Goal: Information Seeking & Learning: Find specific fact

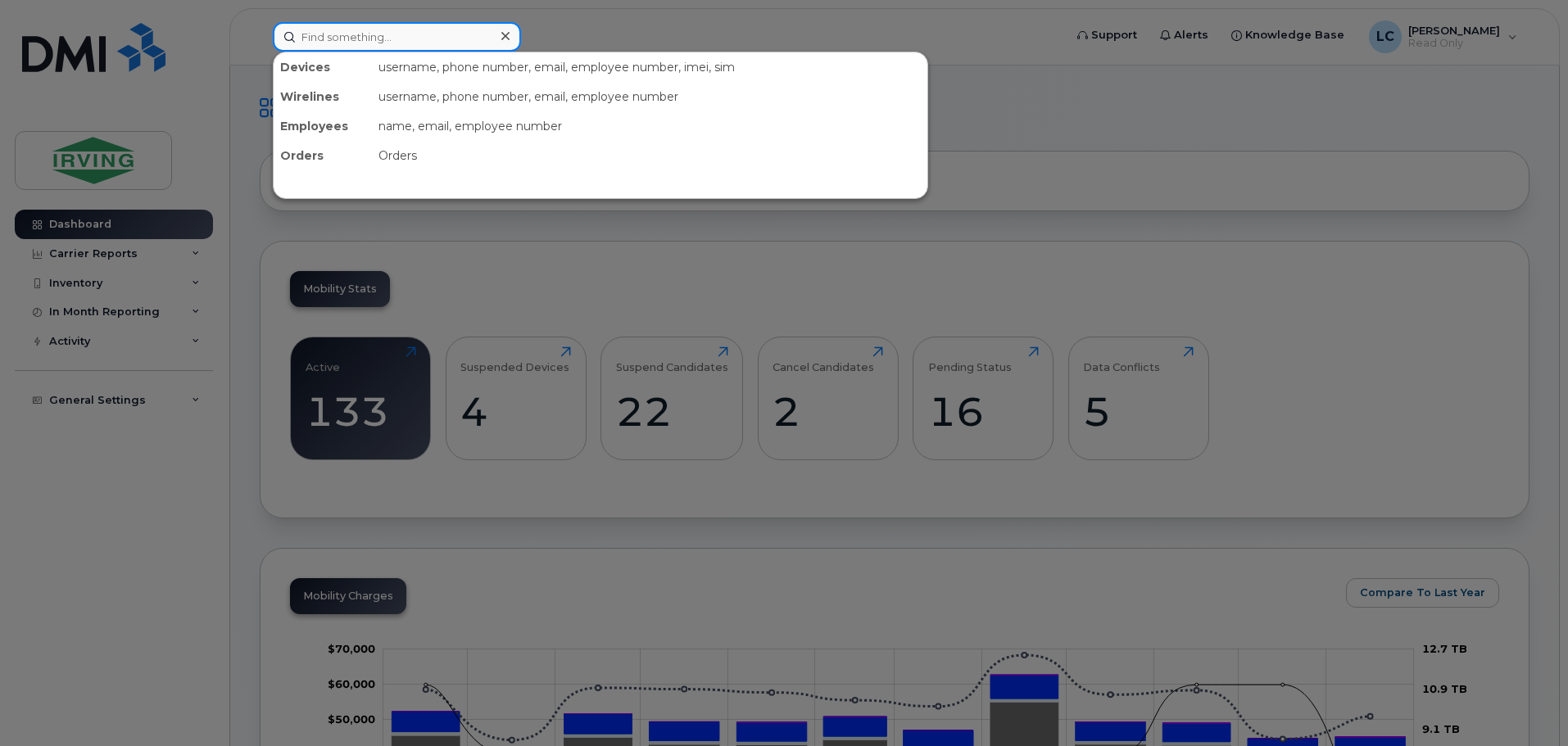
click at [343, 26] on input at bounding box center [397, 37] width 248 height 30
paste input "7097284141"
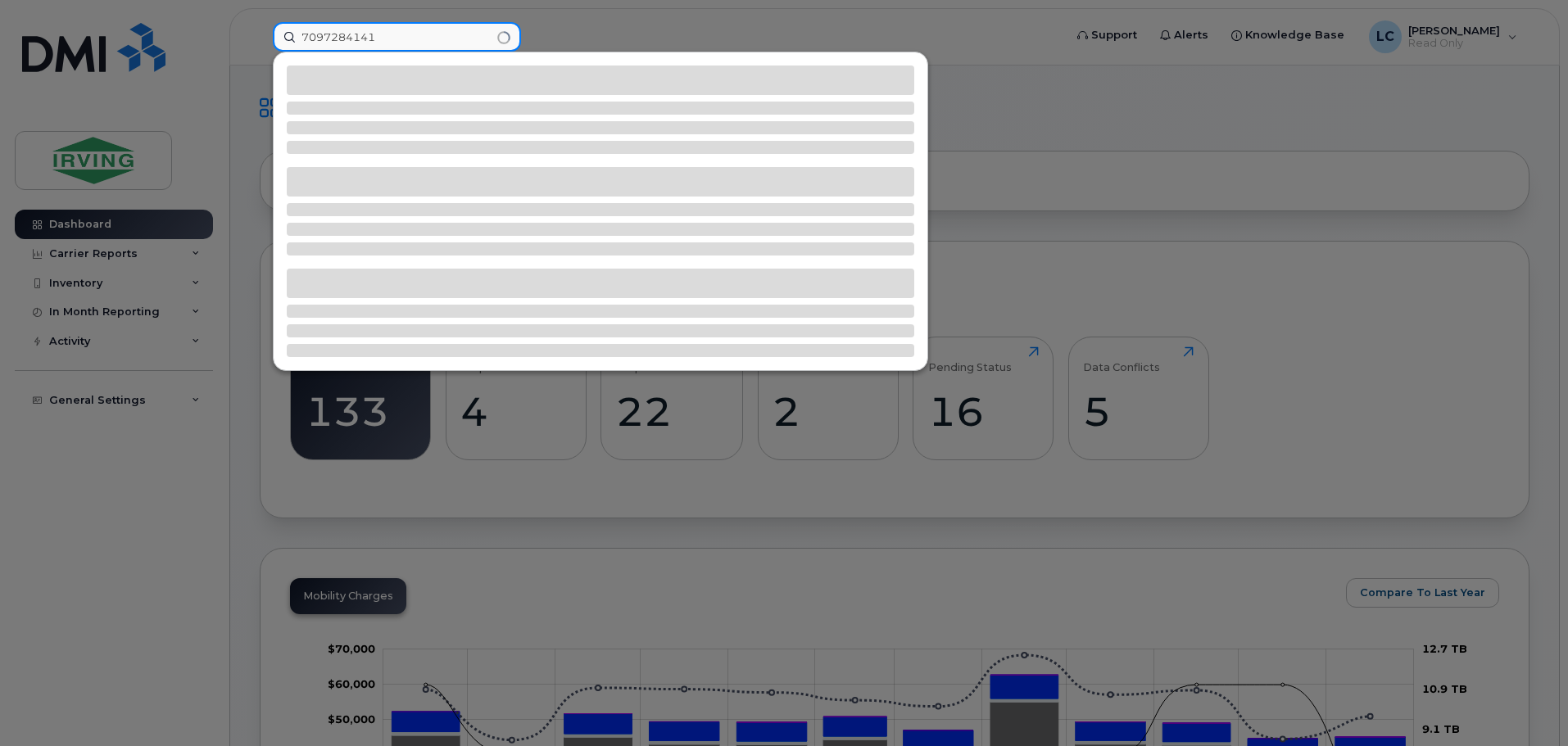
click at [326, 36] on input "7097284141" at bounding box center [397, 37] width 248 height 30
click at [352, 31] on input "709-7284141" at bounding box center [397, 37] width 248 height 30
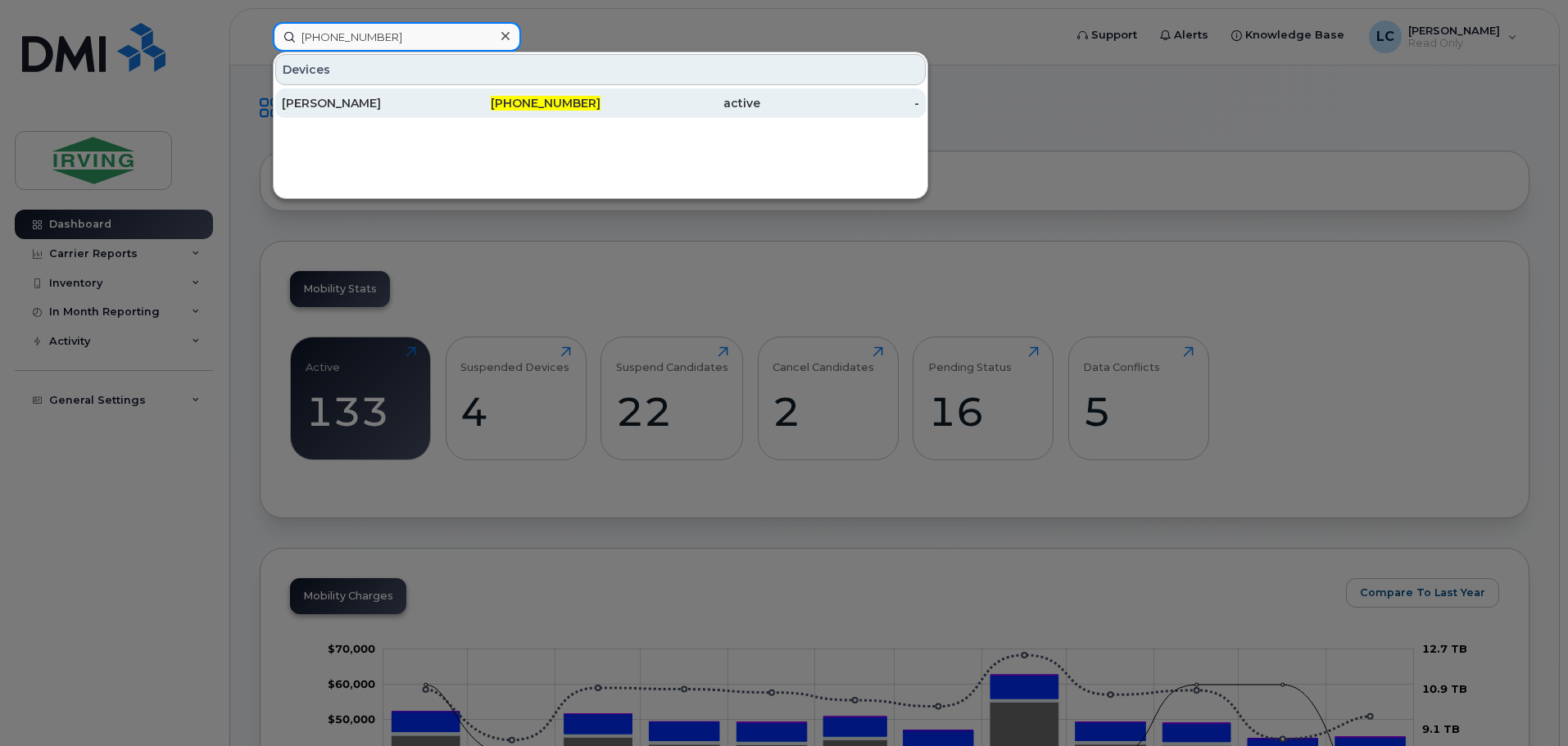
type input "709-728-4141"
click at [547, 104] on span "709-728-4141" at bounding box center [545, 103] width 110 height 15
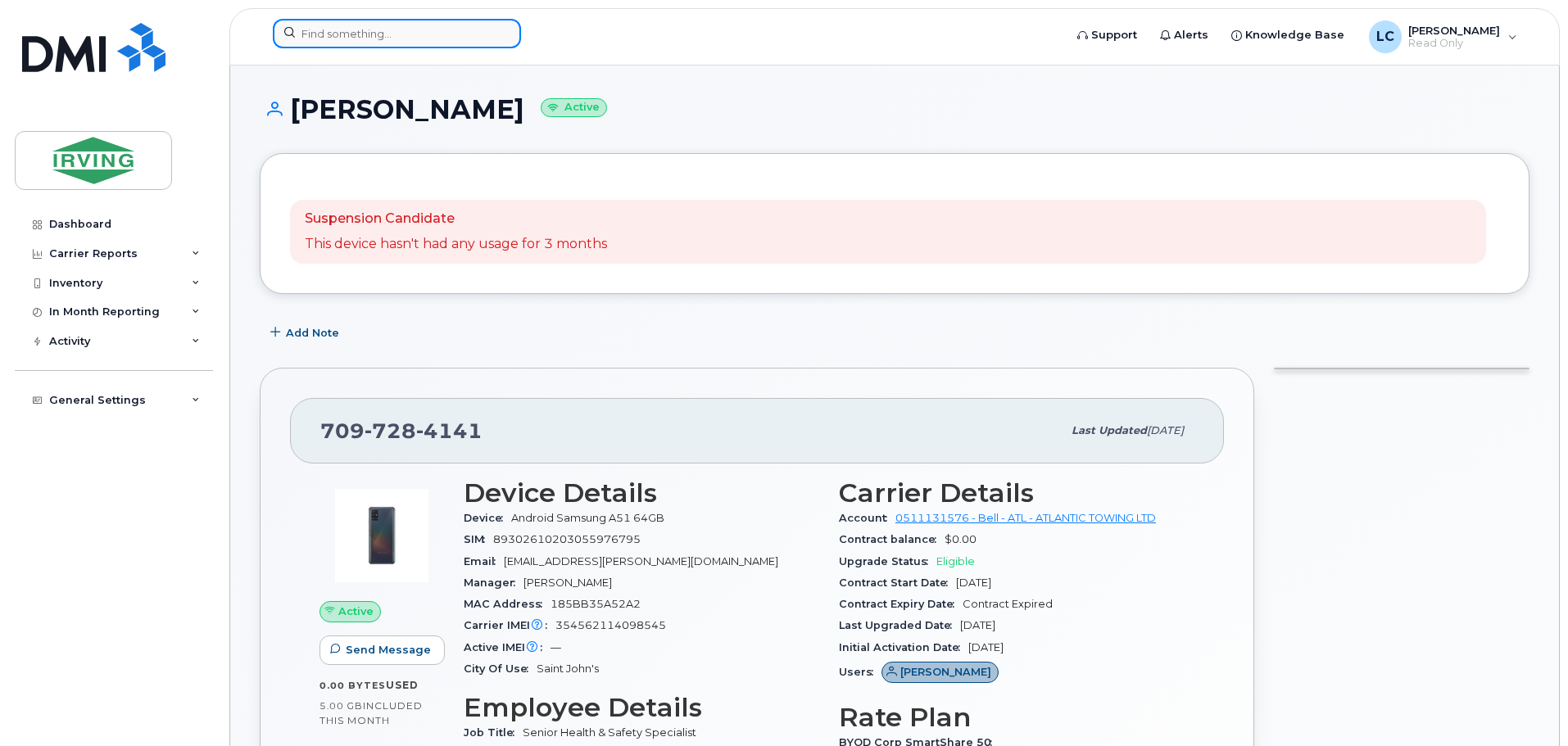
click at [341, 35] on input at bounding box center [397, 34] width 248 height 30
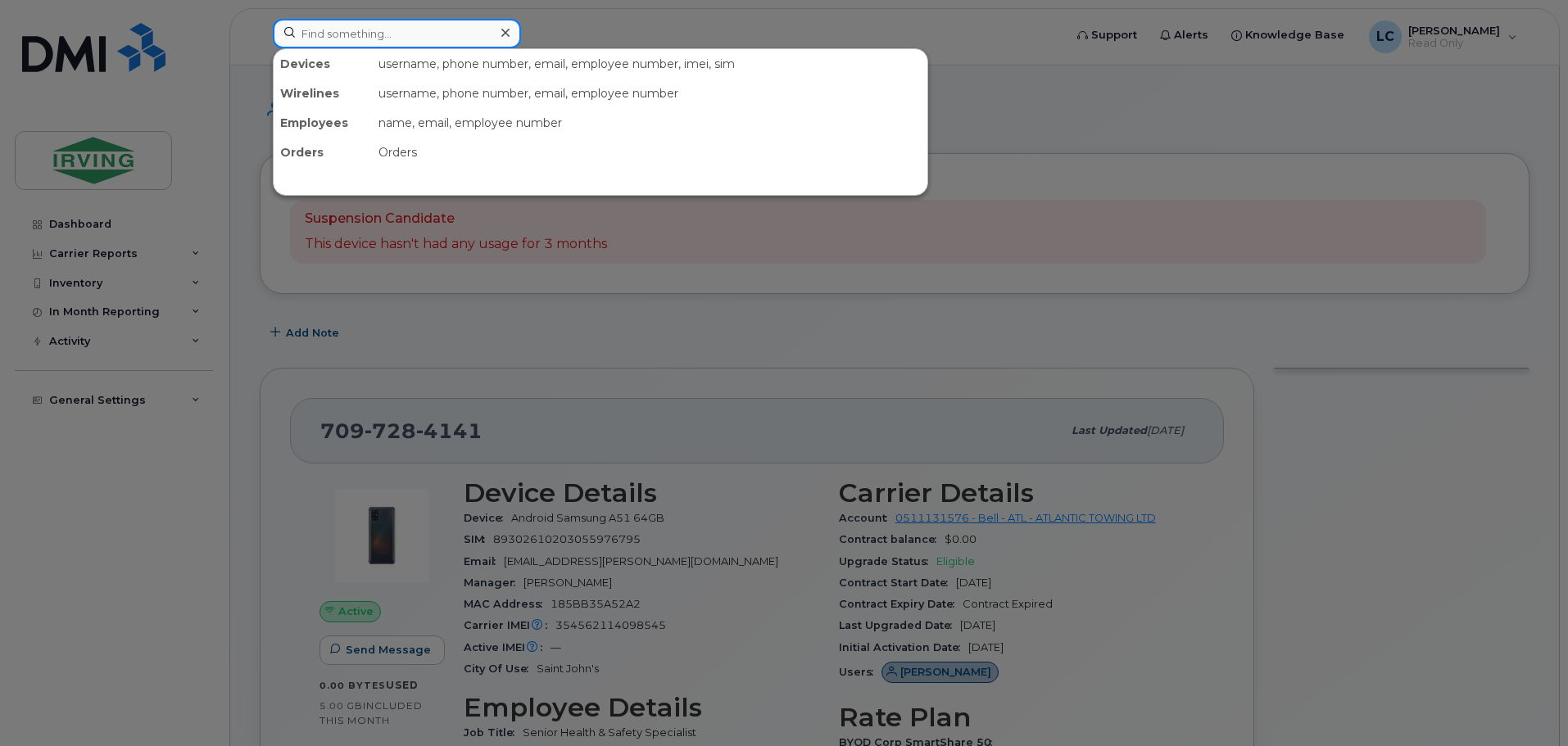
paste input "7826415693"
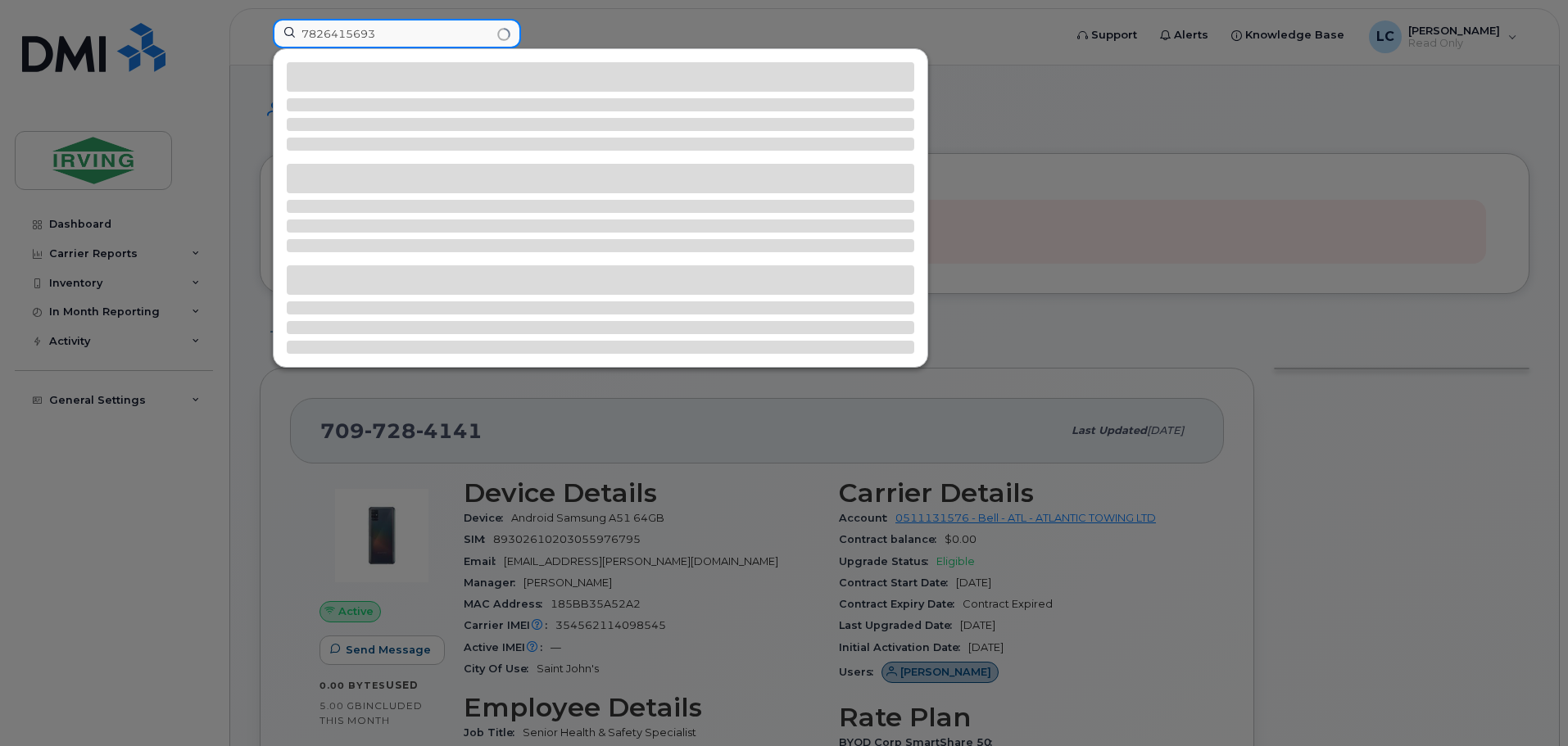
click at [322, 30] on input "7826415693" at bounding box center [397, 34] width 248 height 30
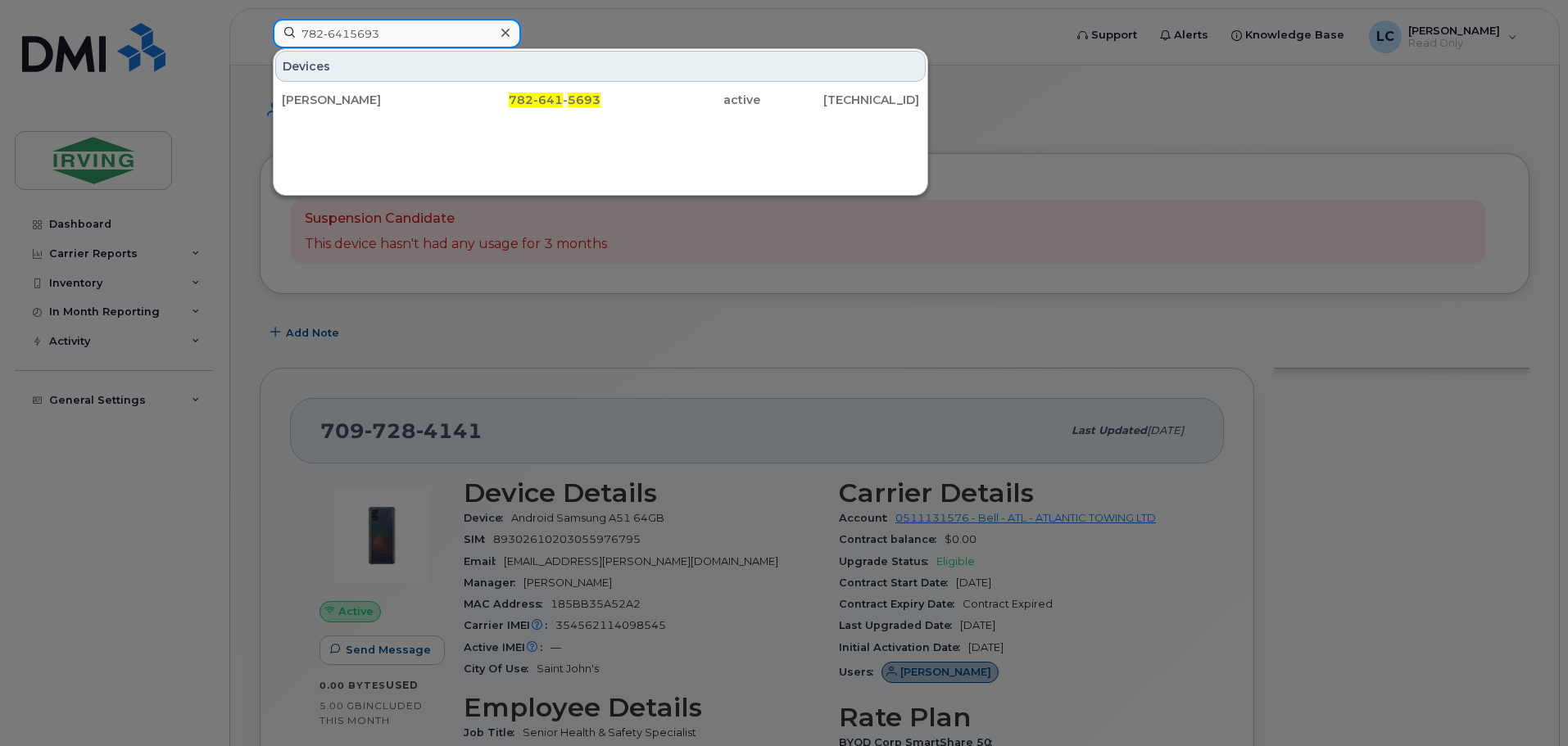
click at [349, 30] on input "782-6415693" at bounding box center [397, 34] width 248 height 30
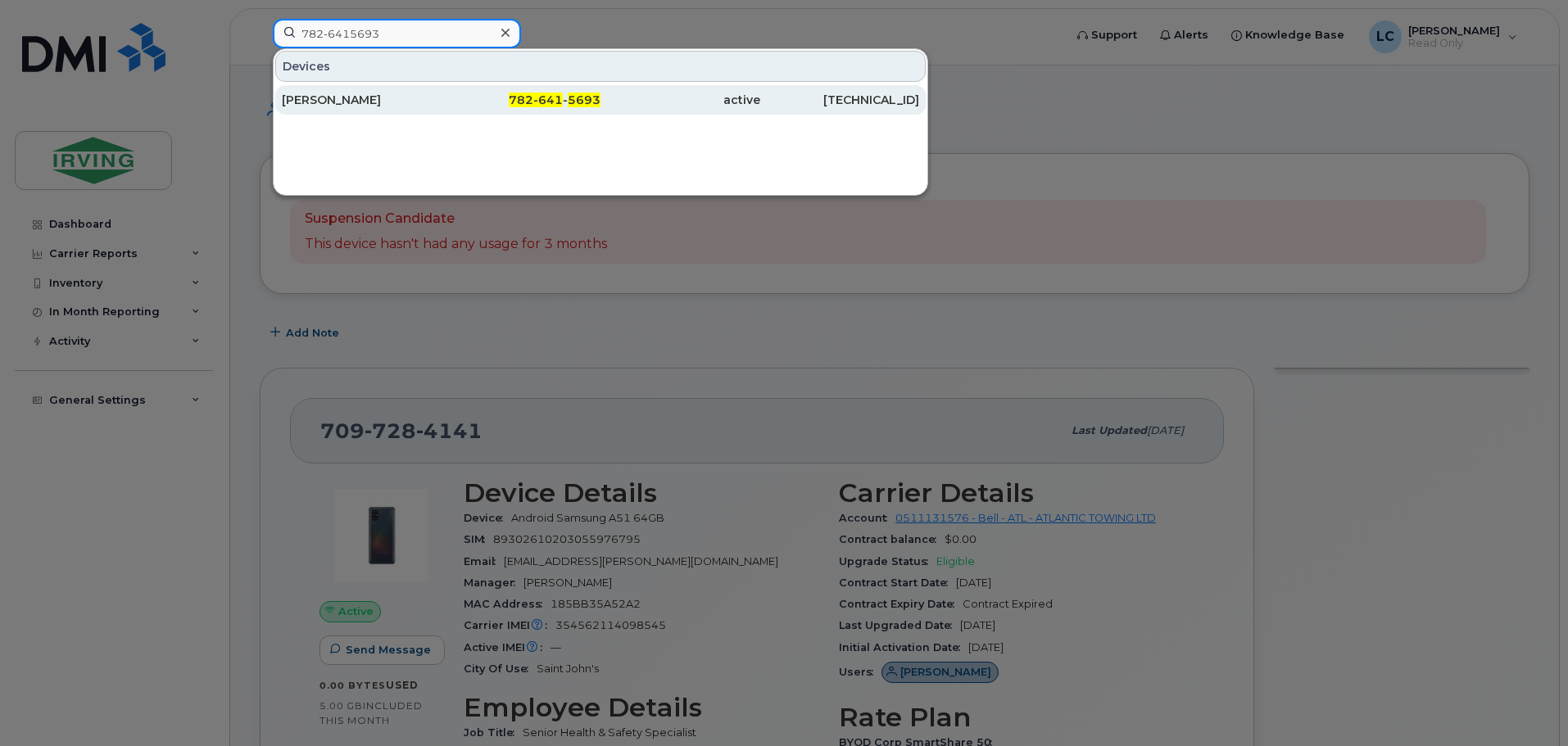
type input "782-6415693"
click at [594, 107] on span "5693" at bounding box center [584, 100] width 33 height 15
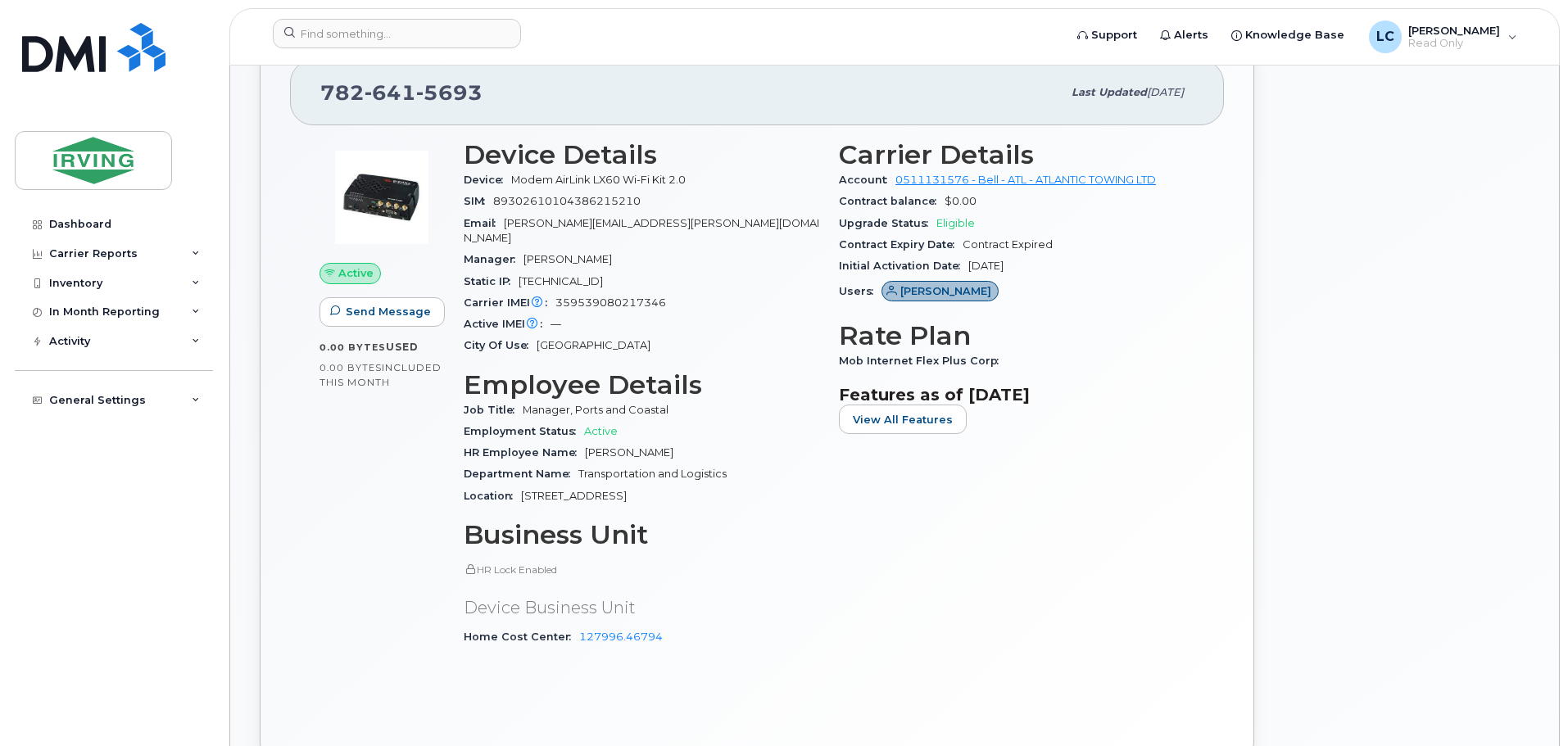
scroll to position [492, 0]
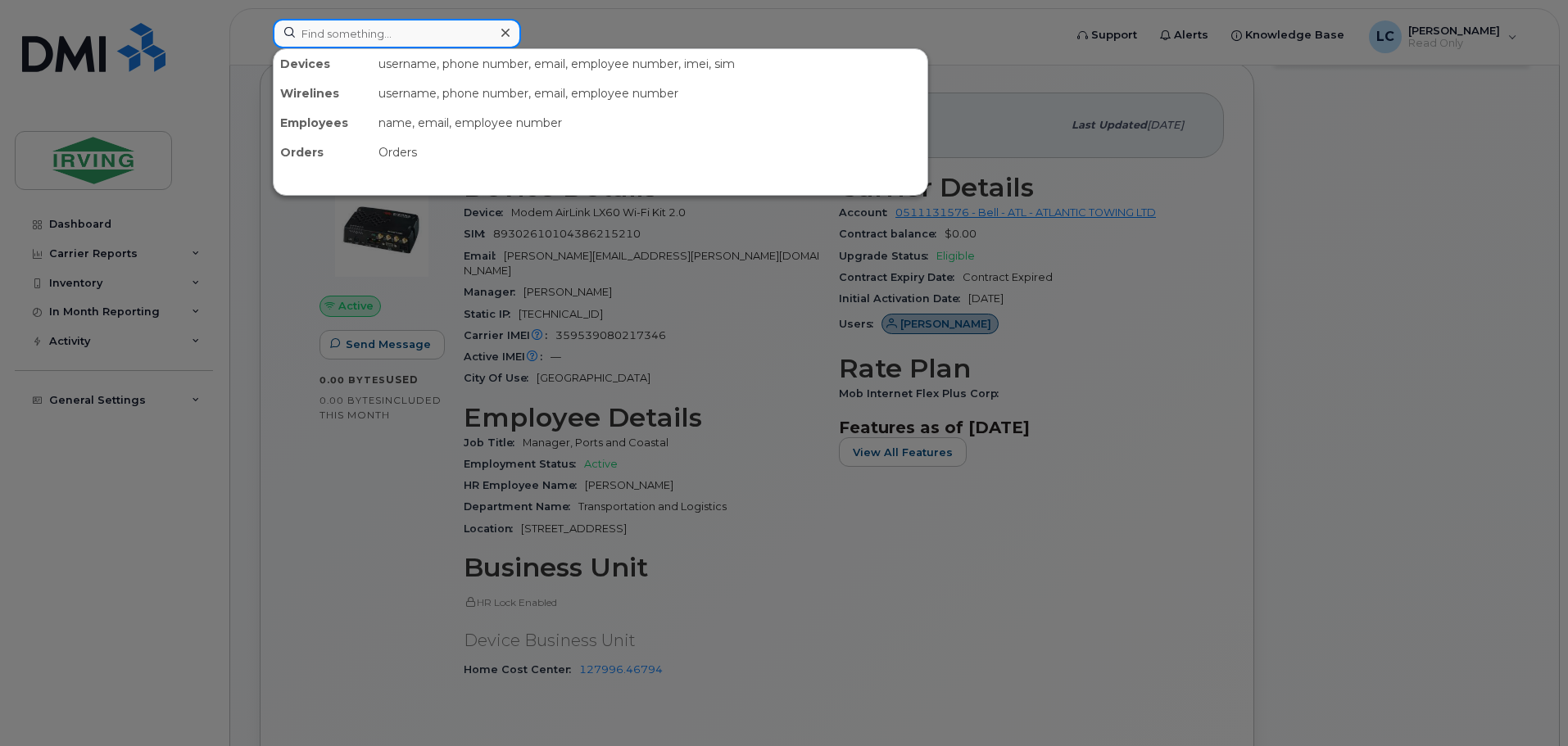
click at [417, 33] on input at bounding box center [397, 34] width 248 height 30
paste input "7096892657"
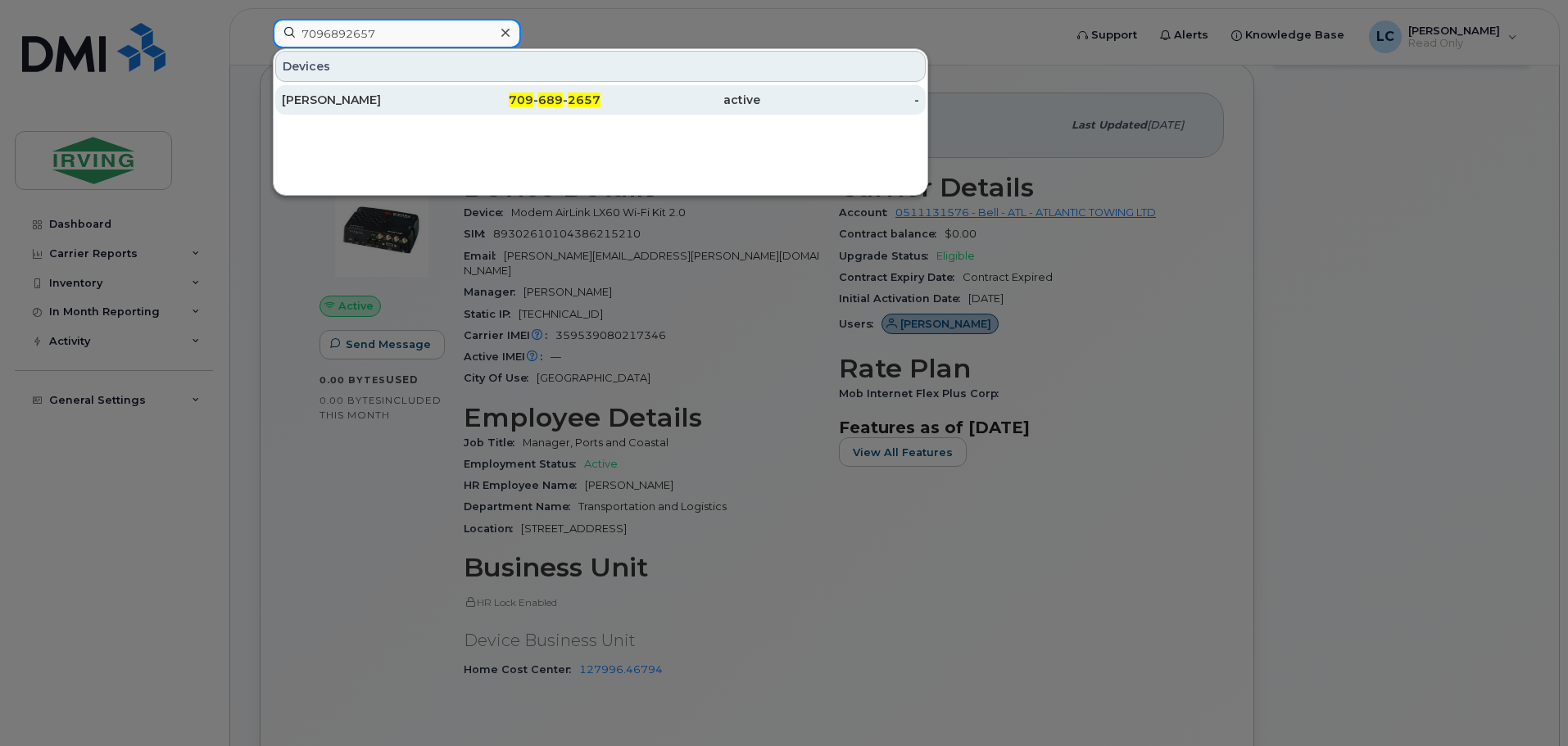
type input "7096892657"
click at [580, 110] on div "709 - 689 - 2657" at bounding box center [521, 100] width 159 height 30
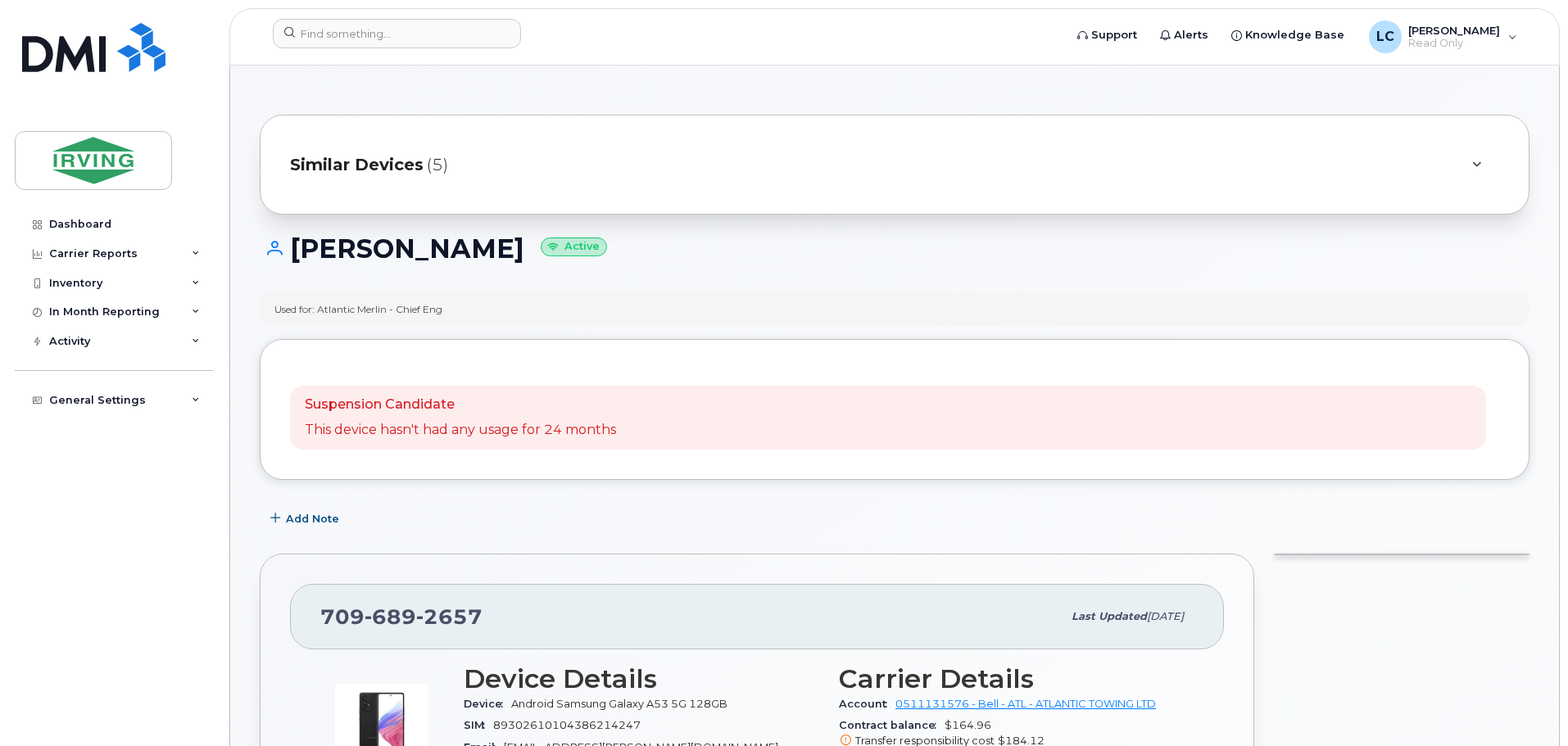
drag, startPoint x: 468, startPoint y: 312, endPoint x: 320, endPoint y: 316, distance: 148.1
click at [320, 316] on div "Used for: Atlantic Merlin - Chief Eng" at bounding box center [894, 309] width 1270 height 34
copy div "Atlantic Merlin - Chief Eng"
click at [342, 34] on input at bounding box center [397, 34] width 248 height 30
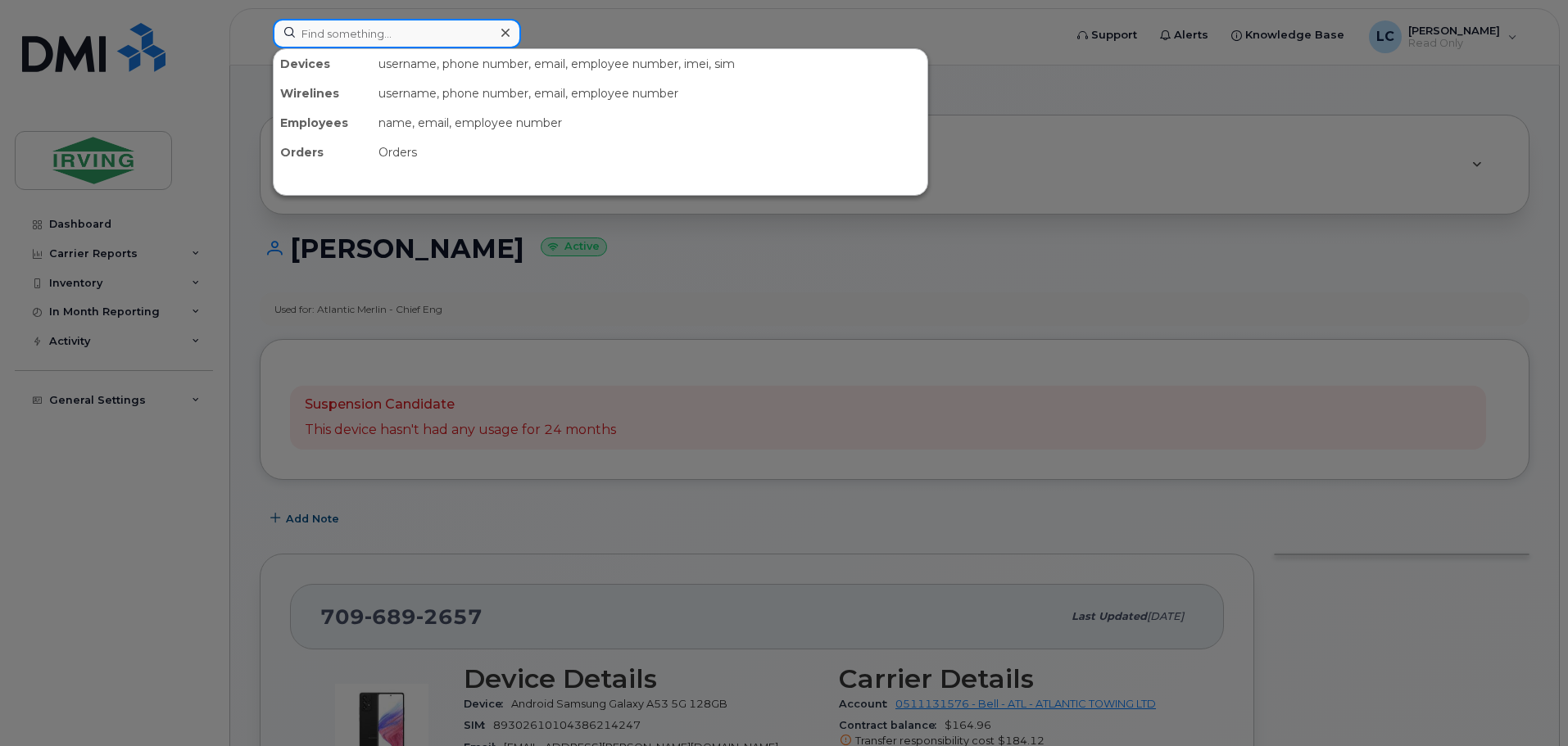
paste input "7097251852"
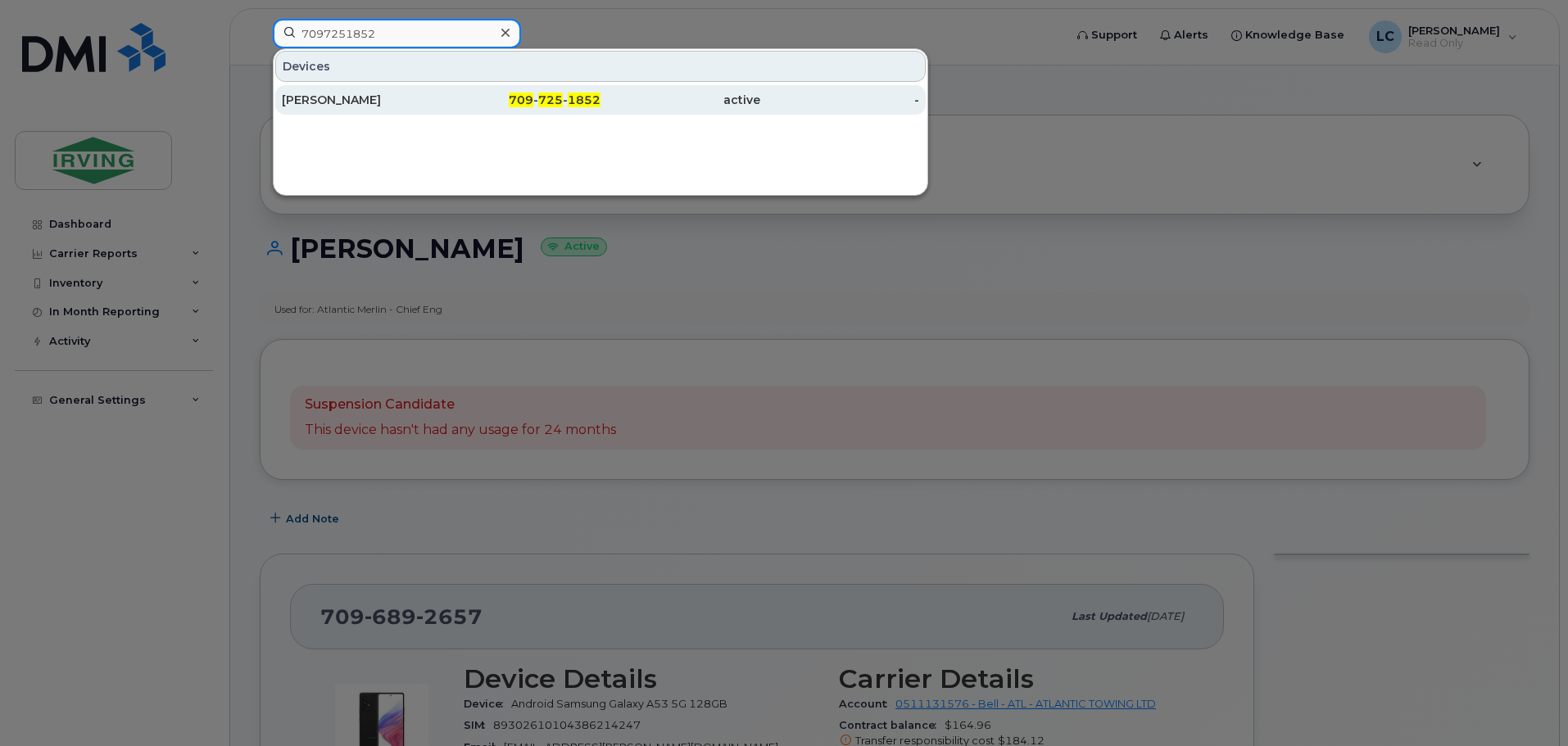
type input "7097251852"
click at [372, 93] on div "[PERSON_NAME]" at bounding box center [361, 100] width 159 height 17
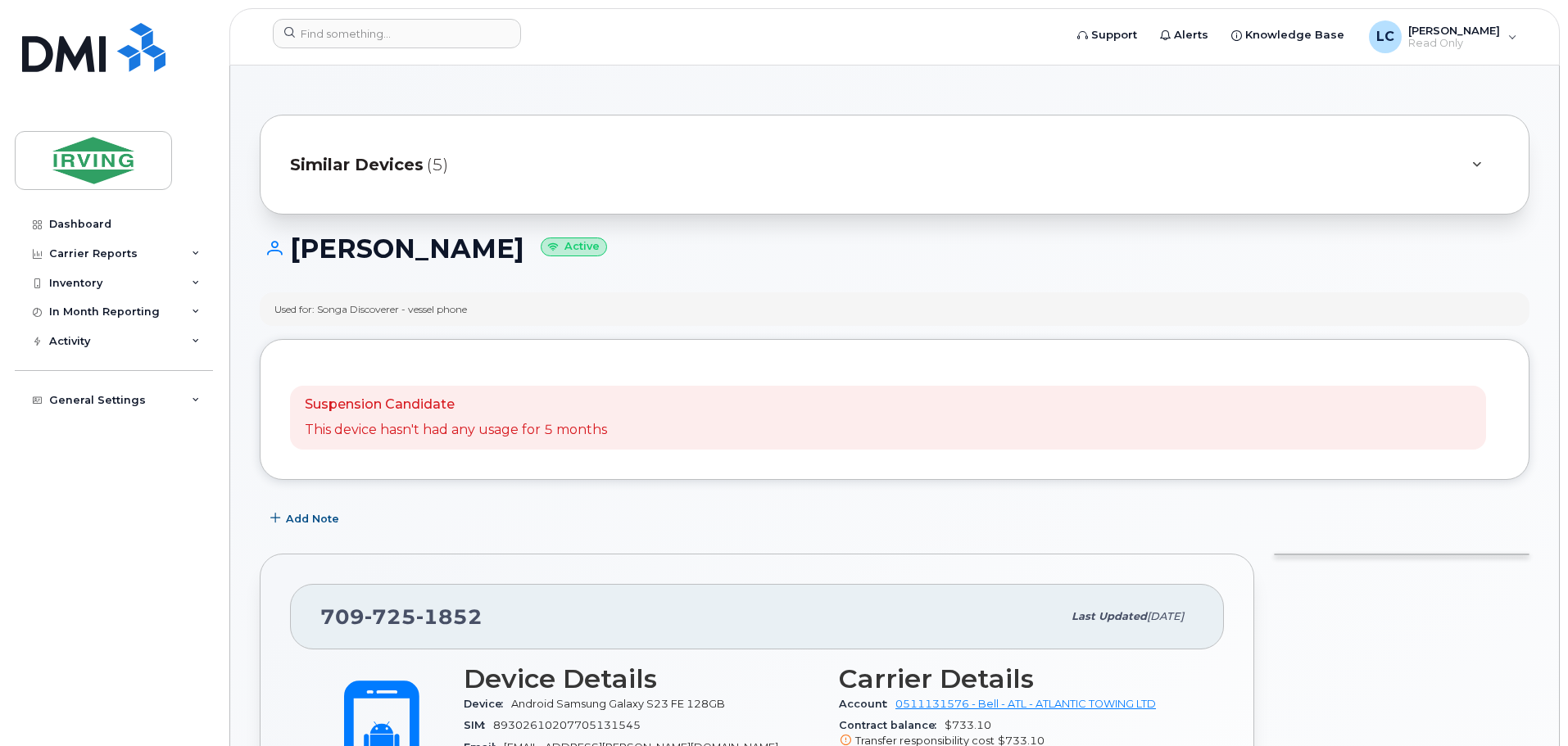
drag, startPoint x: 482, startPoint y: 315, endPoint x: 319, endPoint y: 318, distance: 163.0
click at [319, 318] on div "Used for: Songa Discoverer - vessel phone" at bounding box center [894, 309] width 1270 height 34
copy div "Songa Discoverer - vessel phone"
click at [357, 16] on header "Support Alerts Knowledge Base LC Lisa Carson Read Only English Français Sign out" at bounding box center [895, 37] width 1330 height 57
click at [363, 35] on input at bounding box center [397, 34] width 248 height 30
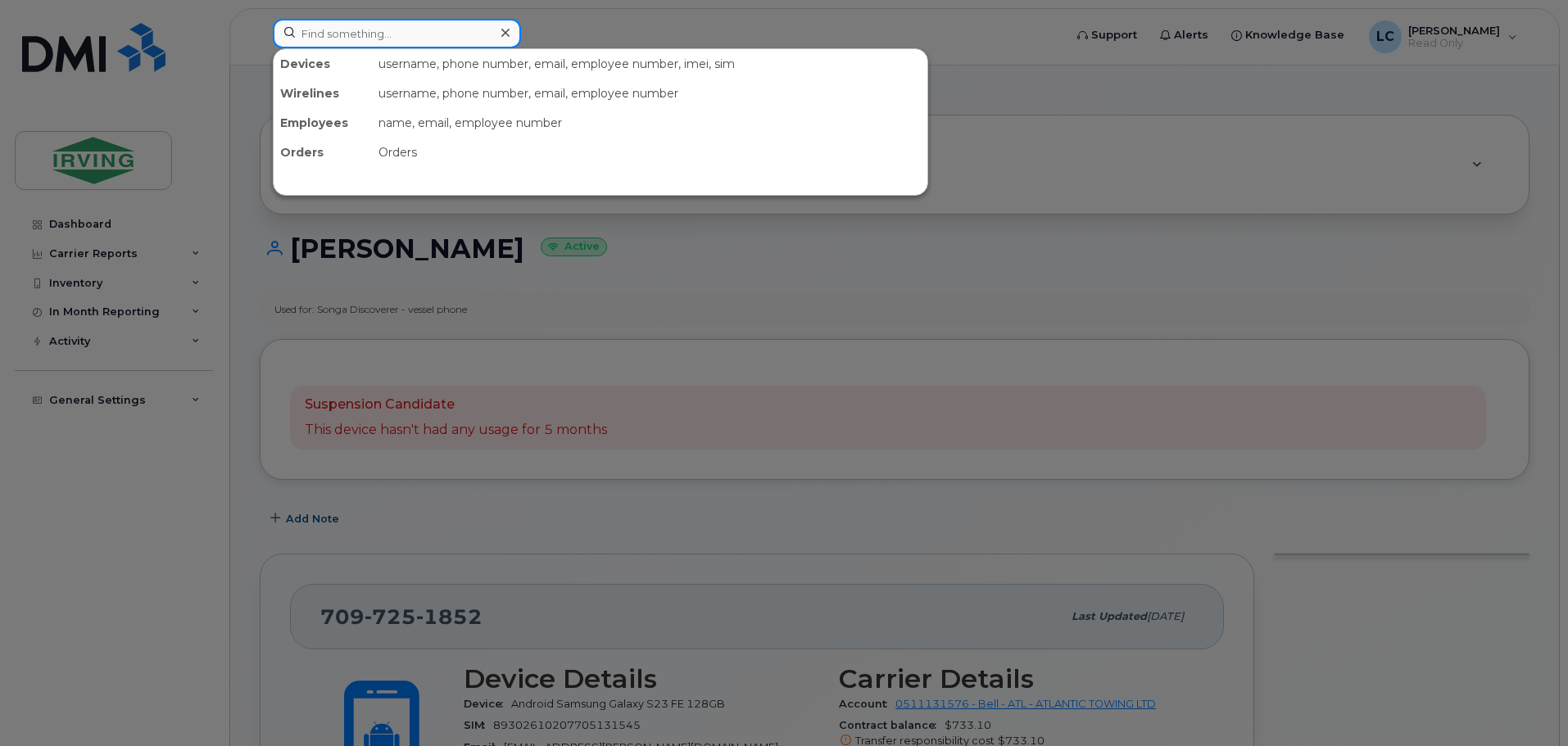
paste input "7096938656"
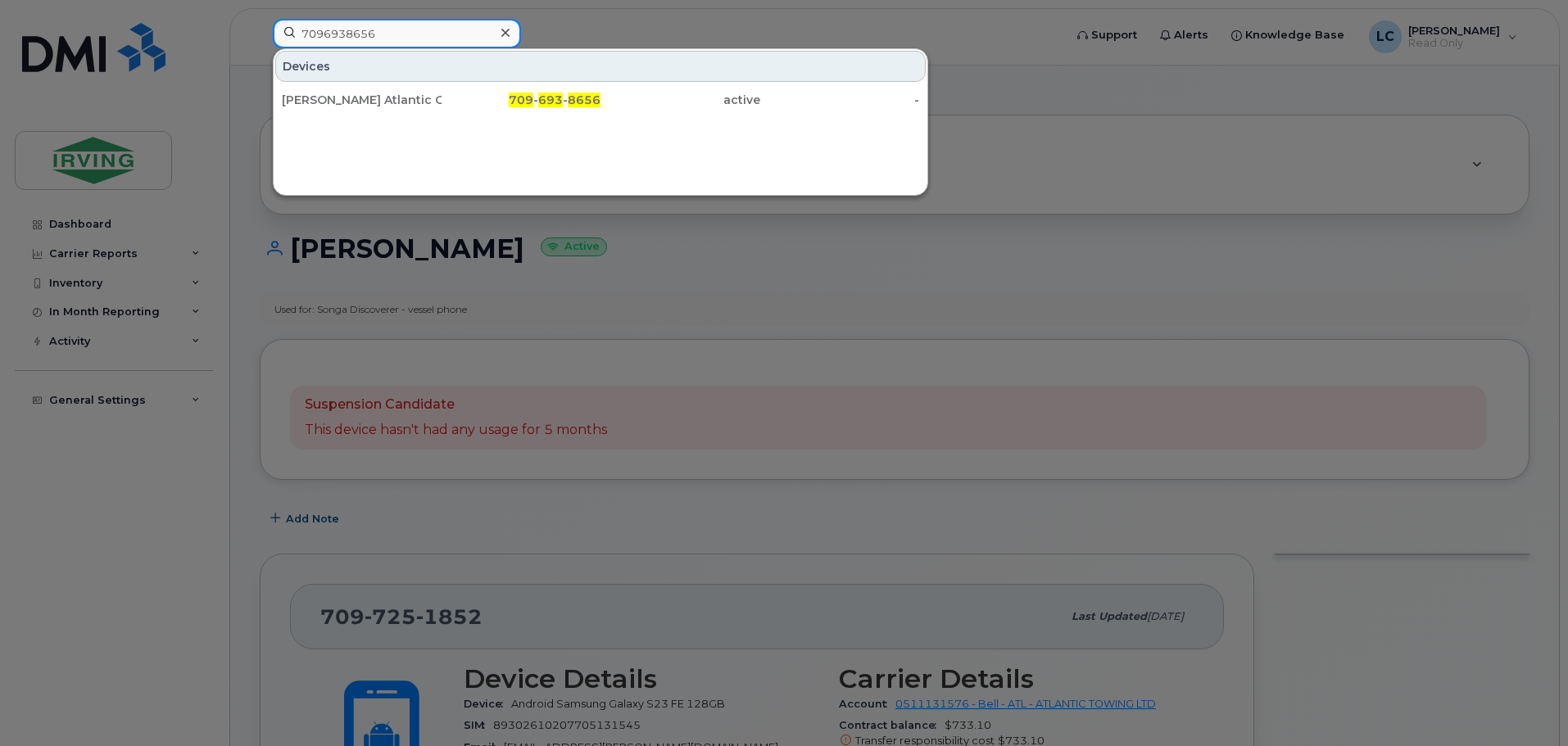
type input "7096938656"
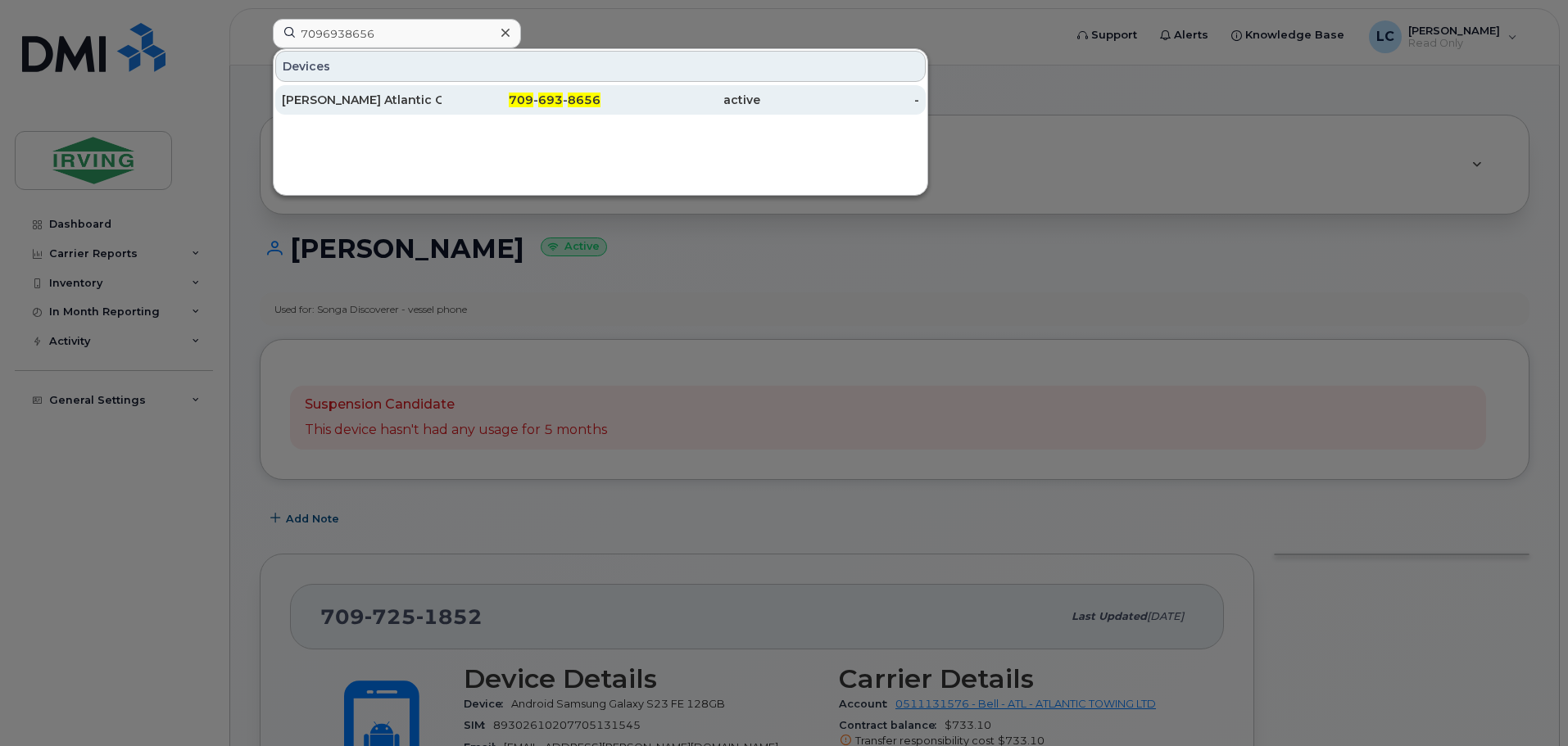
click at [515, 94] on span "709" at bounding box center [521, 100] width 25 height 15
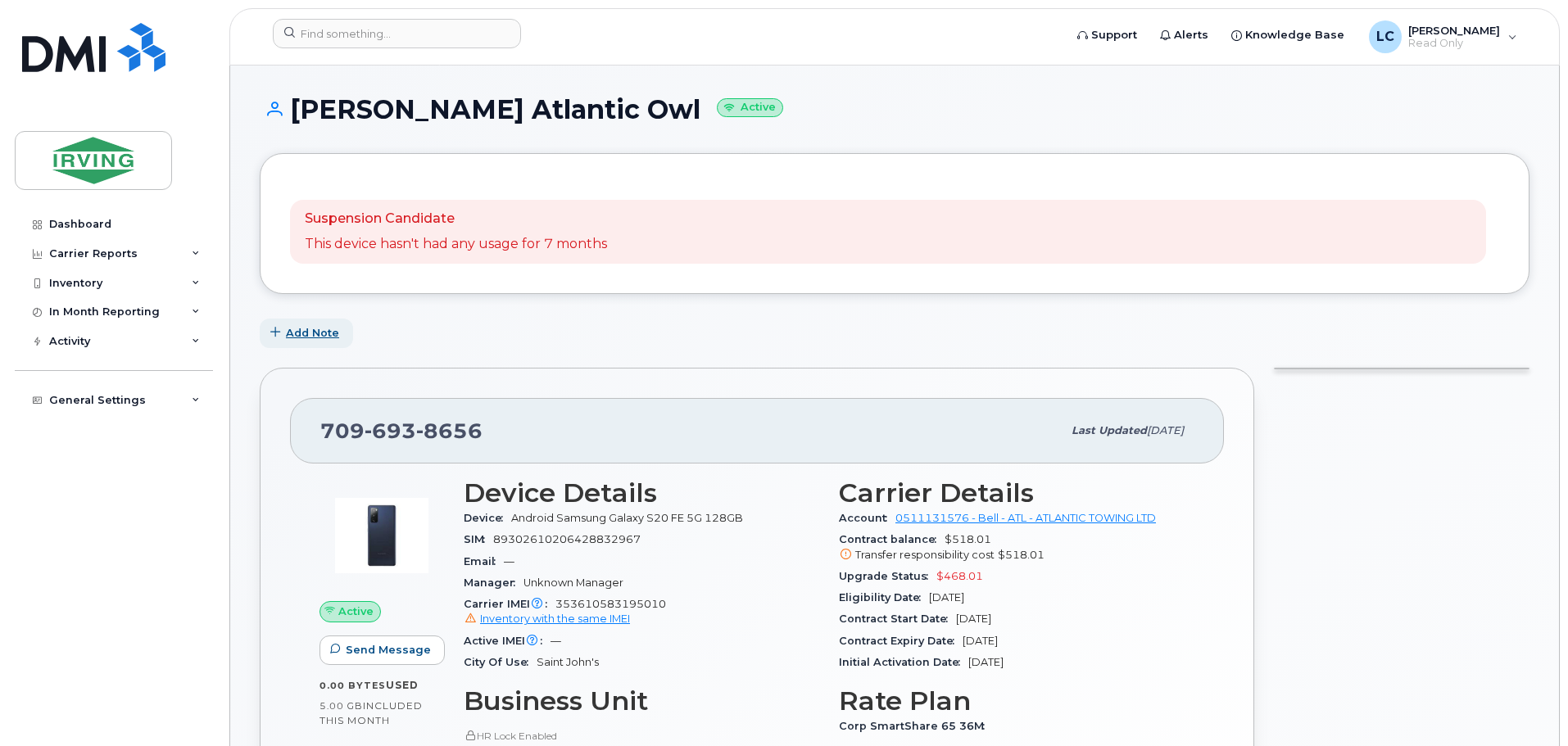
click at [303, 337] on span "Add Note" at bounding box center [313, 333] width 53 height 16
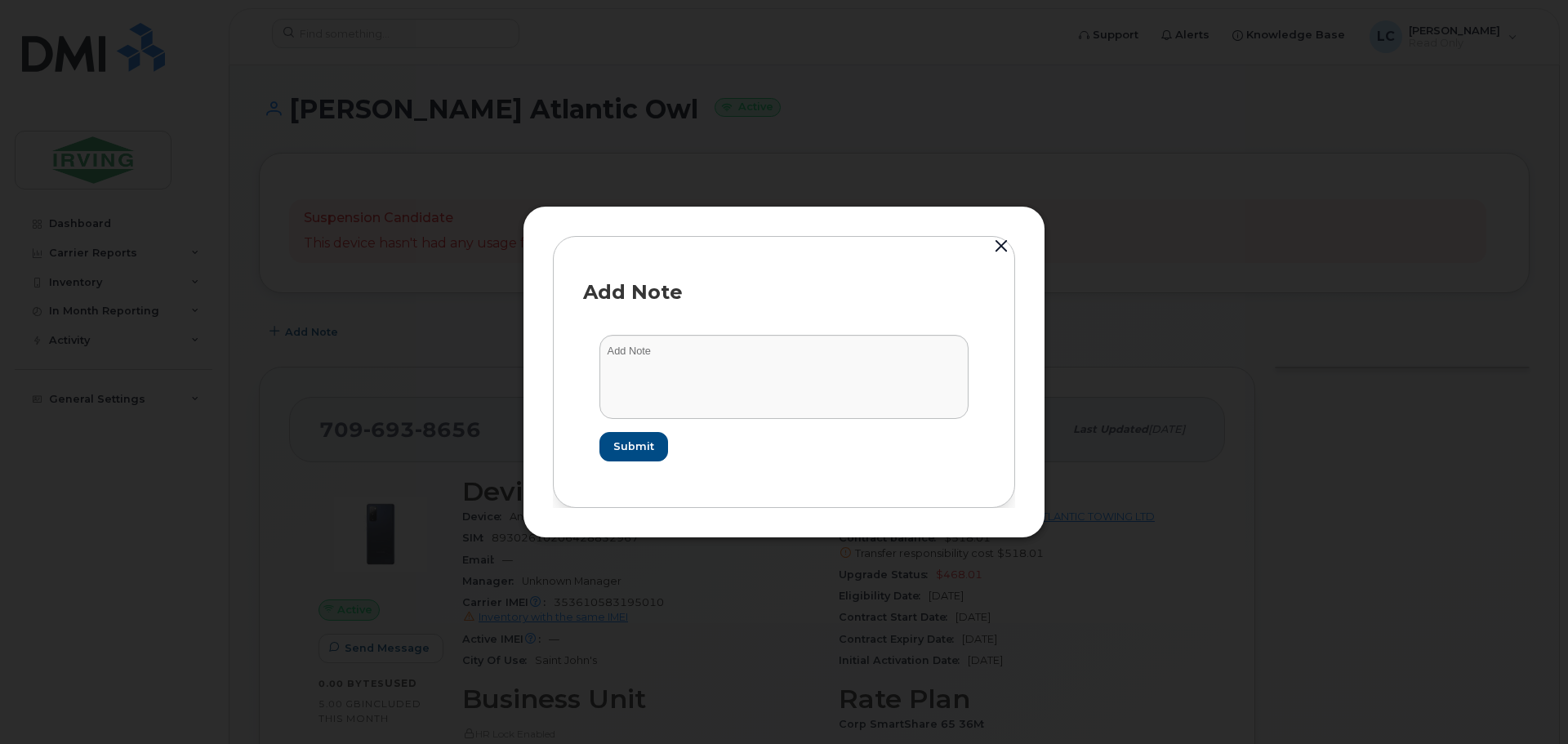
click at [1002, 241] on button "button" at bounding box center [1001, 246] width 25 height 23
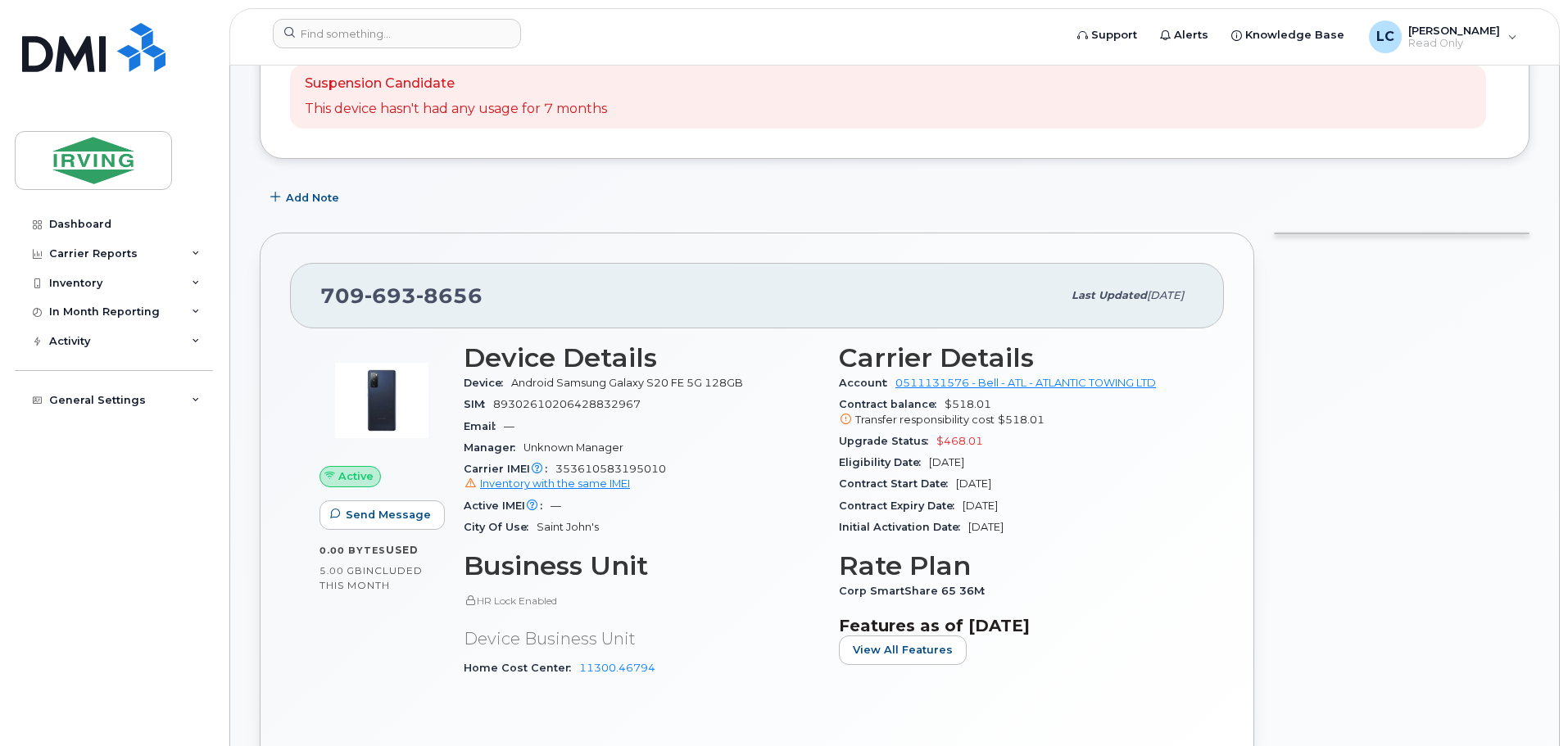
scroll to position [164, 0]
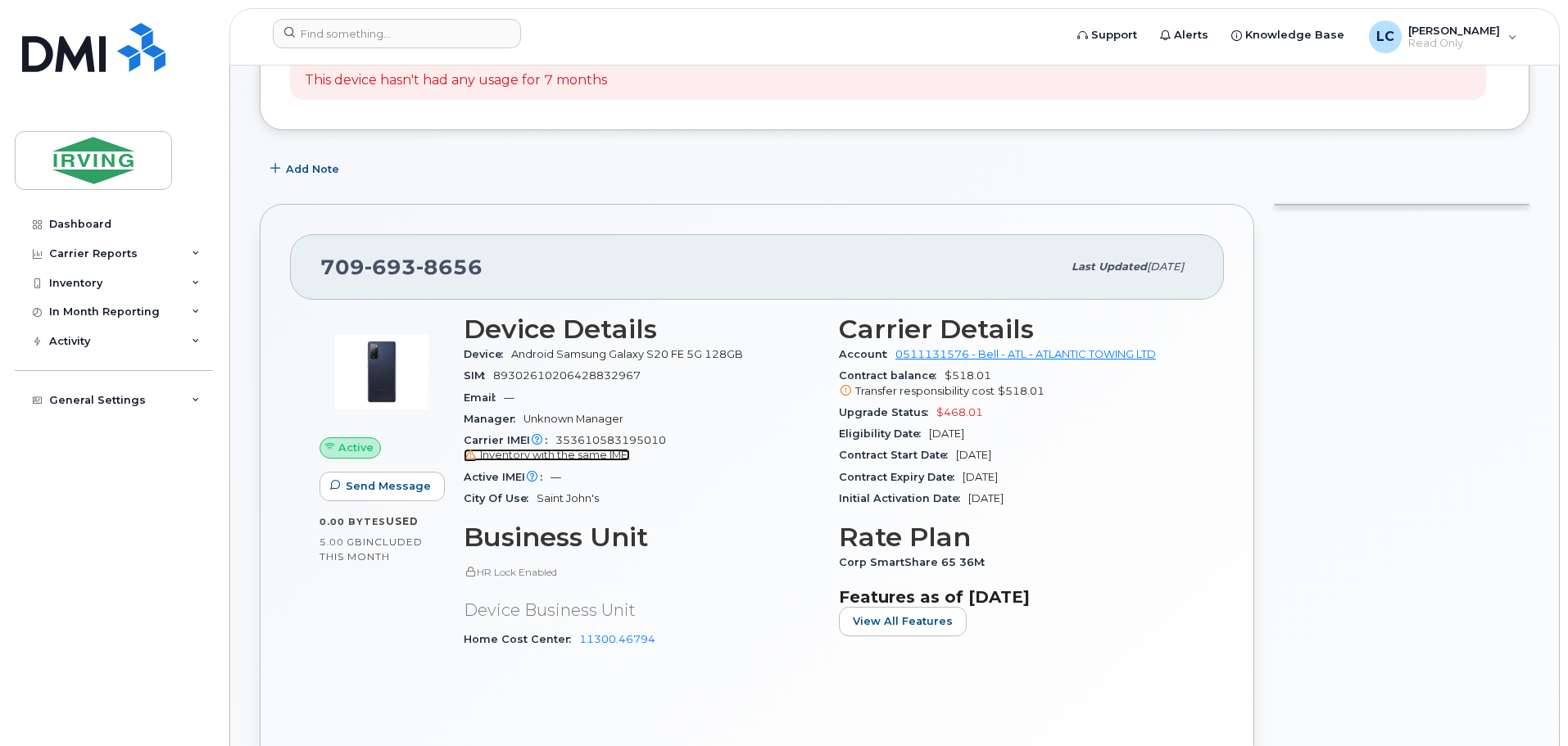
click at [559, 454] on span "Inventory with the same IMEI" at bounding box center [554, 455] width 149 height 12
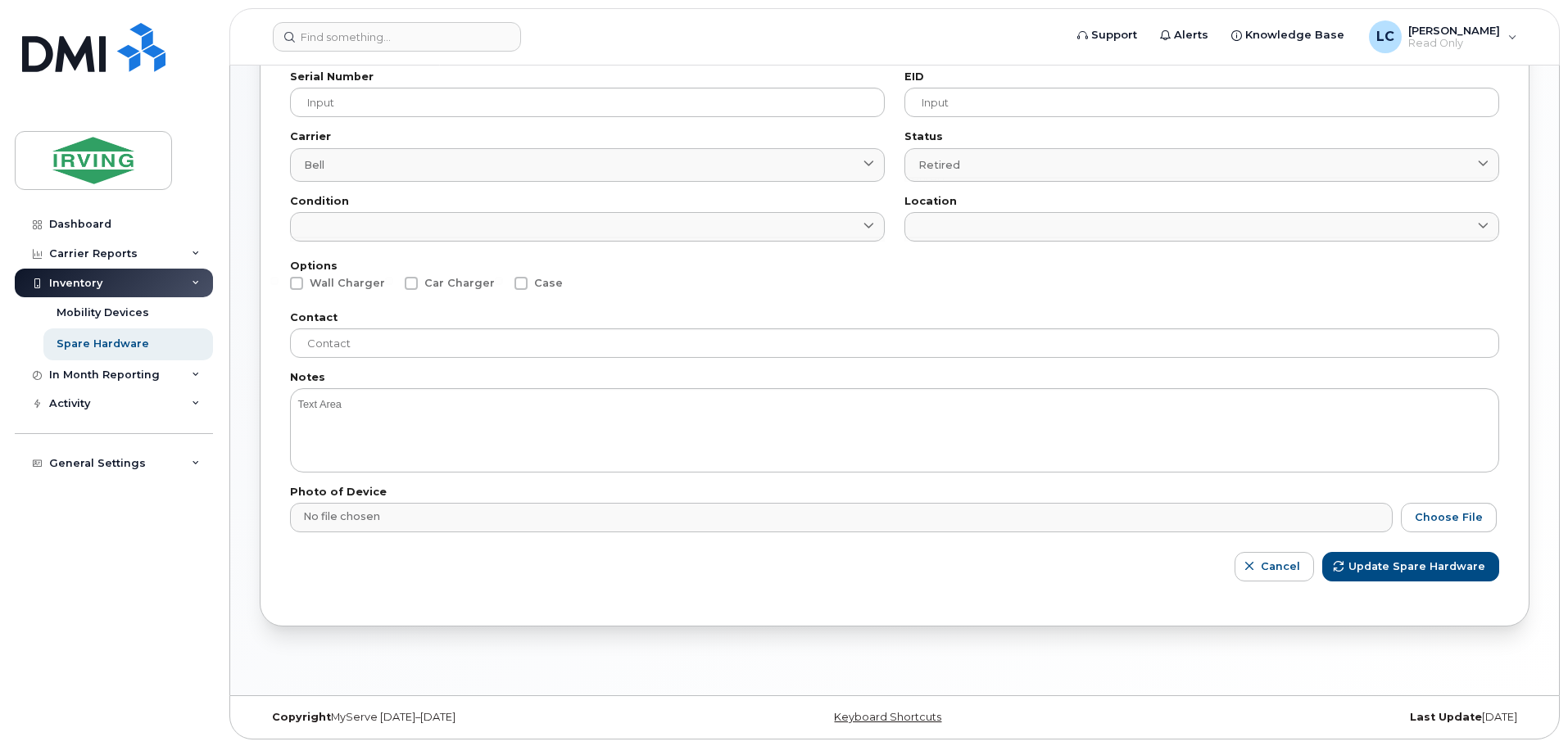
scroll to position [309, 0]
drag, startPoint x: 0, startPoint y: 0, endPoint x: 1528, endPoint y: 270, distance: 1551.7
click at [1551, 276] on div "Edit Hardware Edit Hardware Device Make and Model Android Samsung Galaxy S20 FE…" at bounding box center [895, 225] width 1328 height 937
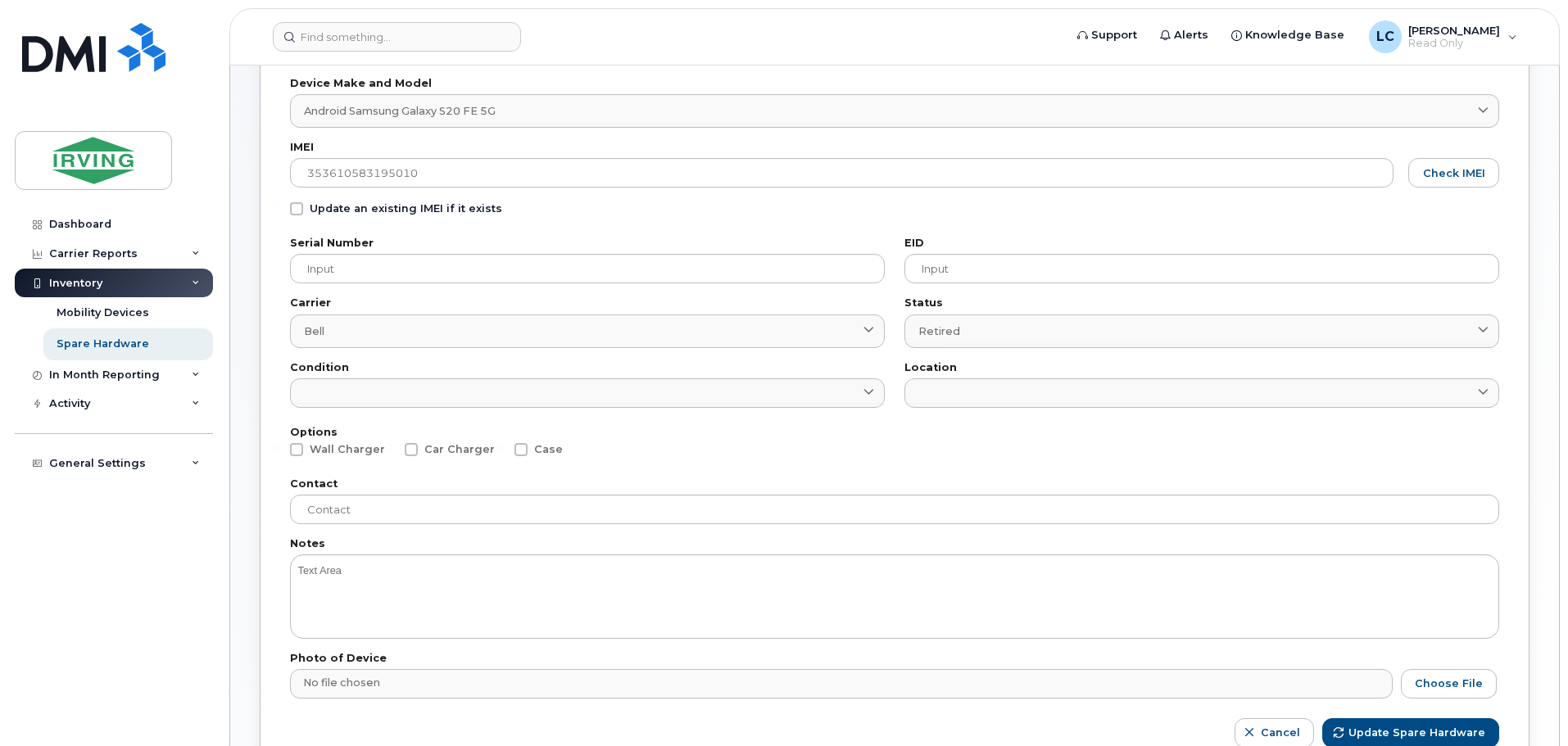
scroll to position [0, 0]
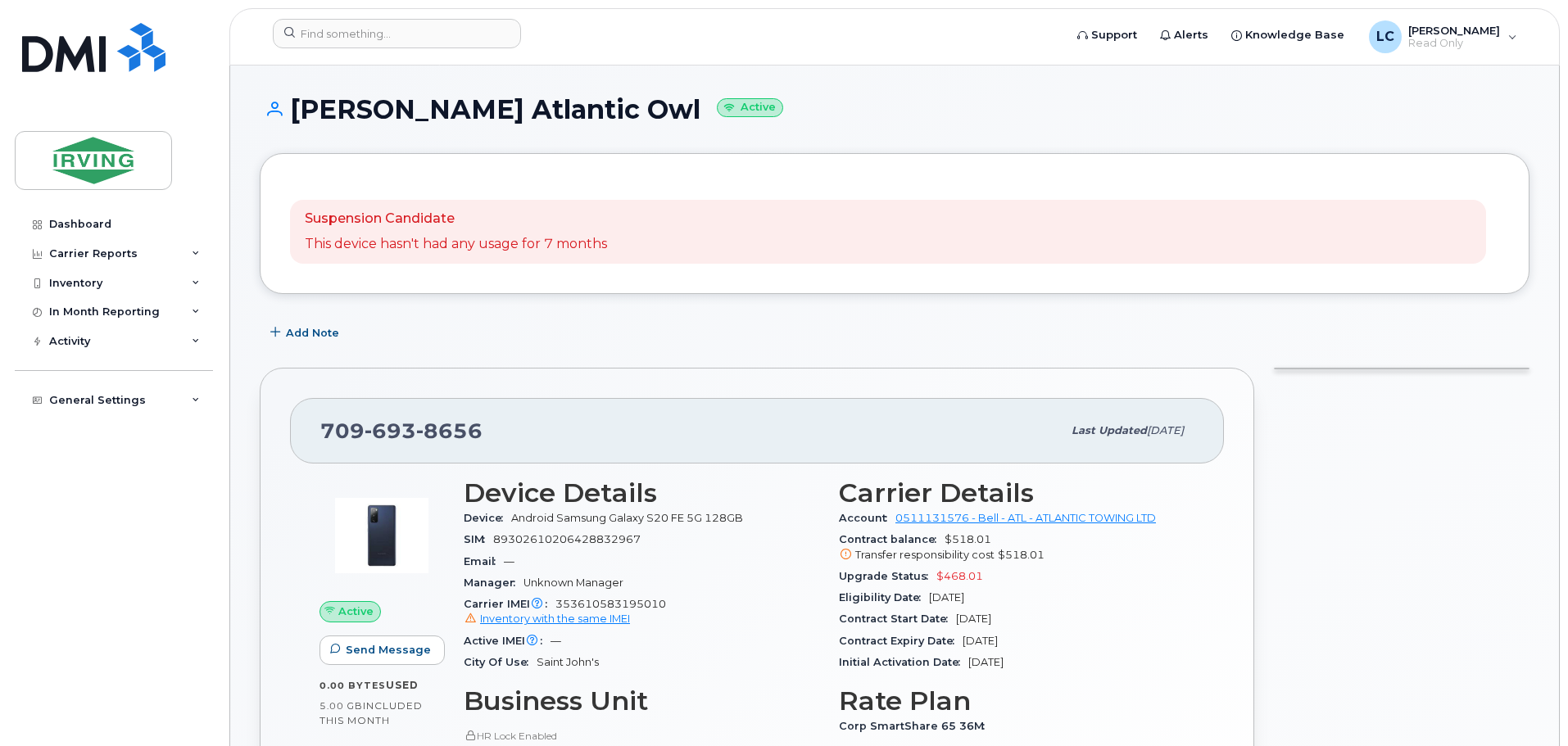
click at [378, 12] on header "Support Alerts Knowledge Base LC [PERSON_NAME] Read Only English Français Sign …" at bounding box center [895, 37] width 1330 height 57
click at [363, 26] on input at bounding box center [397, 34] width 248 height 30
paste input "7096917344"
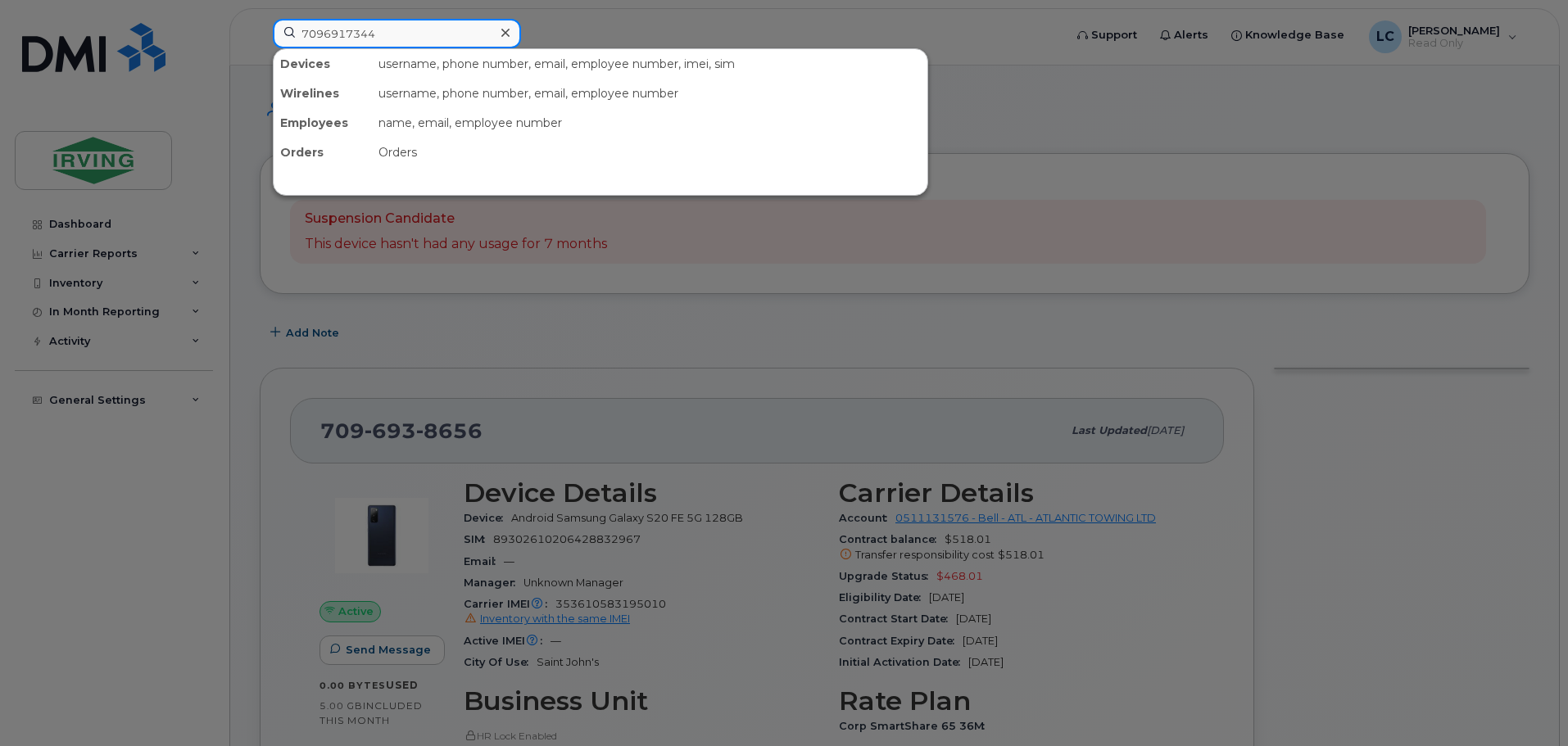
type input "7096917344"
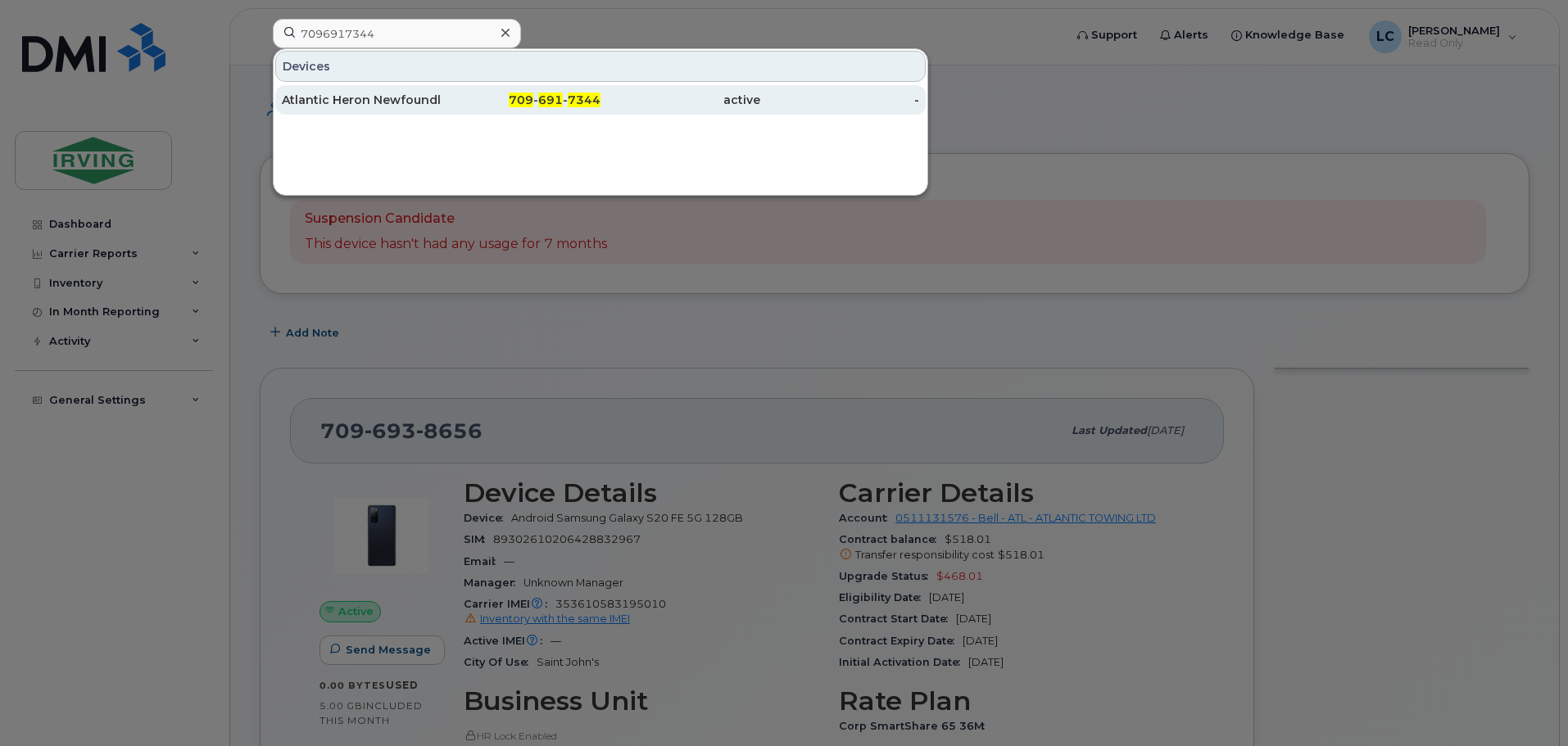
click at [364, 90] on div "Atlantic Heron Newfoundland" at bounding box center [361, 100] width 159 height 30
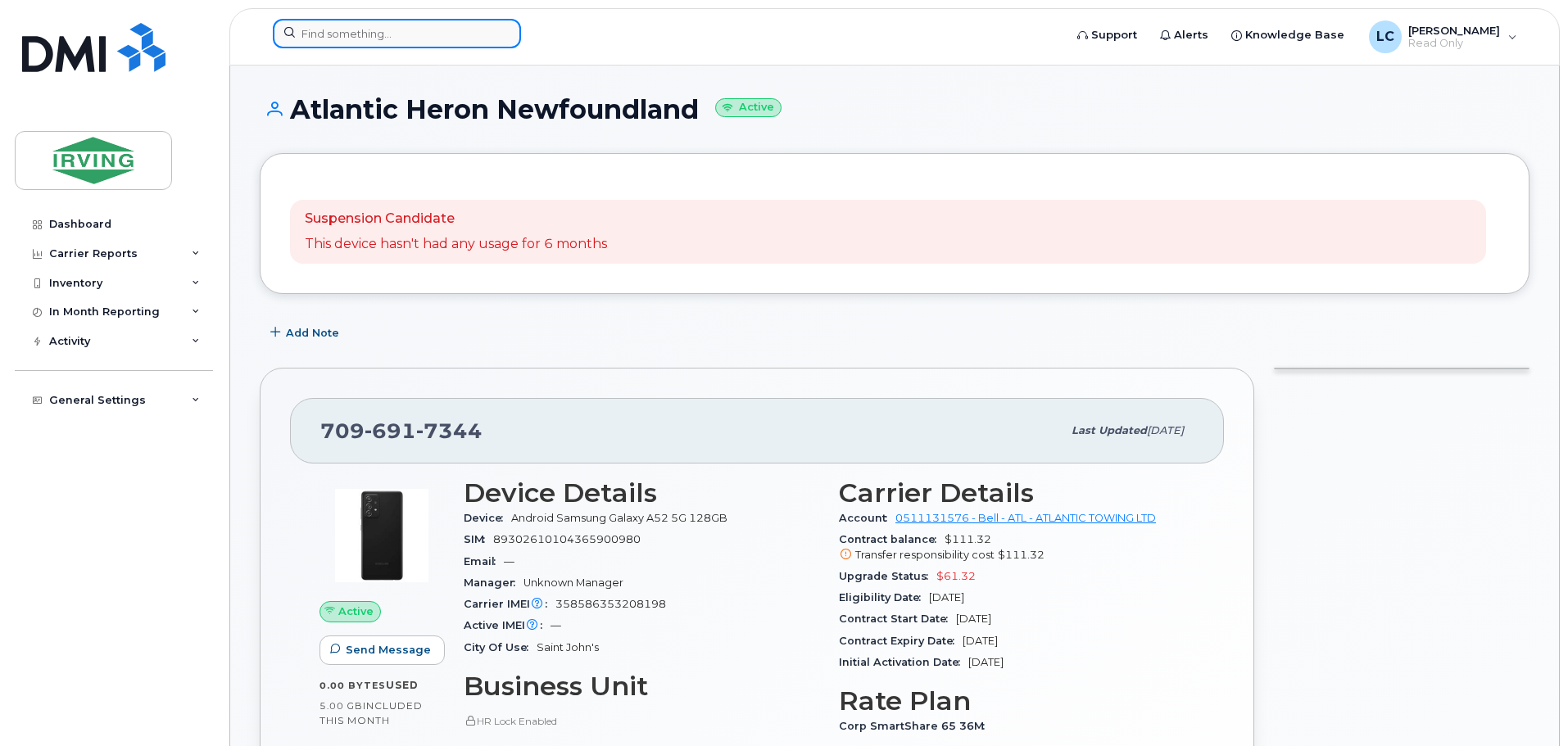
click at [344, 39] on input at bounding box center [397, 34] width 248 height 30
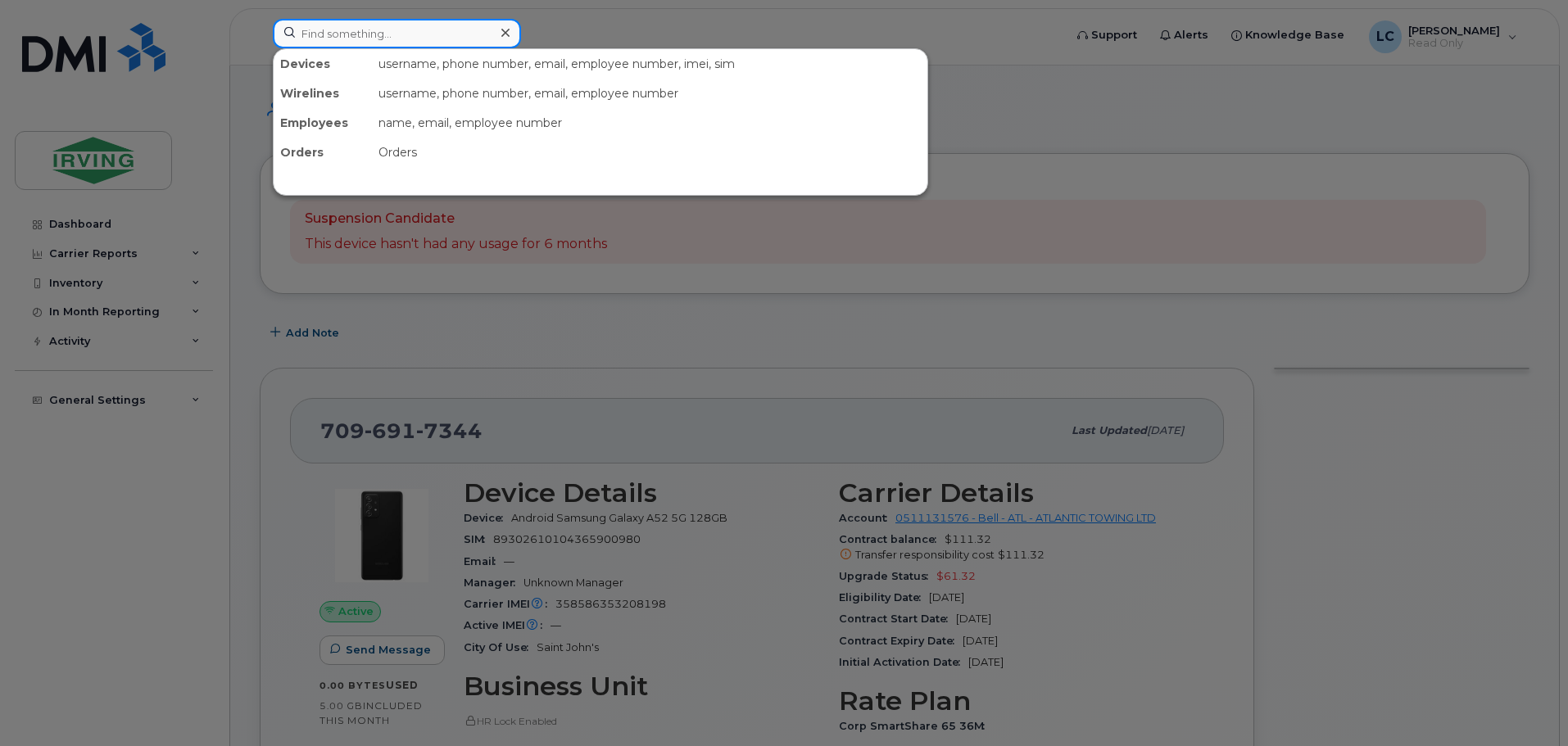
paste input "9022402344"
type input "9022402344"
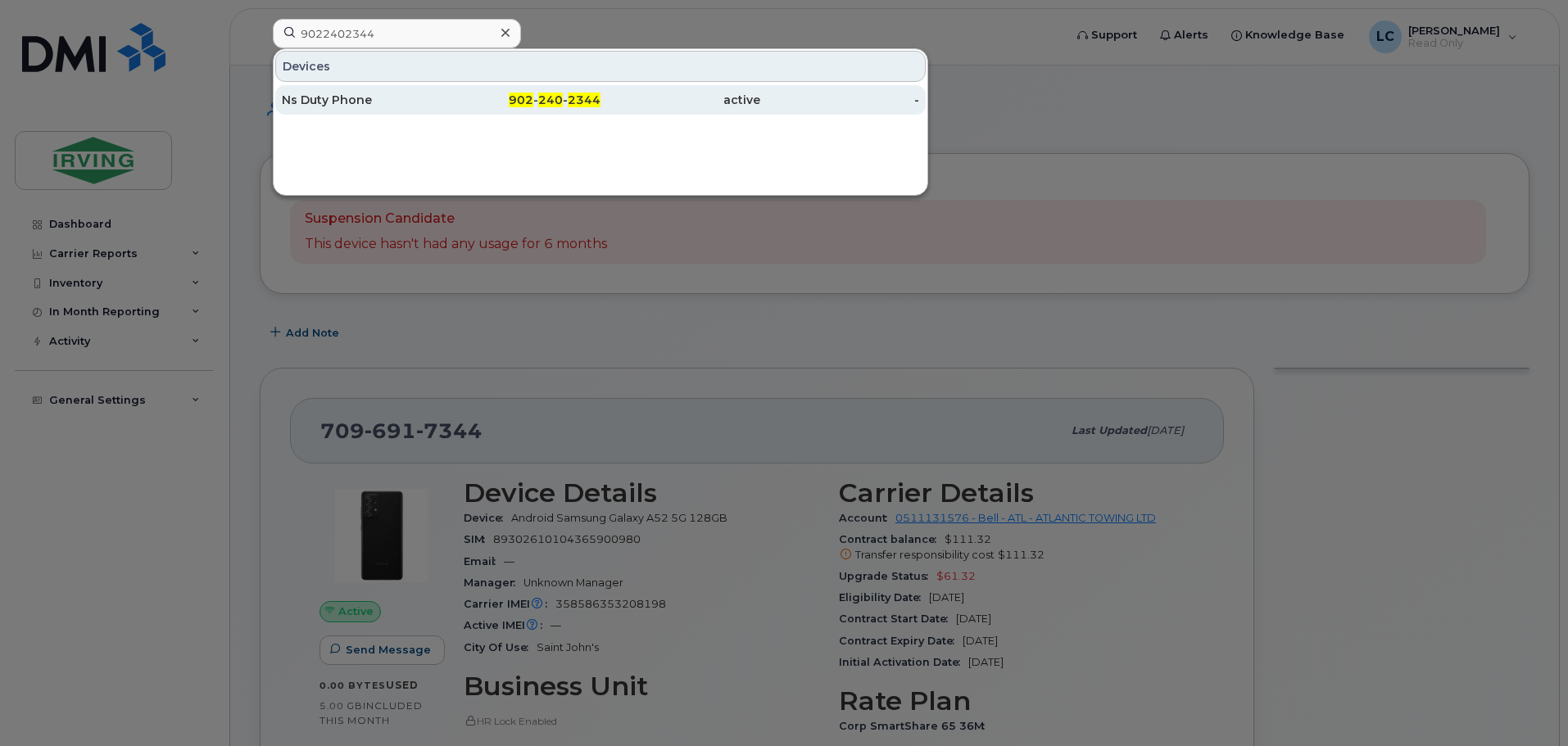
click at [347, 101] on div "Ns Duty Phone" at bounding box center [361, 100] width 159 height 17
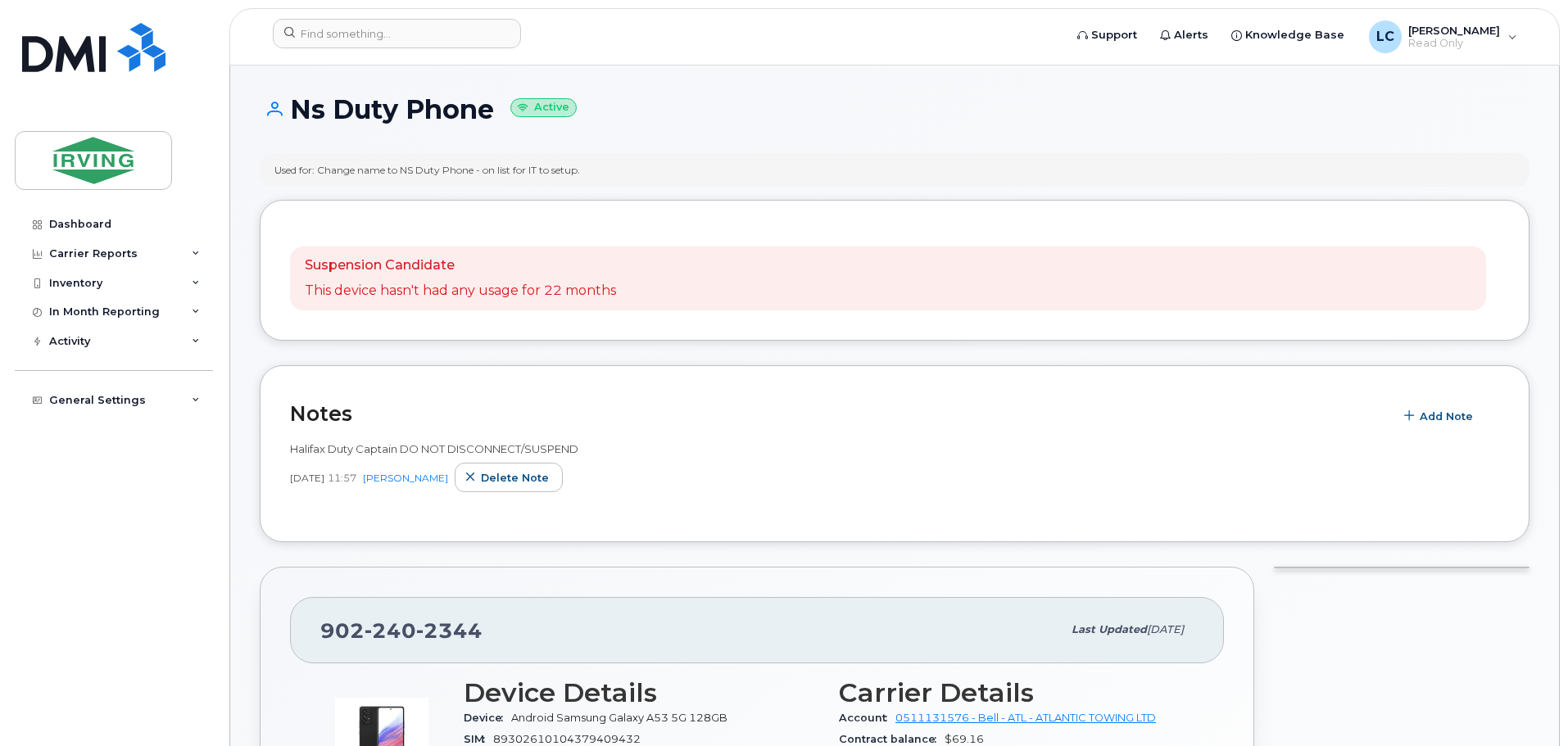
drag, startPoint x: 606, startPoint y: 173, endPoint x: 324, endPoint y: 178, distance: 282.0
click at [324, 178] on div "Used for: Change name to NS Duty Phone - on list for IT to setup." at bounding box center [894, 170] width 1270 height 34
copy div "Change name to NS Duty Phone - on list for IT to setup."
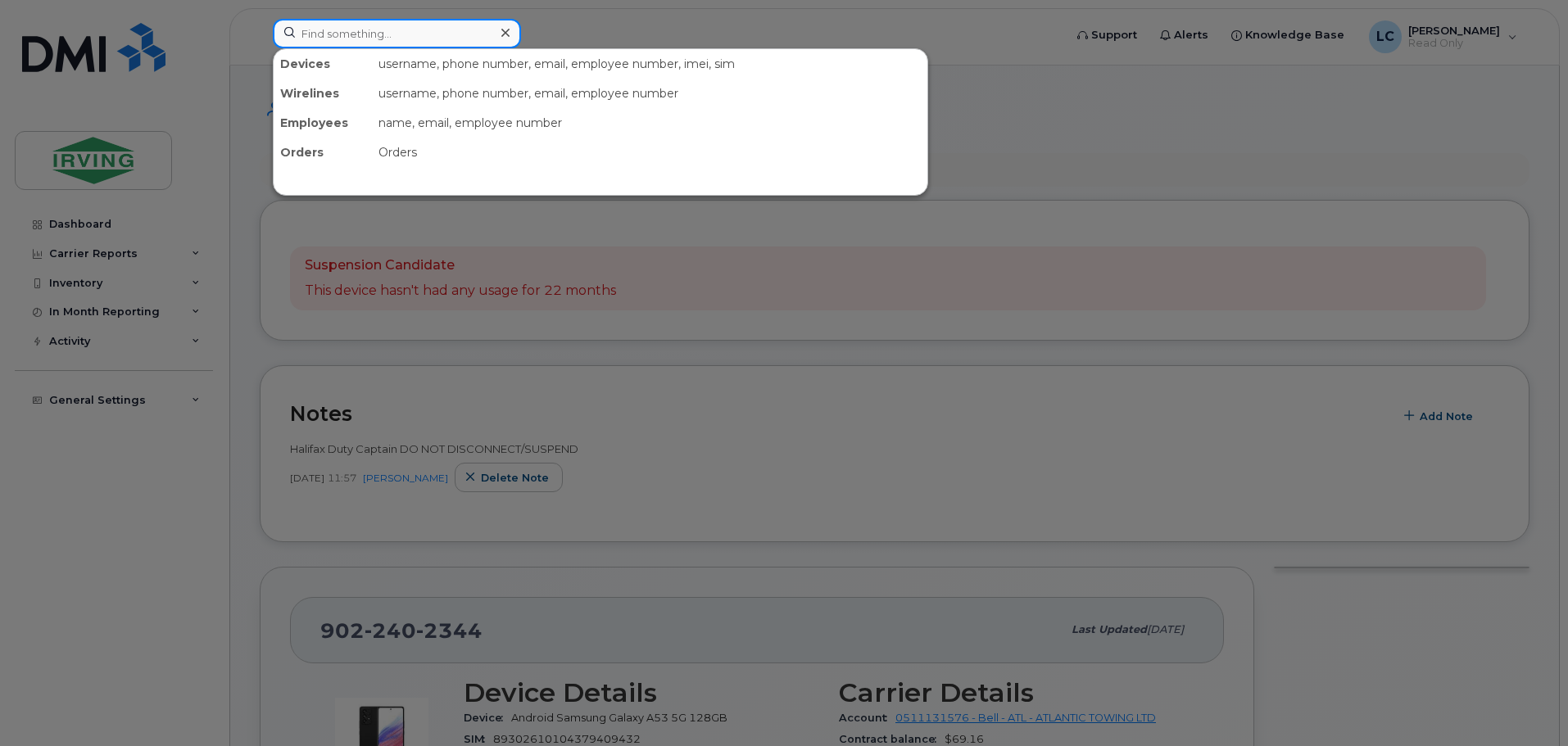
click at [346, 38] on input at bounding box center [397, 34] width 248 height 30
paste input "5062712145"
type input "5062712145"
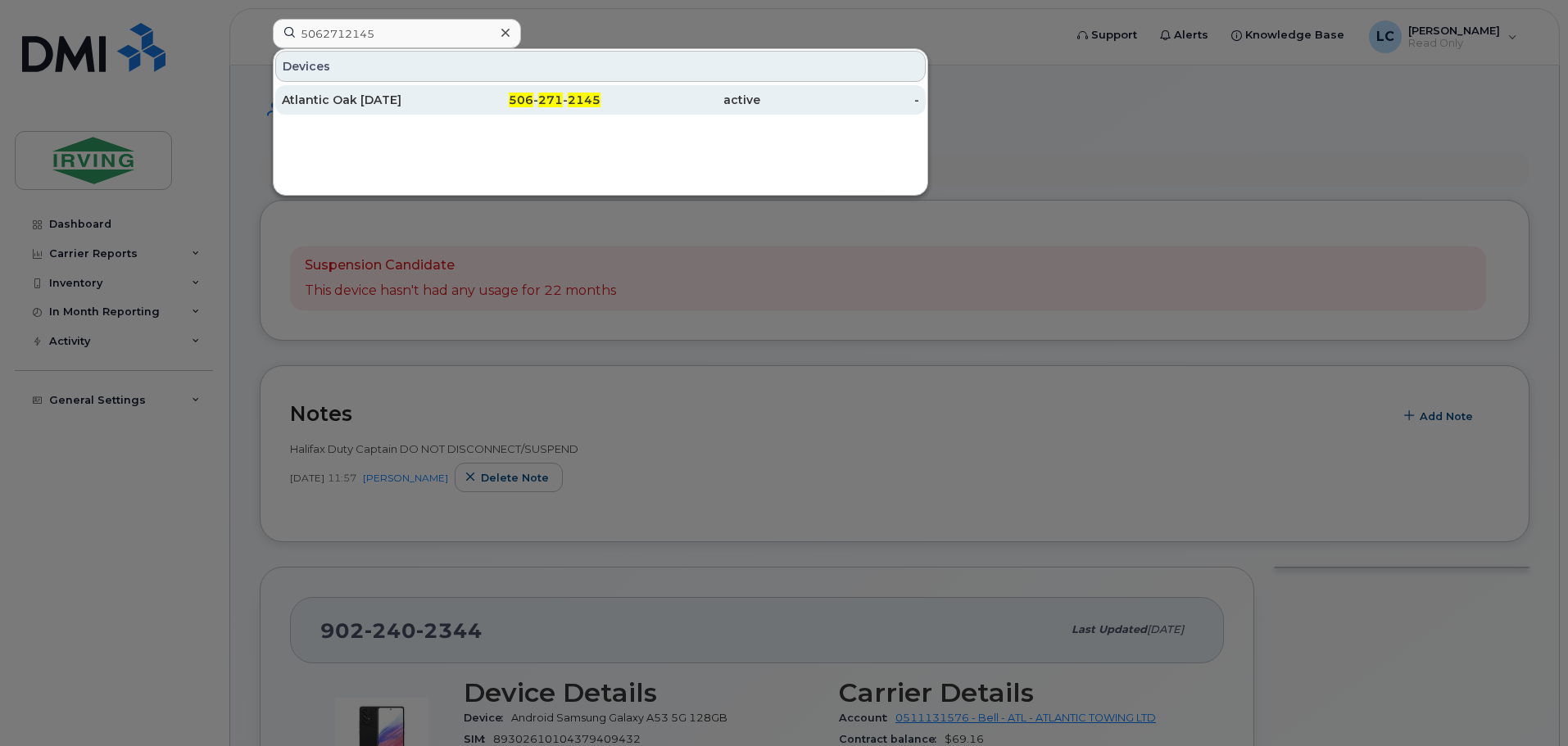
click at [425, 101] on div "Atlantic Oak [DATE]" at bounding box center [361, 100] width 159 height 17
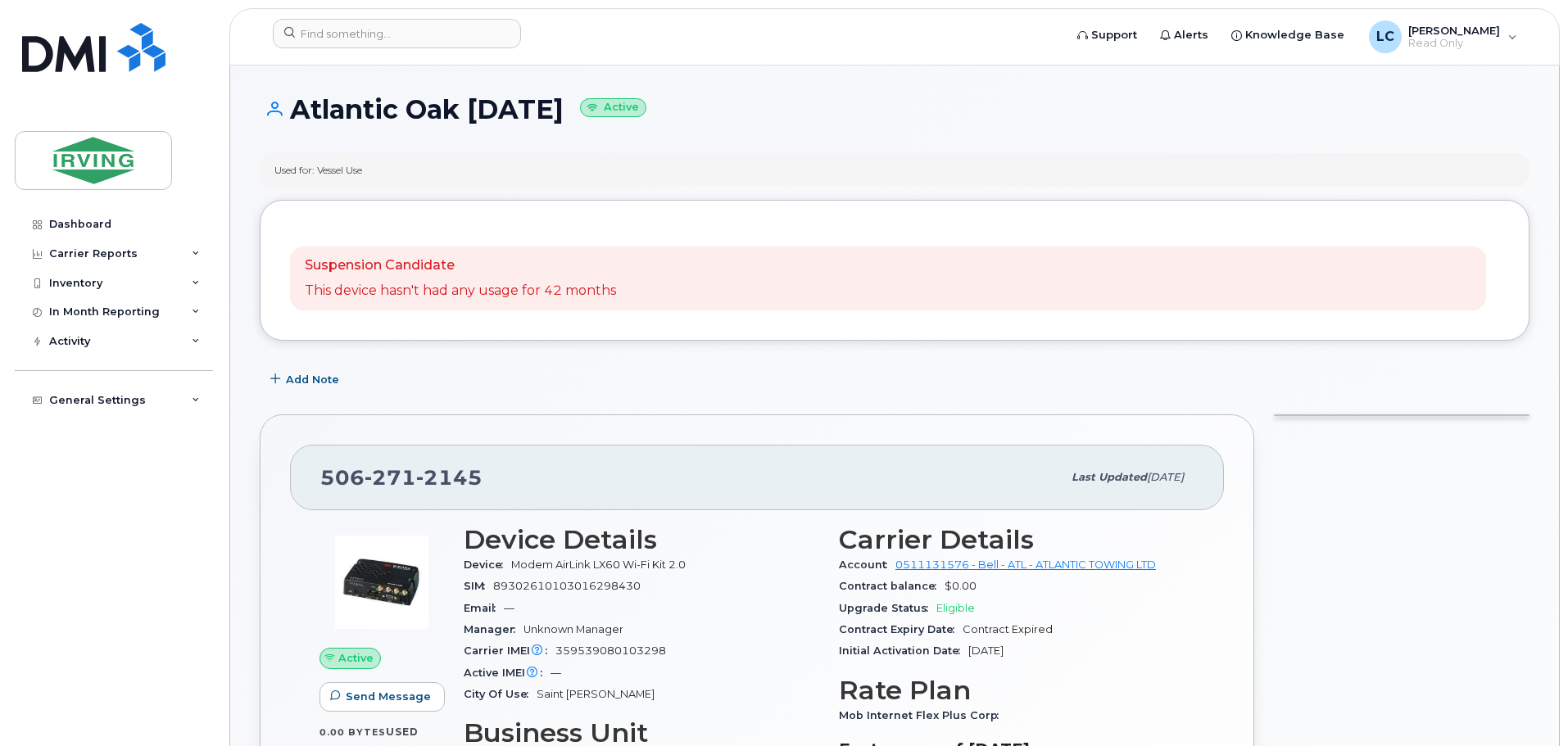
drag, startPoint x: 388, startPoint y: 169, endPoint x: 323, endPoint y: 175, distance: 65.3
click at [323, 175] on div "Used for: Vessel Use" at bounding box center [894, 170] width 1270 height 34
copy div "Vessel Use"
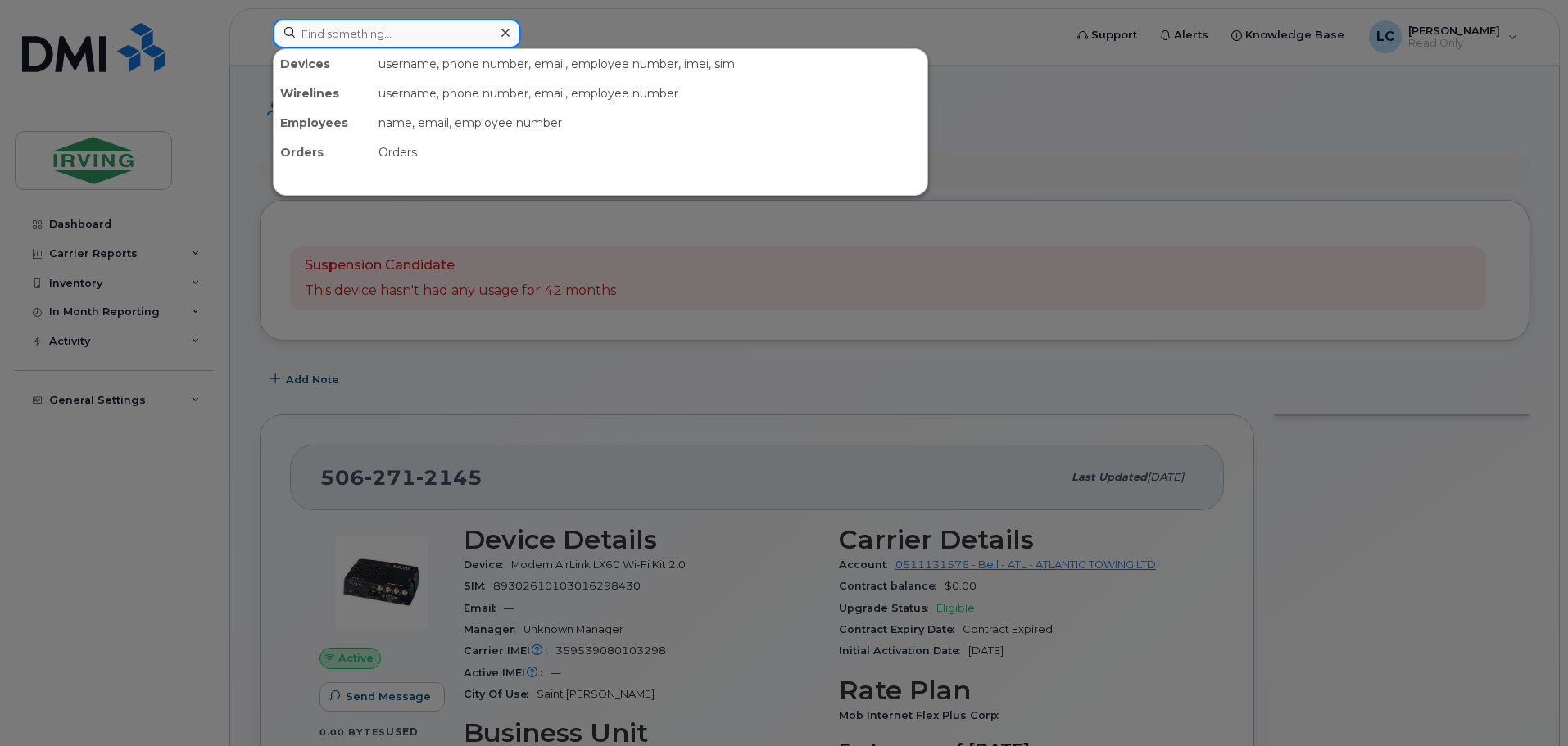
click at [306, 38] on input at bounding box center [397, 34] width 248 height 30
paste input "5063335071"
type input "5063335071"
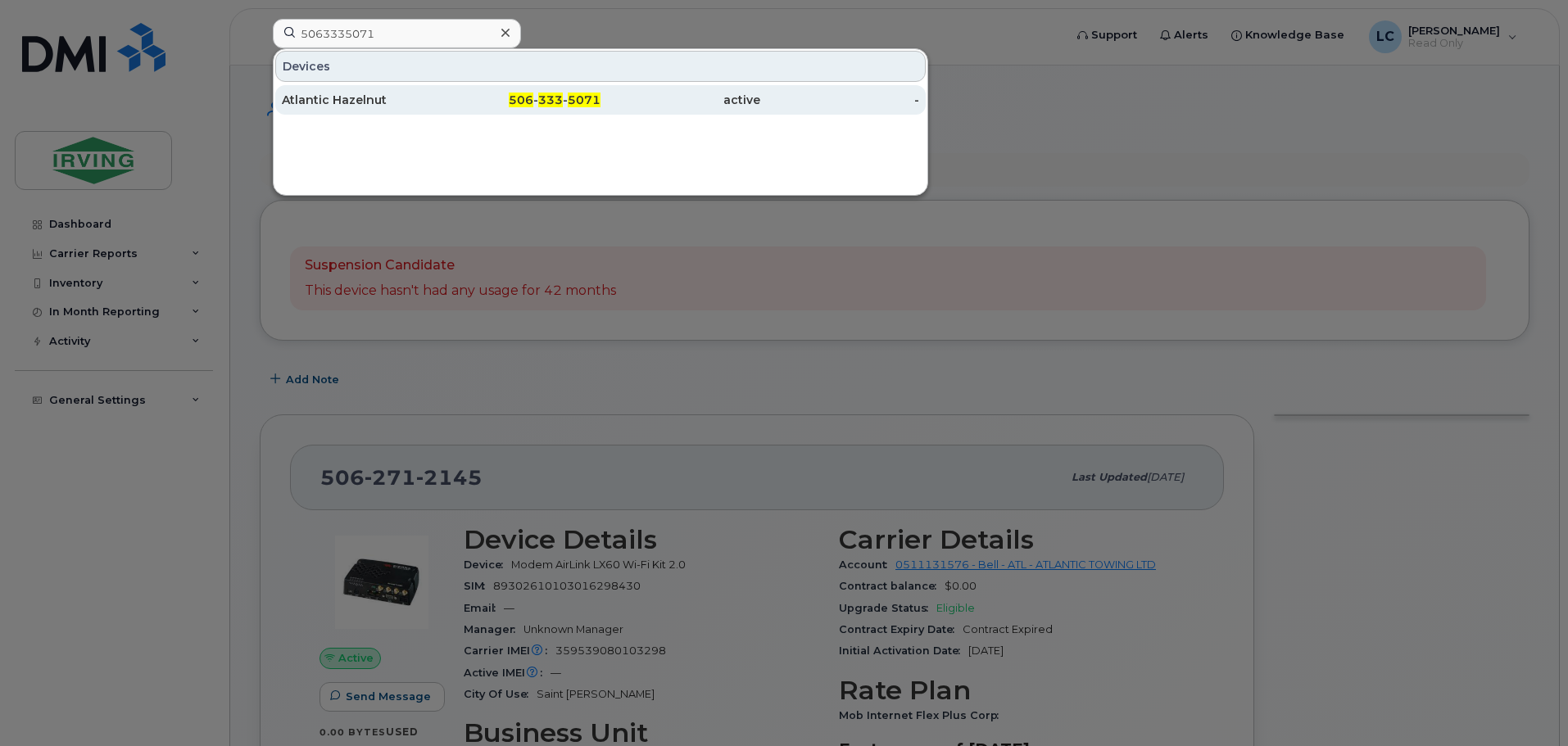
click at [359, 94] on div "Atlantic Hazelnut" at bounding box center [361, 100] width 159 height 17
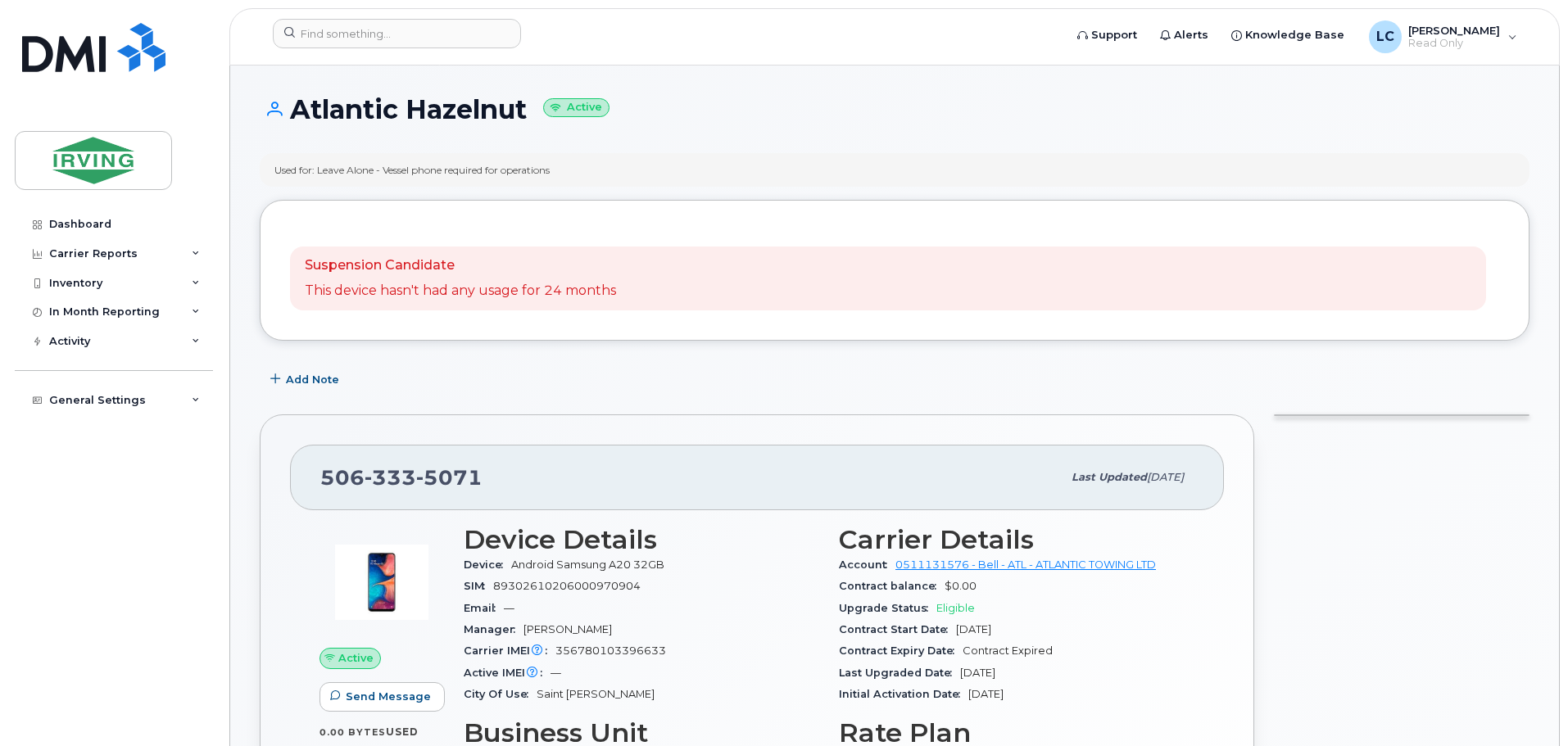
drag, startPoint x: 582, startPoint y: 164, endPoint x: 388, endPoint y: 167, distance: 194.0
click at [388, 167] on div "Used for: Leave Alone - Vessel phone required for operations" at bounding box center [894, 170] width 1270 height 34
copy div "Vessel phone required for operations"
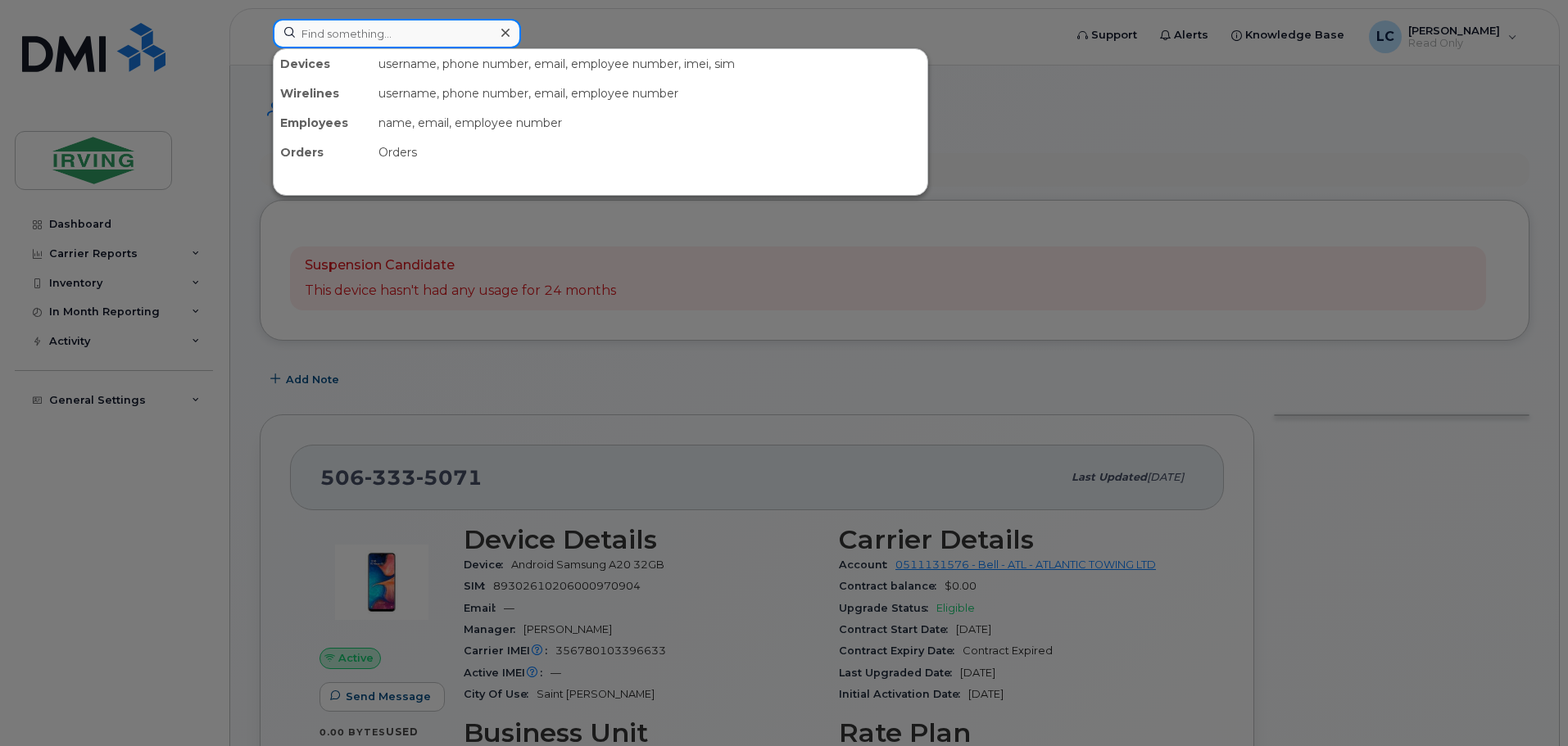
click at [354, 31] on input at bounding box center [397, 34] width 248 height 30
paste input "5063435239"
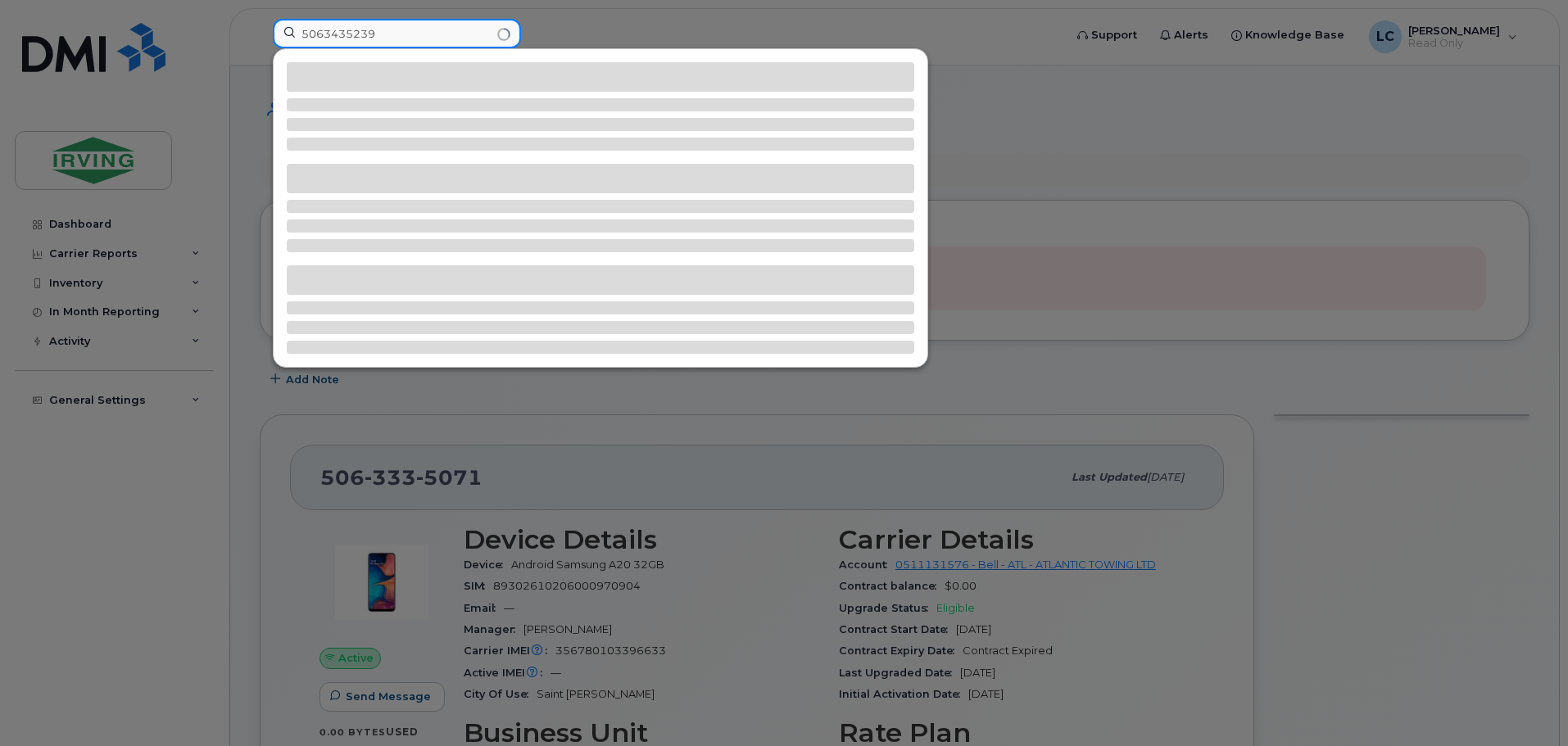
type input "5063435239"
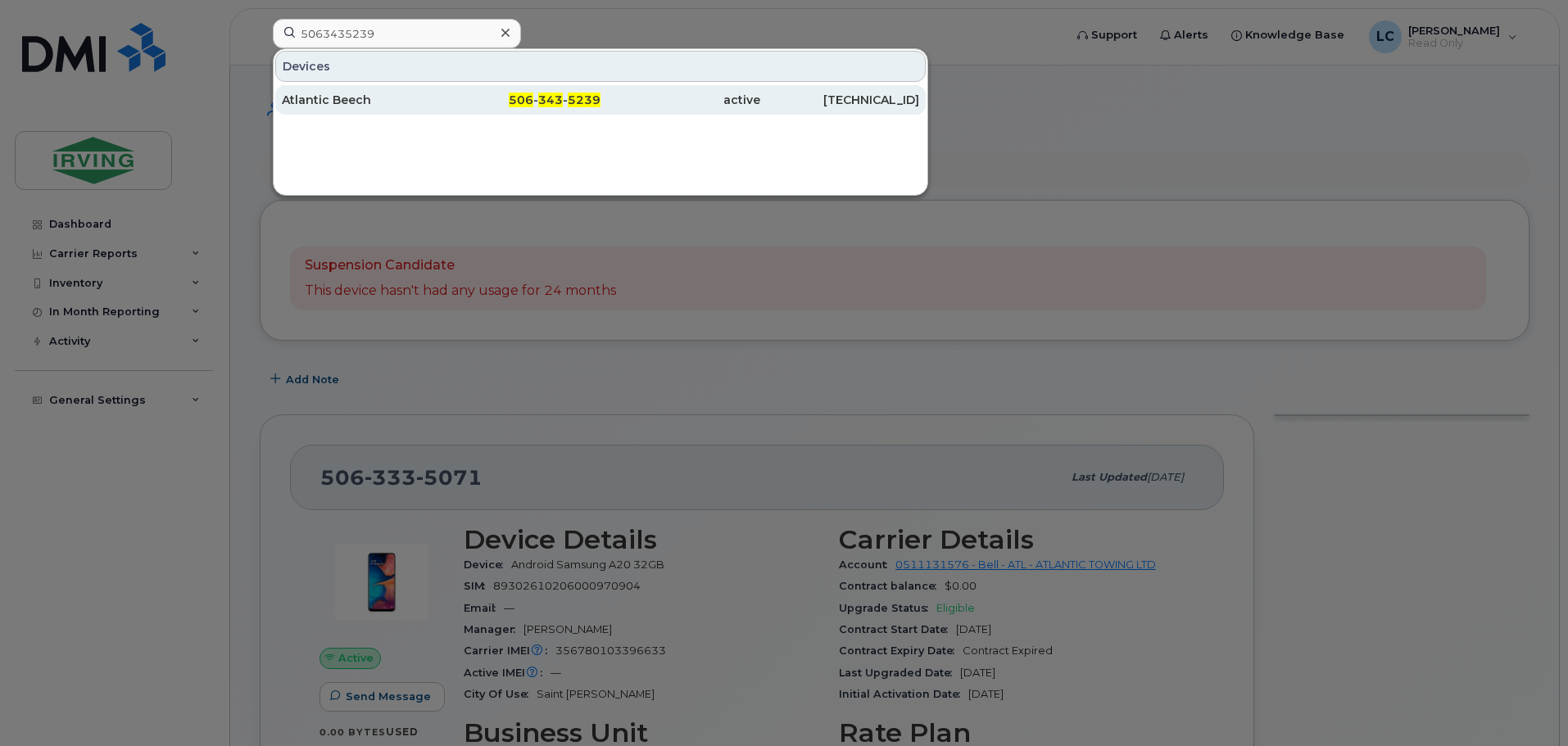
click at [379, 93] on div "Atlantic Beech" at bounding box center [361, 100] width 159 height 17
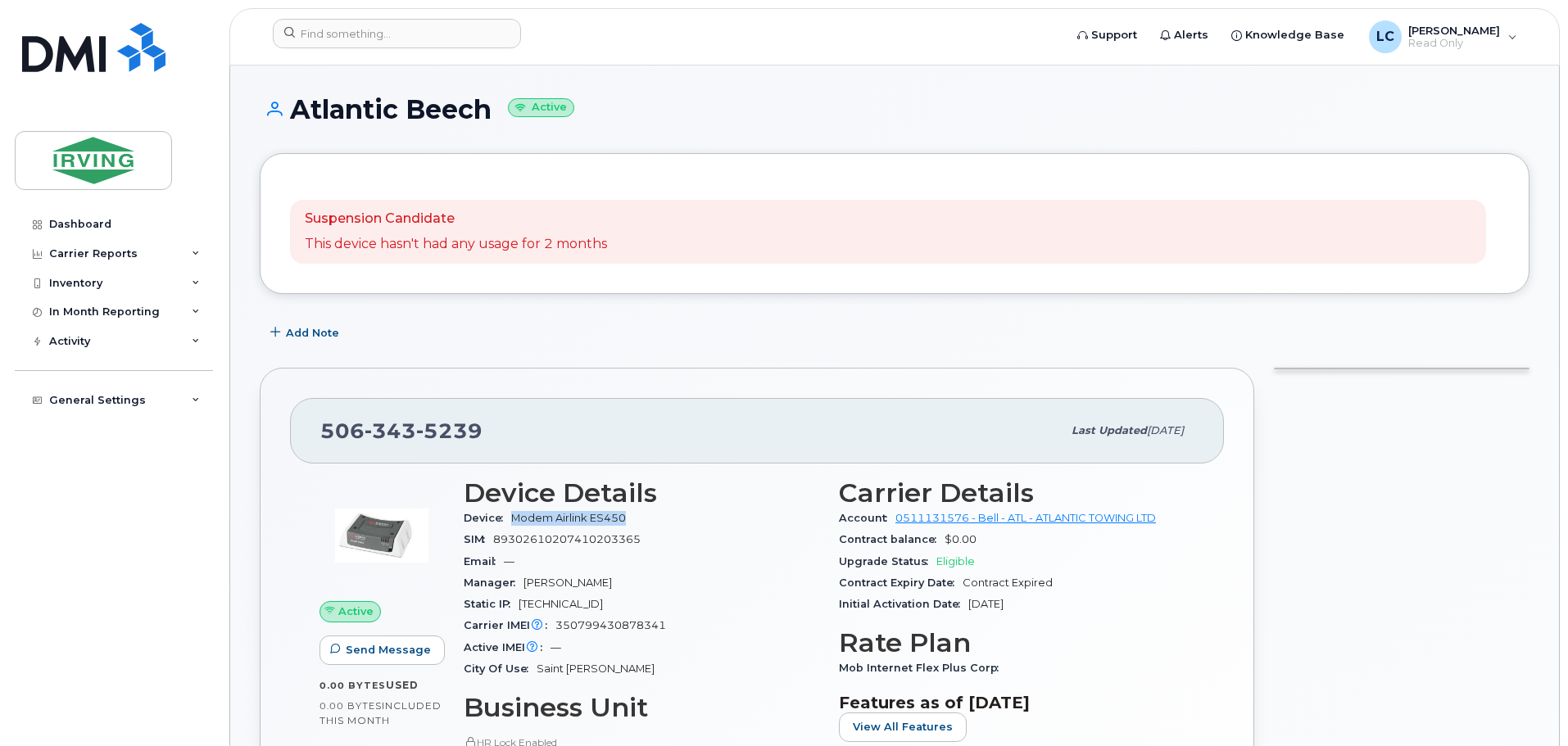
drag, startPoint x: 629, startPoint y: 522, endPoint x: 516, endPoint y: 525, distance: 113.0
click at [516, 525] on div "Device Modem Airlink ES450" at bounding box center [640, 518] width 355 height 22
copy span "Modem Airlink ES450"
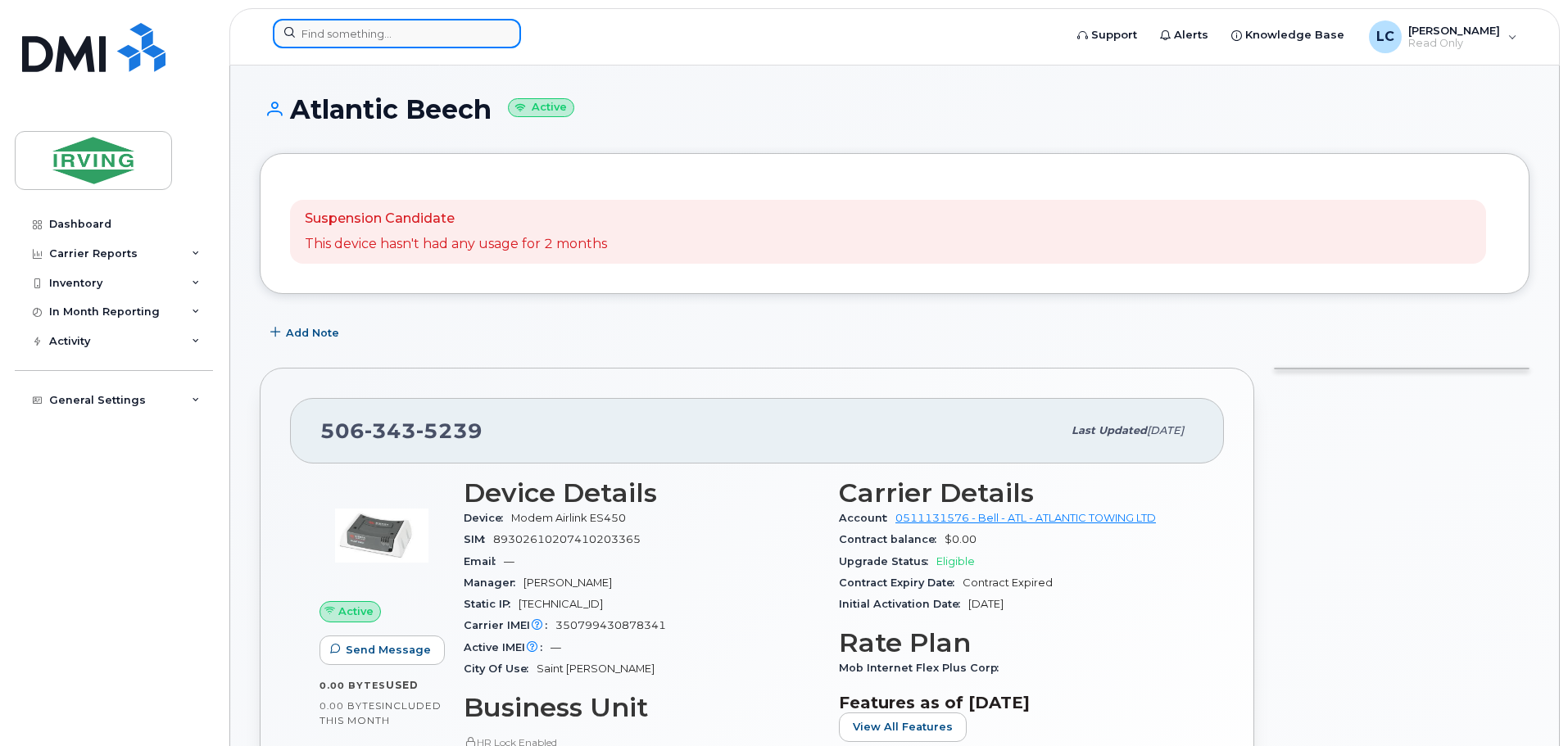
click at [392, 46] on input at bounding box center [397, 34] width 248 height 30
paste input "5063494559"
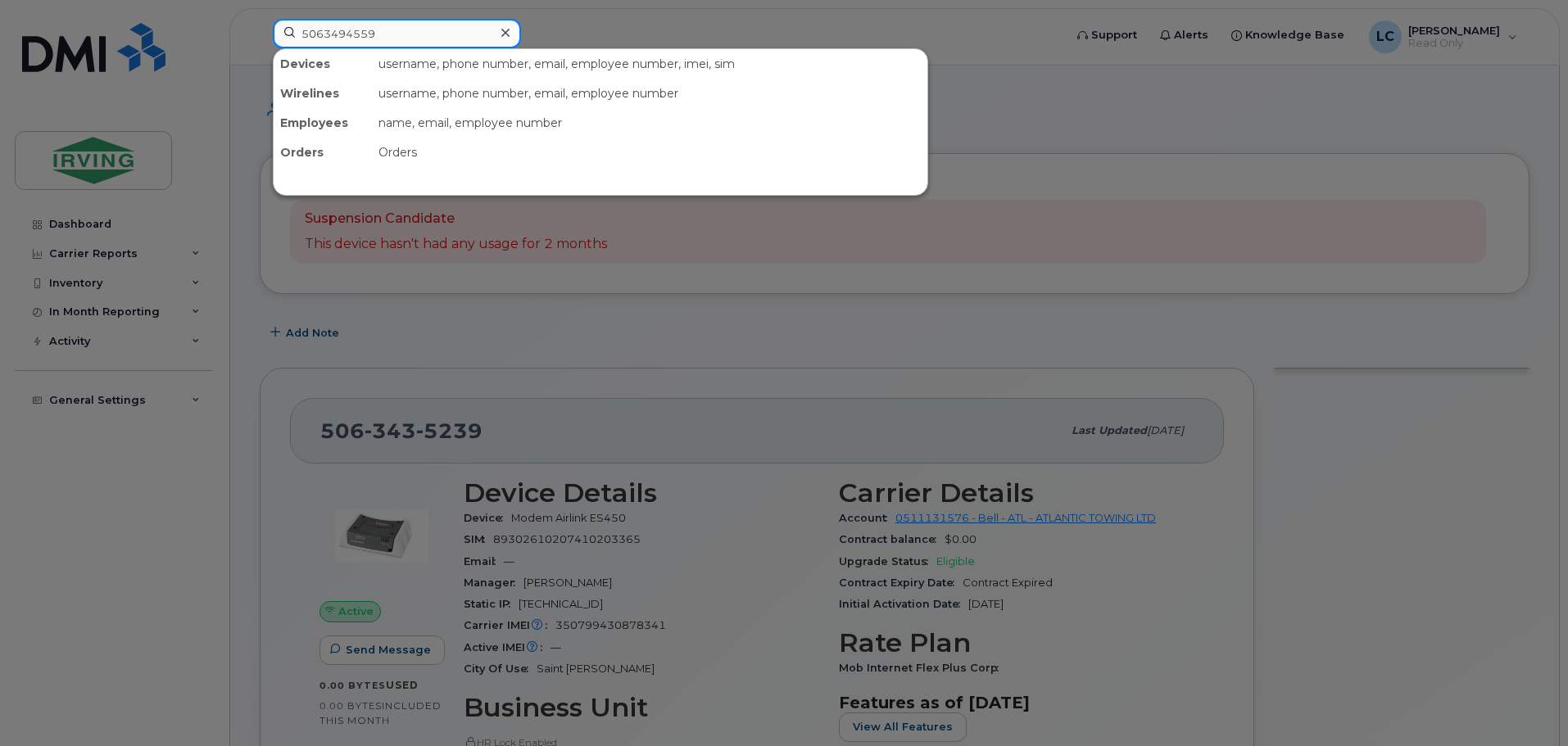
type input "5063494559"
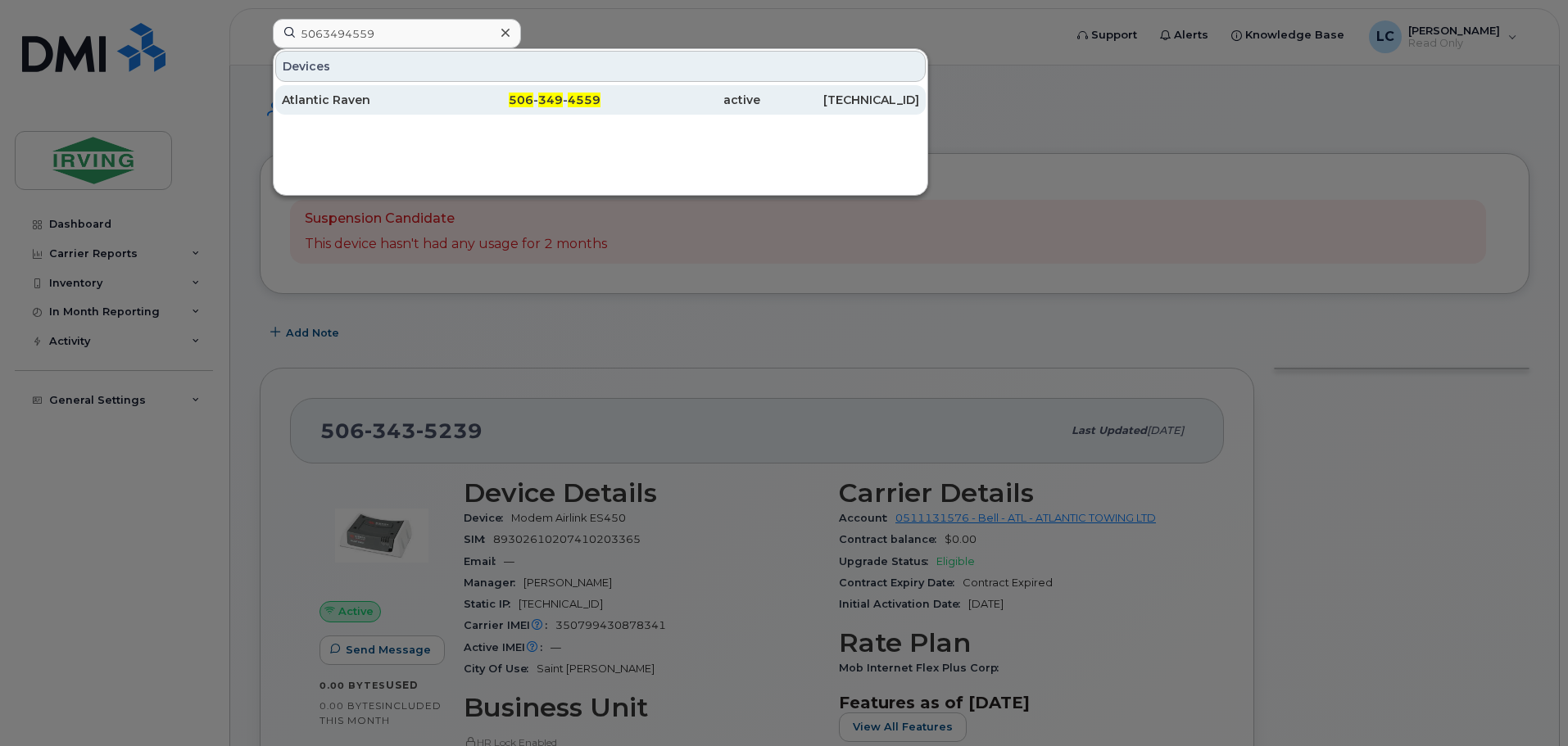
click at [293, 98] on div "Atlantic Raven" at bounding box center [361, 100] width 159 height 17
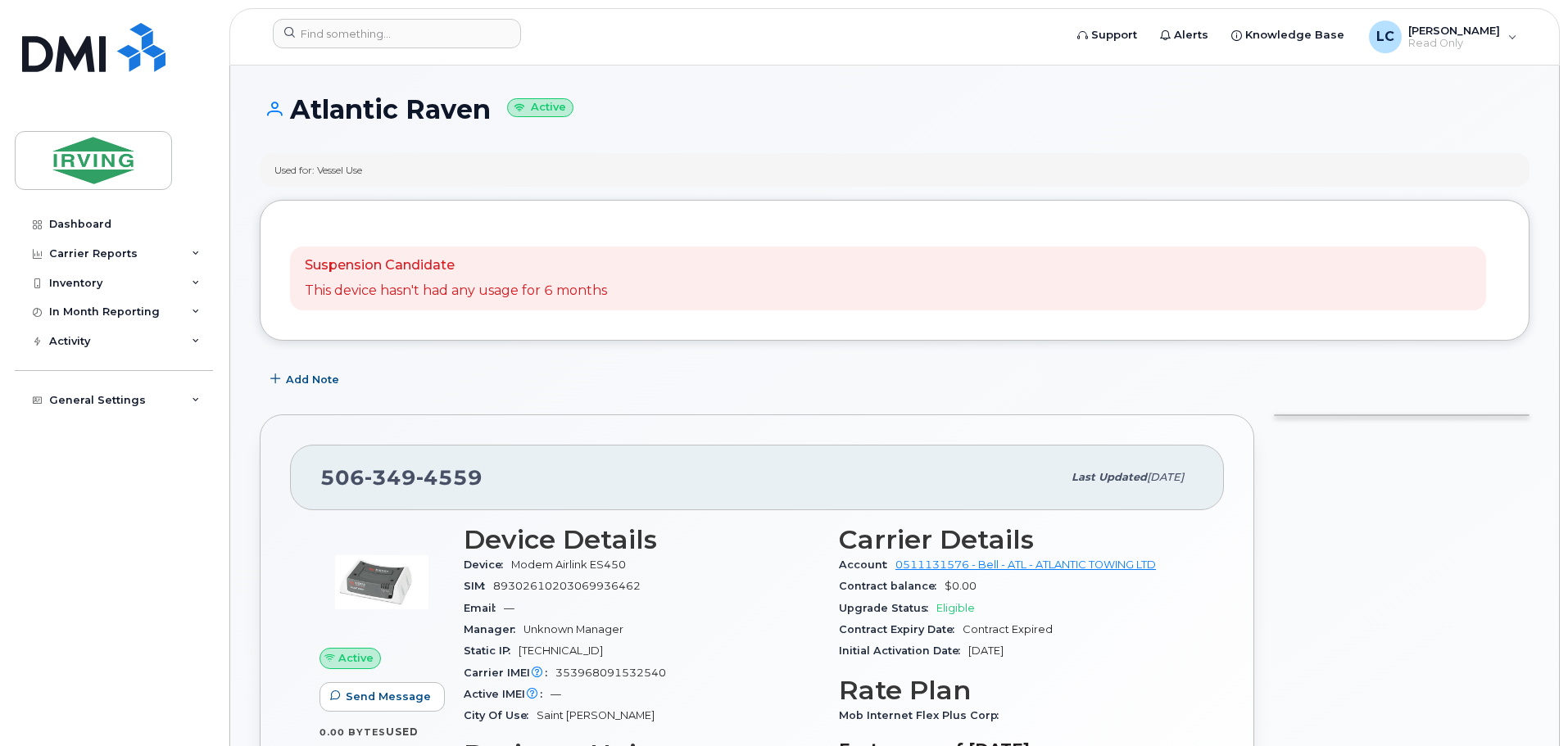
drag, startPoint x: 373, startPoint y: 170, endPoint x: 322, endPoint y: 167, distance: 51.1
click at [322, 167] on div "Used for: Vessel Use" at bounding box center [894, 170] width 1270 height 34
copy div "Vessel Use"
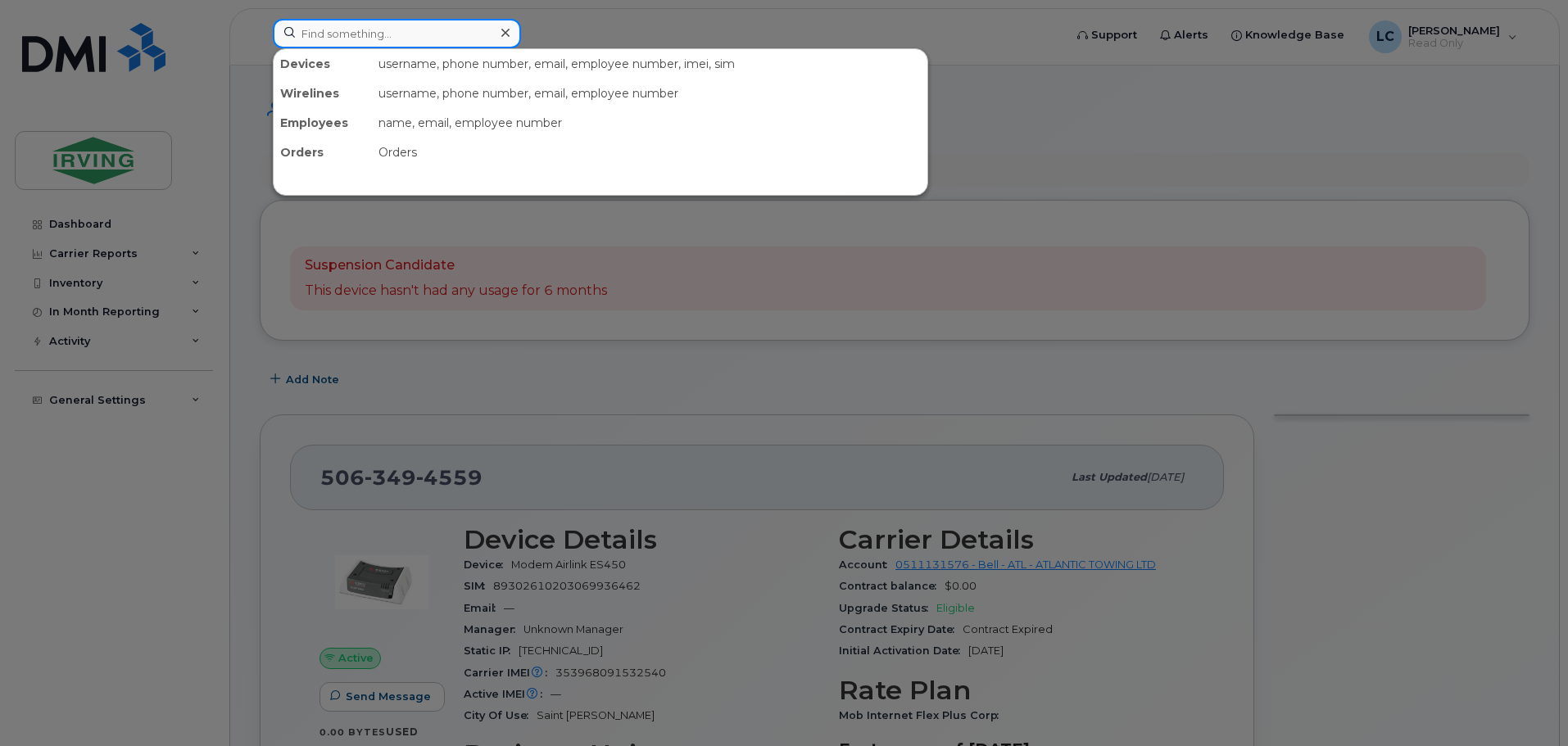
click at [301, 43] on input at bounding box center [397, 34] width 248 height 30
paste input "5063497243"
type input "5063497243"
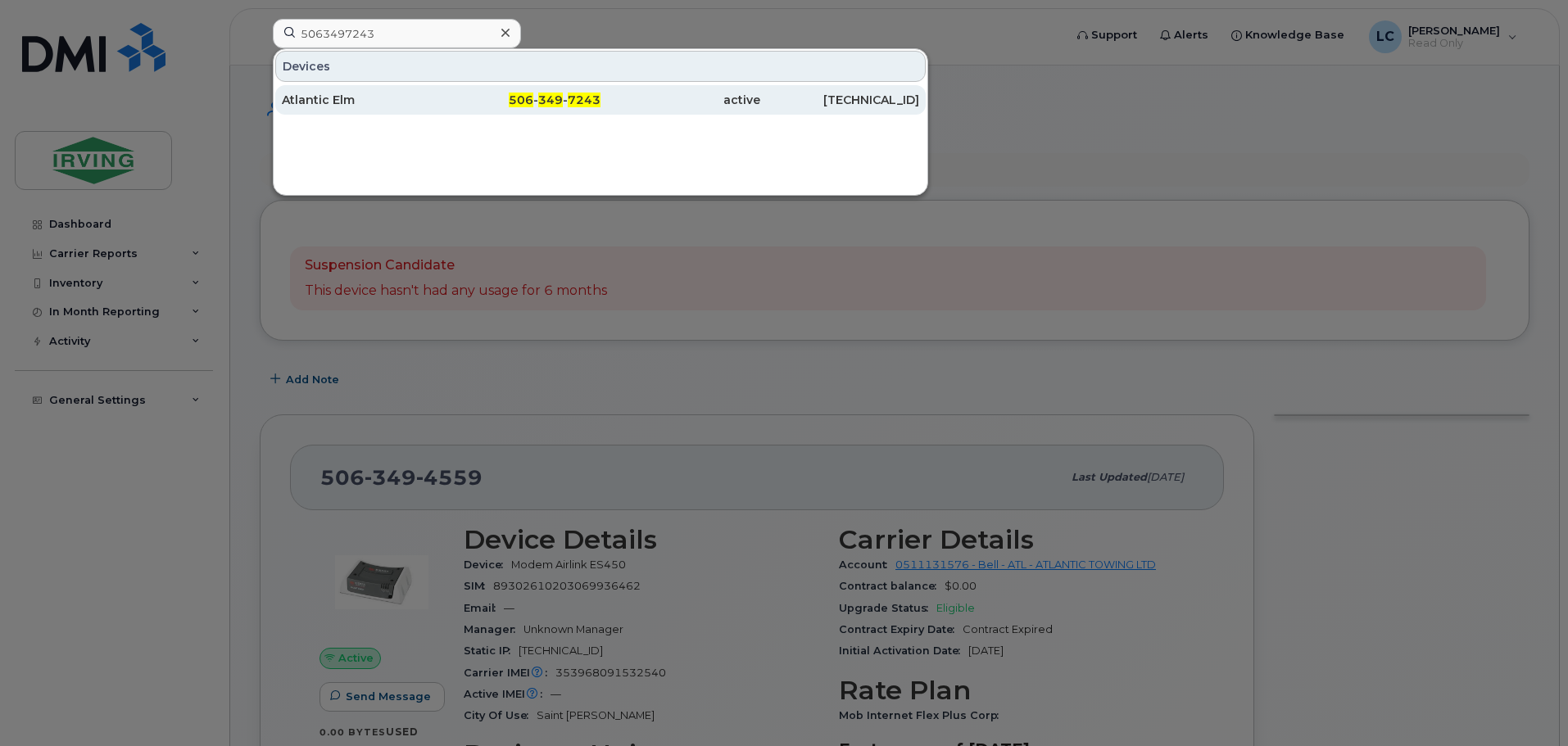
click at [357, 91] on div "Atlantic Elm" at bounding box center [361, 100] width 159 height 30
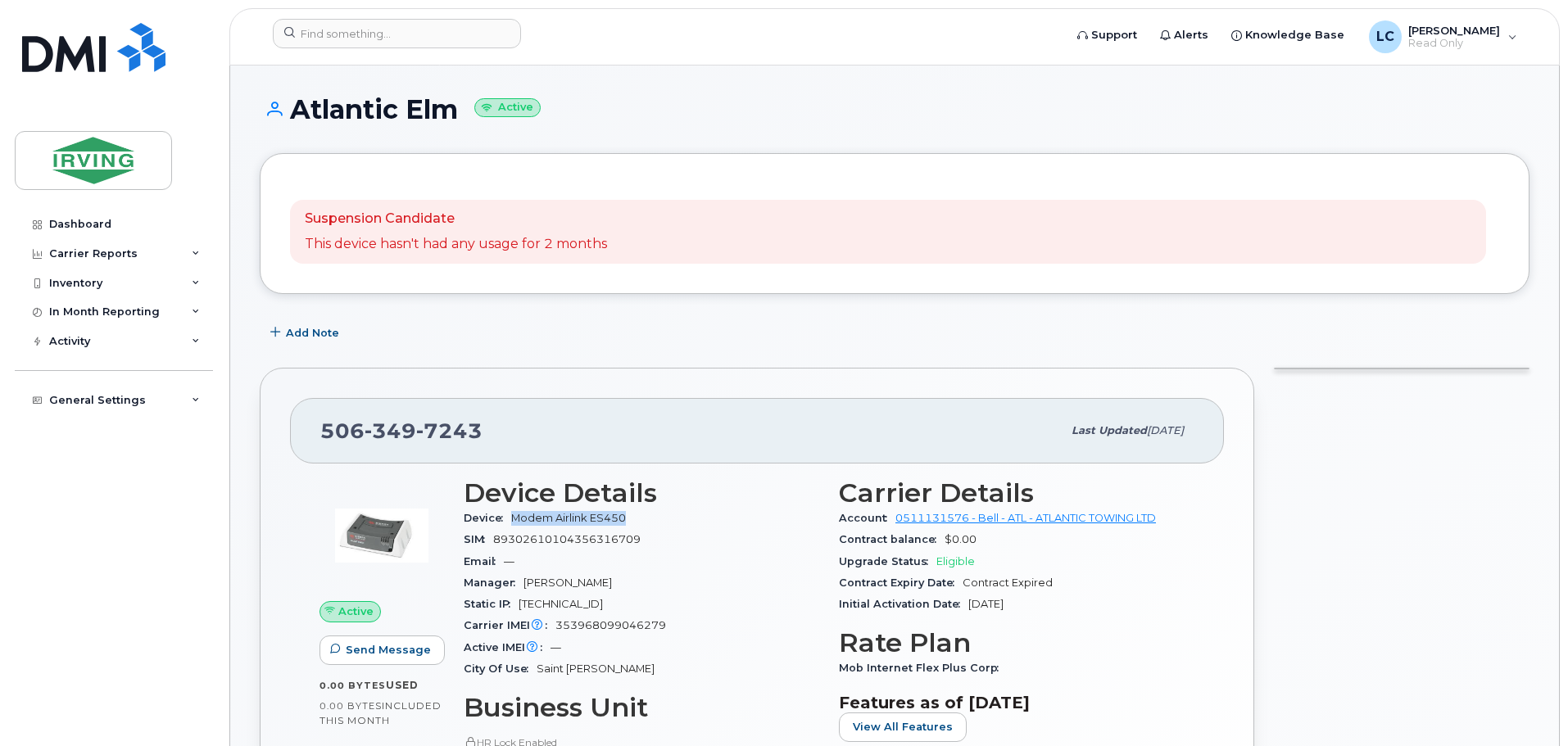
drag, startPoint x: 633, startPoint y: 515, endPoint x: 514, endPoint y: 513, distance: 119.0
click at [514, 513] on span "Modem Airlink ES450" at bounding box center [571, 517] width 121 height 12
copy span "Modem Airlink ES450"
click at [336, 28] on input at bounding box center [397, 34] width 248 height 30
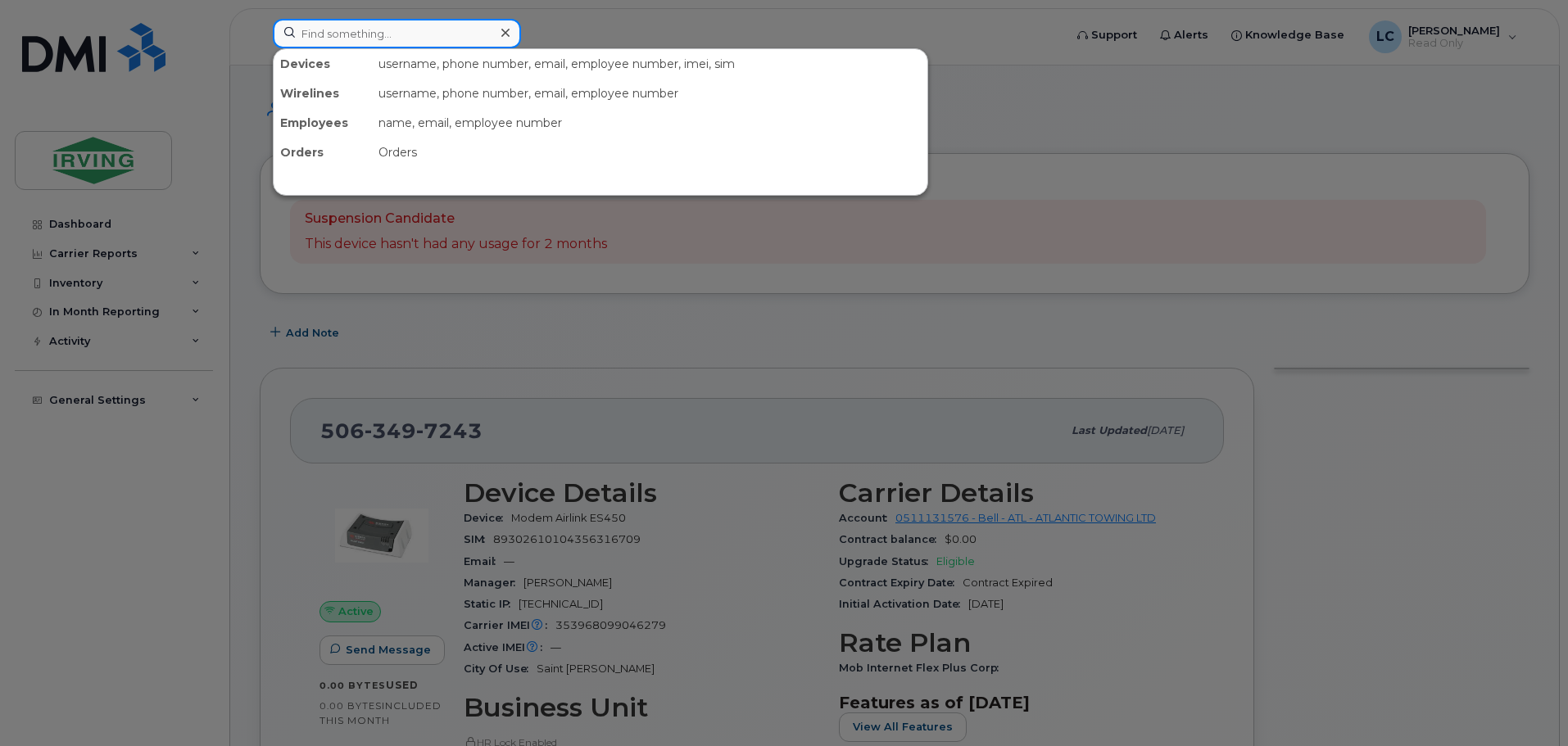
paste input "5063498138"
type input "5063498138"
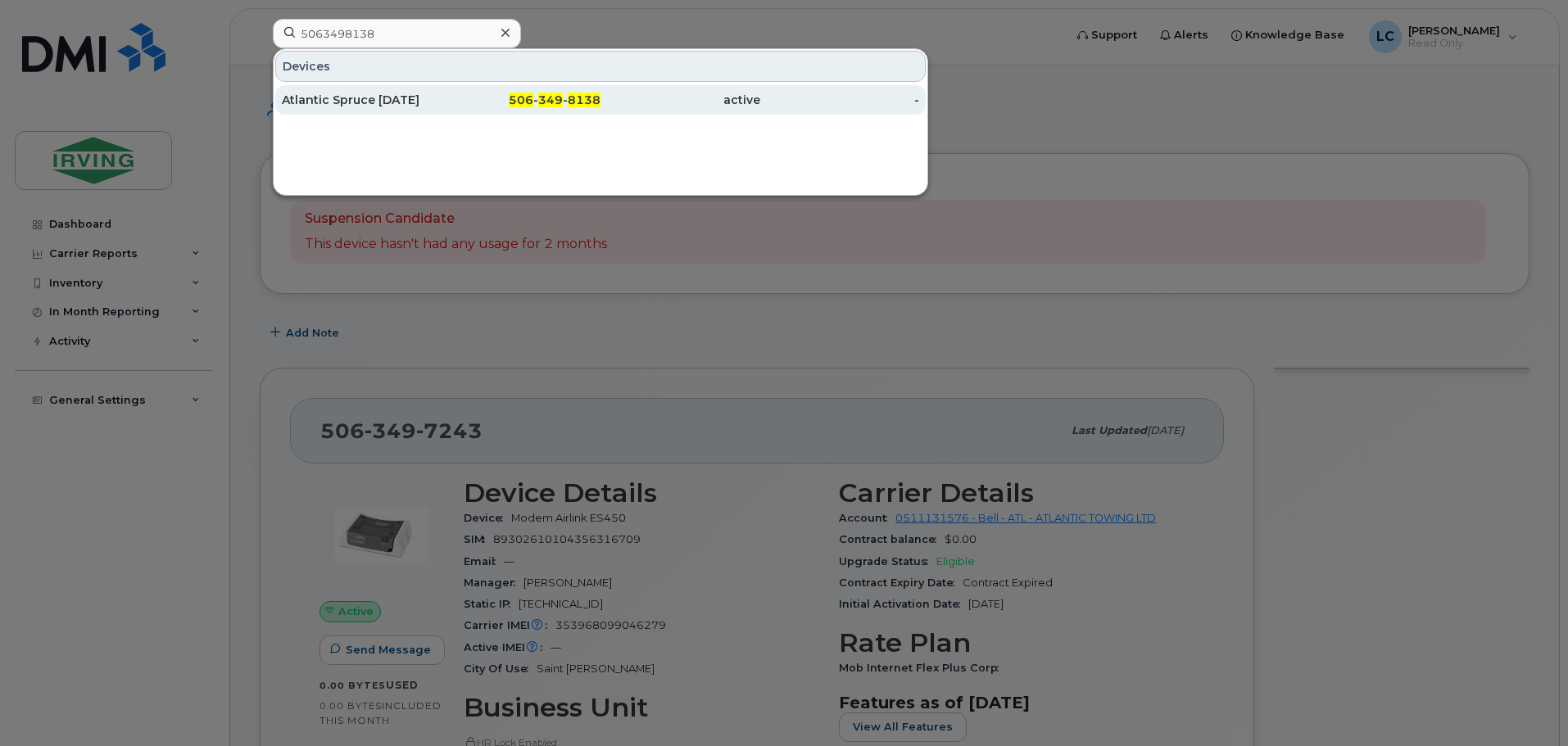
click at [351, 96] on div "Atlantic Spruce [DATE]" at bounding box center [361, 100] width 159 height 17
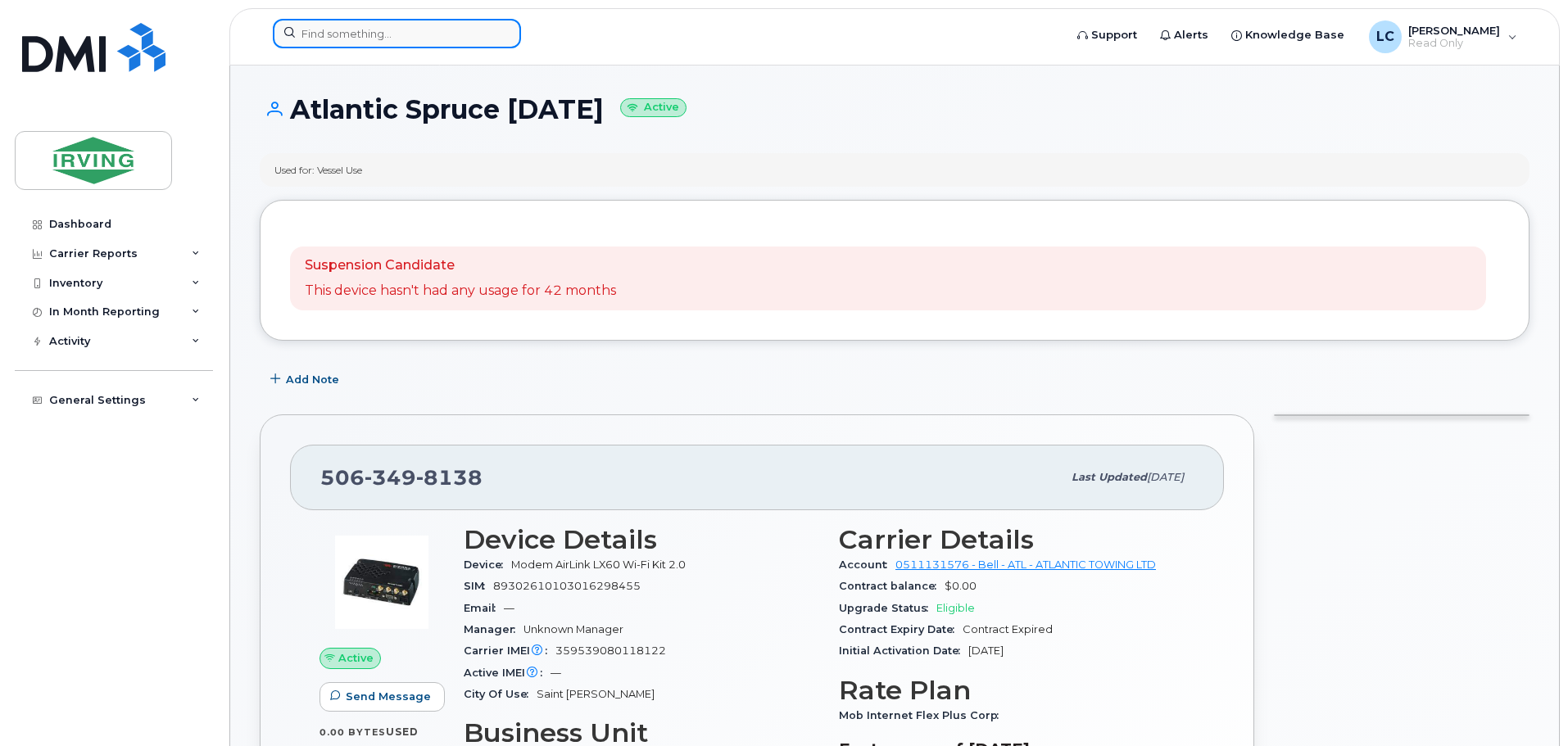
drag, startPoint x: 341, startPoint y: 20, endPoint x: 341, endPoint y: 31, distance: 11.0
click at [341, 20] on input at bounding box center [397, 34] width 248 height 30
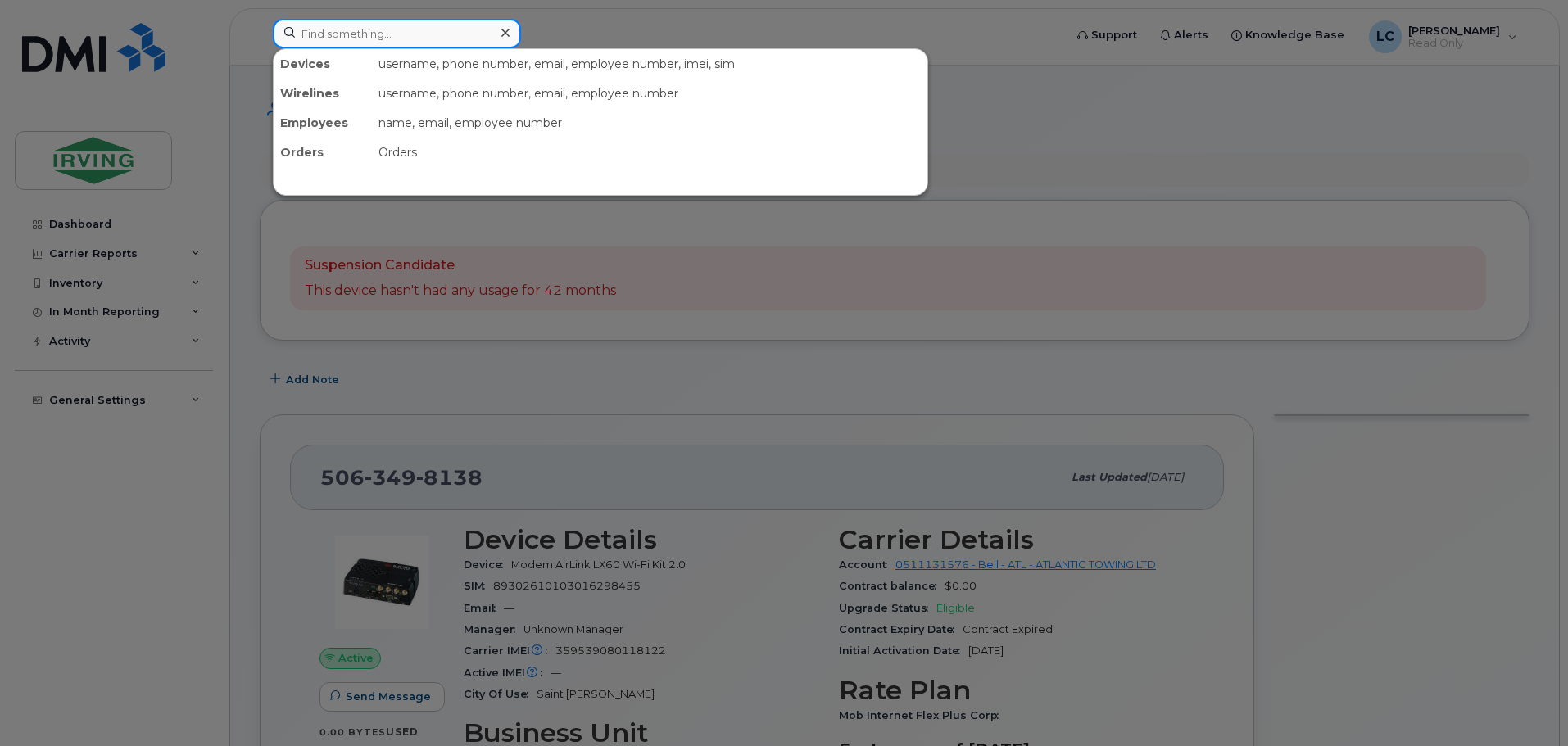
paste input "5063498428"
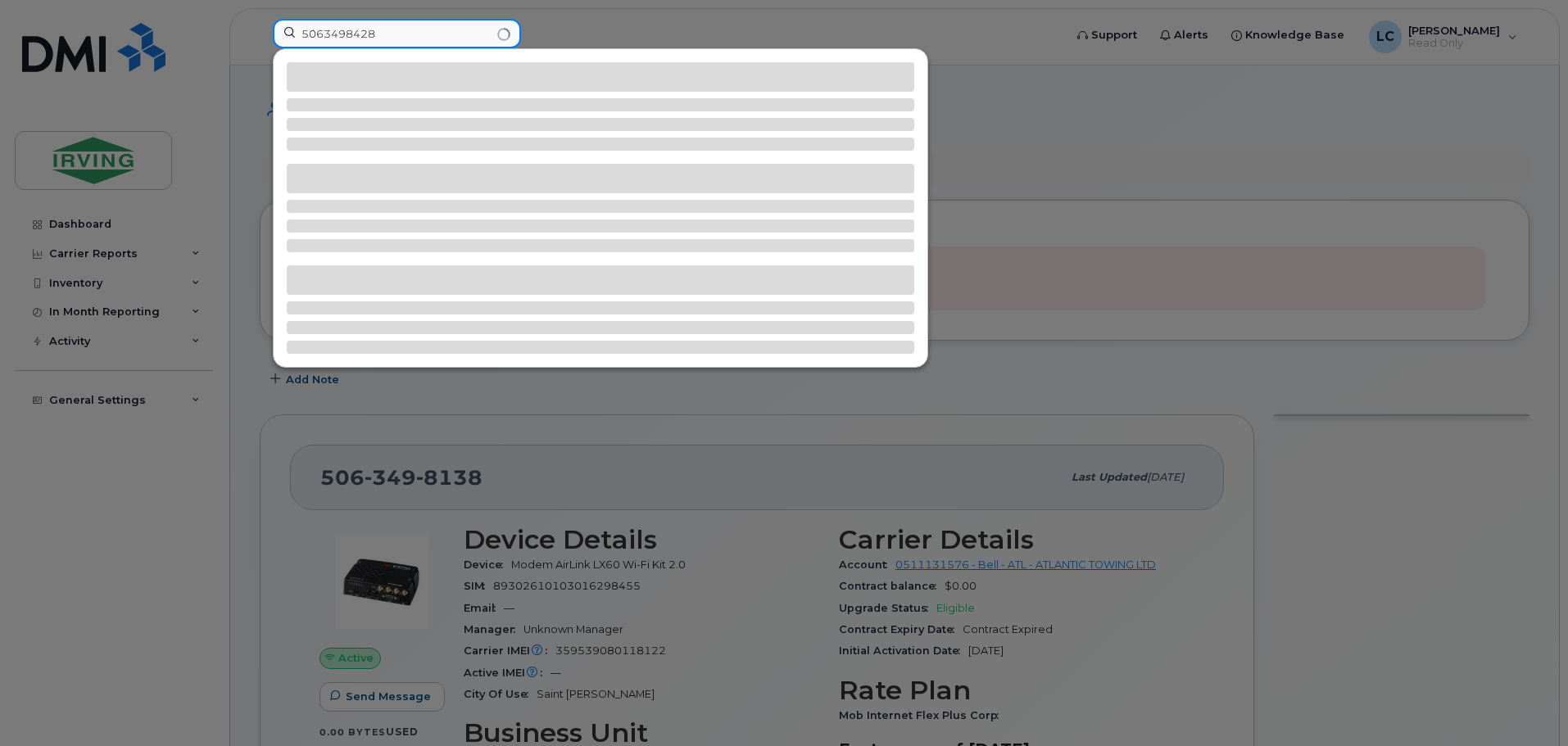
type input "5063498428"
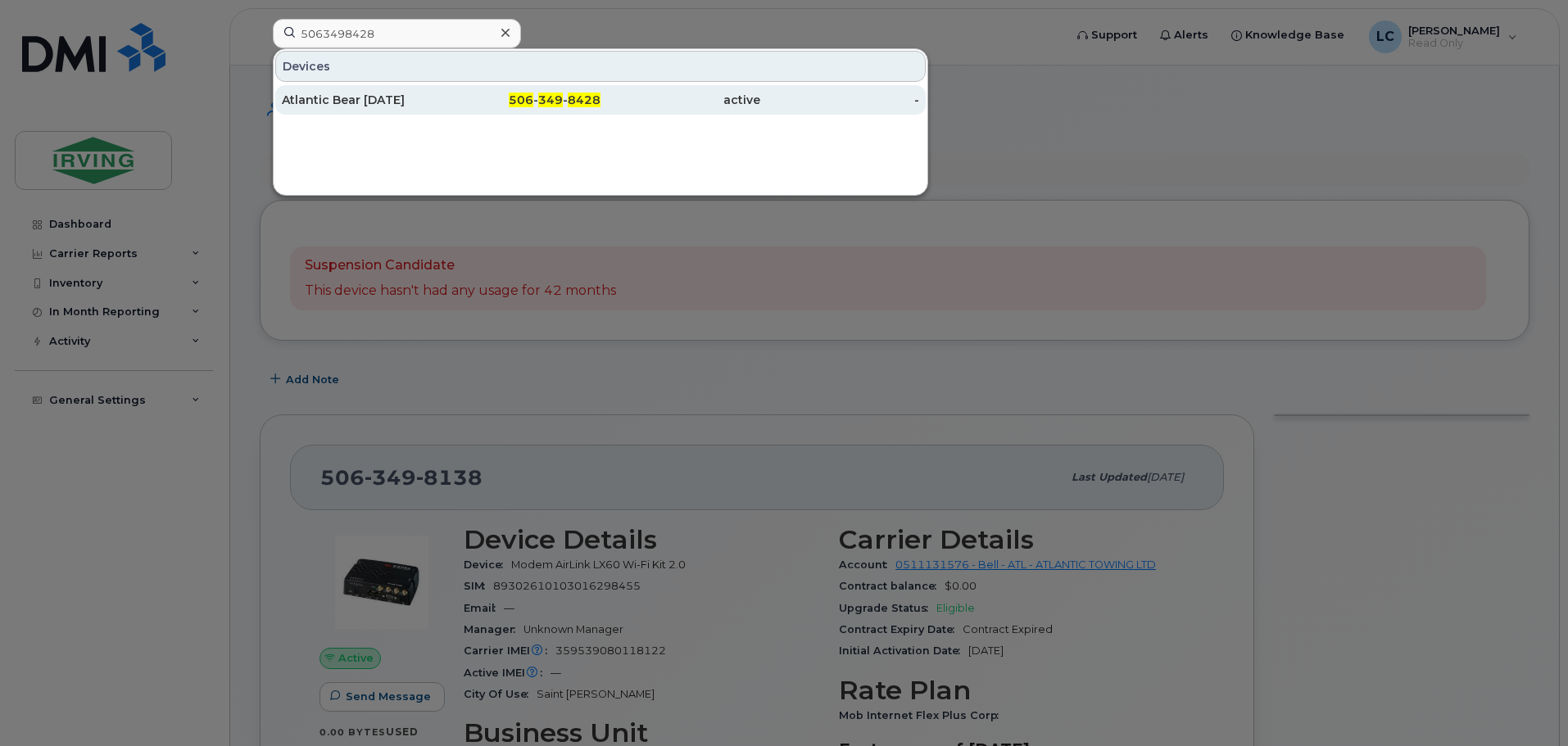
click at [348, 96] on div "Atlantic Bear March 2022" at bounding box center [361, 100] width 159 height 17
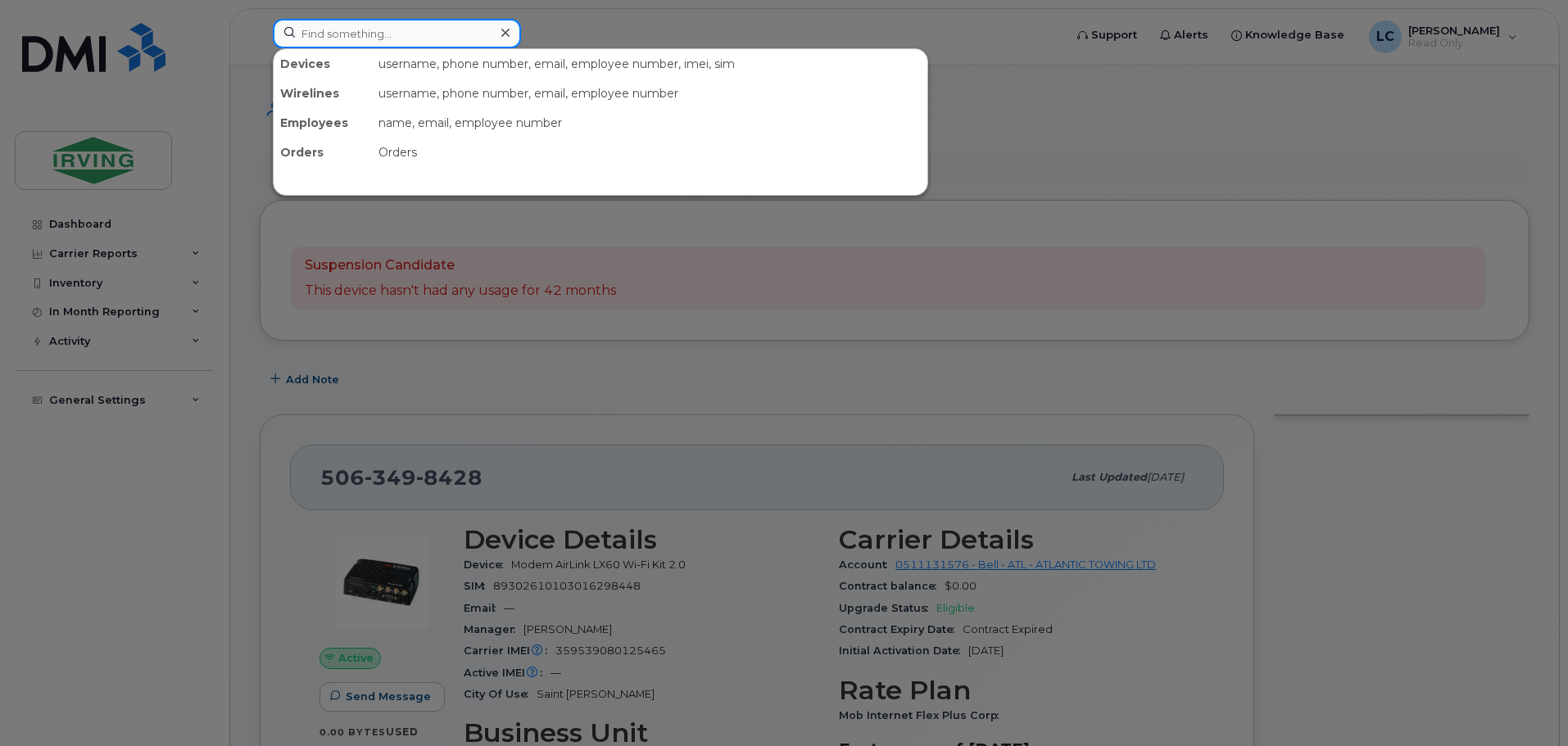
click at [363, 32] on input at bounding box center [397, 34] width 248 height 30
paste input "5066479446"
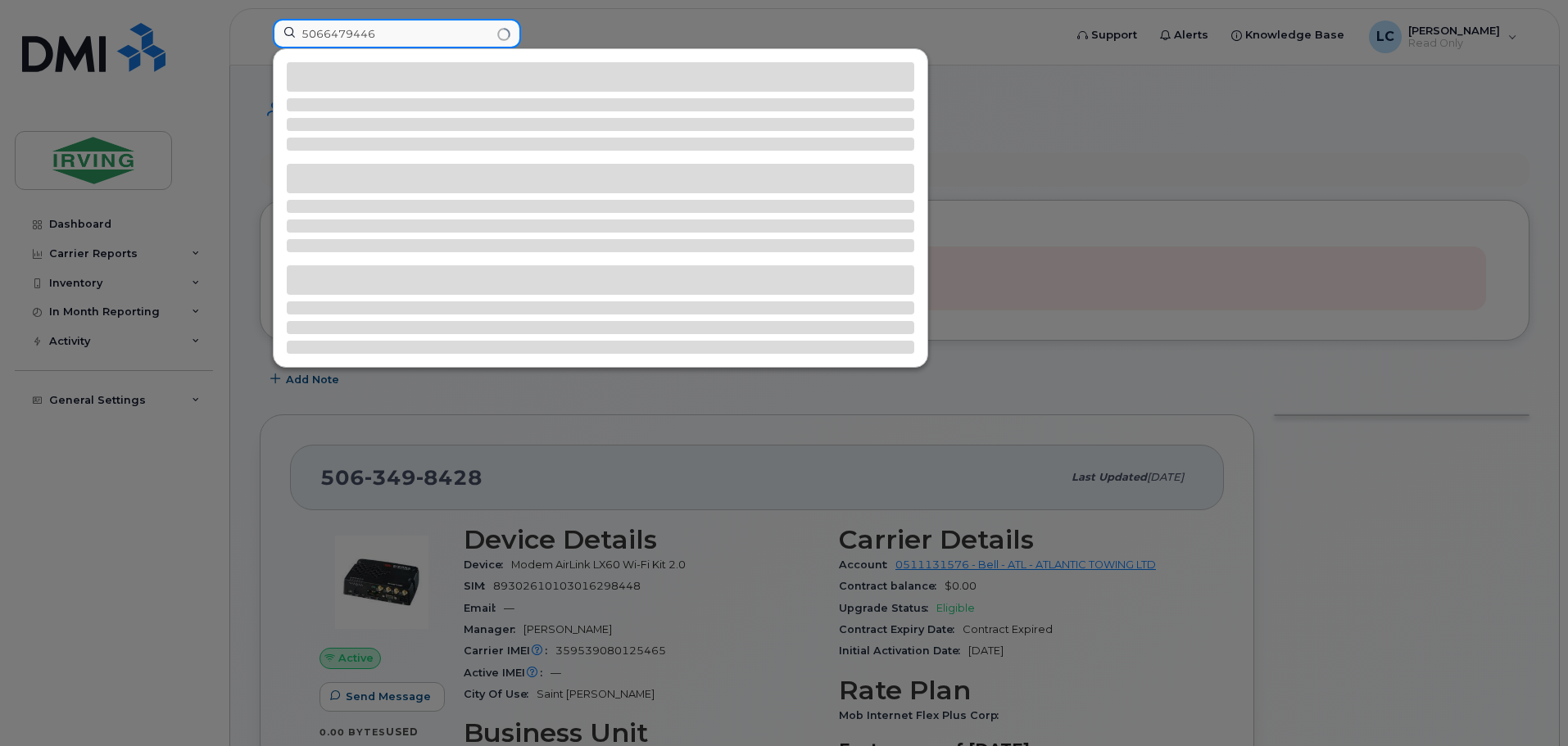
type input "5066479446"
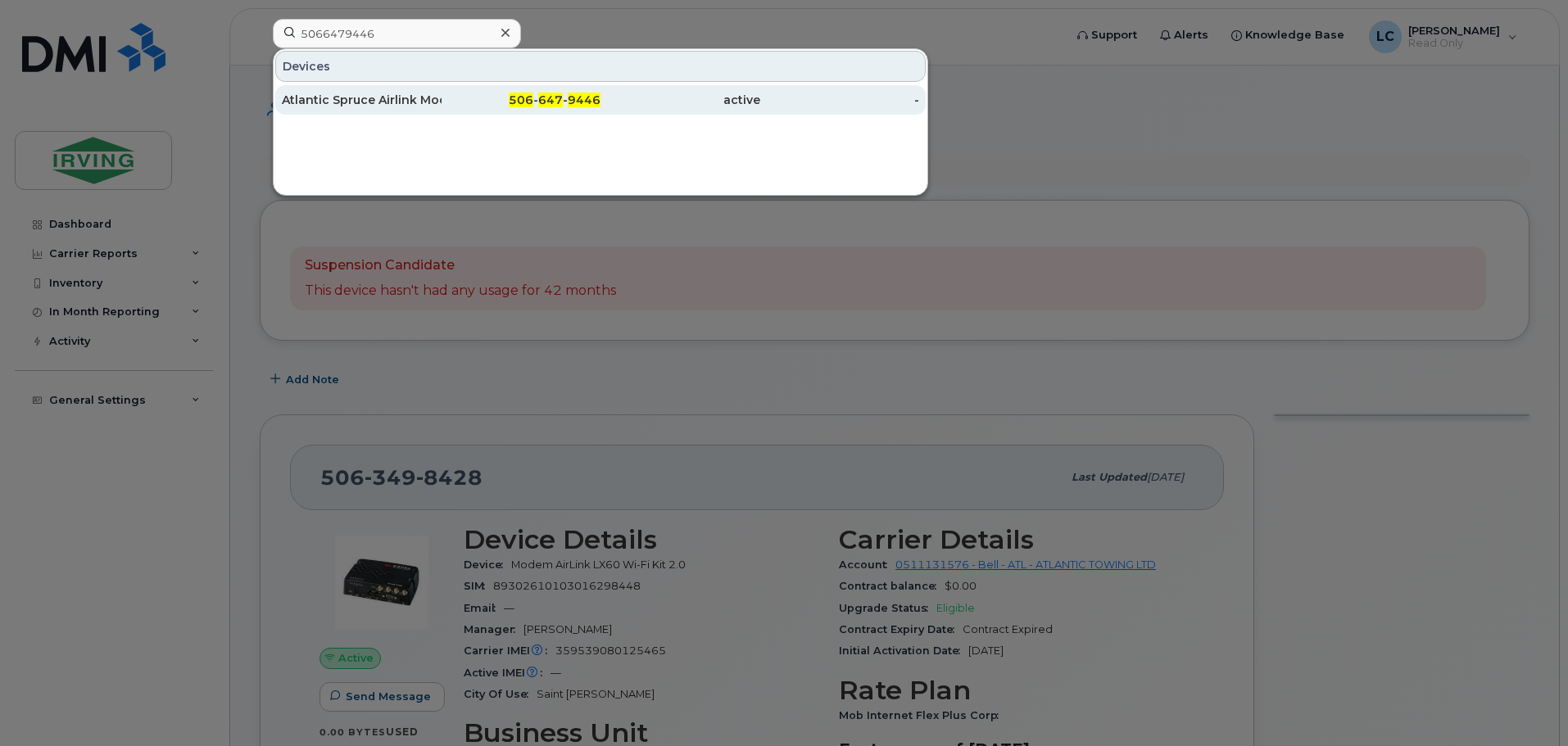
click at [379, 91] on div "Atlantic Spruce Airlink Modem Sierra Lx60" at bounding box center [361, 100] width 159 height 30
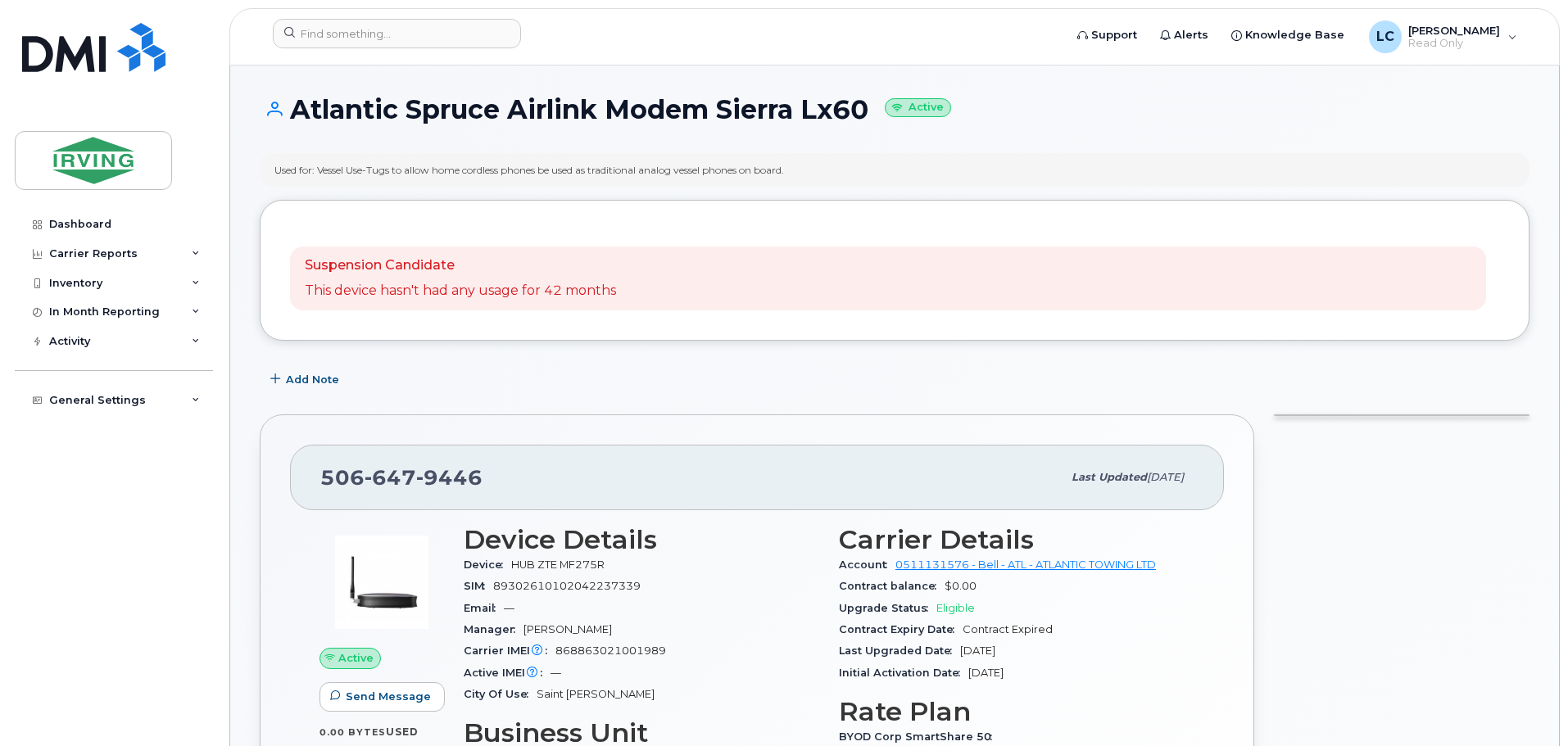
drag, startPoint x: 858, startPoint y: 180, endPoint x: 320, endPoint y: 175, distance: 538.0
click at [320, 175] on div "Used for: Vessel Use-Tugs to allow home cordless phones be used as traditional …" at bounding box center [894, 170] width 1270 height 34
copy div "Vessel Use-Tugs to allow home cordless phones be used as traditional analog ves…"
click at [325, 31] on input at bounding box center [397, 34] width 248 height 30
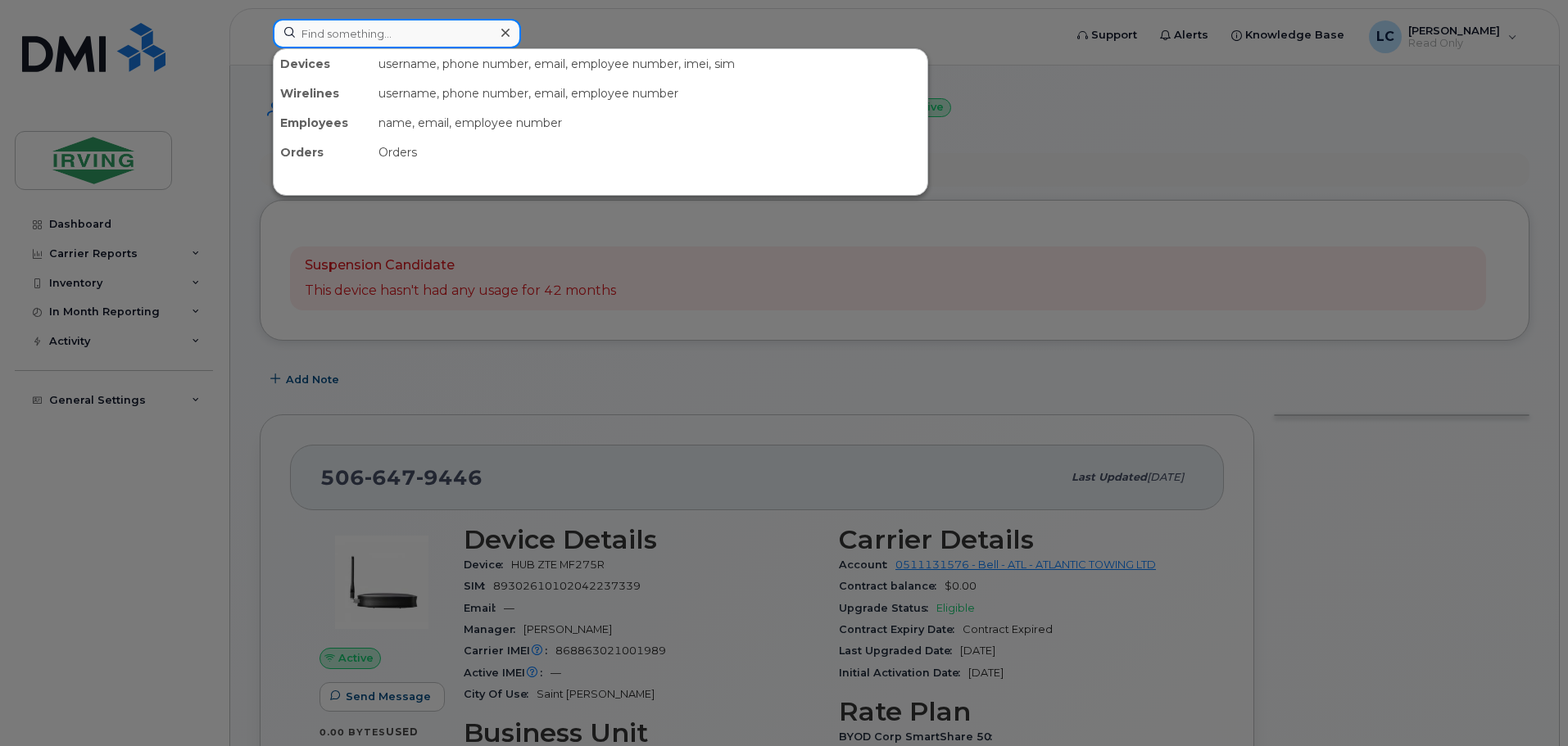
paste input "5066517681"
type input "5066517681"
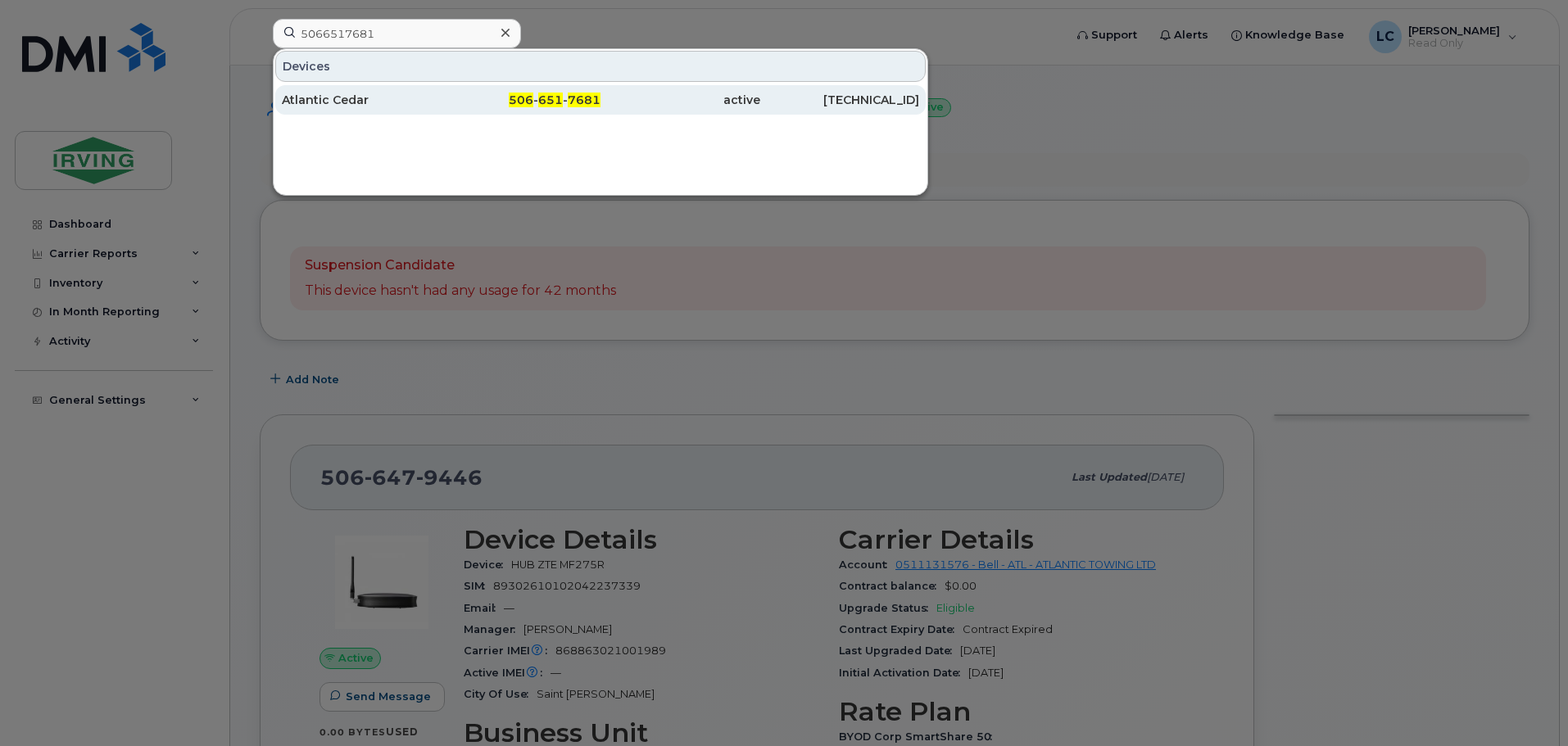
click at [348, 100] on div "Atlantic Cedar" at bounding box center [361, 100] width 159 height 17
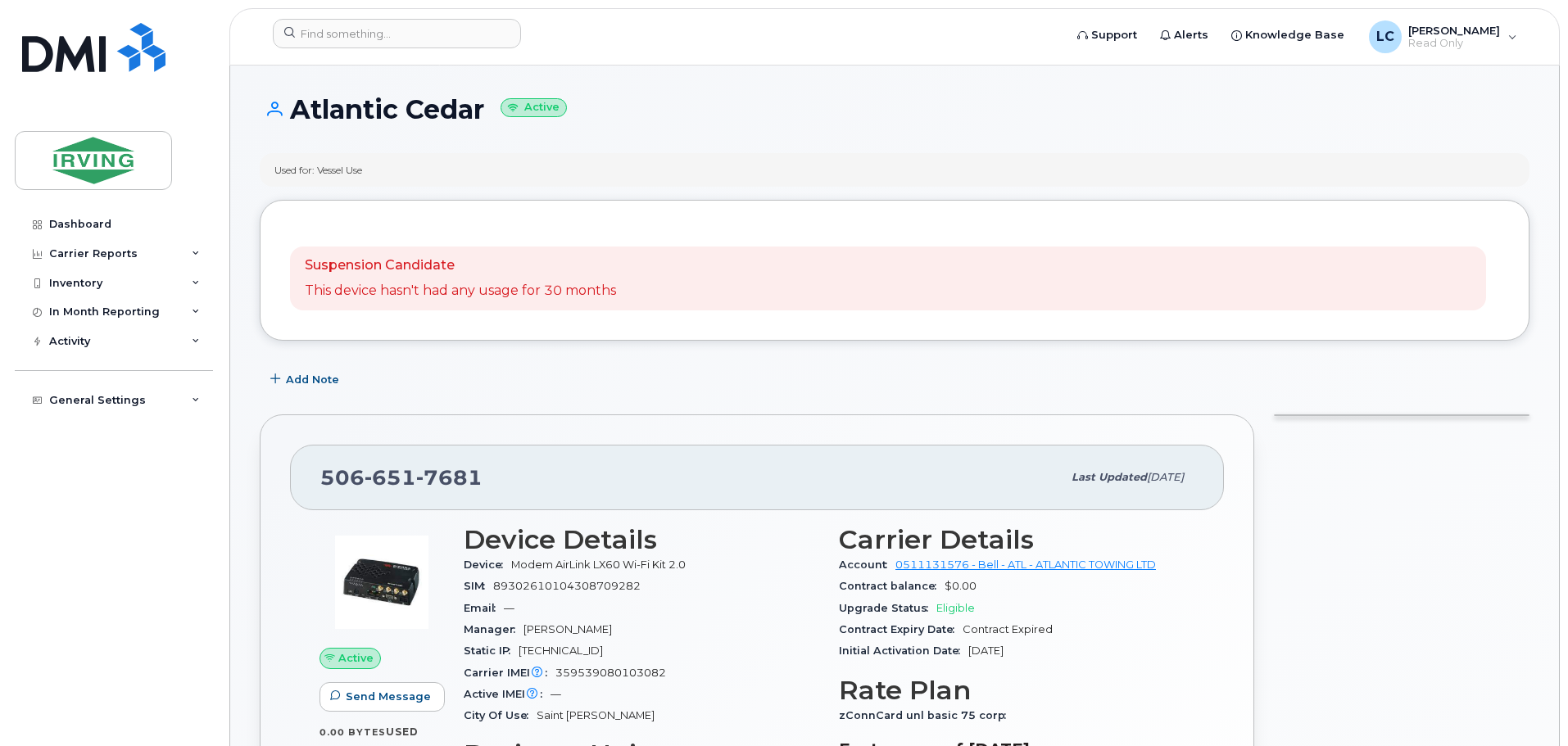
drag, startPoint x: 354, startPoint y: 174, endPoint x: 321, endPoint y: 176, distance: 33.1
click at [321, 176] on div "Used for: Vessel Use" at bounding box center [894, 170] width 1270 height 34
copy div "Vessel Use"
click at [343, 32] on input at bounding box center [397, 34] width 248 height 30
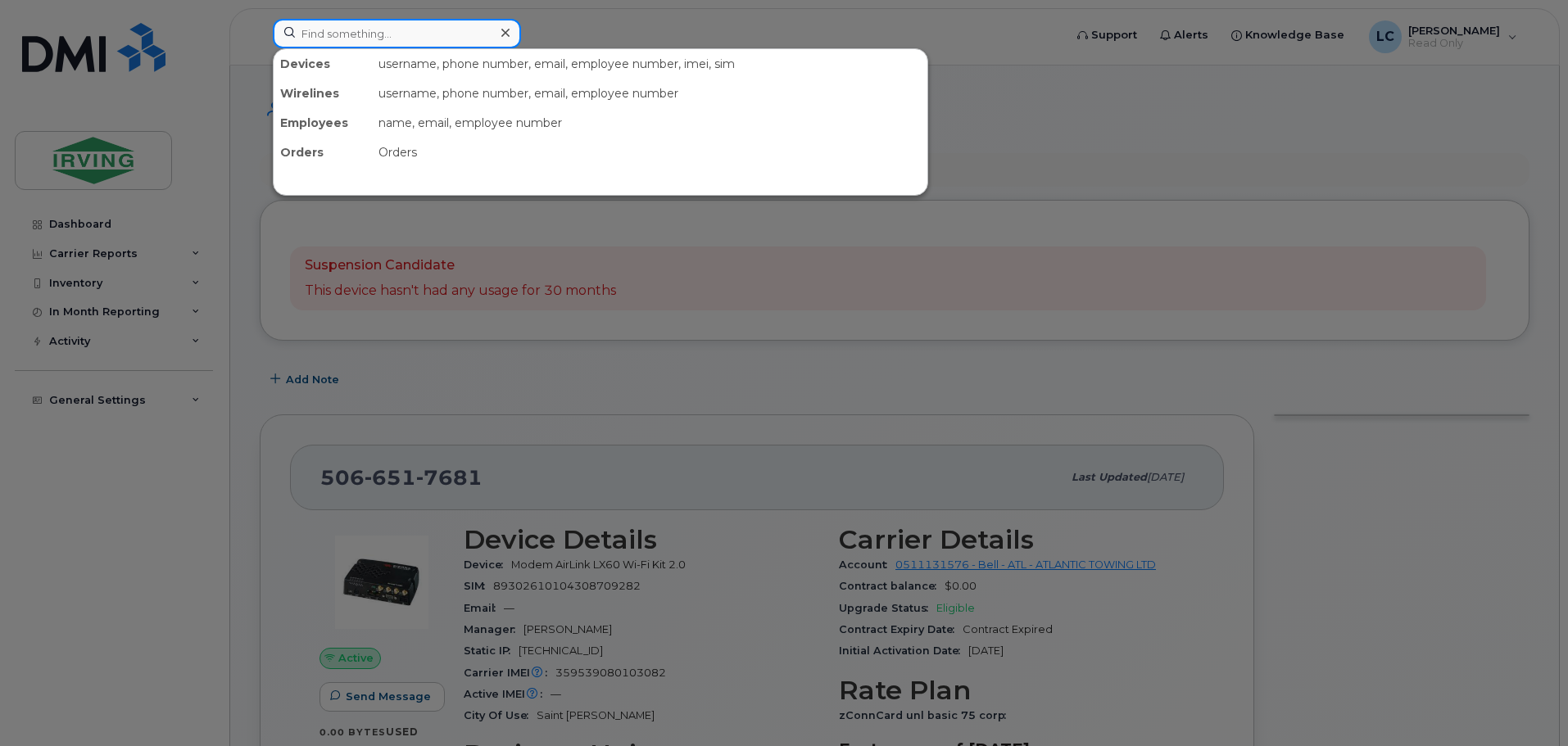
paste input "7097251852"
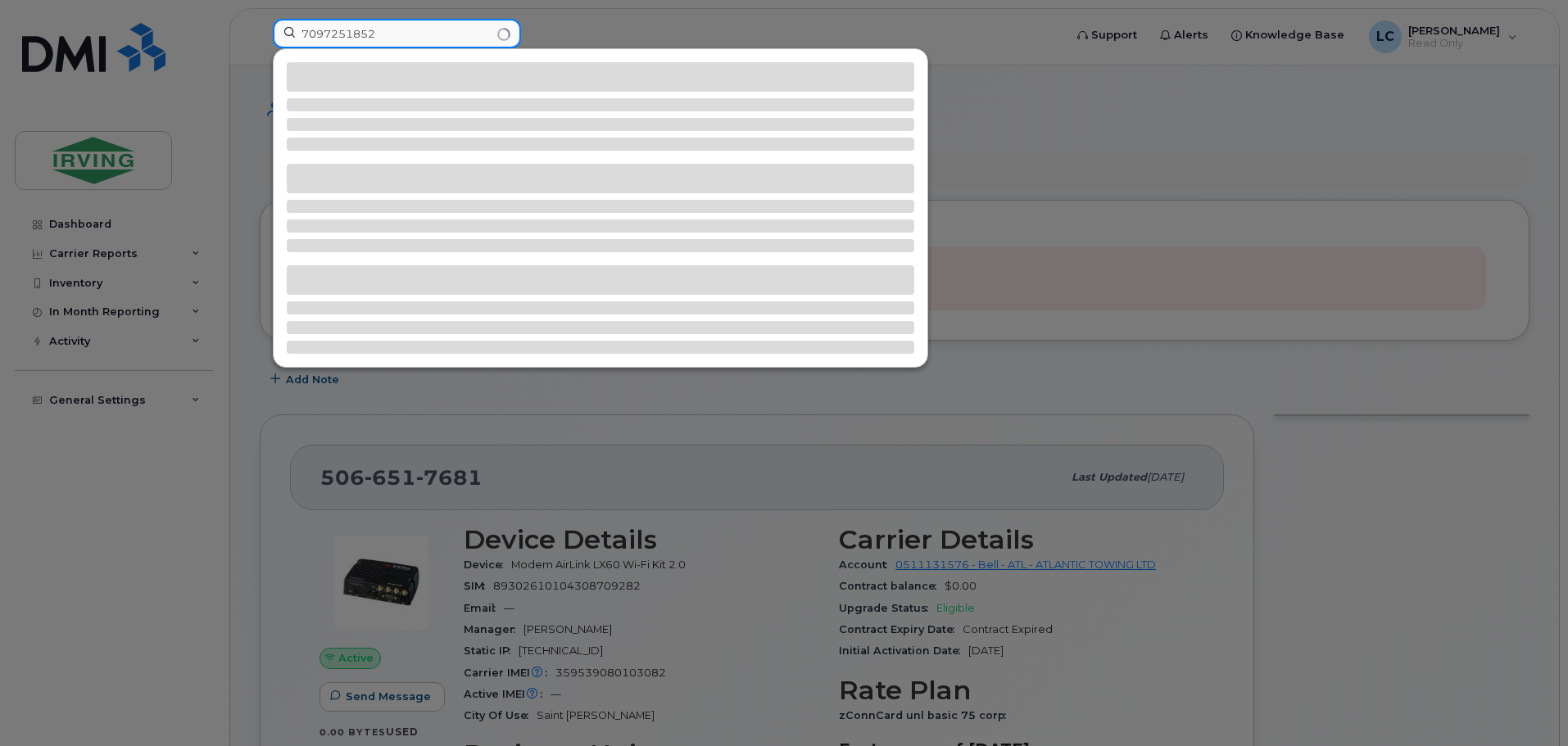
type input "7097251852"
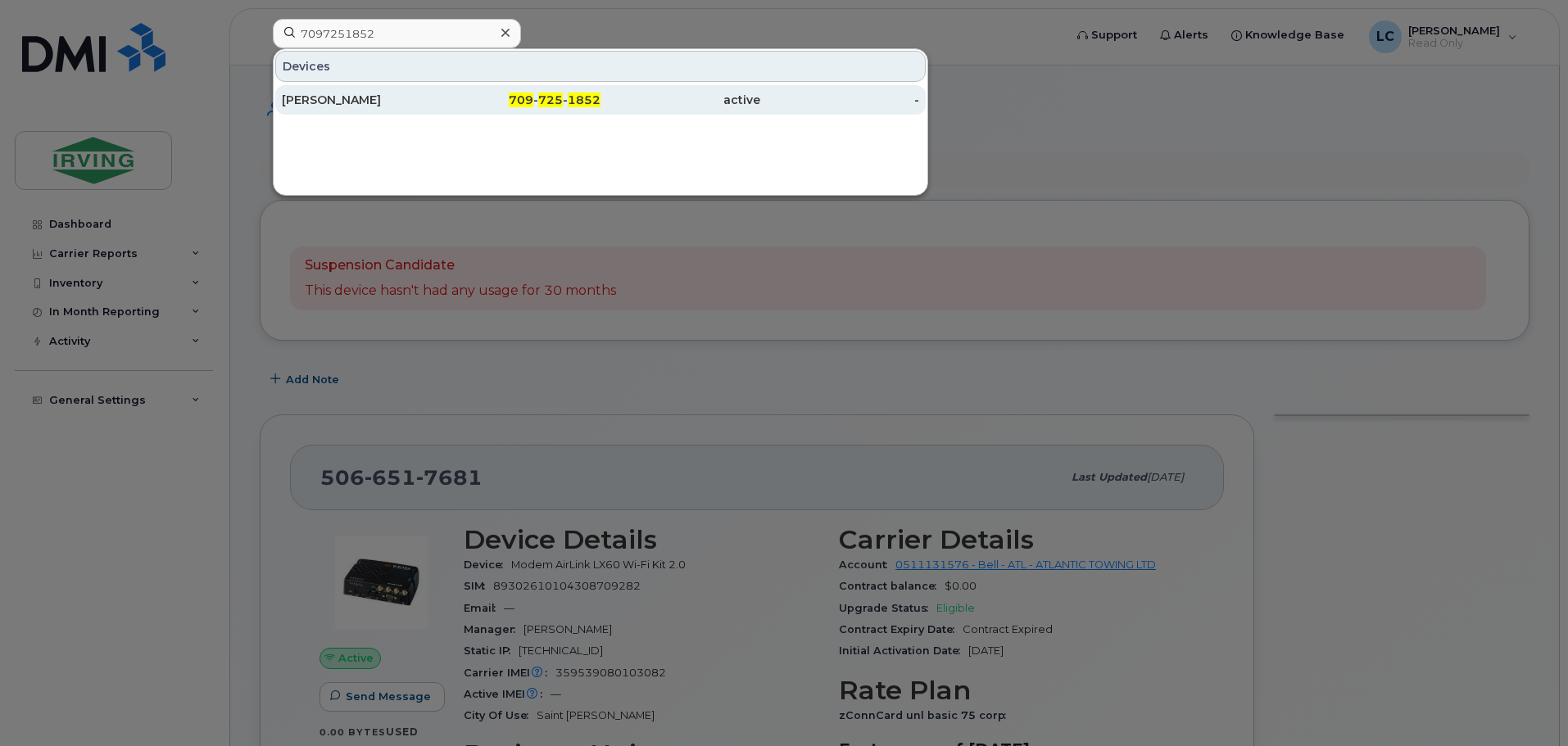
click at [468, 87] on div "709 - 725 - 1852" at bounding box center [521, 100] width 159 height 30
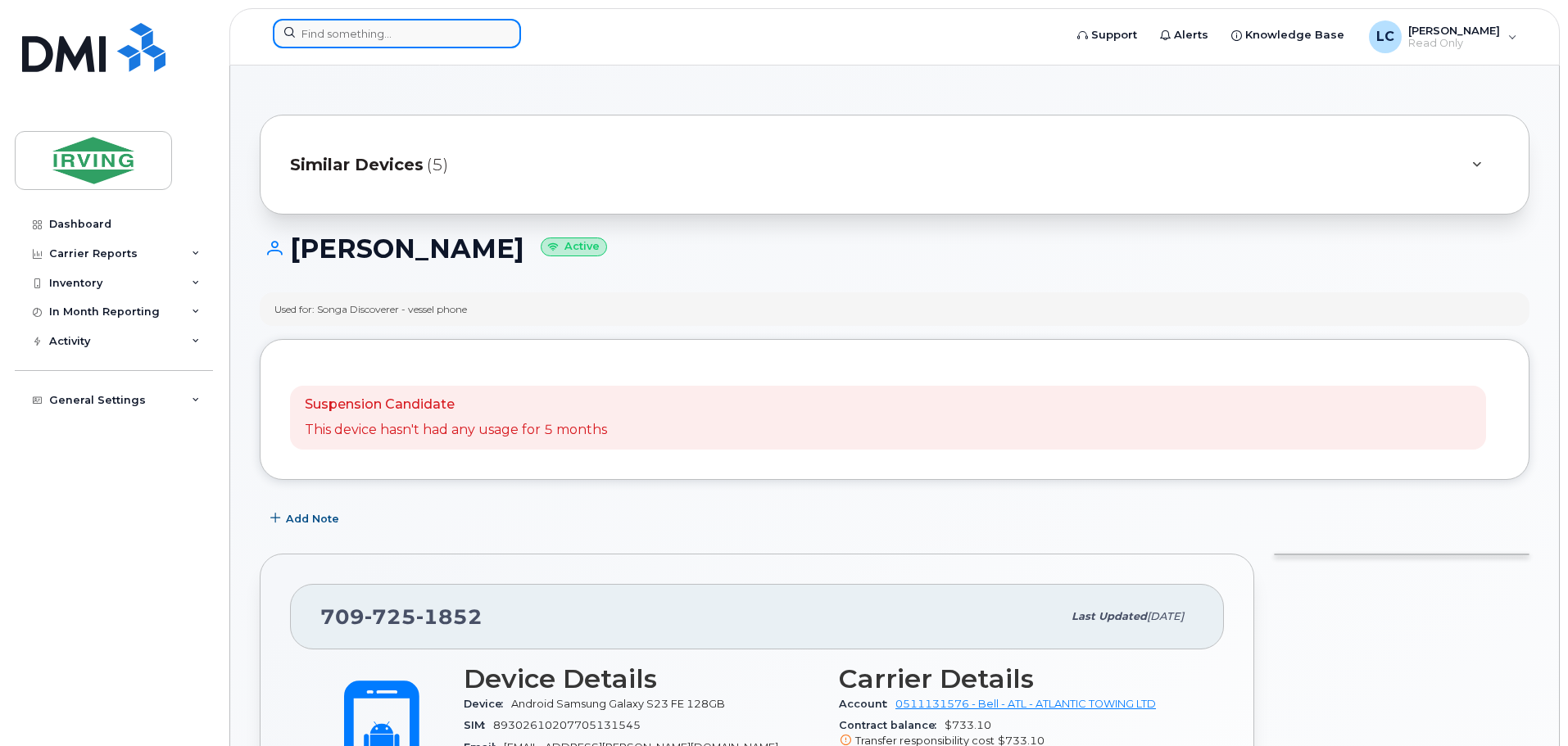
click at [298, 36] on input at bounding box center [397, 34] width 248 height 30
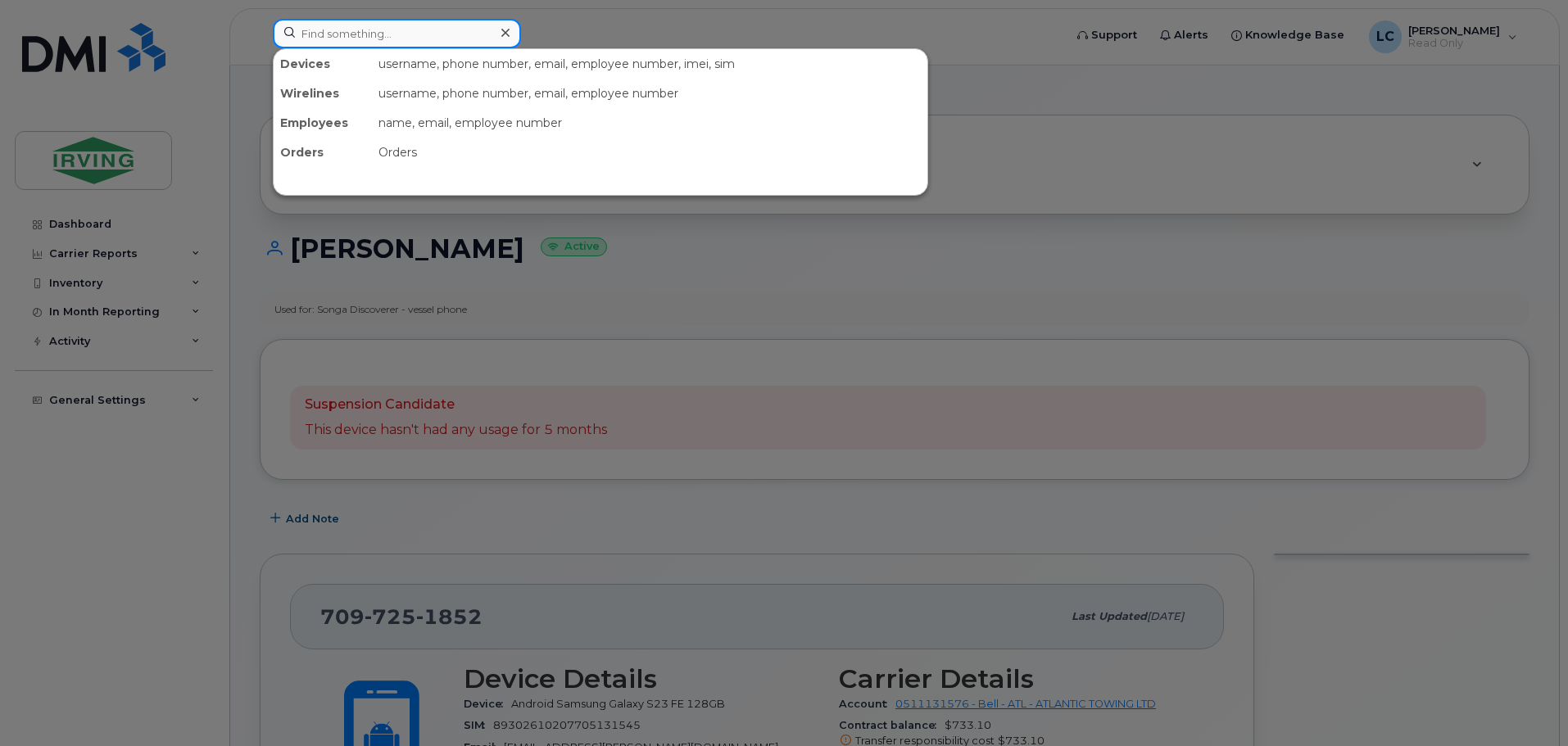
paste input "7096938656"
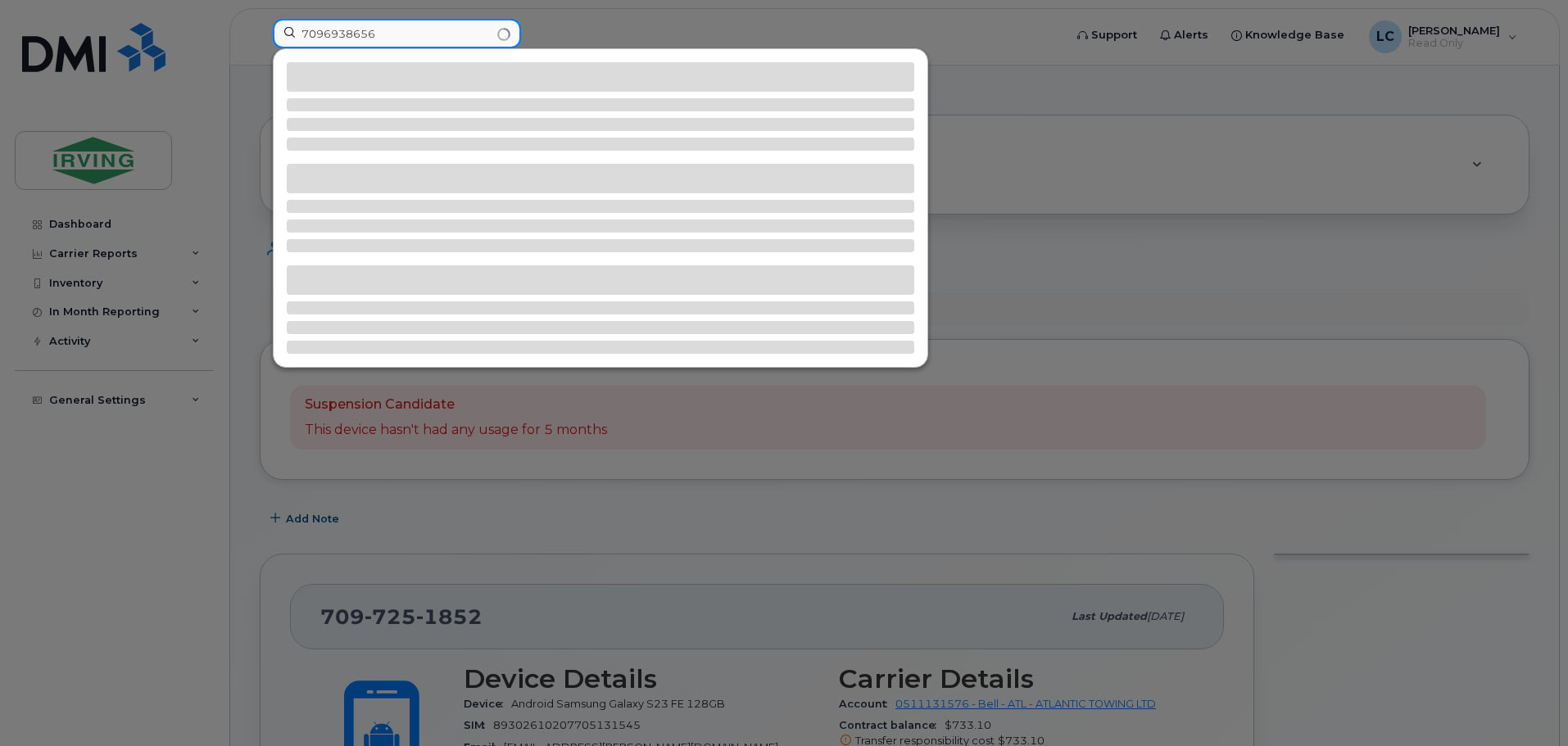
type input "7096938656"
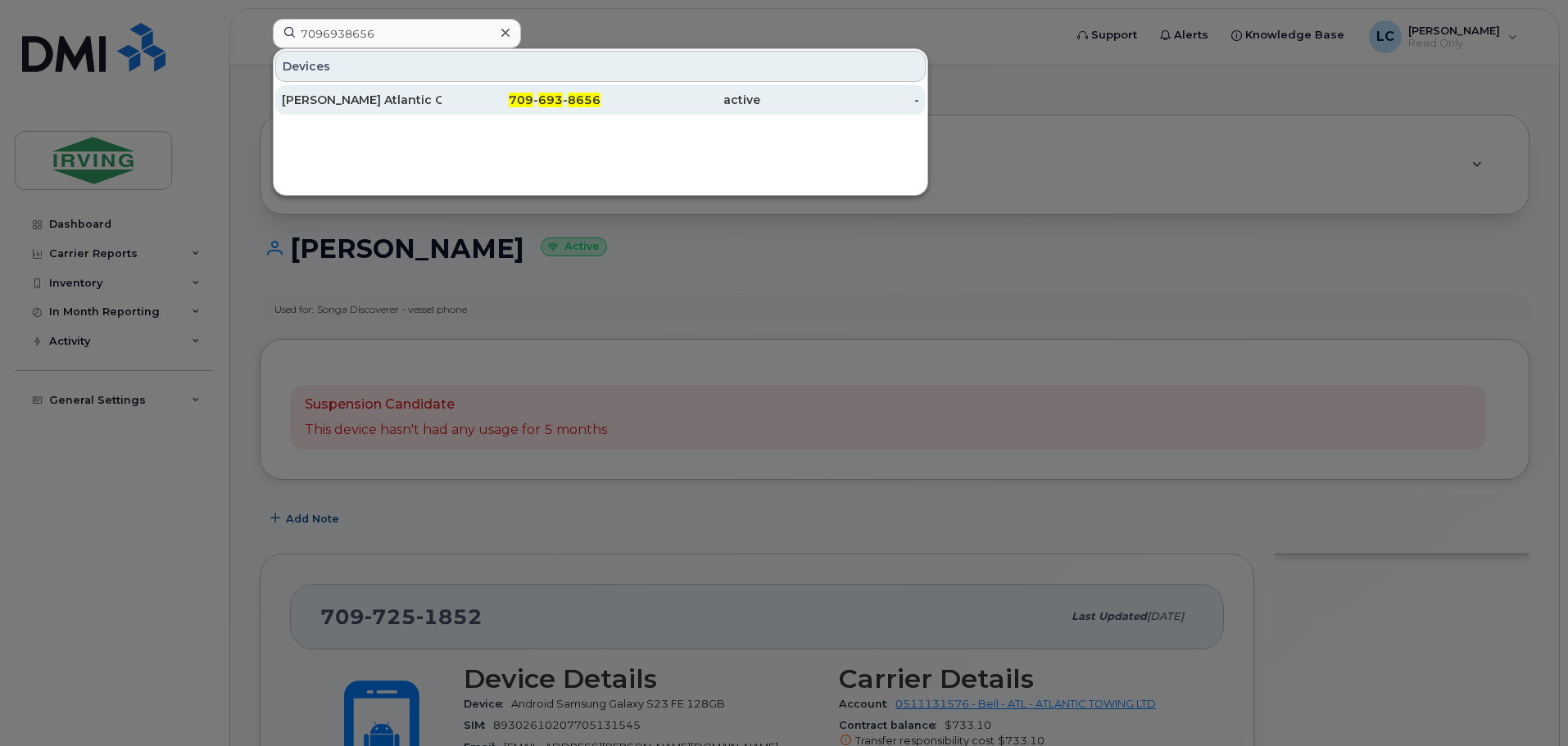
click at [425, 95] on div "[PERSON_NAME] Atlantic Owl" at bounding box center [361, 100] width 159 height 17
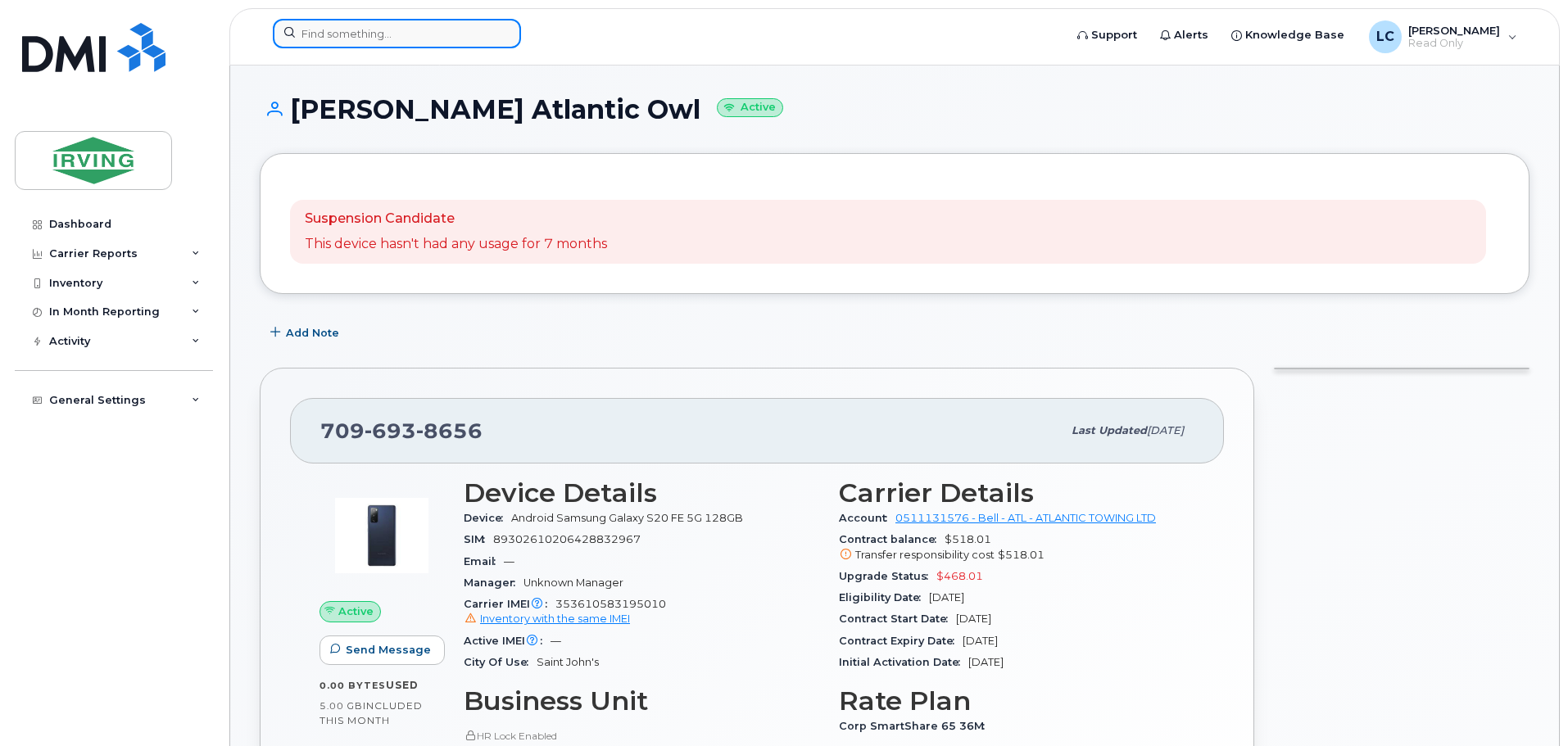
click at [333, 26] on input at bounding box center [397, 34] width 248 height 30
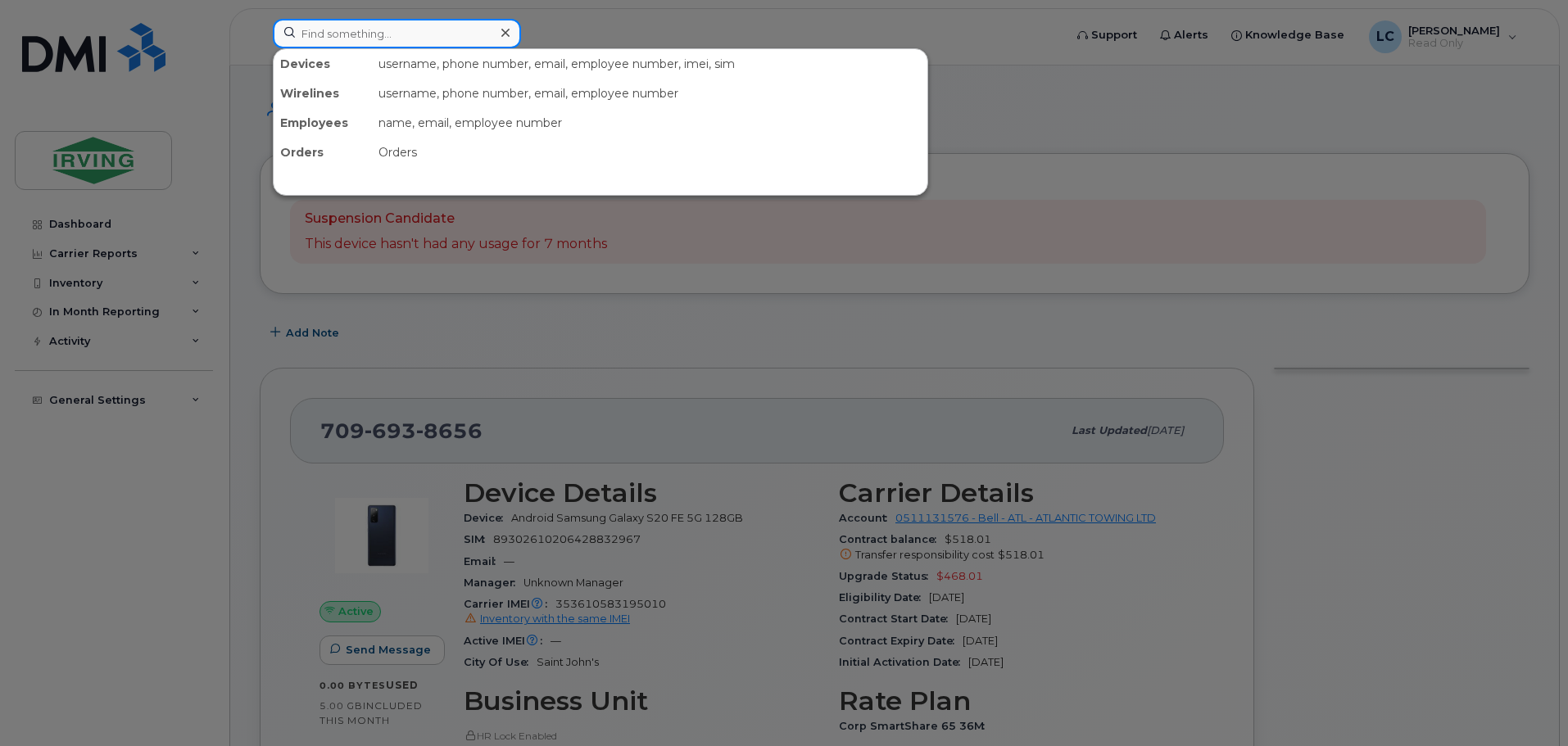
paste input "7096892657"
type input "7096892657"
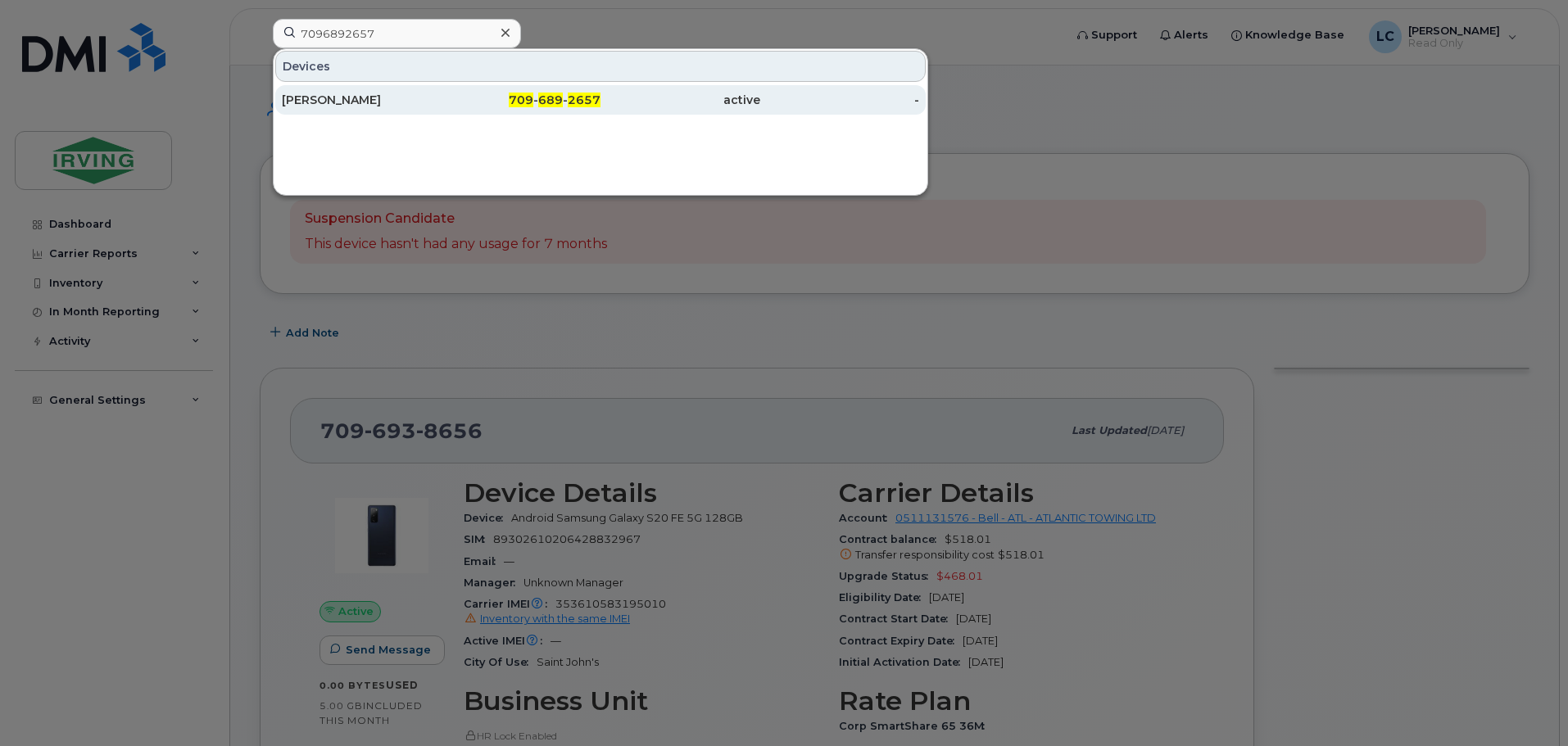
click at [346, 110] on div "[PERSON_NAME]" at bounding box center [361, 100] width 159 height 30
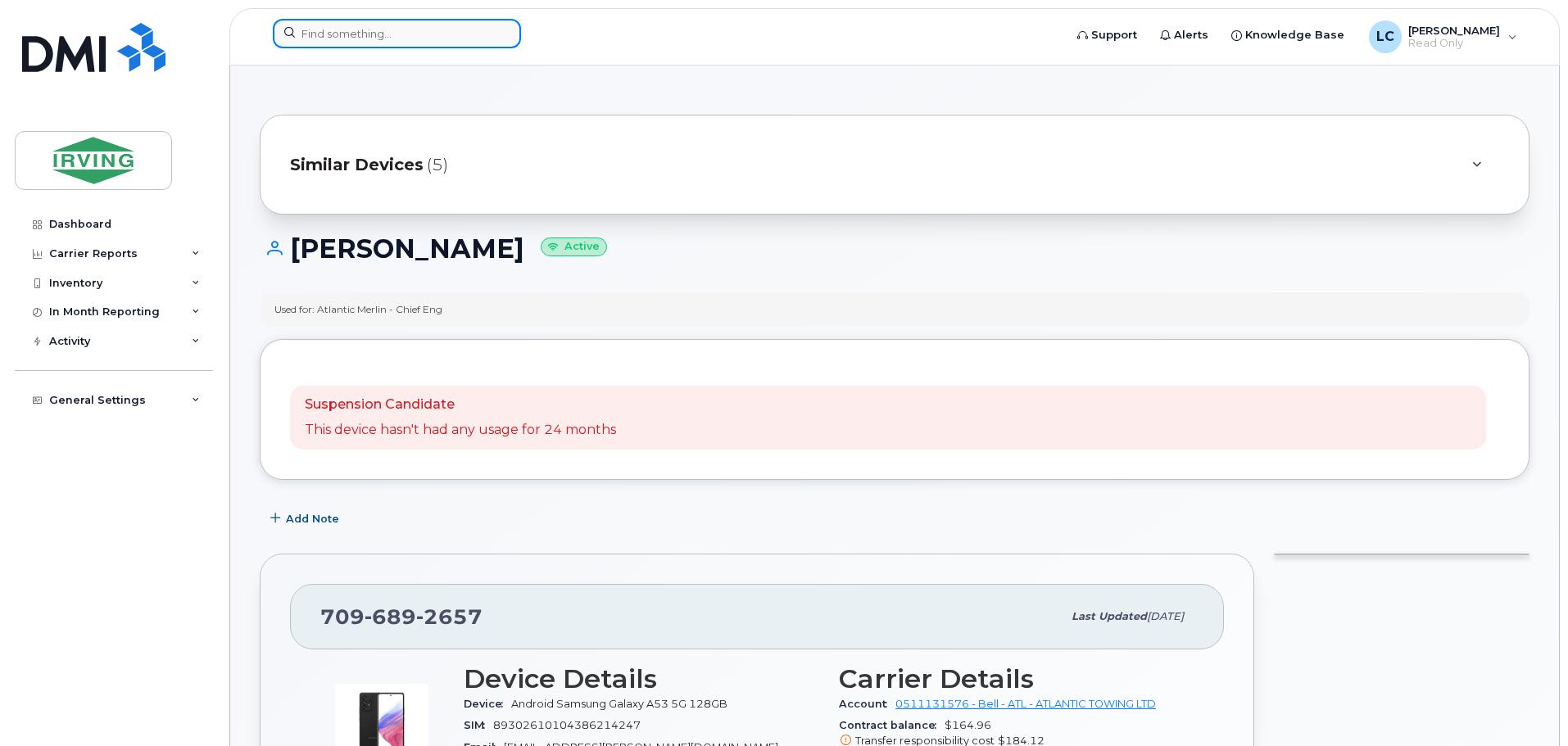
click at [318, 29] on input at bounding box center [397, 34] width 248 height 30
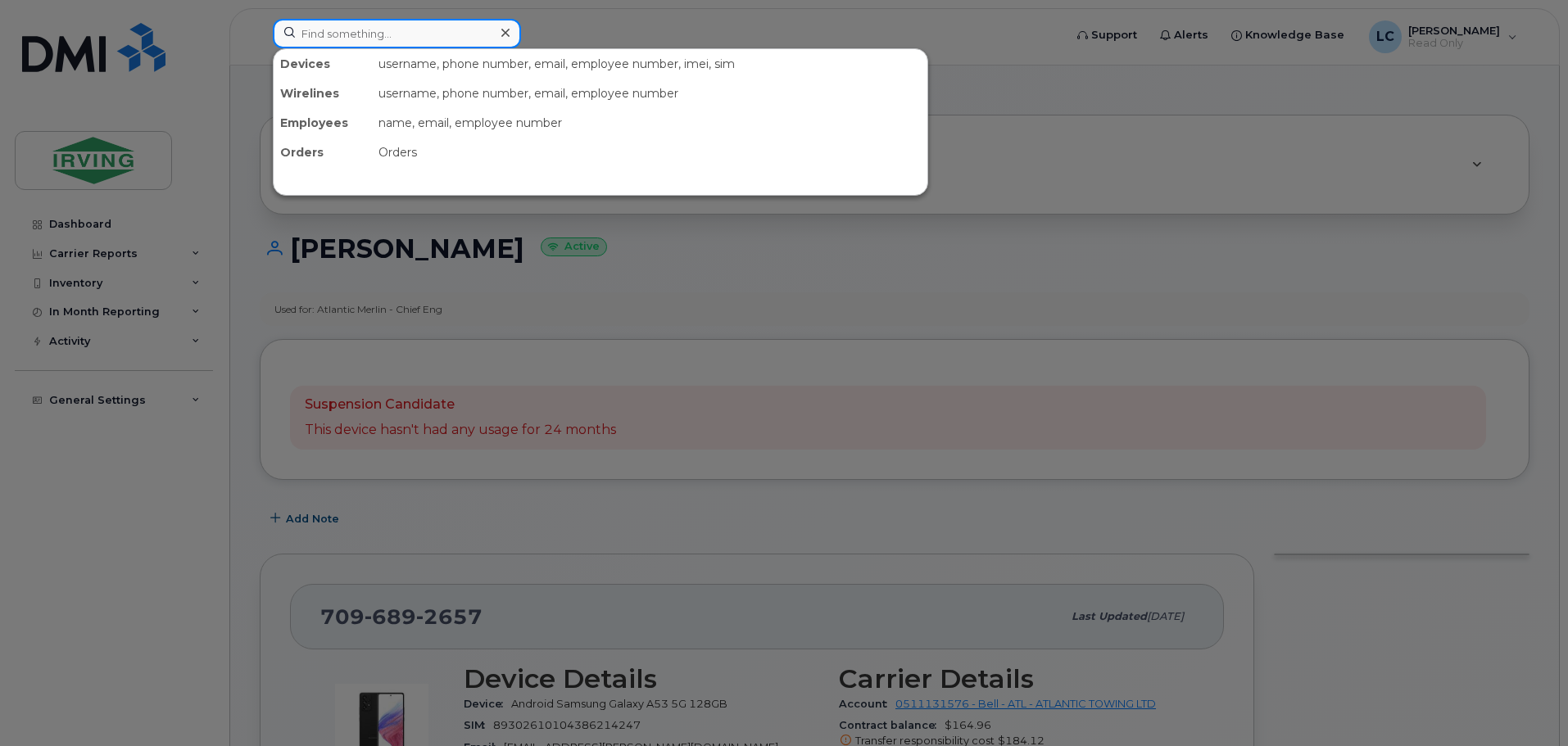
paste input "7096917344"
type input "7096917344"
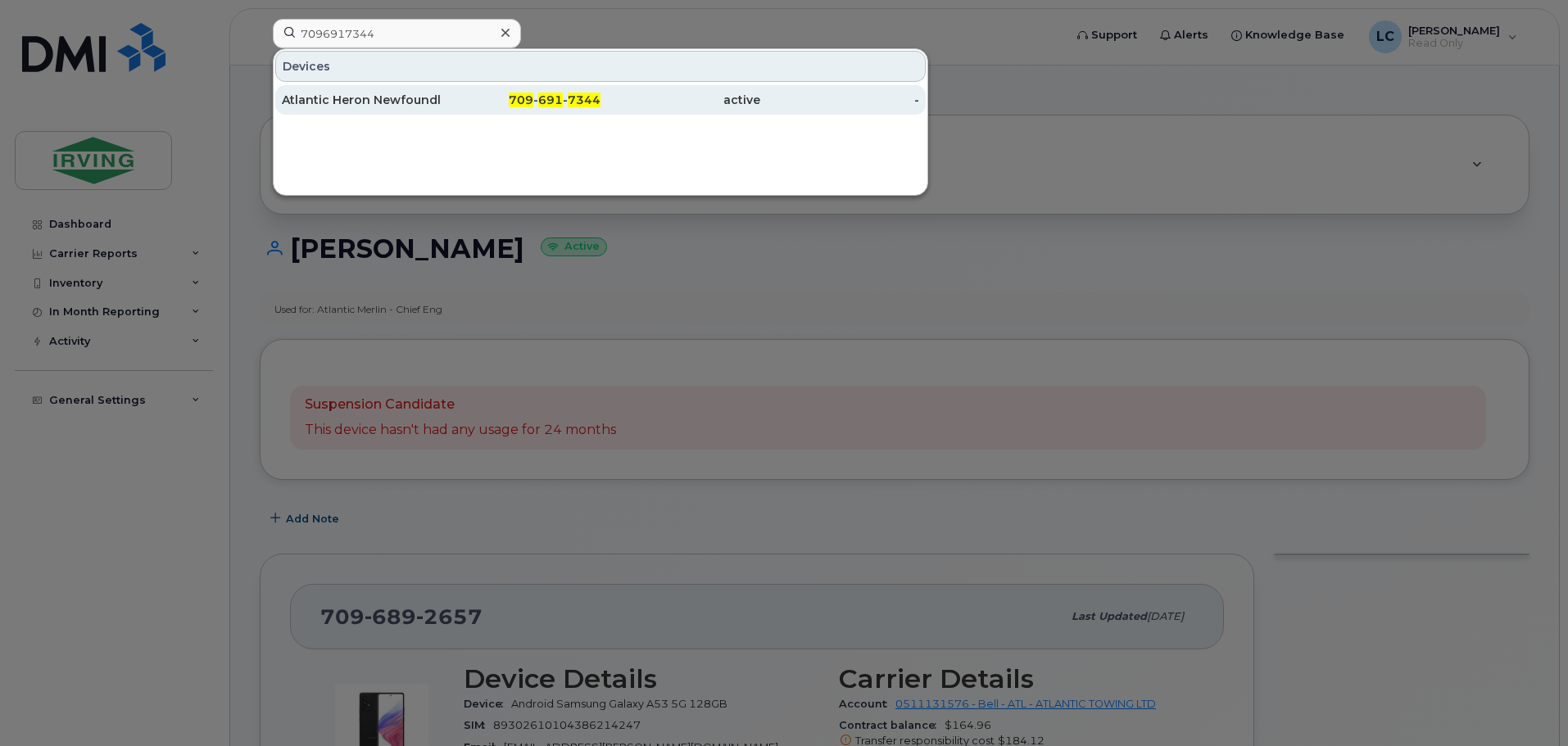
click at [348, 102] on div "Atlantic Heron Newfoundland" at bounding box center [361, 100] width 159 height 17
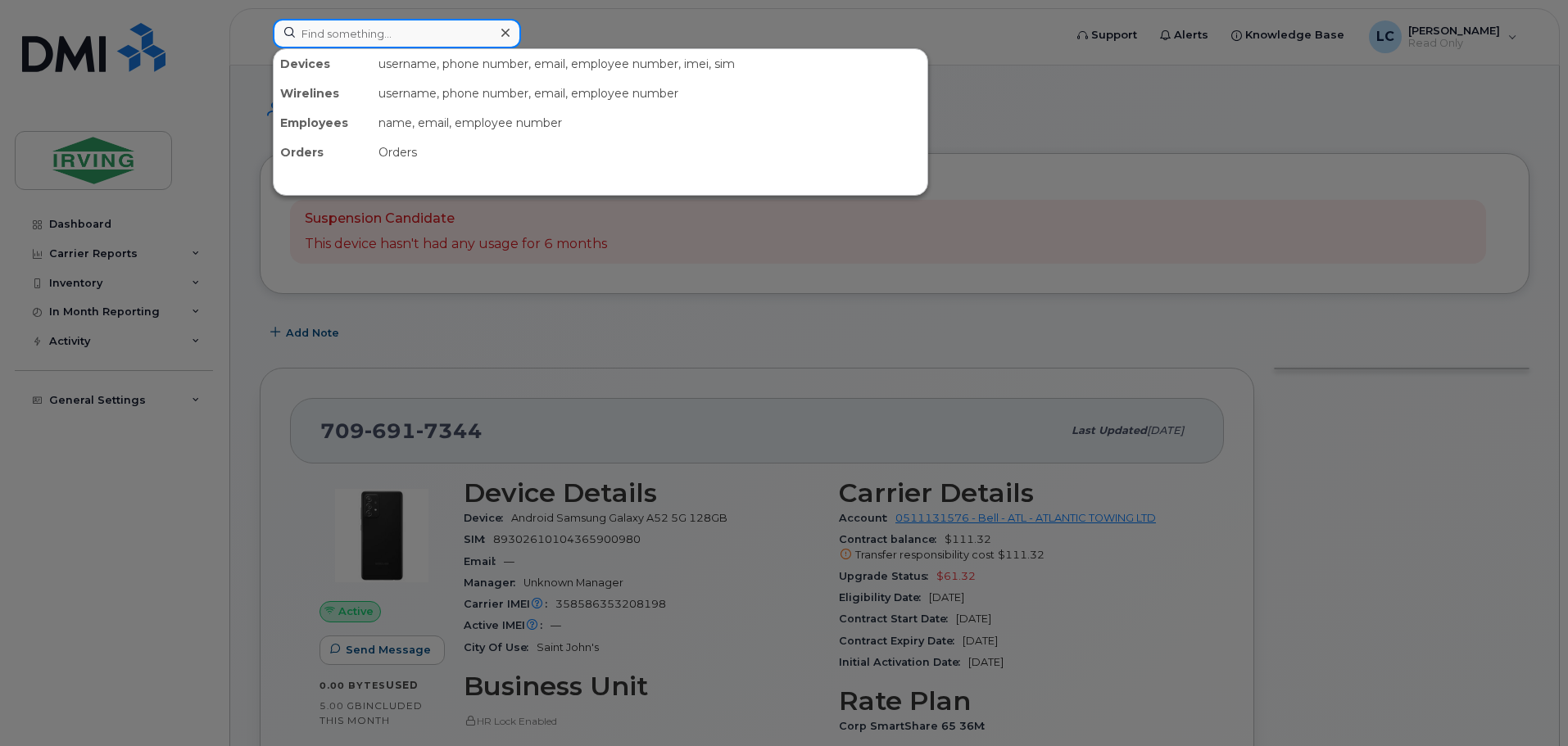
click at [343, 36] on input at bounding box center [397, 34] width 248 height 30
paste input "9022402344"
type input "9022402344"
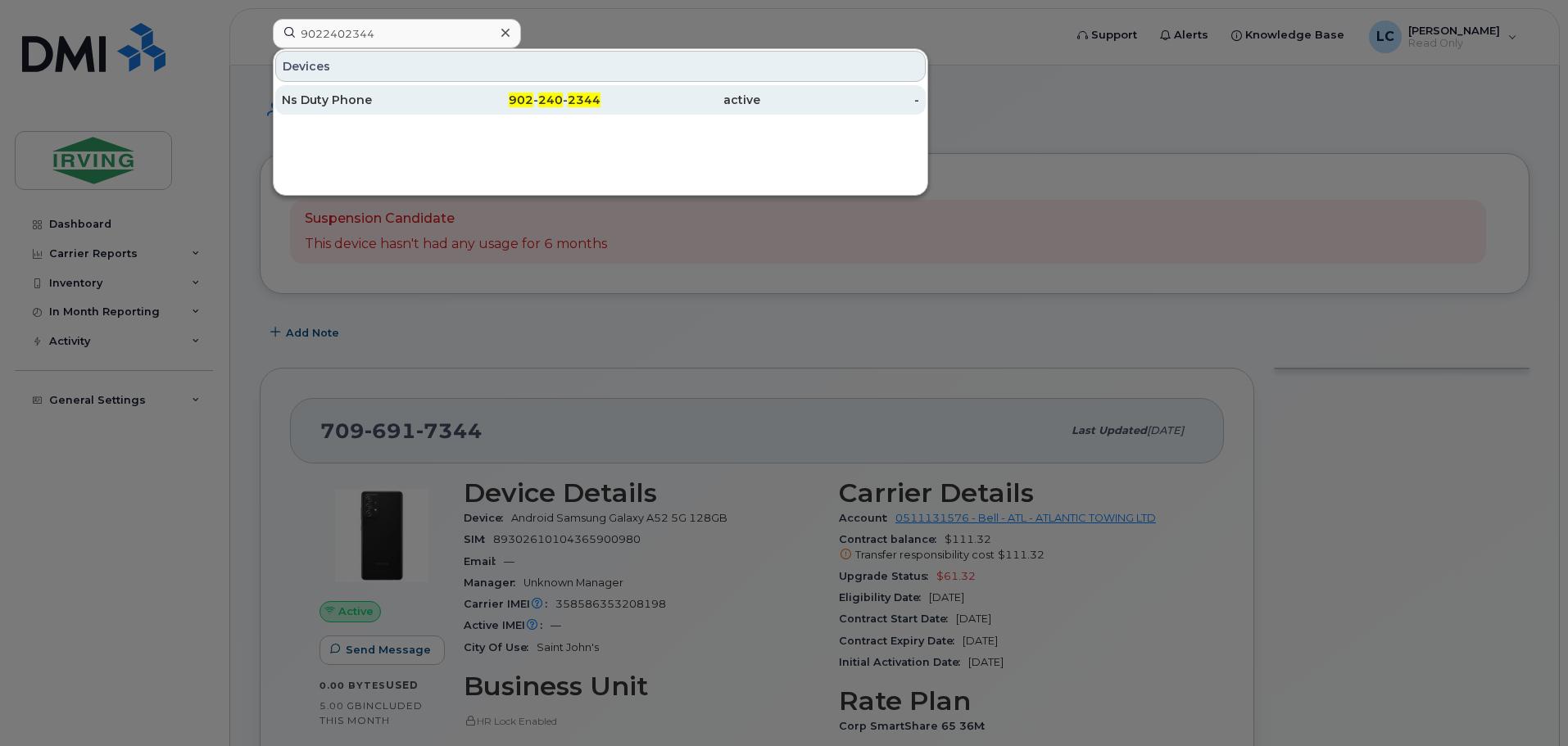
click at [386, 101] on div "Ns Duty Phone" at bounding box center [361, 100] width 159 height 17
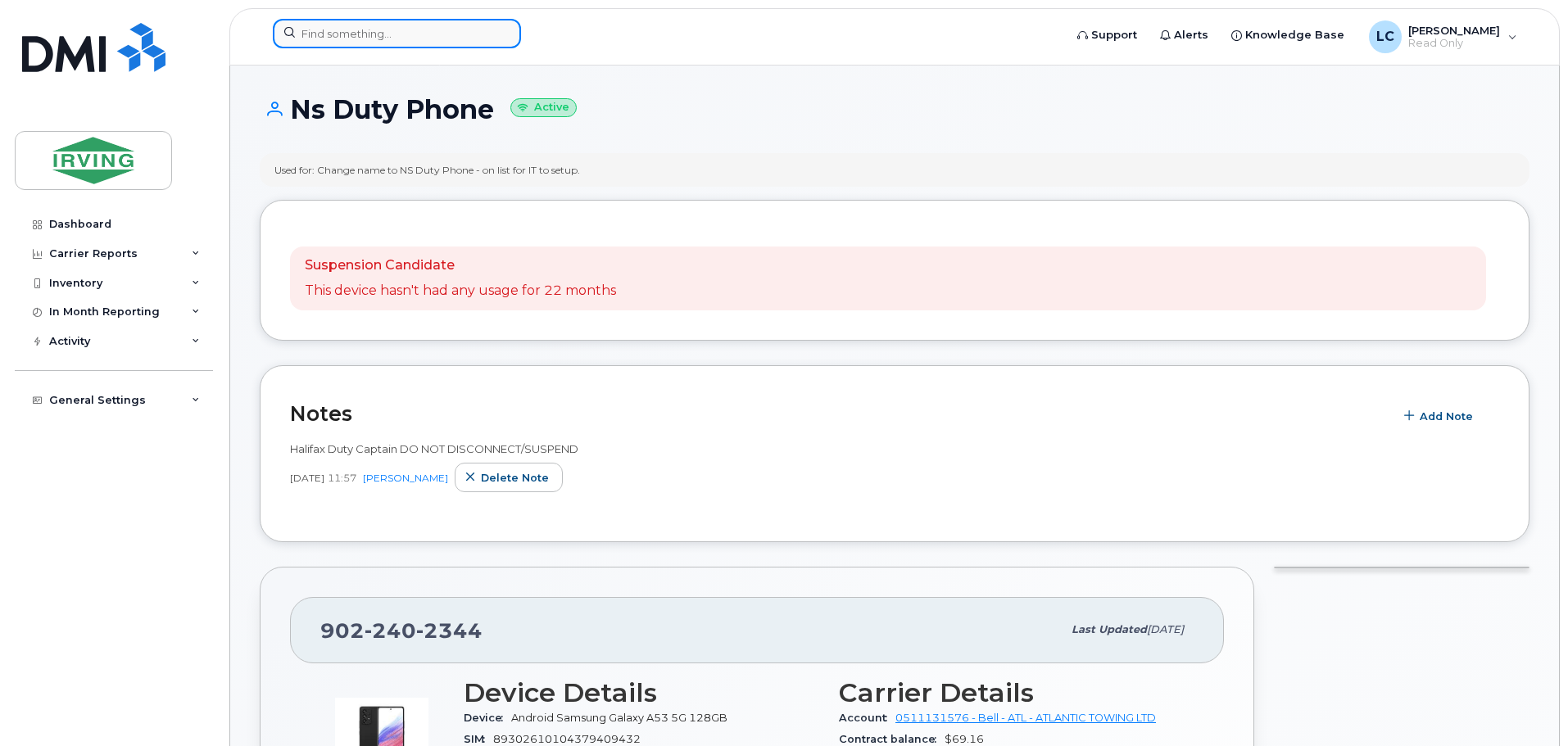
click at [340, 22] on input at bounding box center [397, 34] width 248 height 30
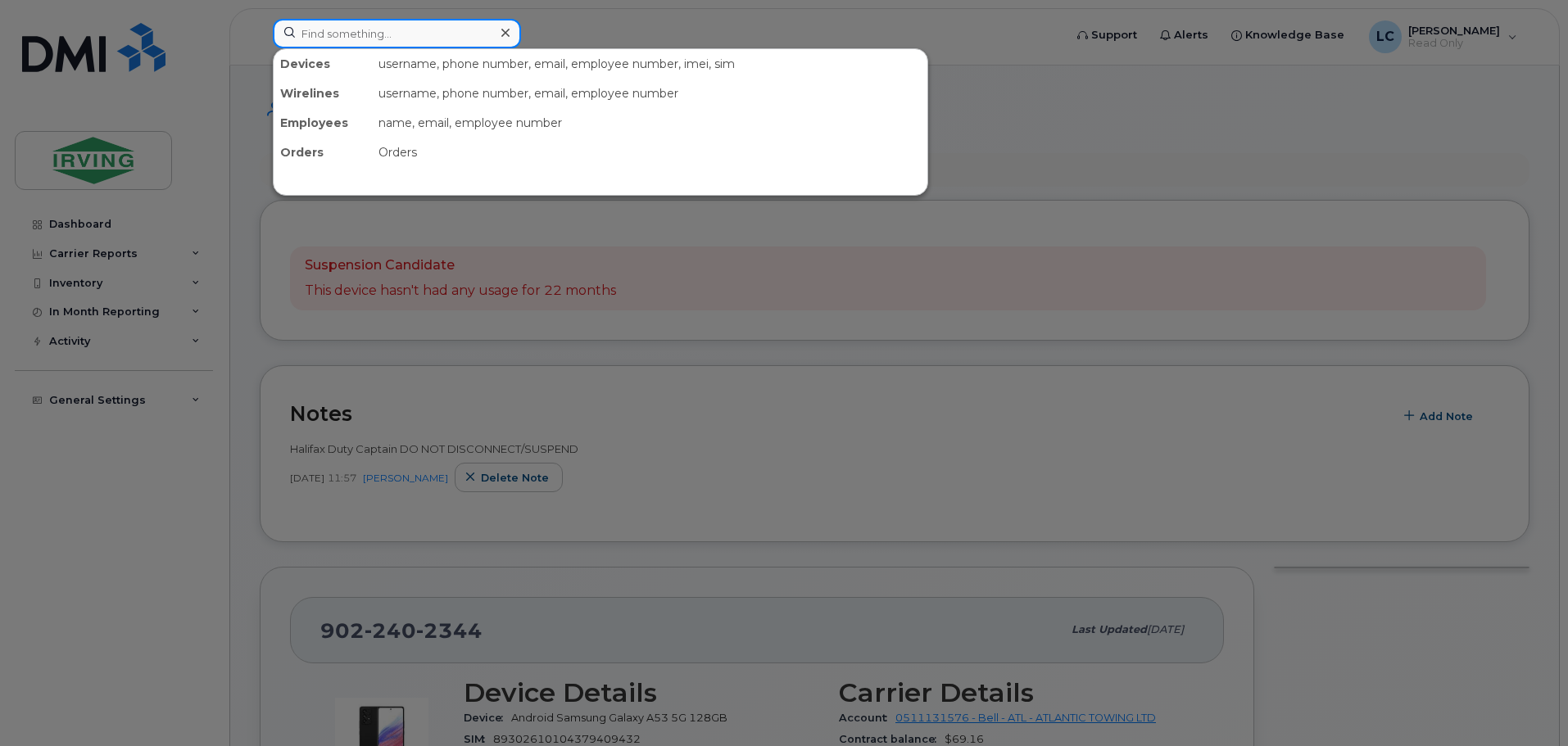
paste input "5062712145"
type input "5062712145"
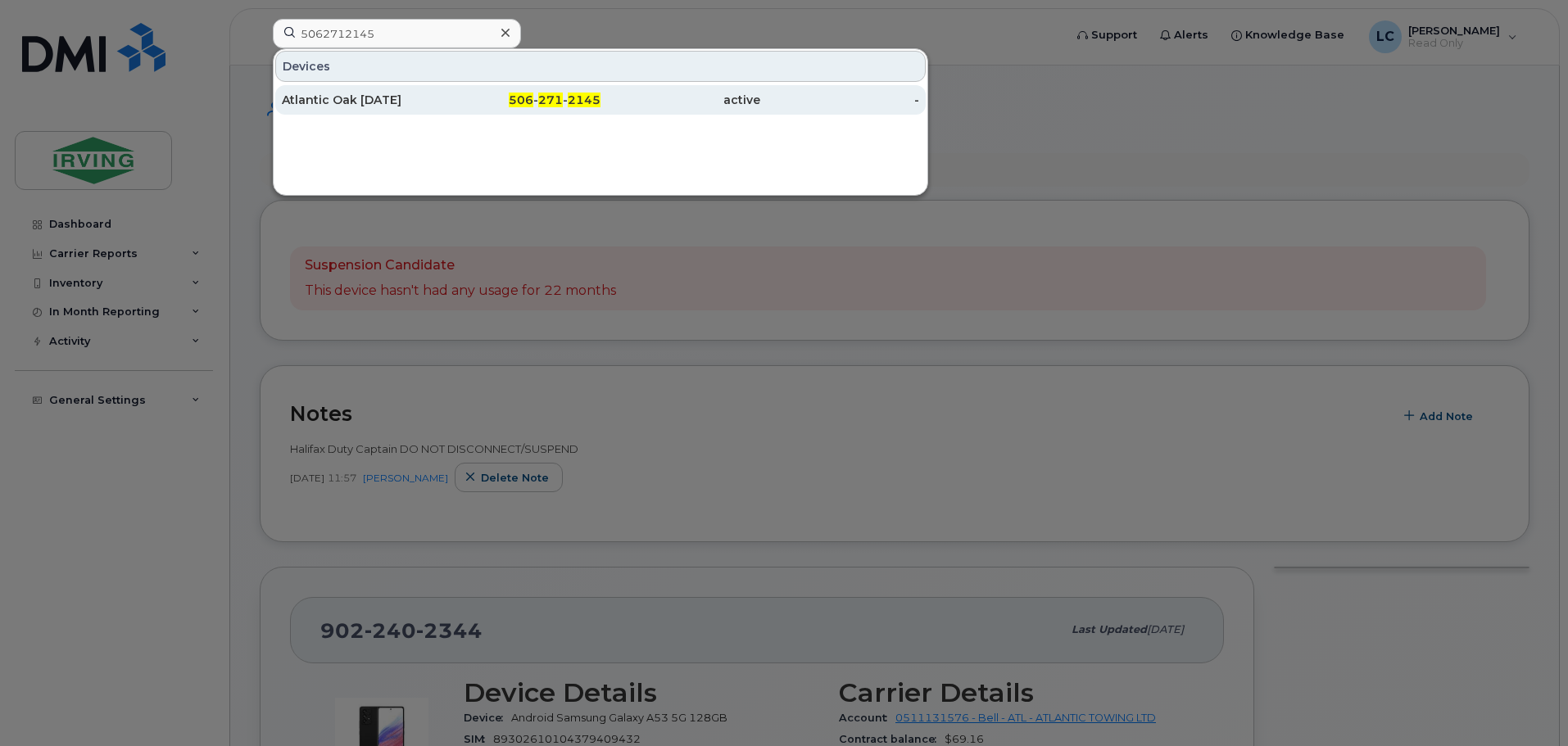
click at [391, 96] on div "Atlantic Oak [DATE]" at bounding box center [361, 100] width 159 height 17
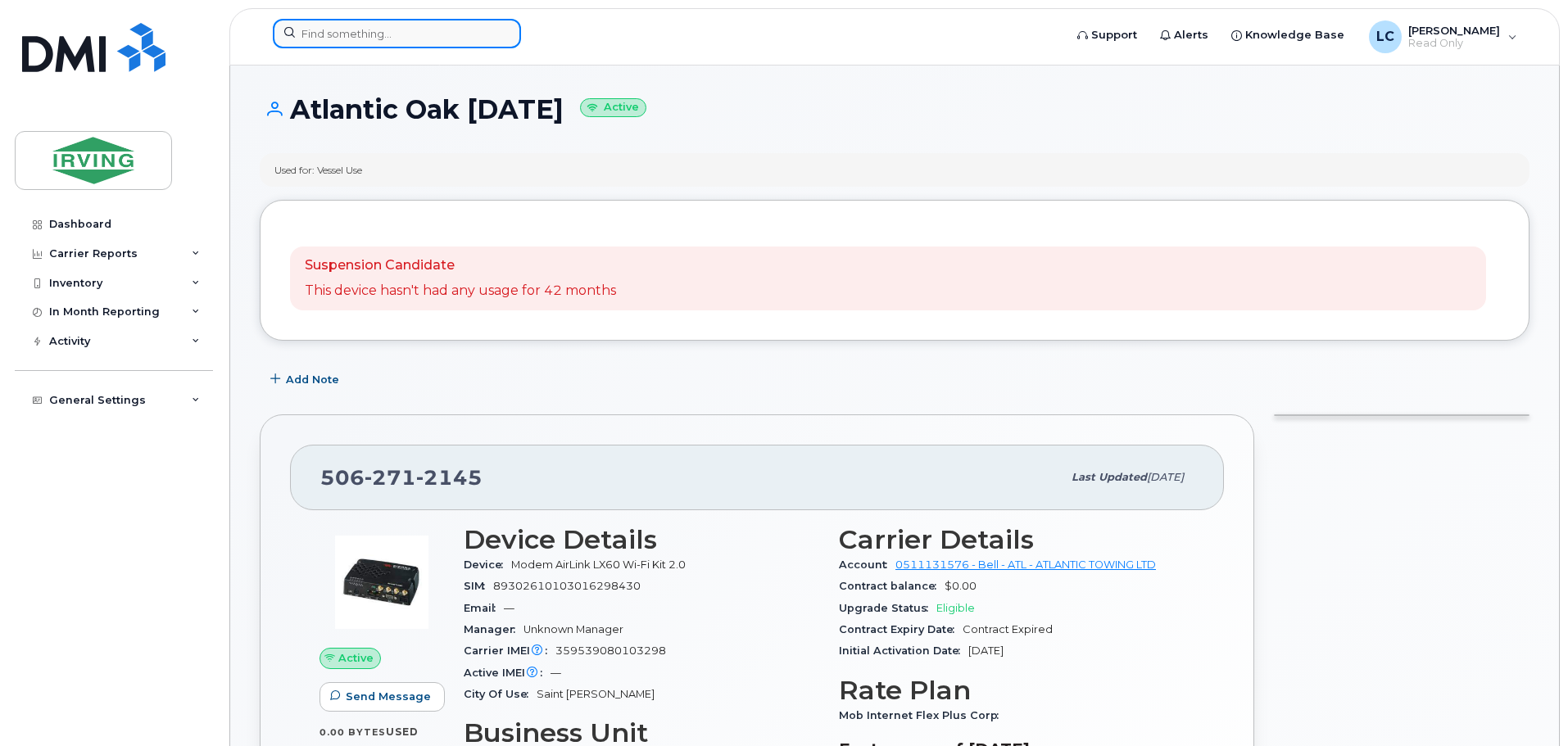
click at [354, 32] on input at bounding box center [397, 34] width 248 height 30
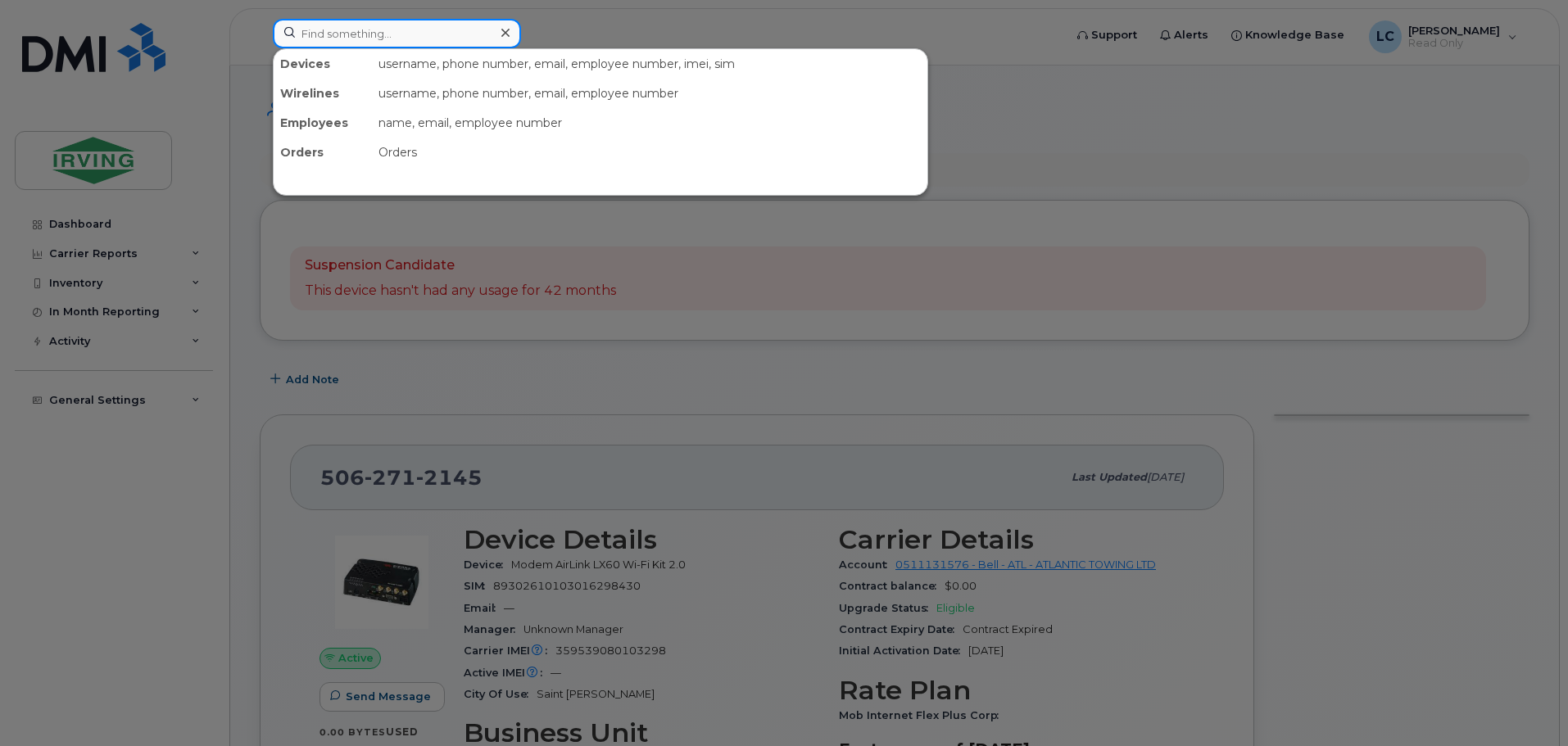
paste input "5063335071"
type input "5063335071"
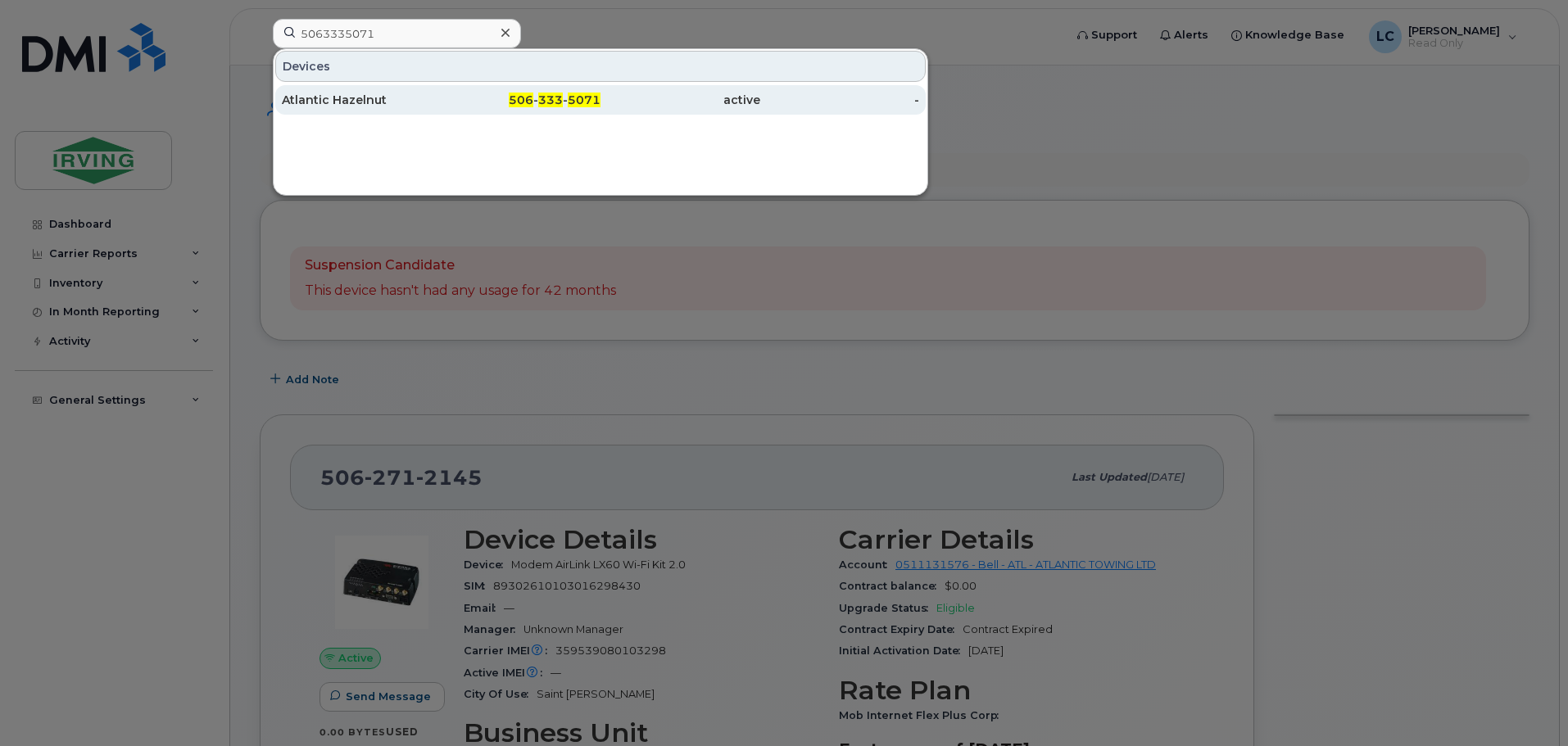
click at [531, 104] on span "506" at bounding box center [521, 100] width 25 height 15
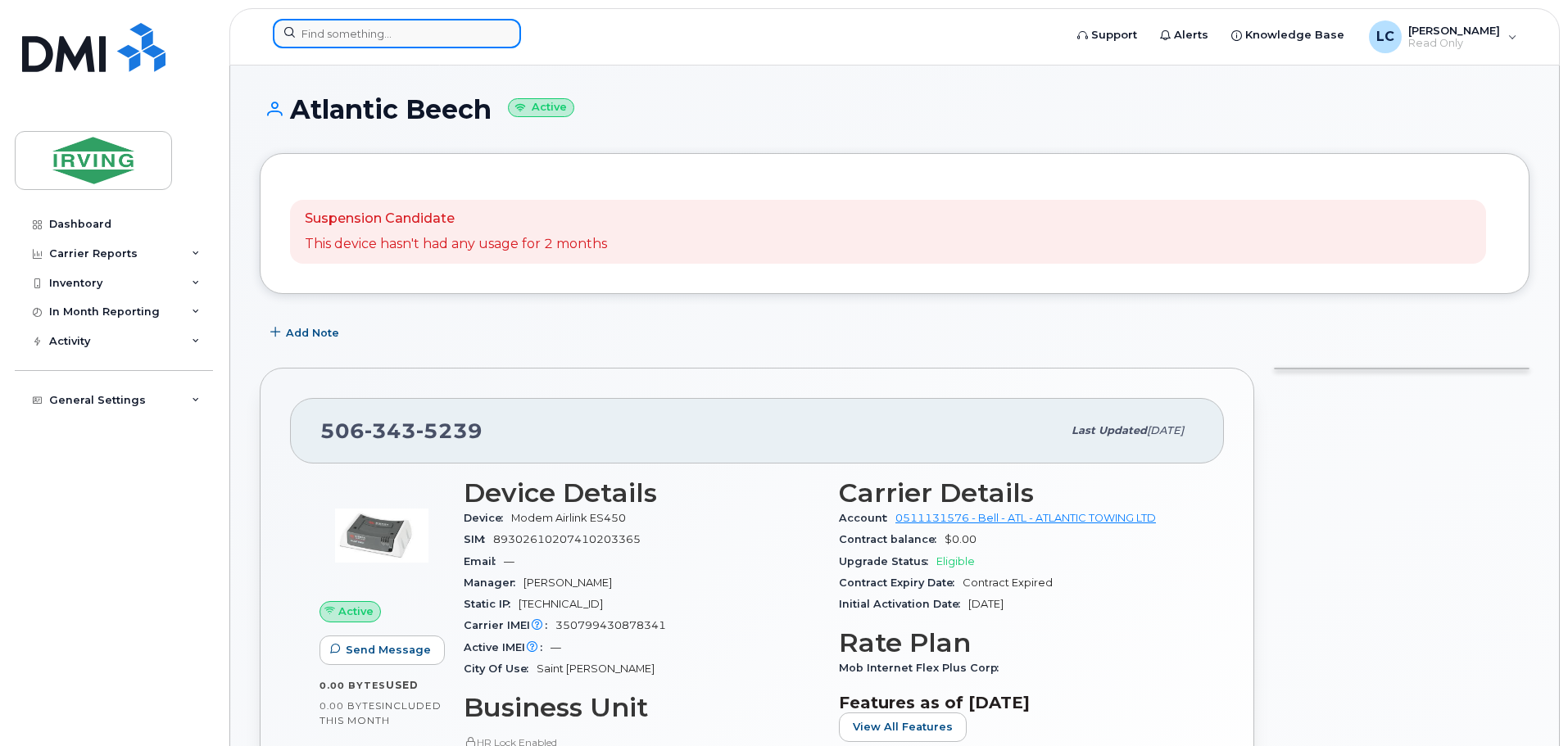
click at [311, 22] on input at bounding box center [397, 34] width 248 height 30
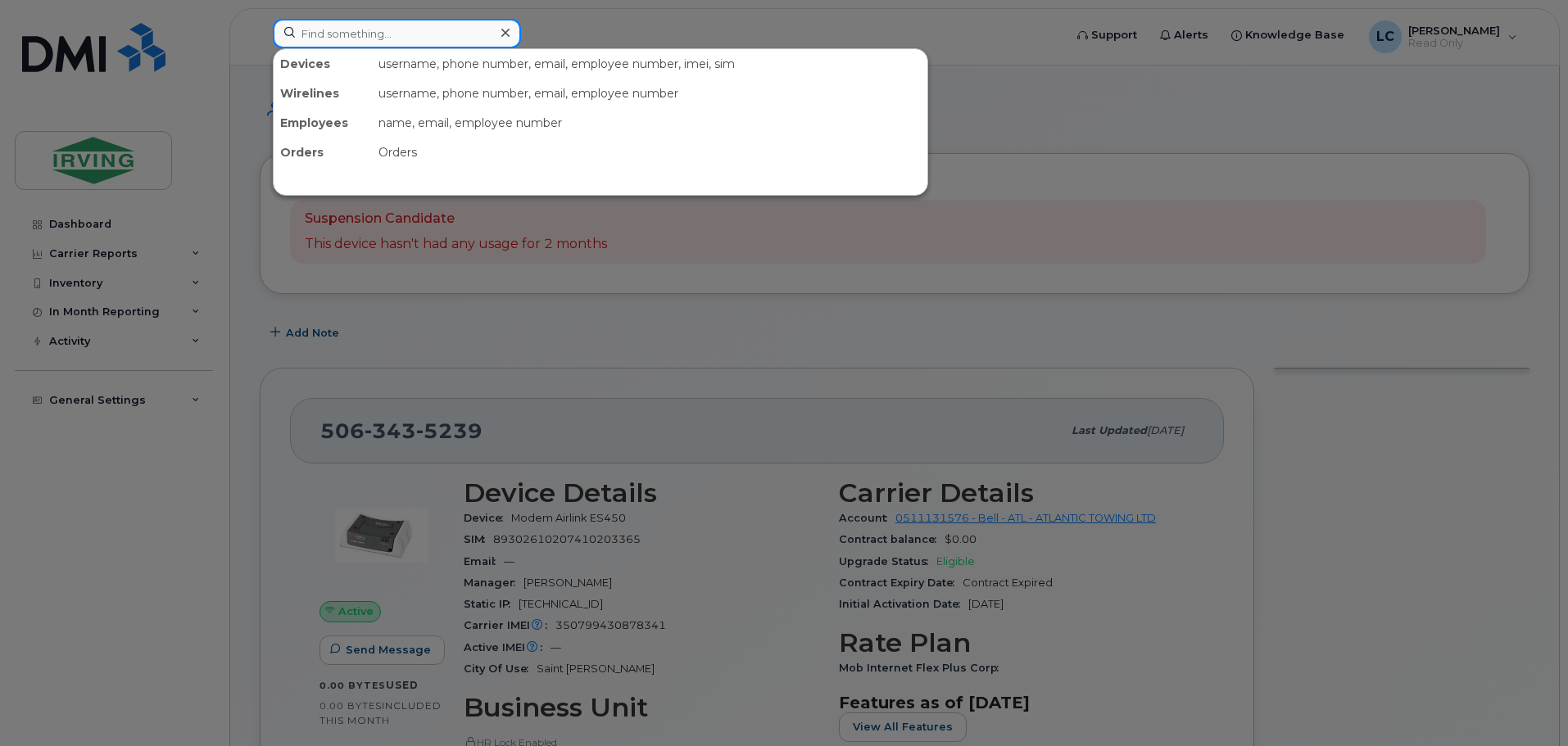
paste input "5063335071"
type input "5063335071"
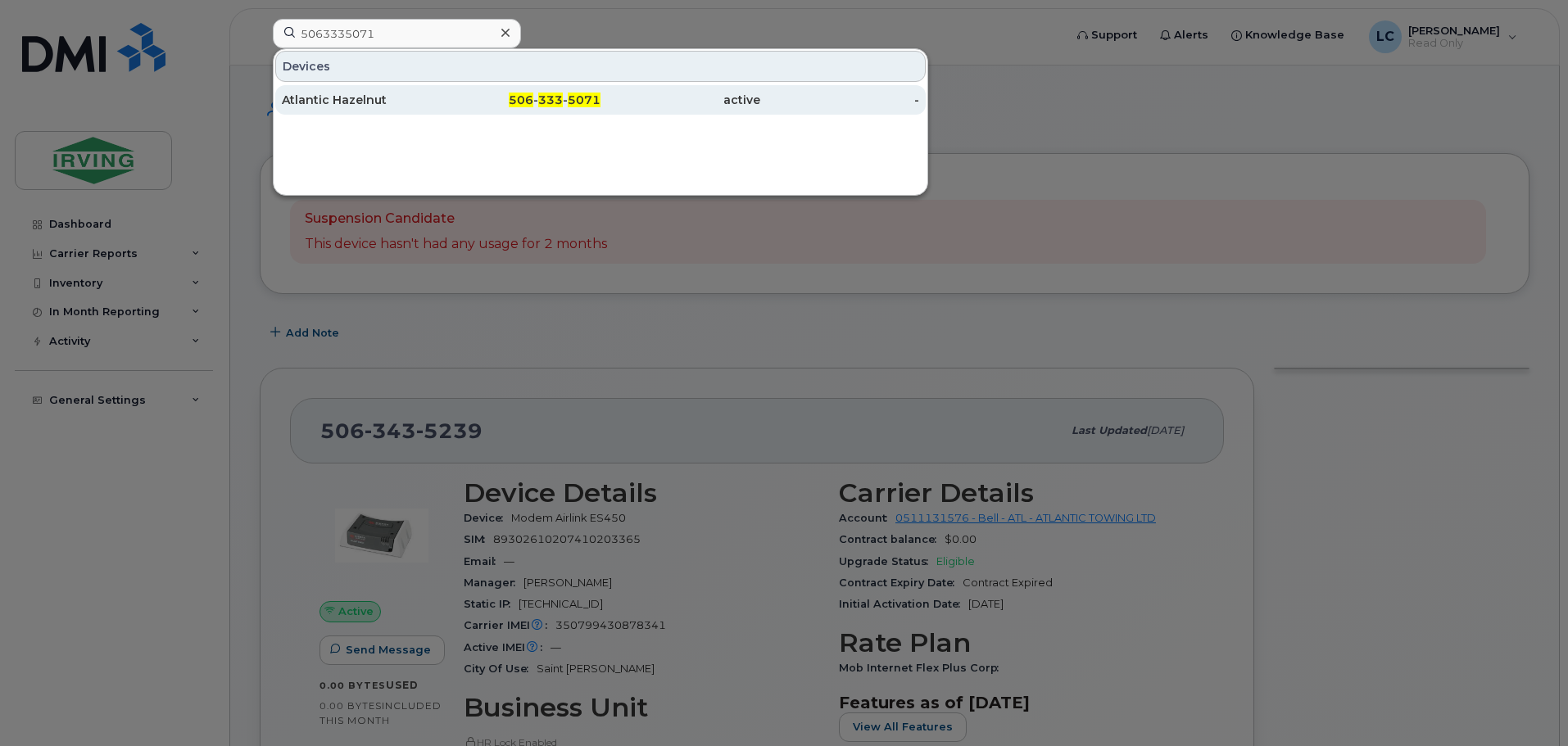
click at [359, 97] on div "Atlantic Hazelnut" at bounding box center [361, 100] width 159 height 17
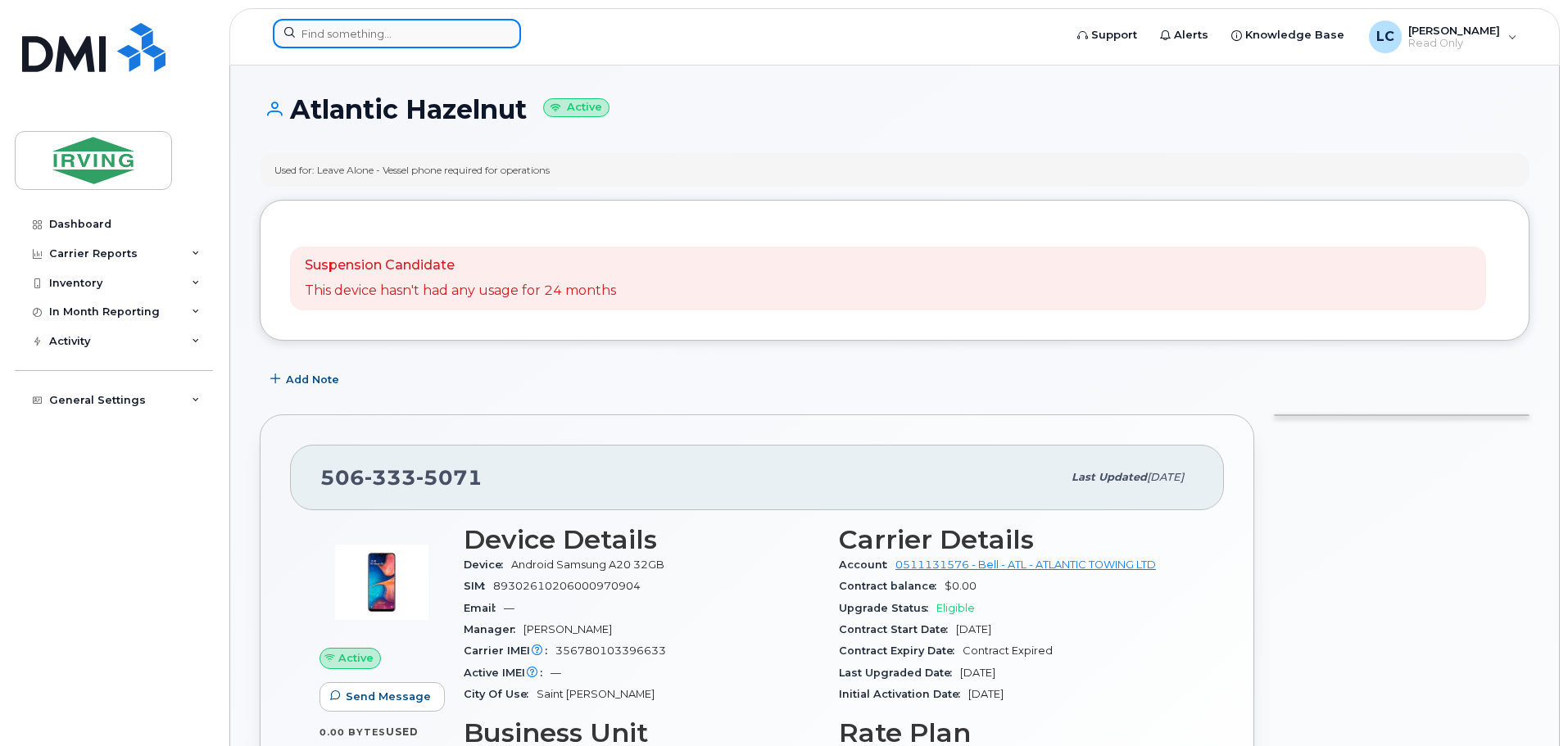
click at [331, 25] on input at bounding box center [397, 34] width 248 height 30
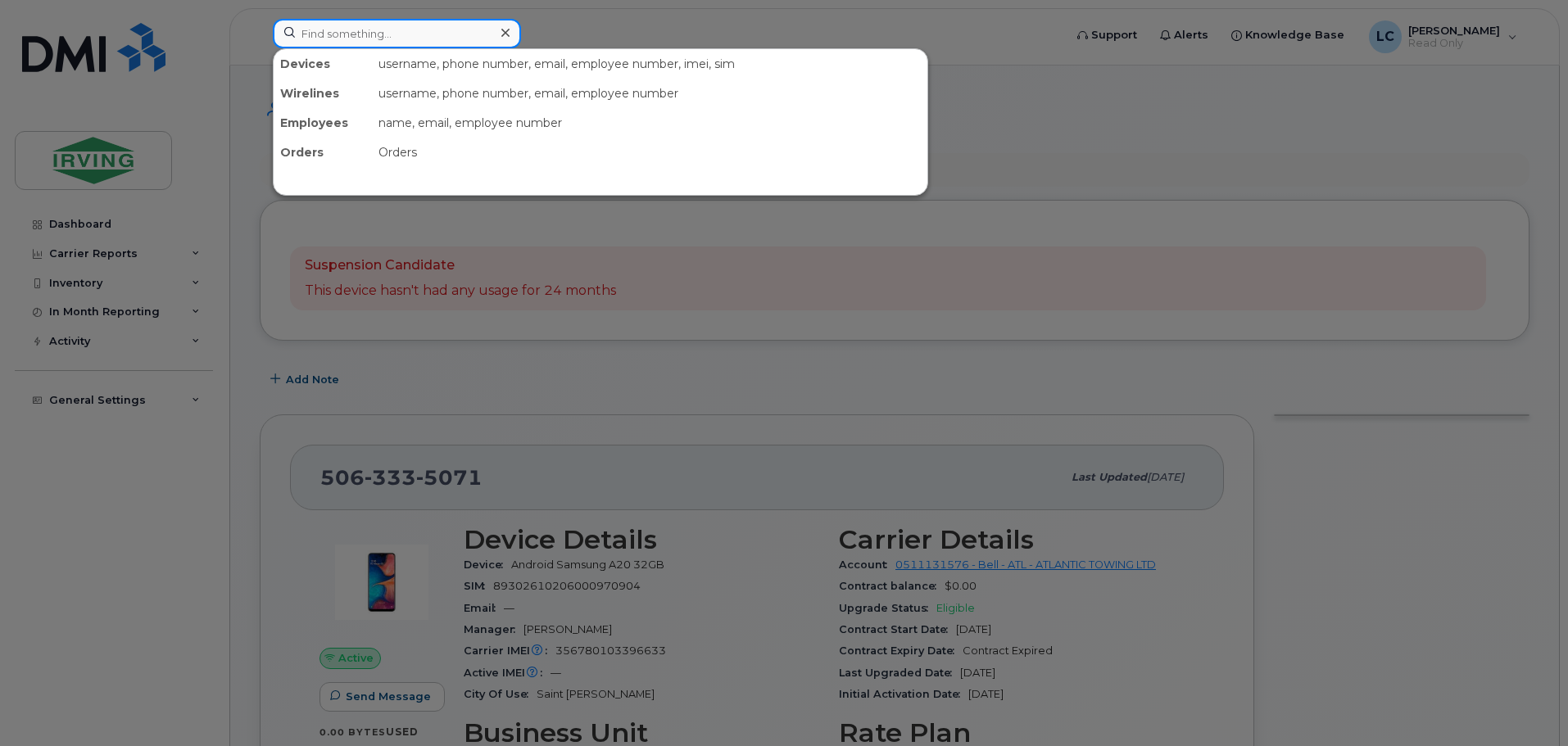
paste input "5062712145"
type input "5062712145"
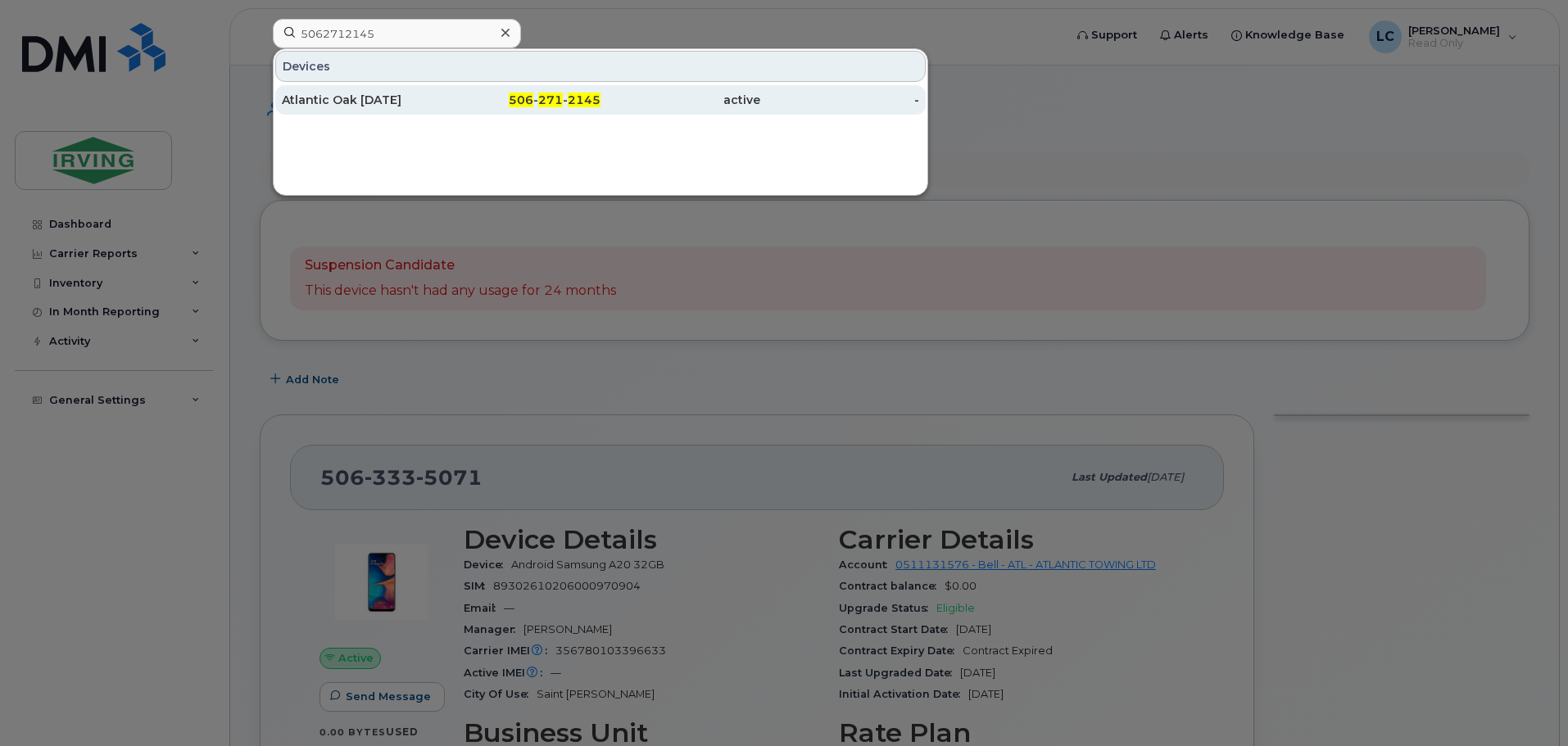
click at [386, 108] on div "Atlantic Oak March 2022" at bounding box center [361, 100] width 159 height 30
click at [393, 97] on div "Atlantic Oak March 2022" at bounding box center [361, 100] width 159 height 17
click at [578, 94] on span "2145" at bounding box center [584, 100] width 33 height 15
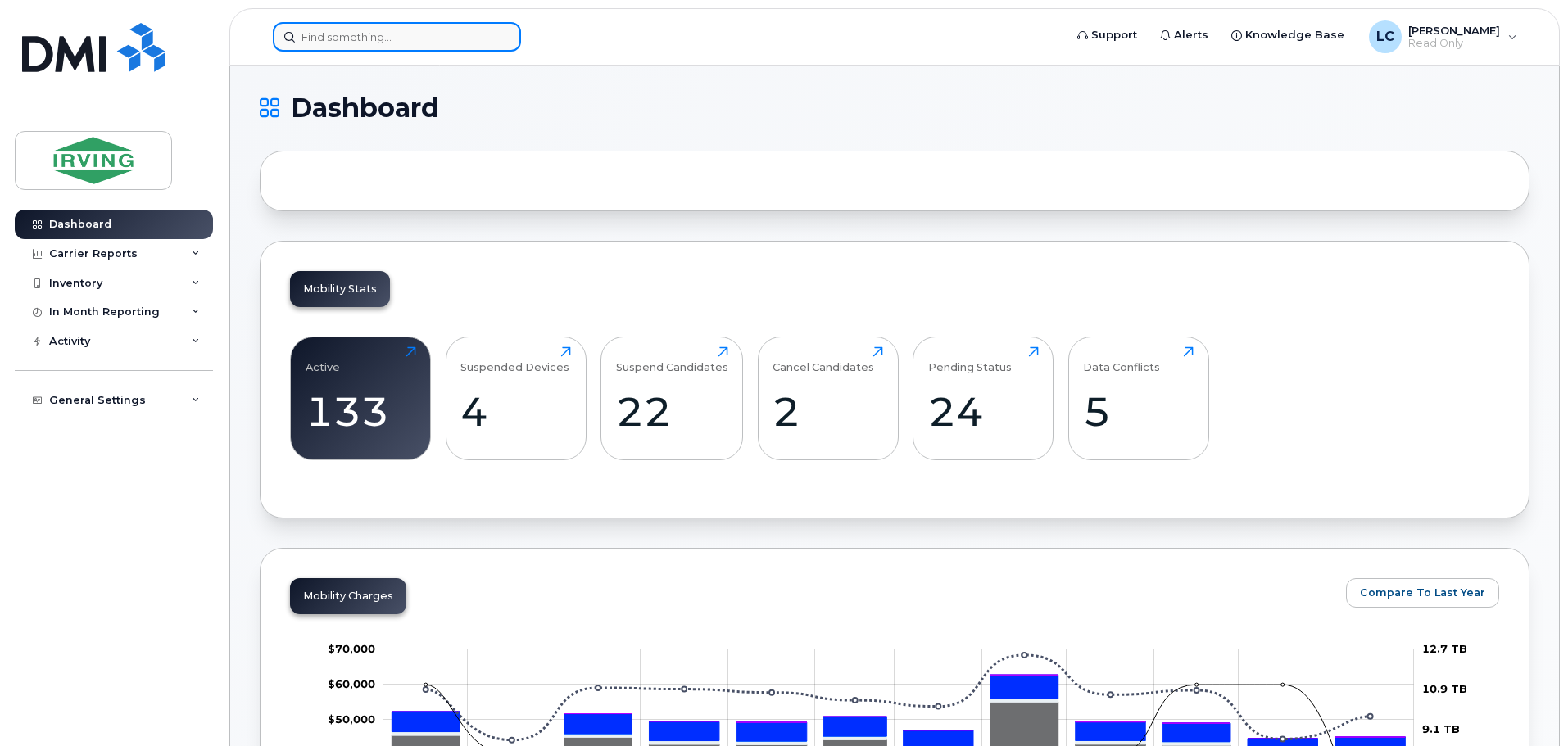
click at [378, 46] on input at bounding box center [397, 37] width 248 height 30
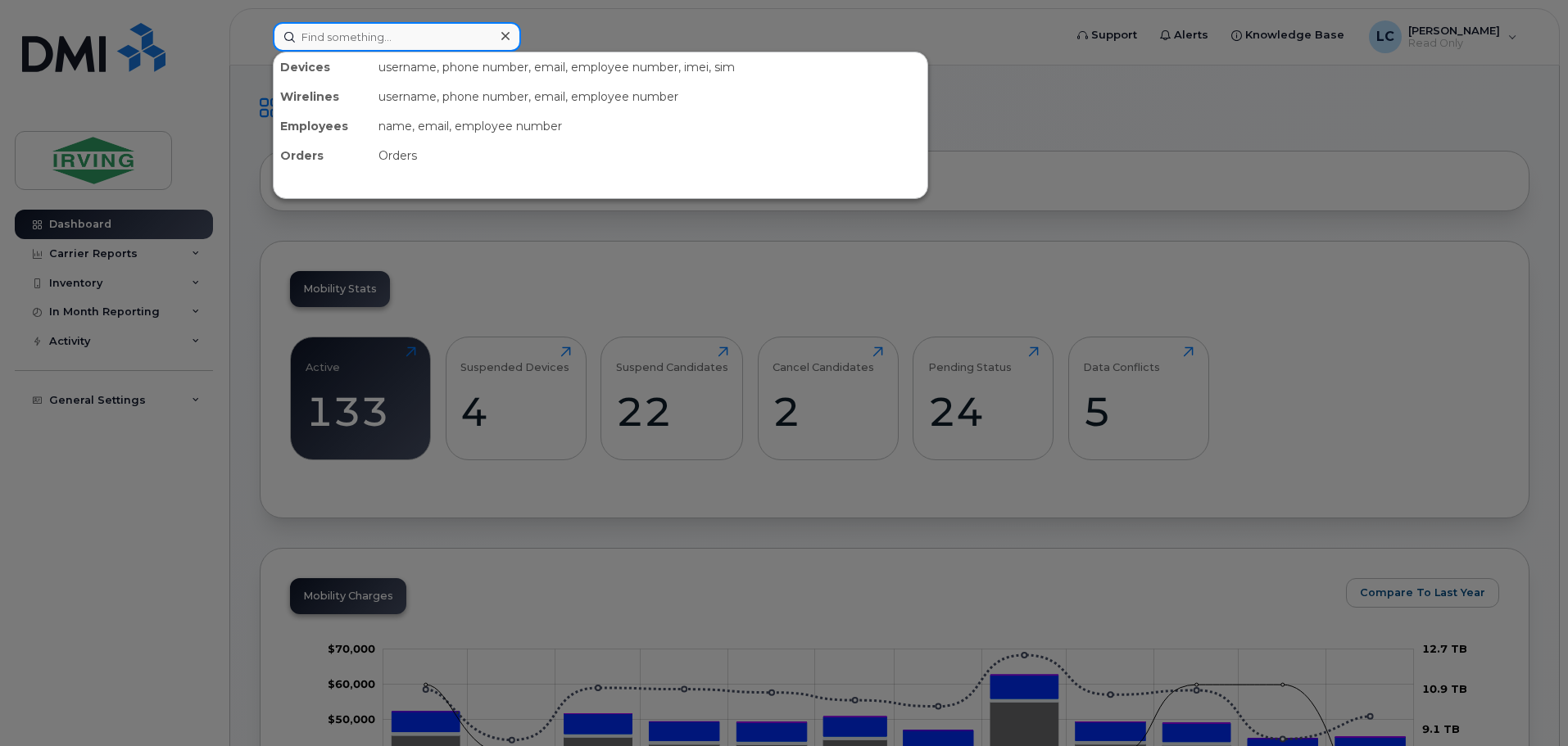
paste input "5062712145"
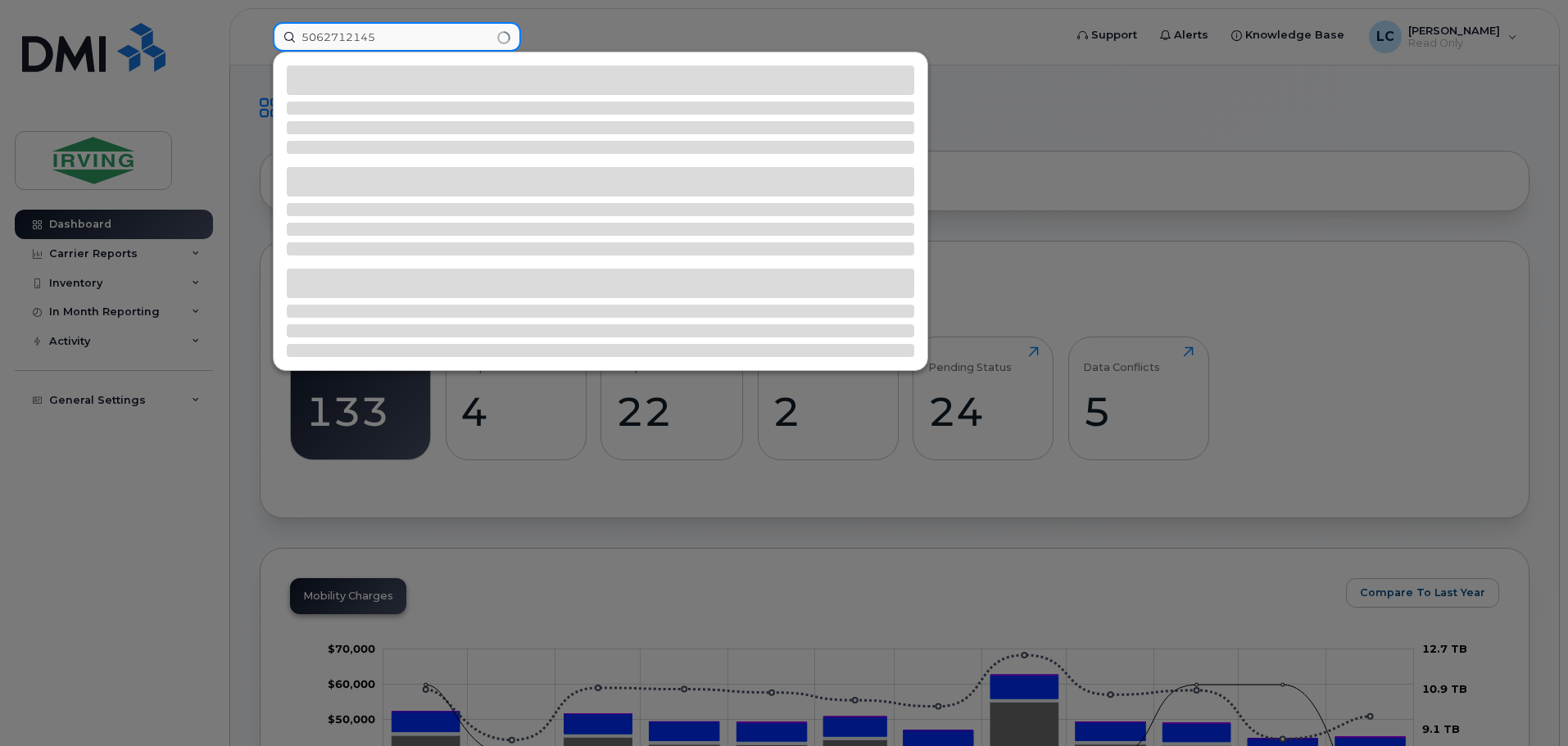
type input "5062712145"
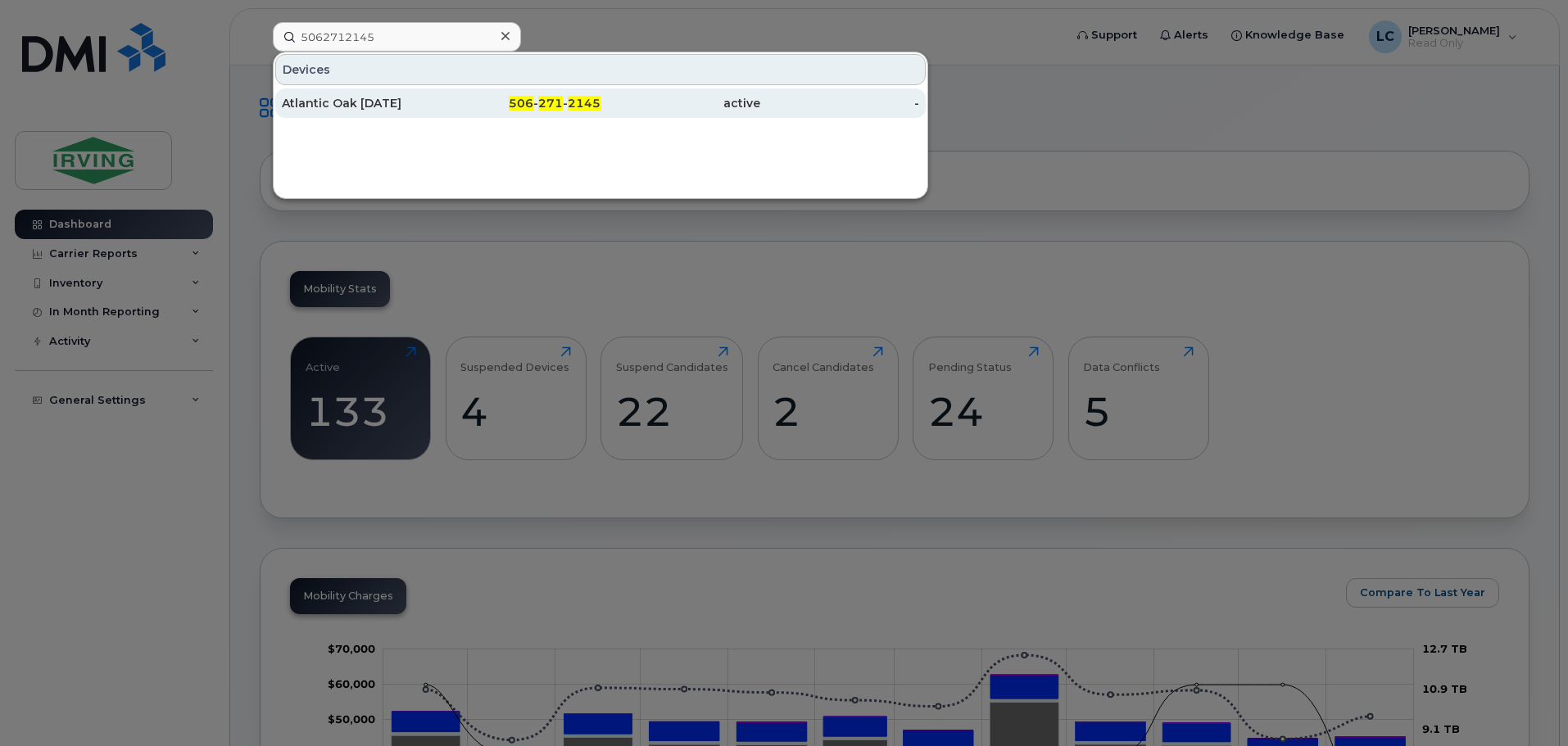
click at [357, 97] on div "Atlantic Oak [DATE]" at bounding box center [361, 103] width 159 height 17
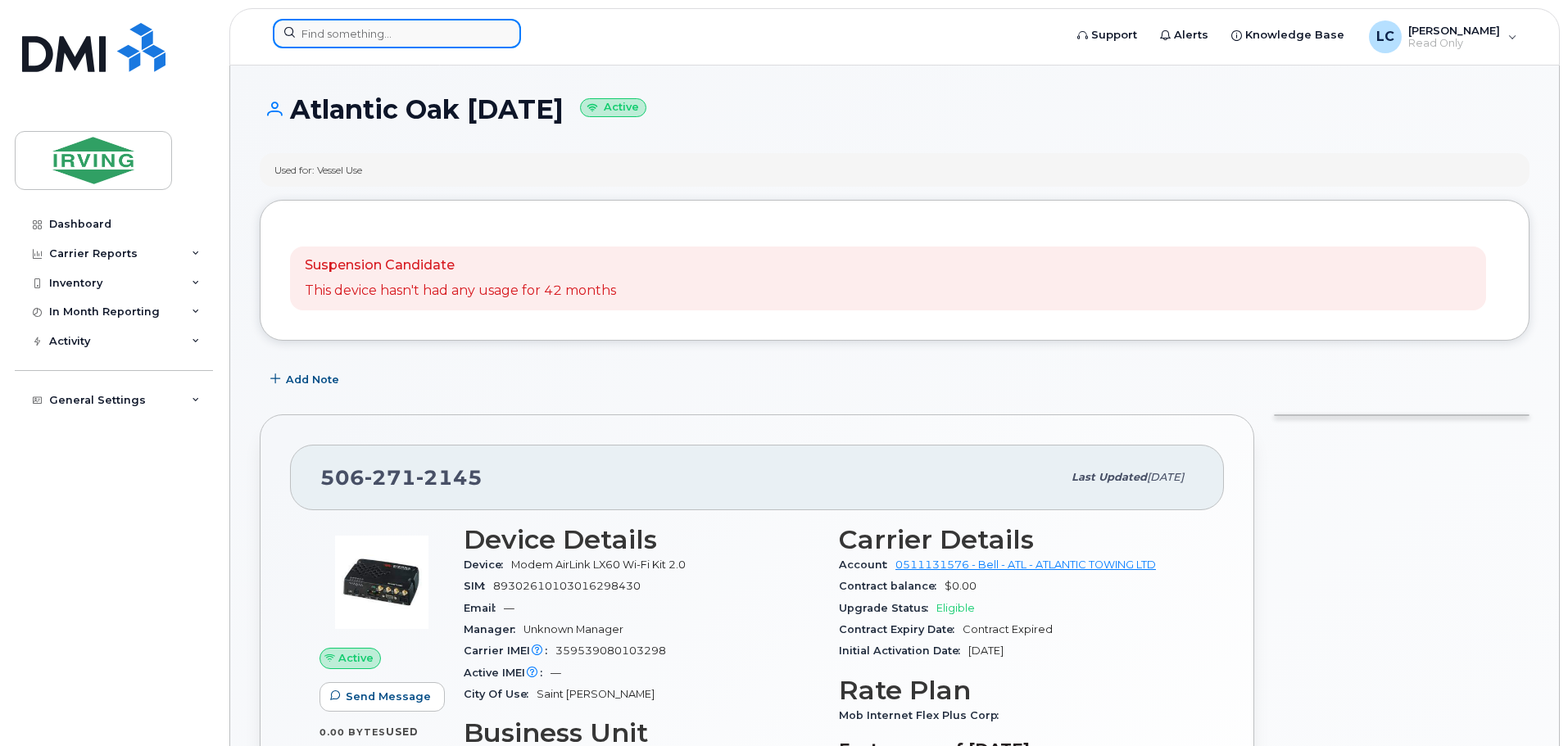
click at [340, 31] on input at bounding box center [397, 34] width 248 height 30
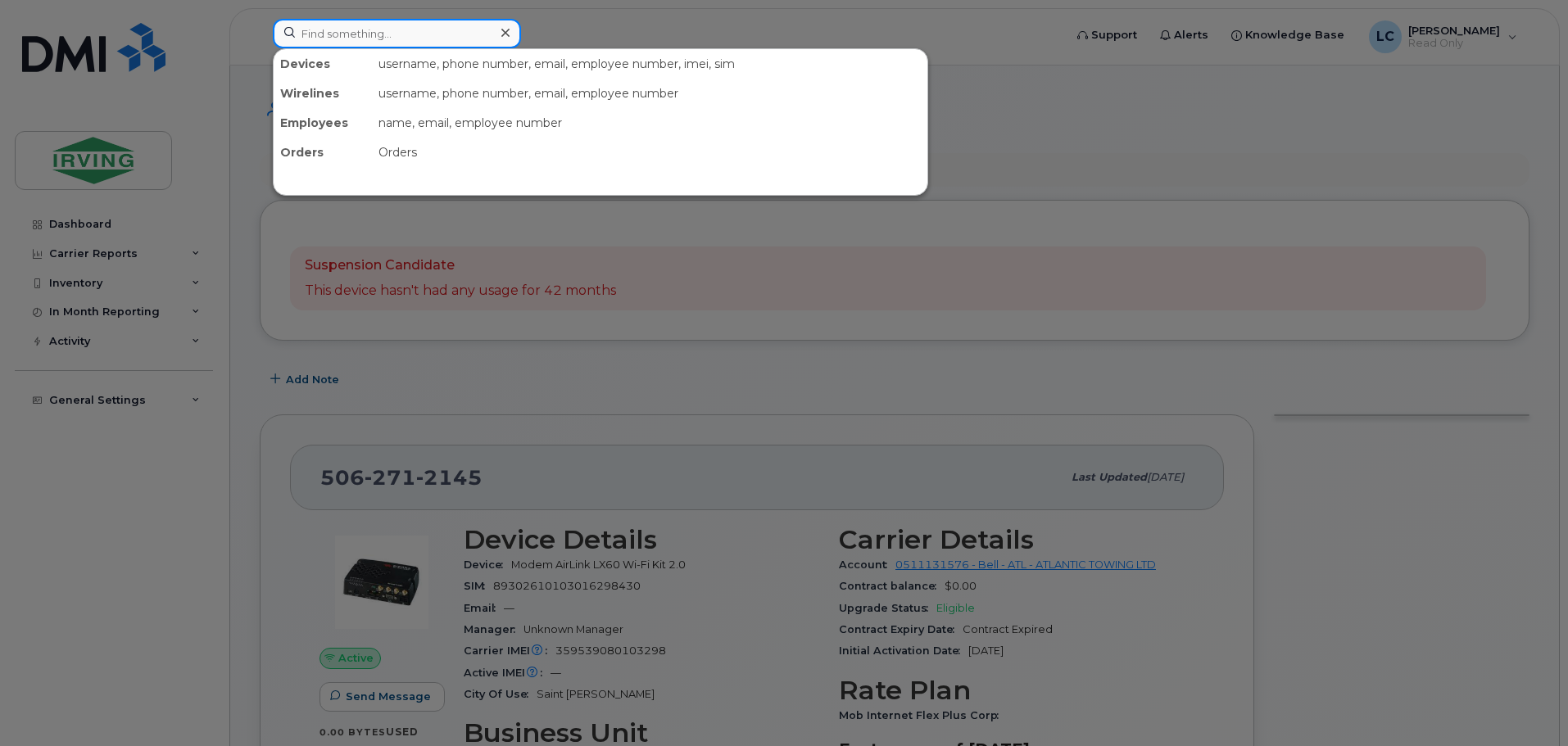
paste input "9022402344"
type input "9022402344"
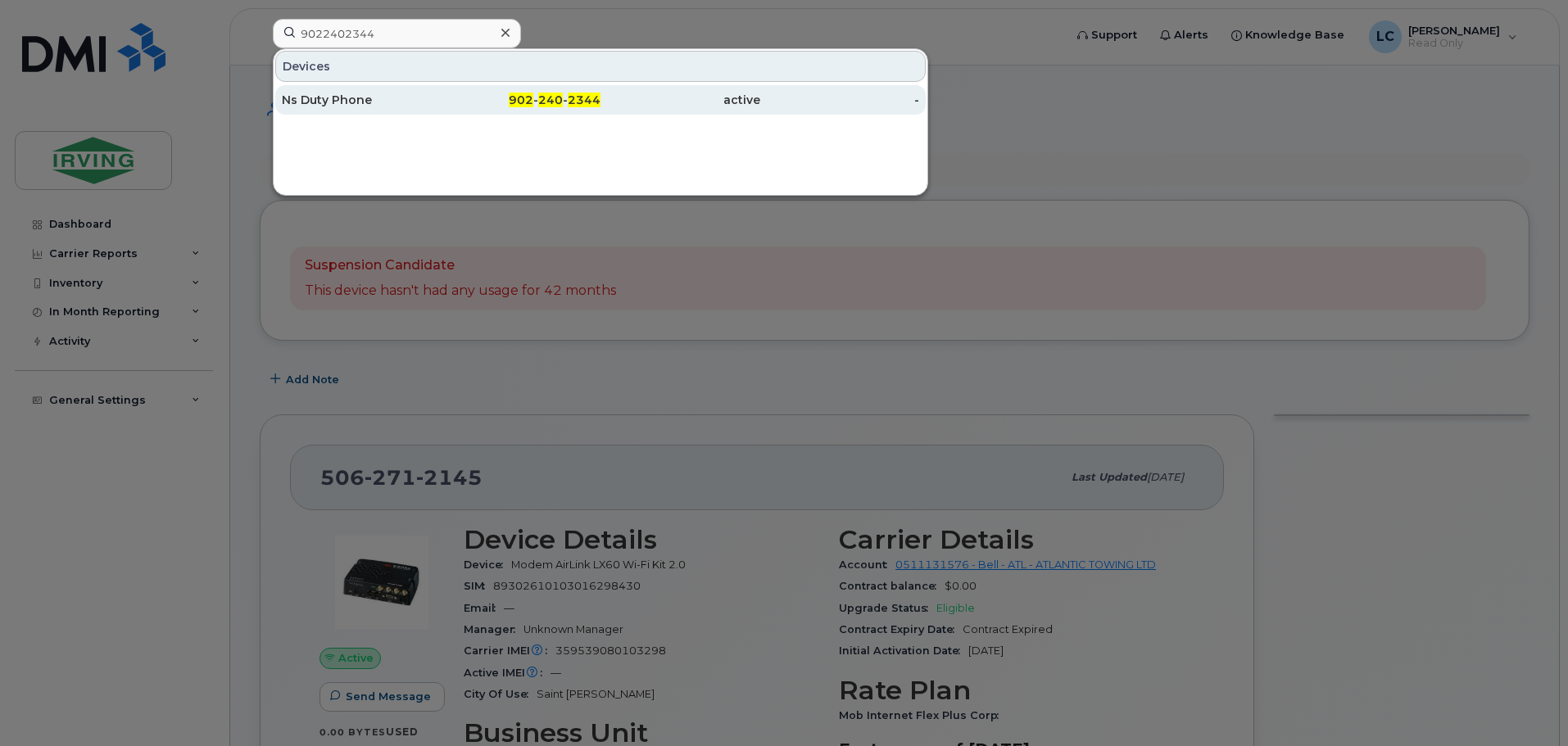
click at [399, 94] on div "Ns Duty Phone" at bounding box center [361, 100] width 159 height 17
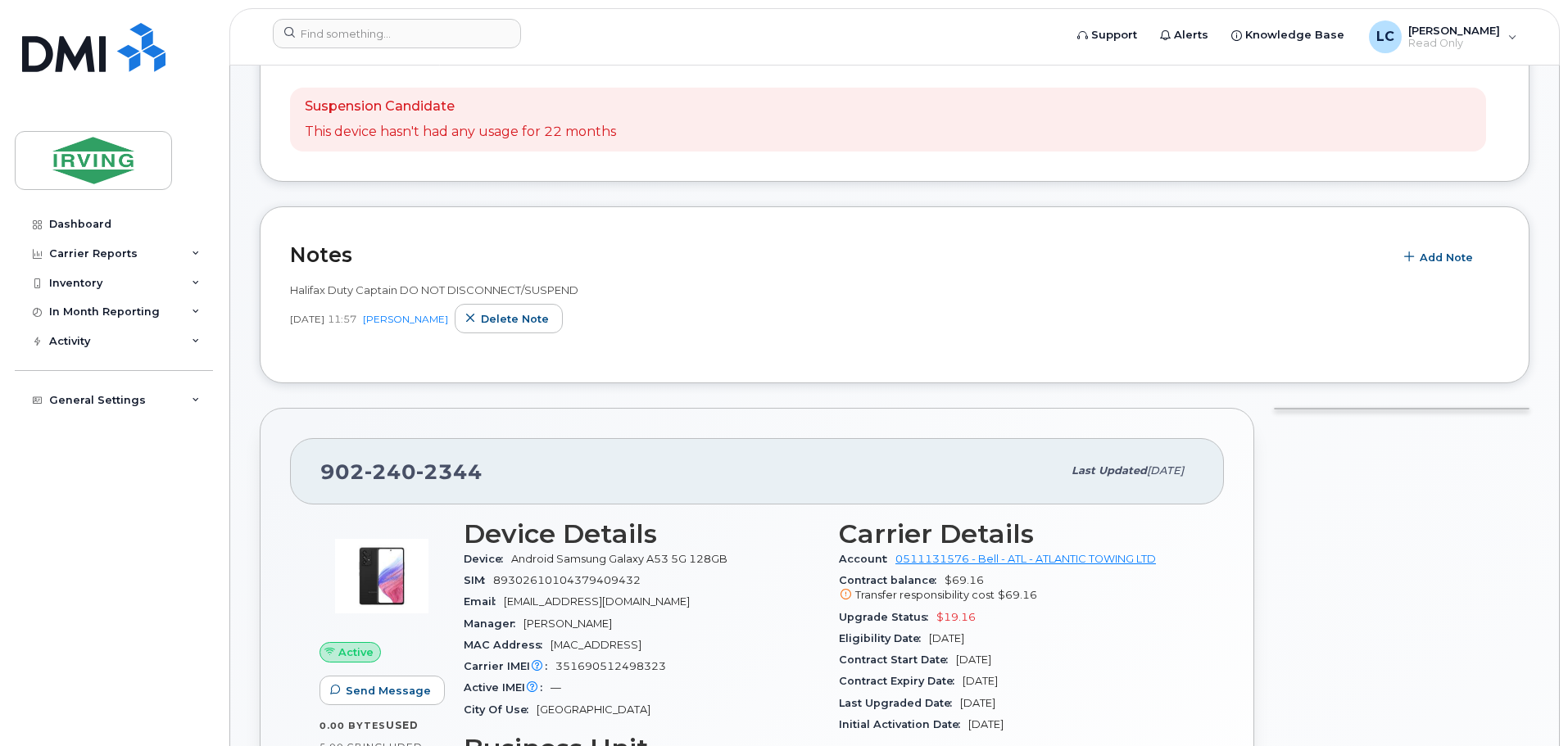
scroll to position [164, 0]
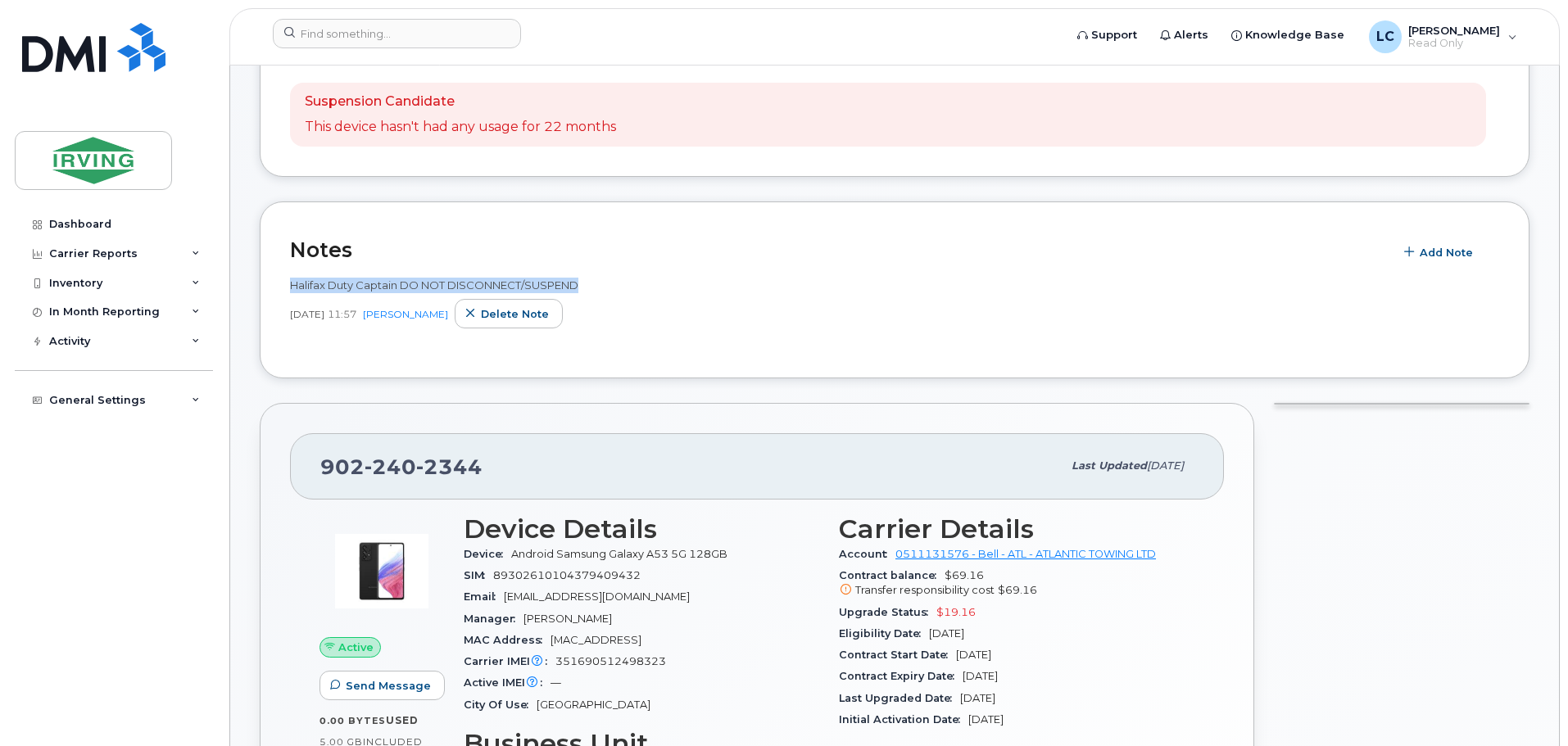
drag, startPoint x: 553, startPoint y: 282, endPoint x: 283, endPoint y: 286, distance: 270.0
click at [283, 286] on div "Notes Add Note Halifax Duty Captain DO NOT DISCONNECT/SUSPEND Oct 03, 2022 11:5…" at bounding box center [894, 291] width 1270 height 178
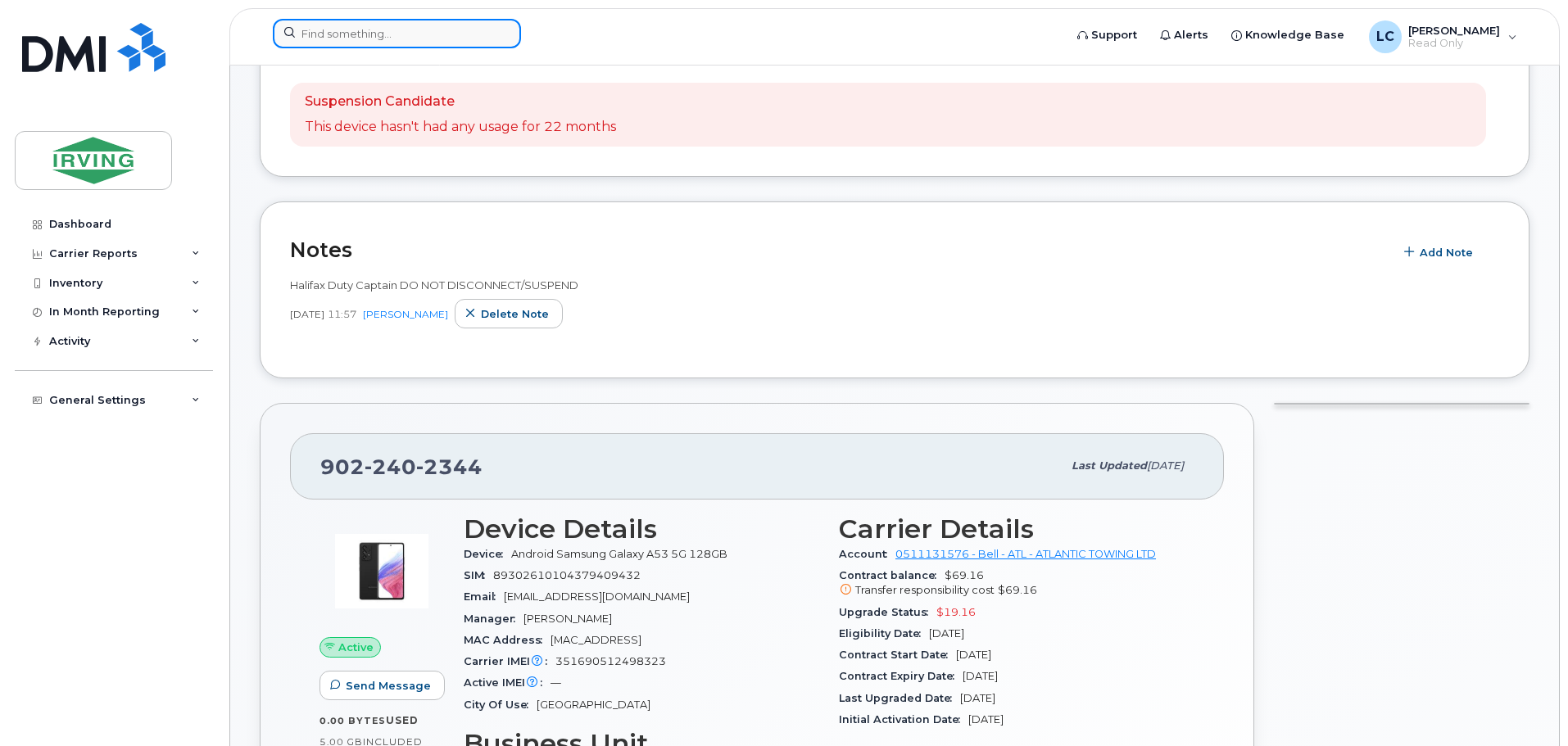
click at [372, 24] on input at bounding box center [397, 34] width 248 height 30
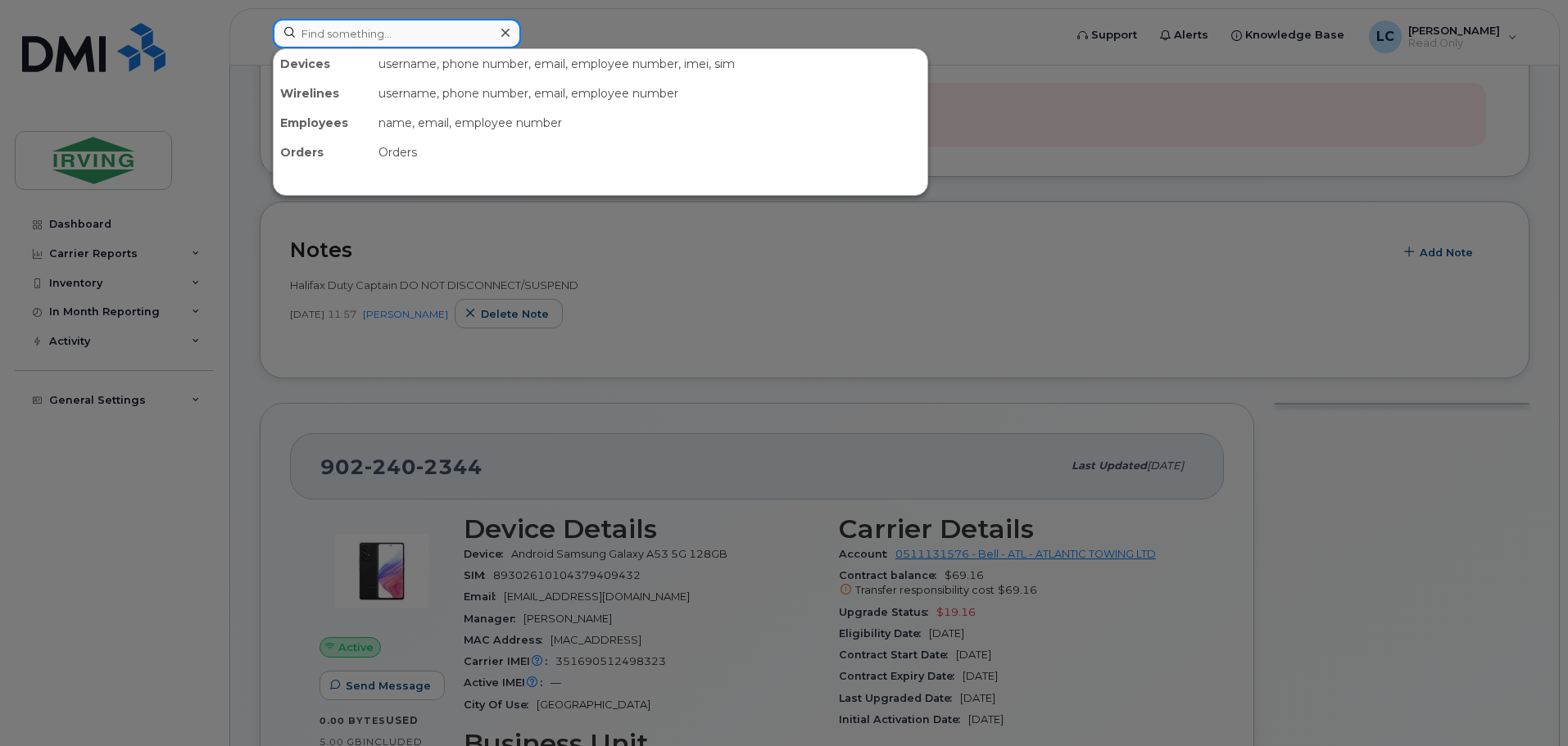
paste input "7096917344"
type input "7096917344"
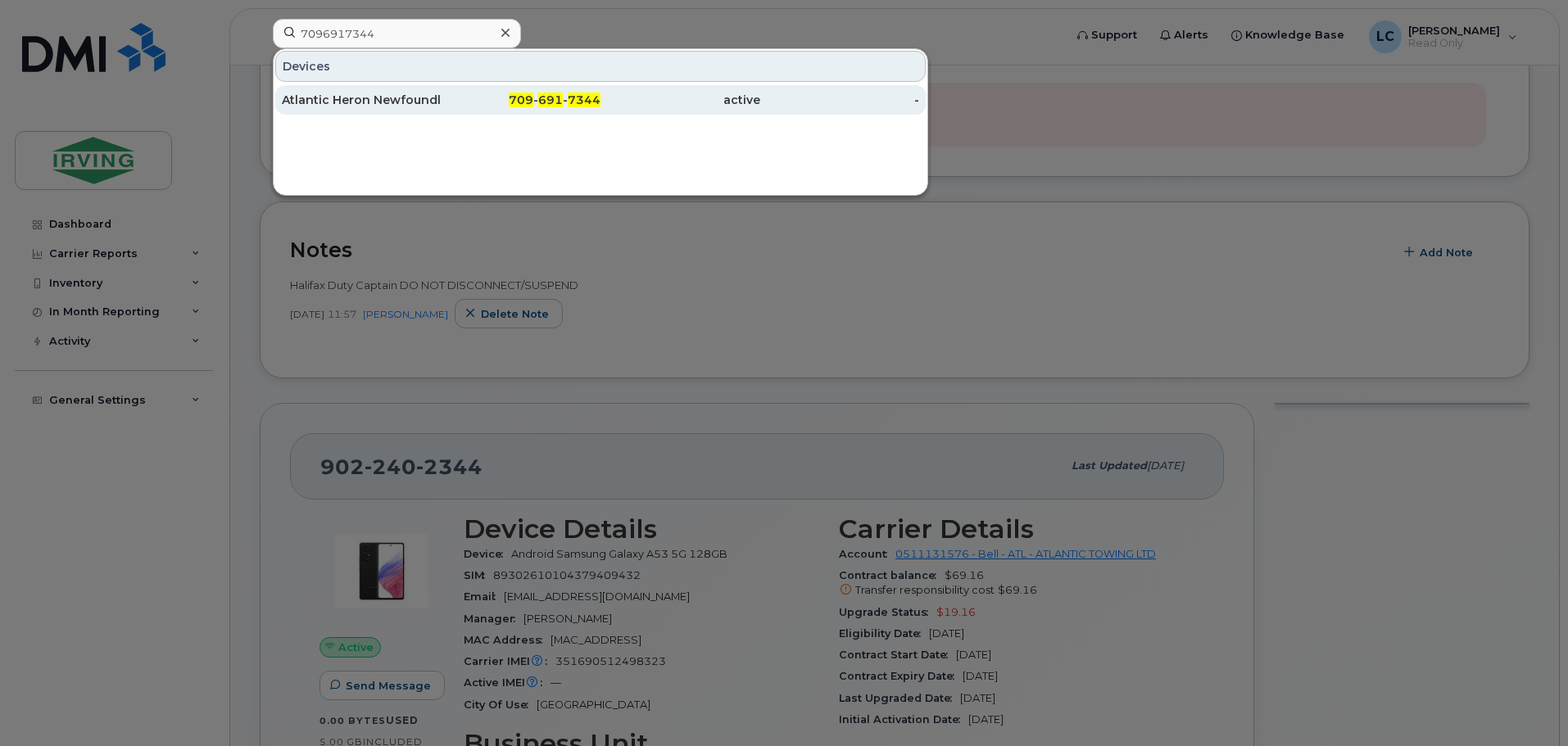
click at [384, 96] on div "Atlantic Heron Newfoundland" at bounding box center [361, 100] width 159 height 17
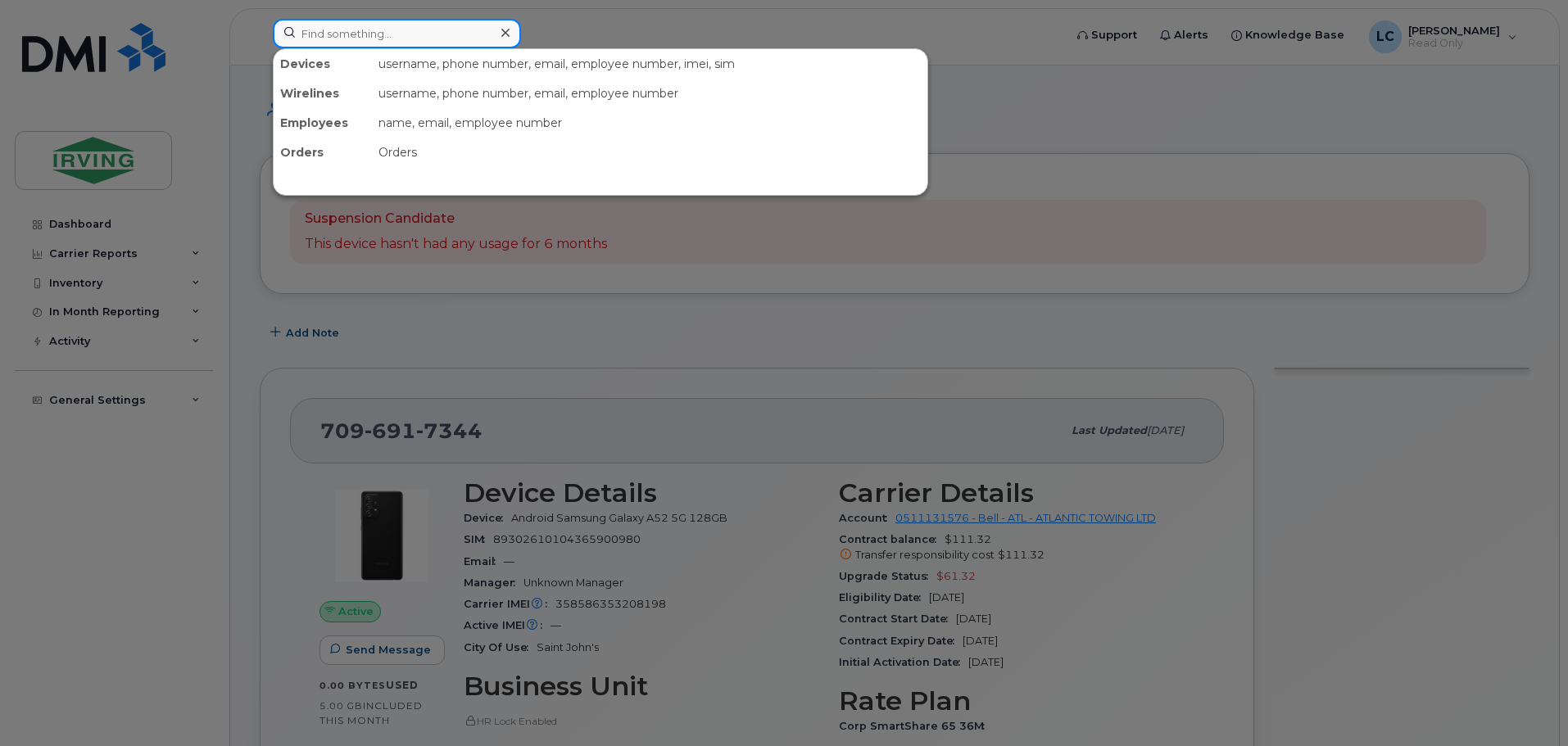
click at [356, 41] on input at bounding box center [397, 34] width 248 height 30
paste input "7096892657"
type input "7096892657"
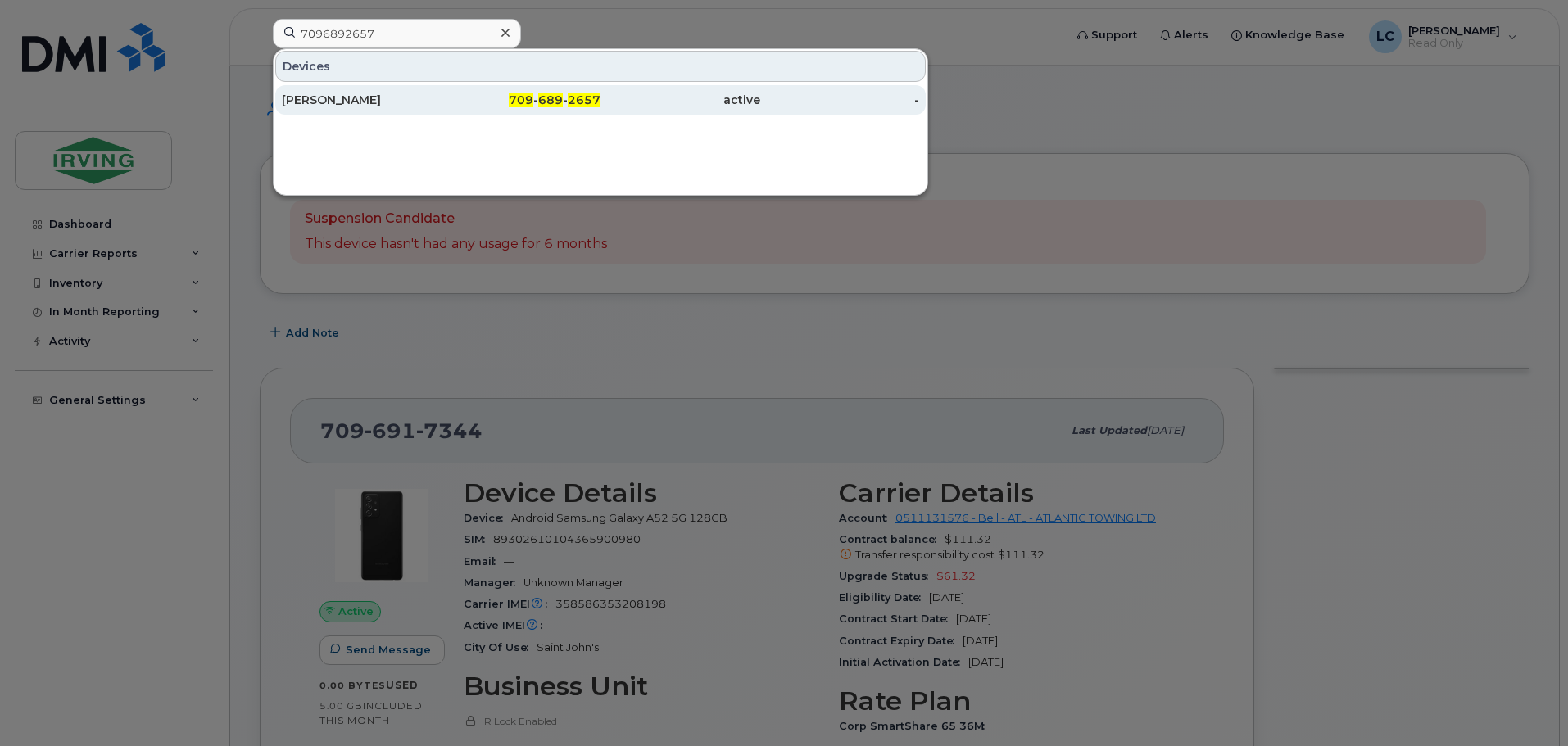
click at [334, 102] on div "[PERSON_NAME]" at bounding box center [361, 100] width 159 height 17
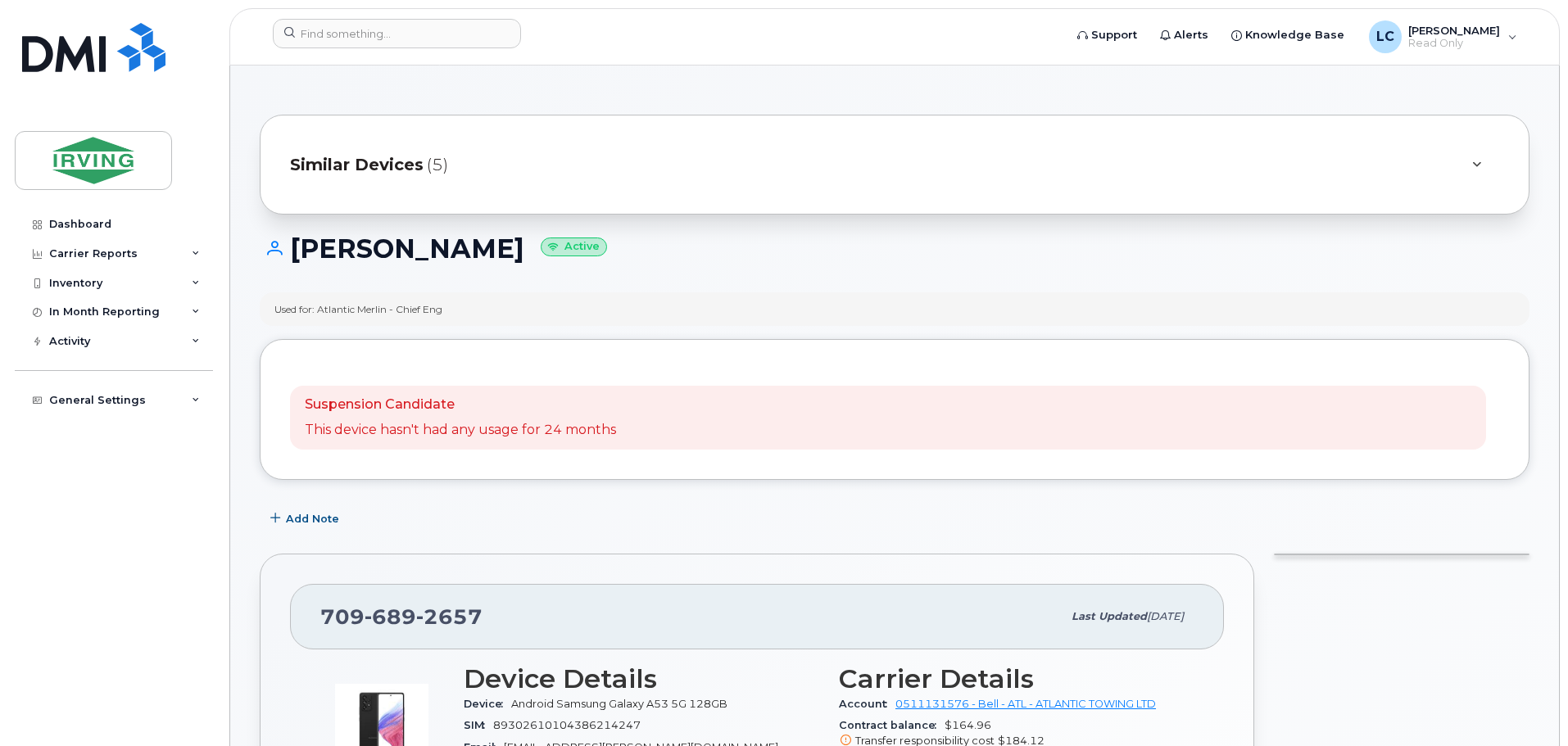
scroll to position [82, 0]
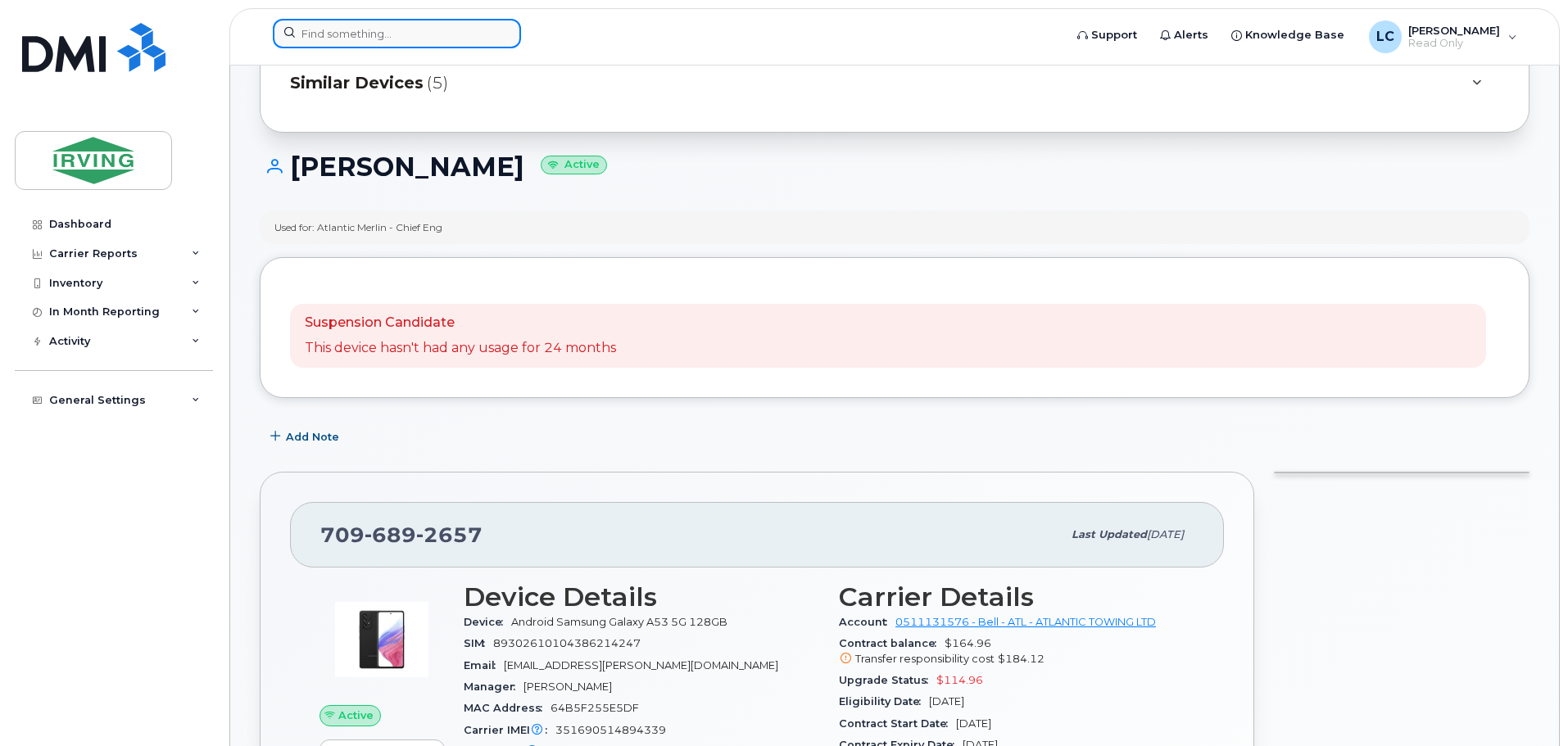
click at [329, 22] on input at bounding box center [397, 34] width 248 height 30
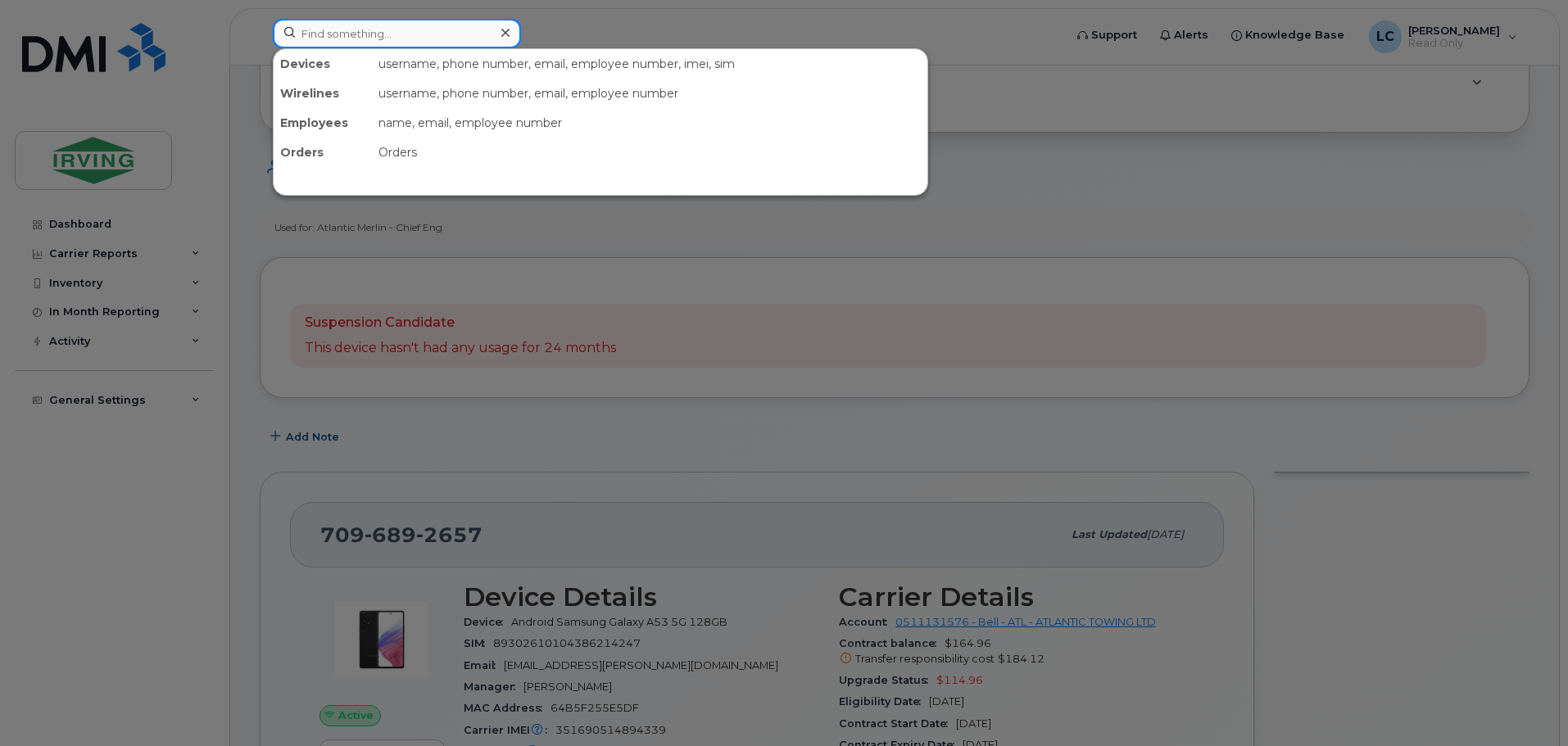
paste input "7096938656"
type input "7096938656"
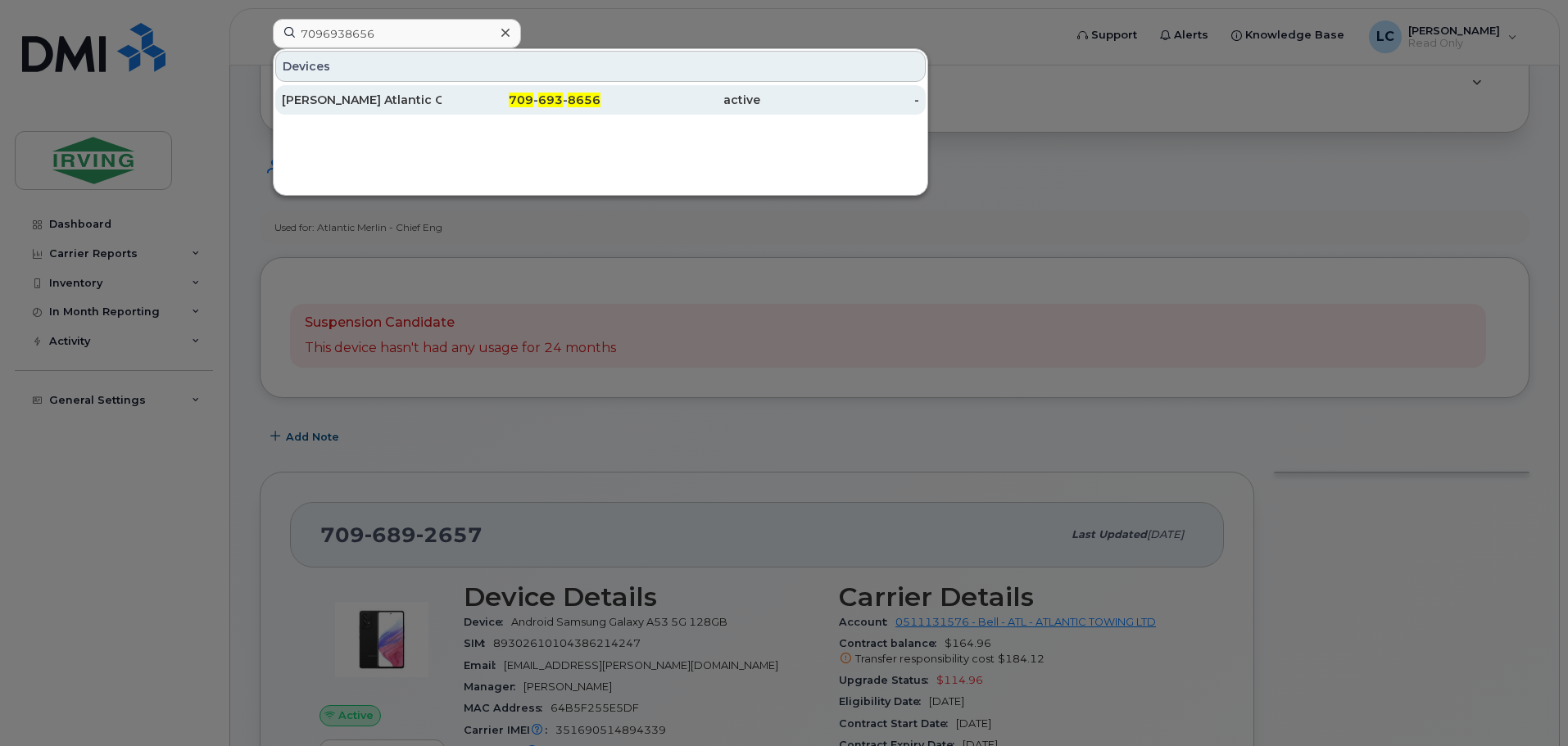
click at [351, 111] on div "[PERSON_NAME] Atlantic Owl" at bounding box center [361, 100] width 159 height 30
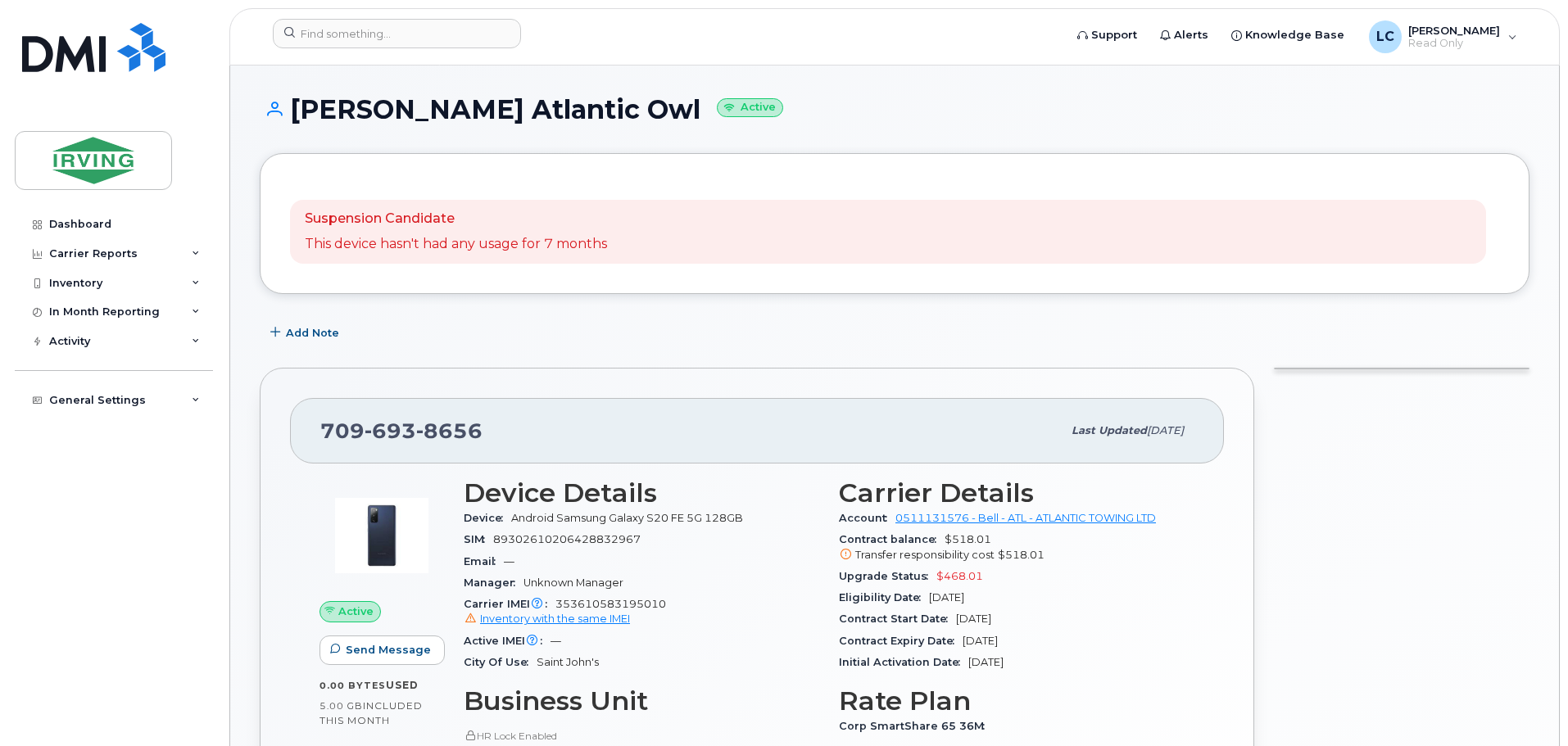
scroll to position [245, 0]
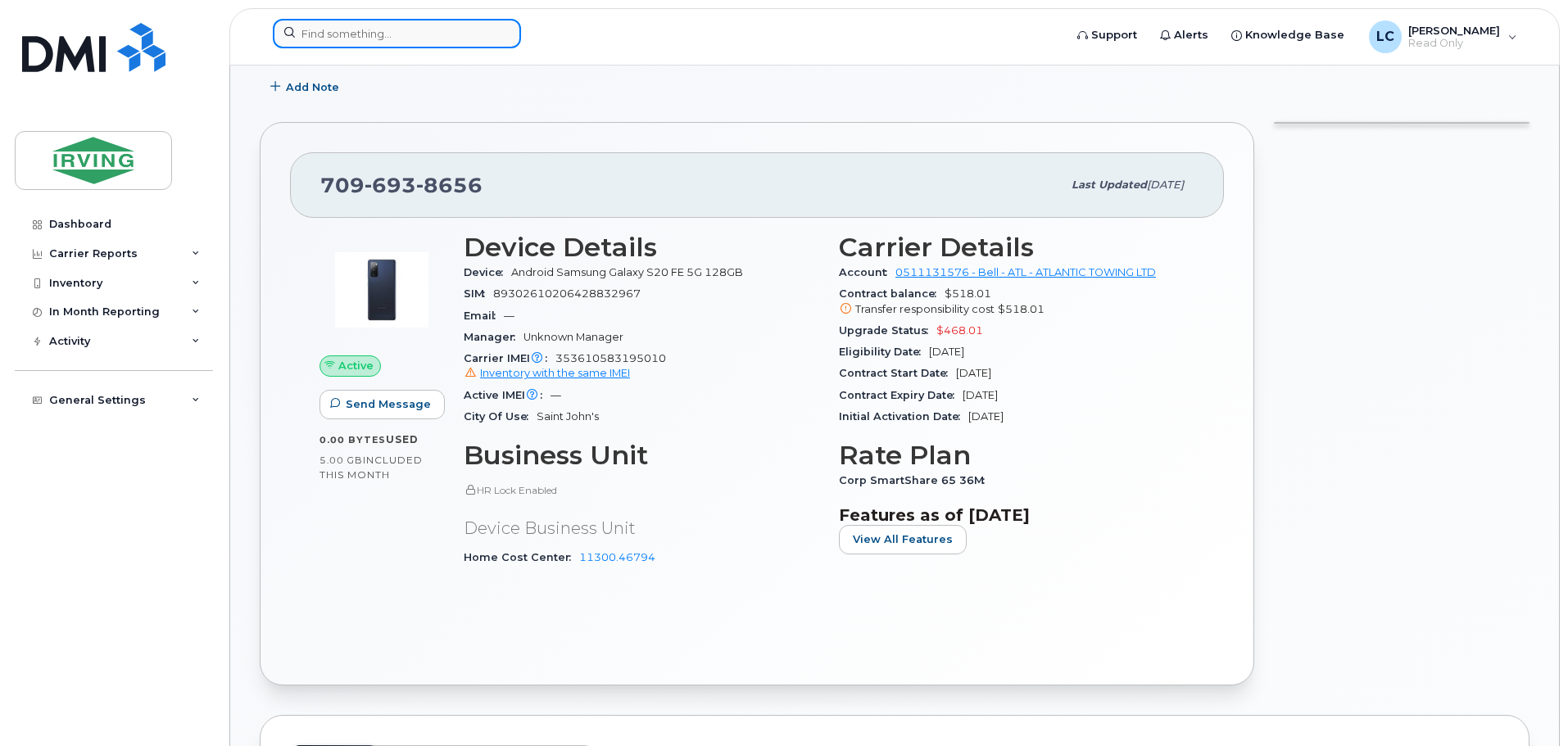
click at [346, 31] on input at bounding box center [397, 34] width 248 height 30
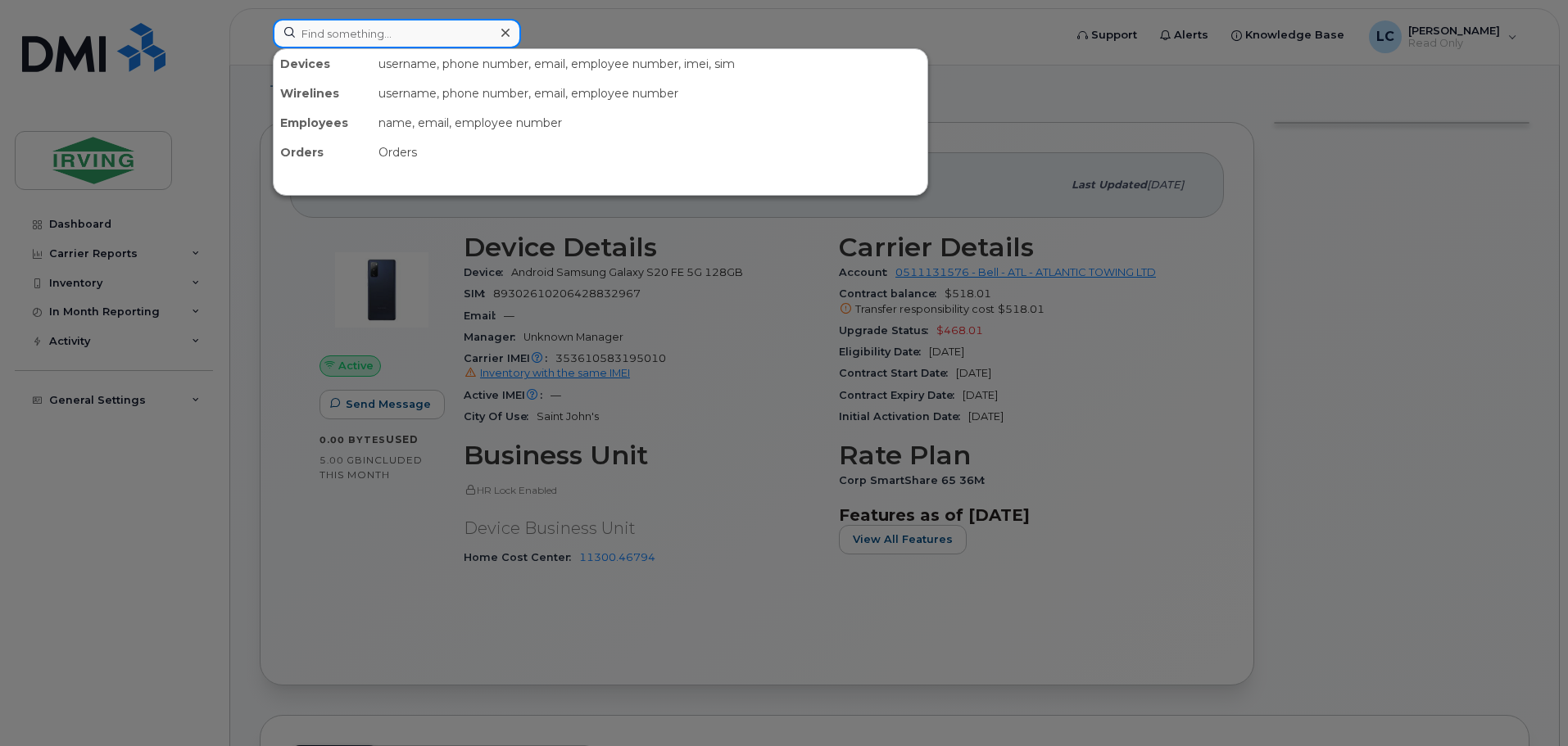
paste input "7097251852"
type input "7097251852"
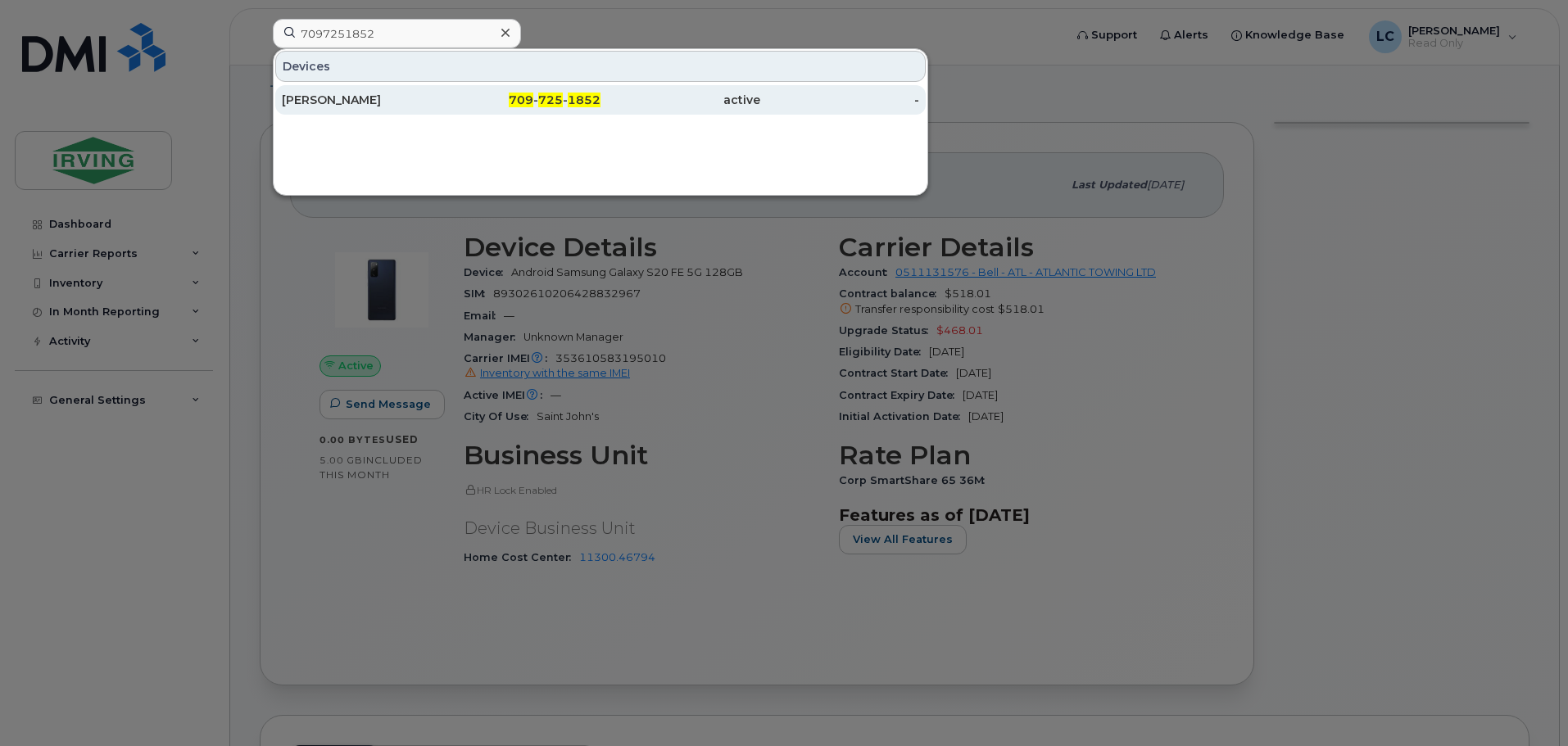
click at [370, 109] on div "Shawn Wight" at bounding box center [361, 100] width 159 height 30
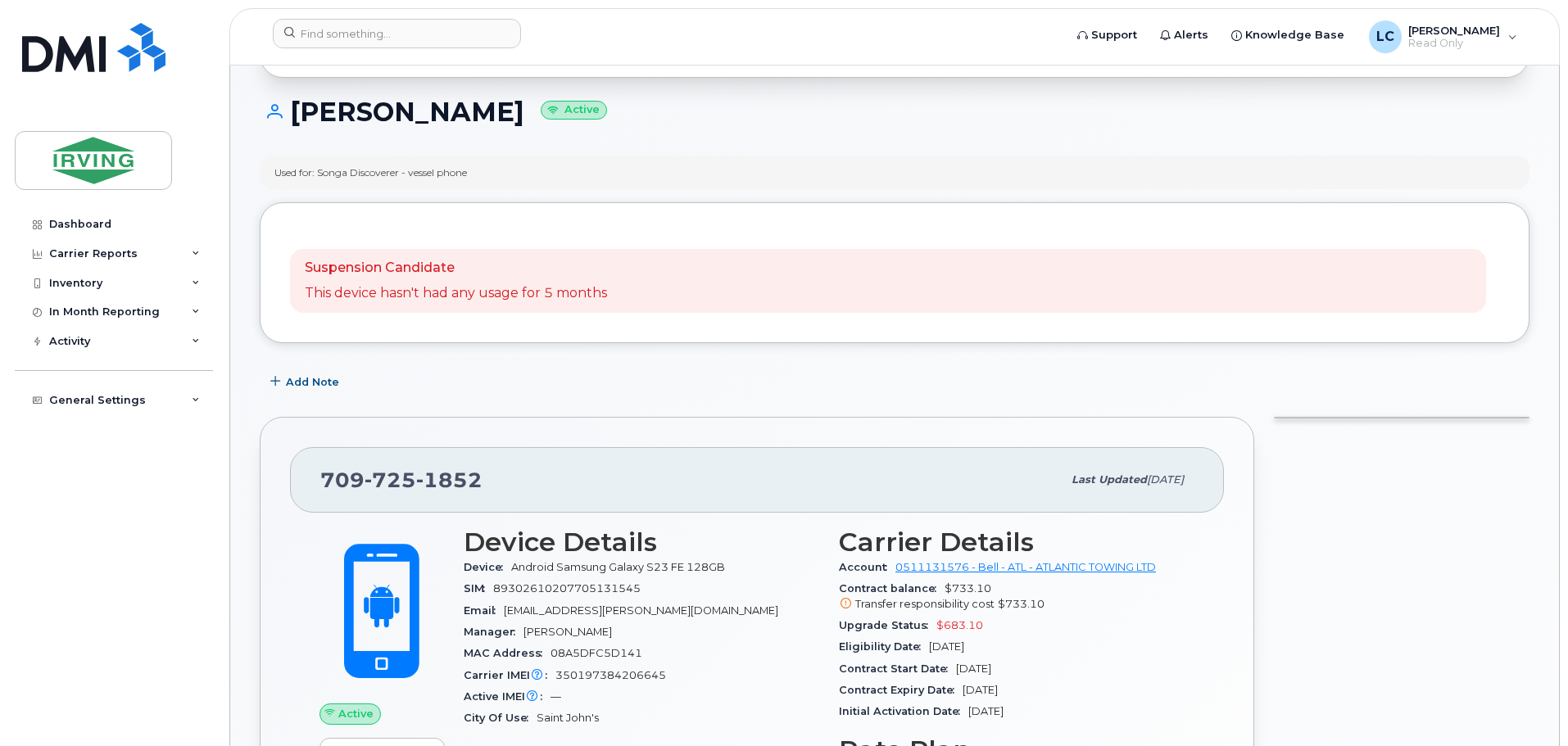
scroll to position [164, 0]
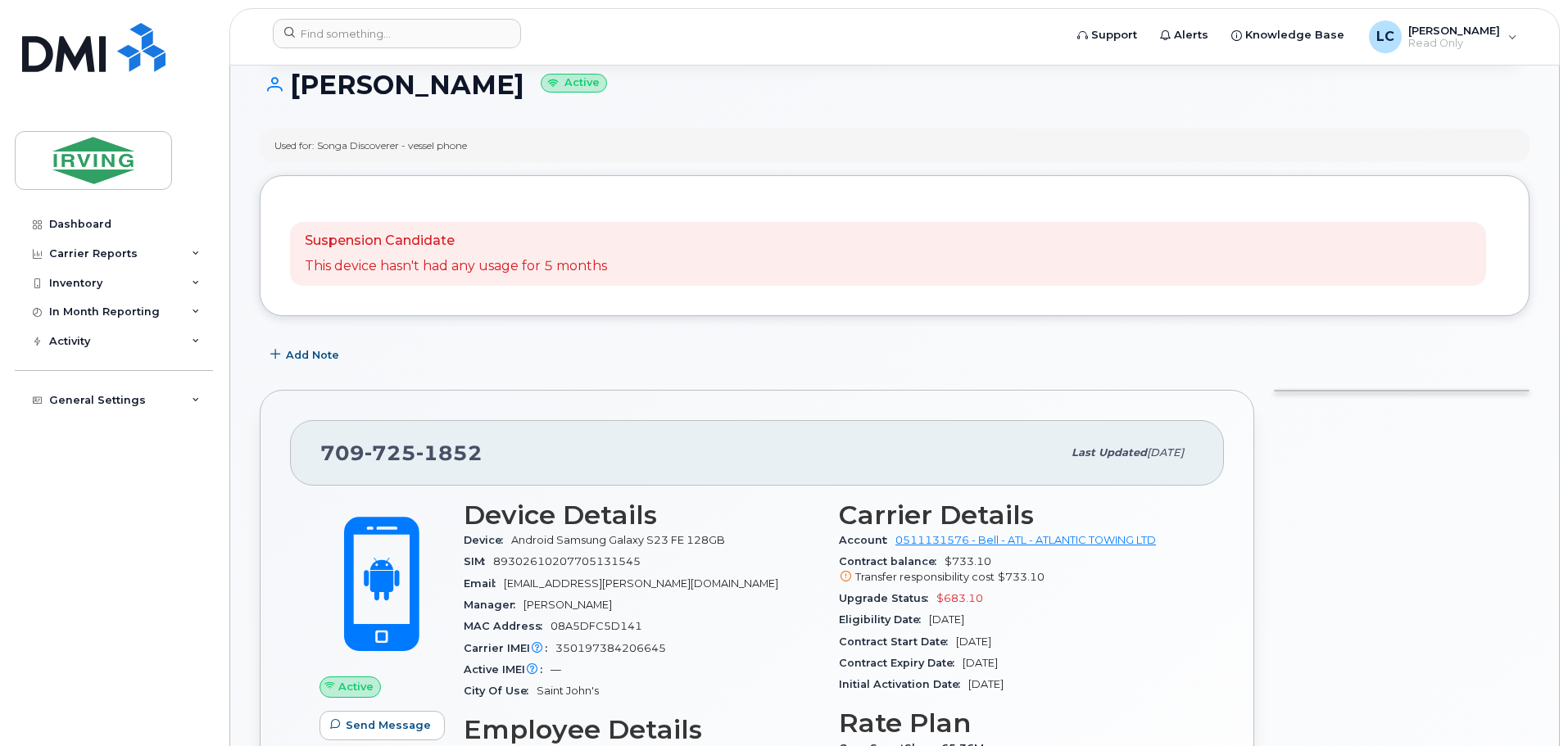
click at [359, 16] on header "Support Alerts Knowledge Base LC [PERSON_NAME] Read Only English Français Sign …" at bounding box center [895, 37] width 1330 height 57
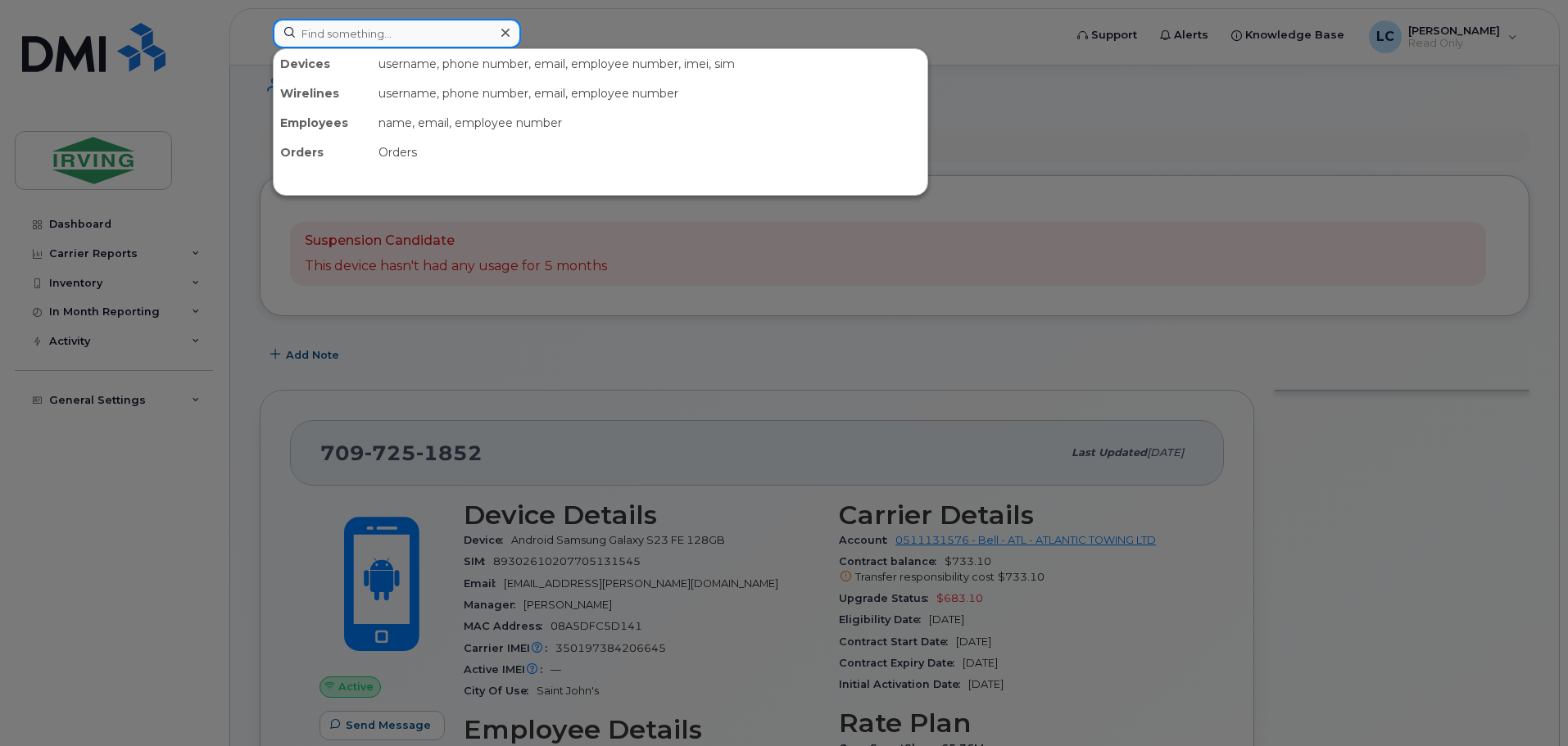
click at [359, 35] on input at bounding box center [397, 34] width 248 height 30
paste input "5063494559"
type input "5063494559"
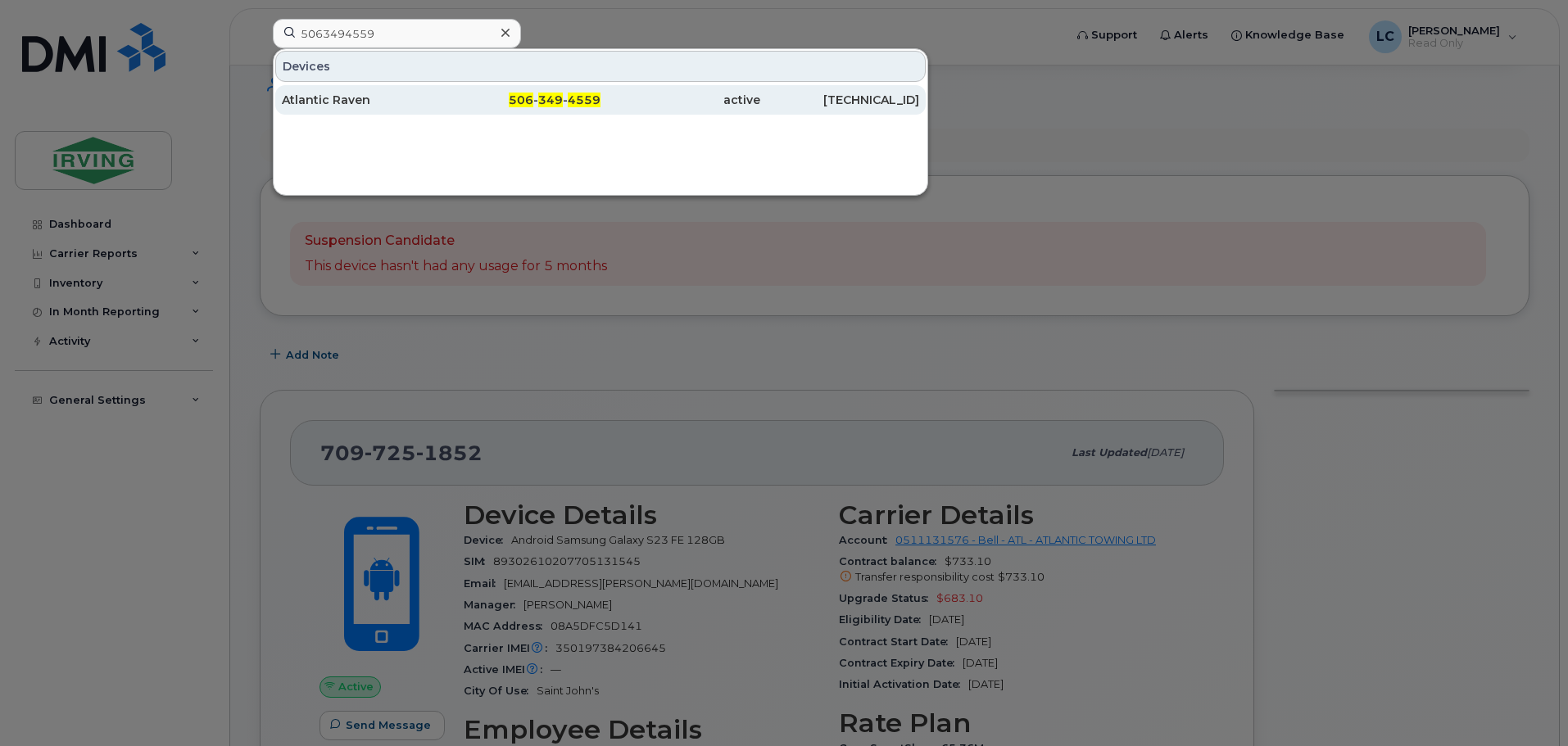
click at [361, 103] on div "Atlantic Raven" at bounding box center [361, 100] width 159 height 17
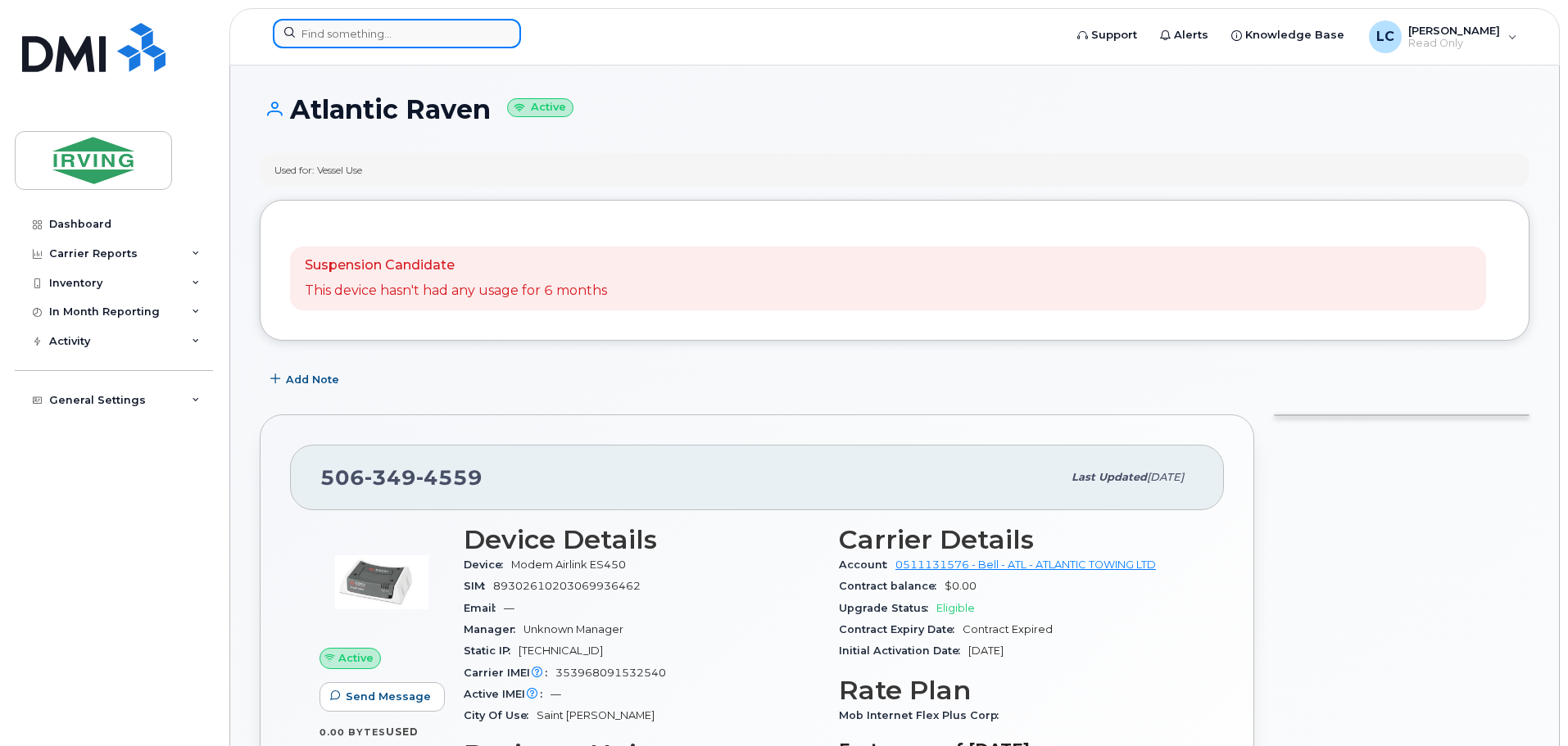
click at [326, 27] on input at bounding box center [397, 34] width 248 height 30
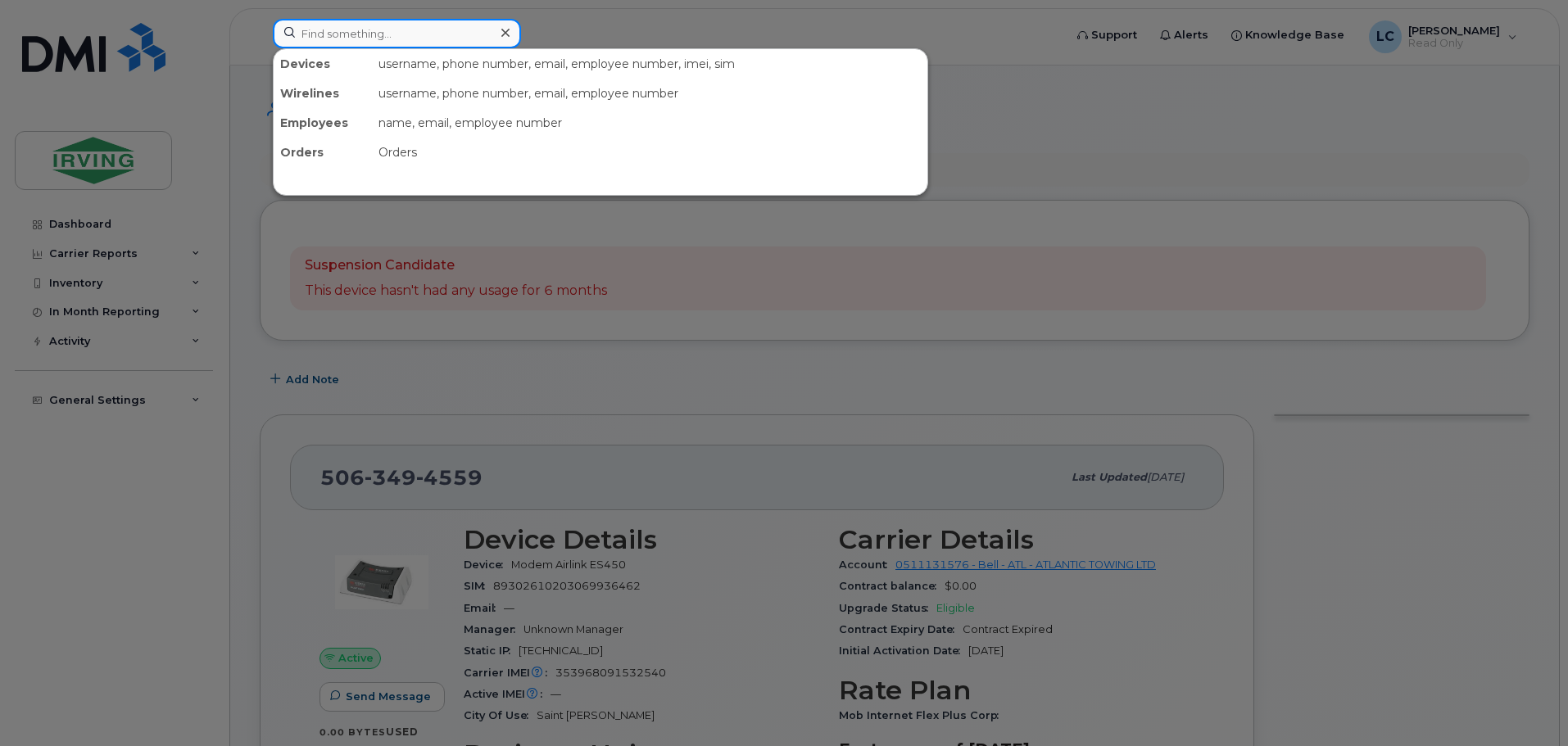
paste input "5063494559"
type input "5063494559"
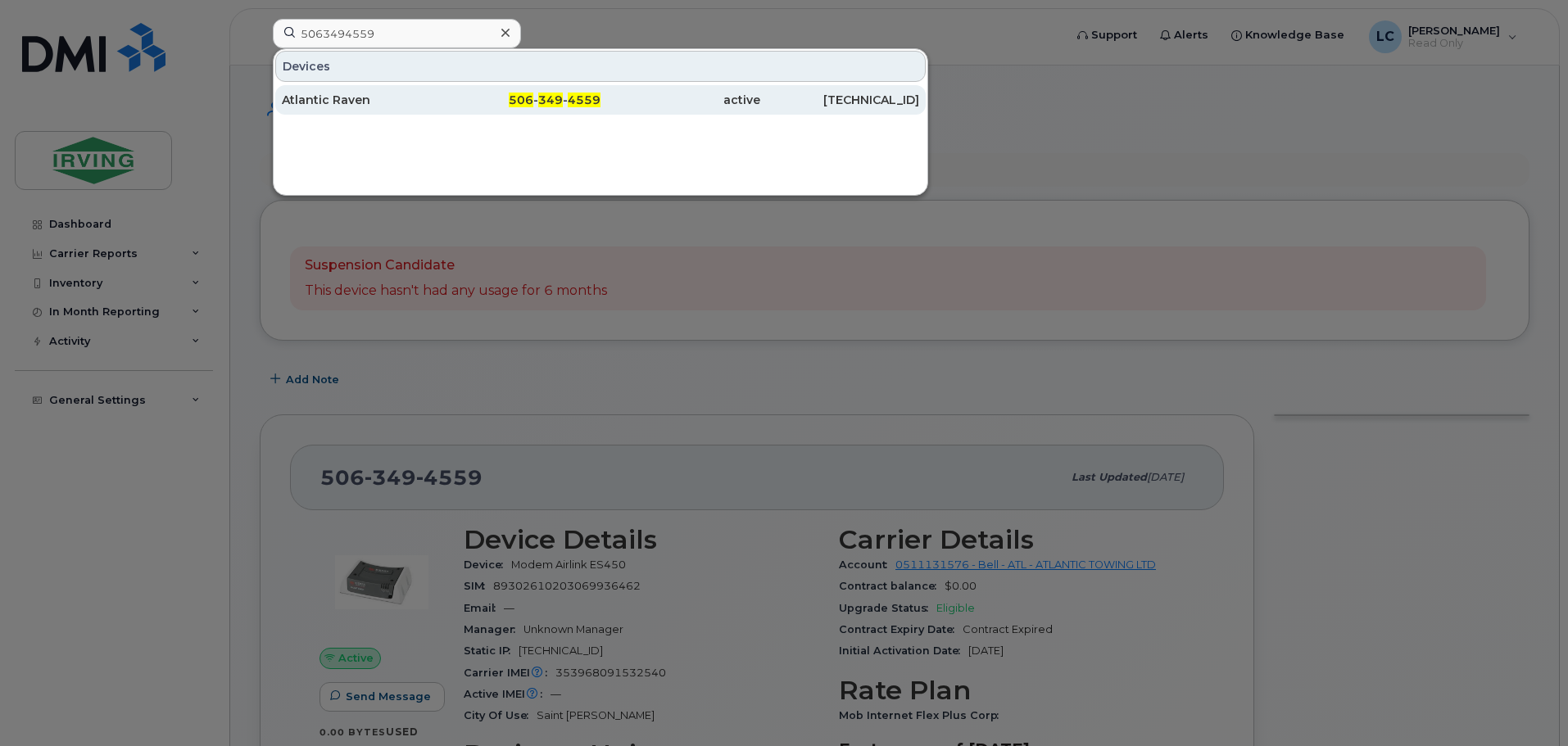
click at [502, 101] on div "506 - 349 - 4559" at bounding box center [521, 100] width 159 height 17
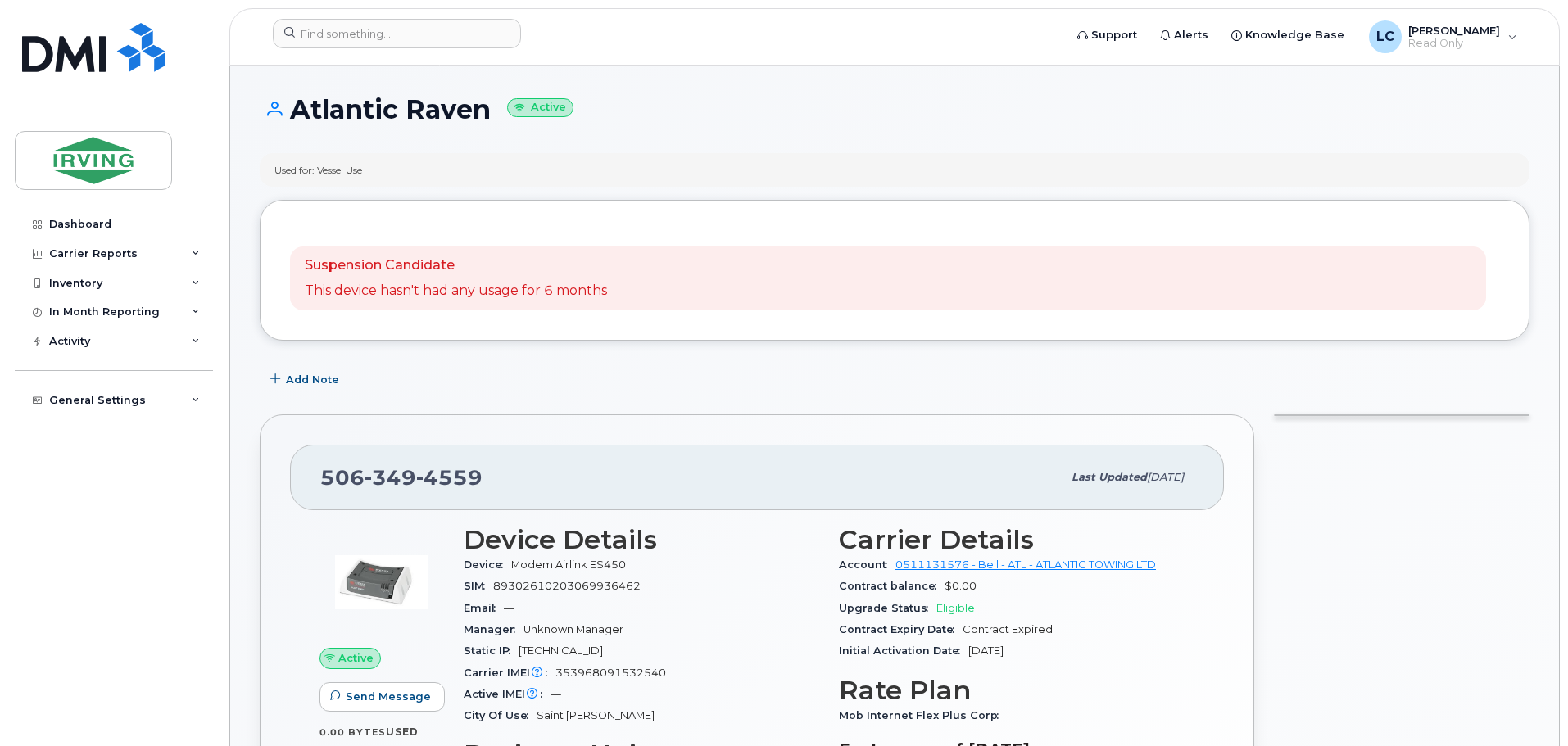
click at [299, 14] on header "Support Alerts Knowledge Base LC Lisa Carson Read Only English Français Sign out" at bounding box center [895, 37] width 1330 height 57
click at [312, 31] on input at bounding box center [397, 34] width 248 height 30
paste input "5063494559"
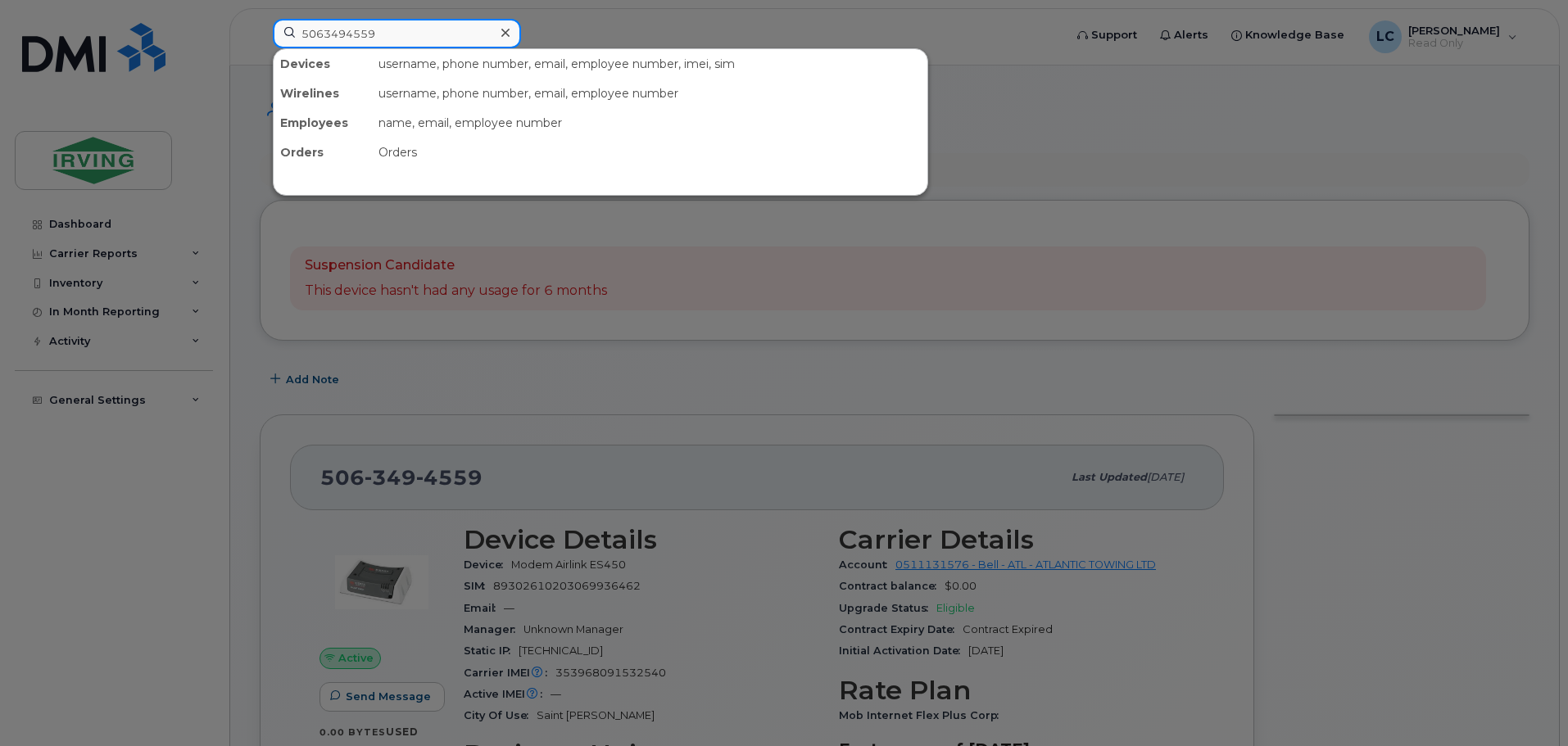
type input "5063494559"
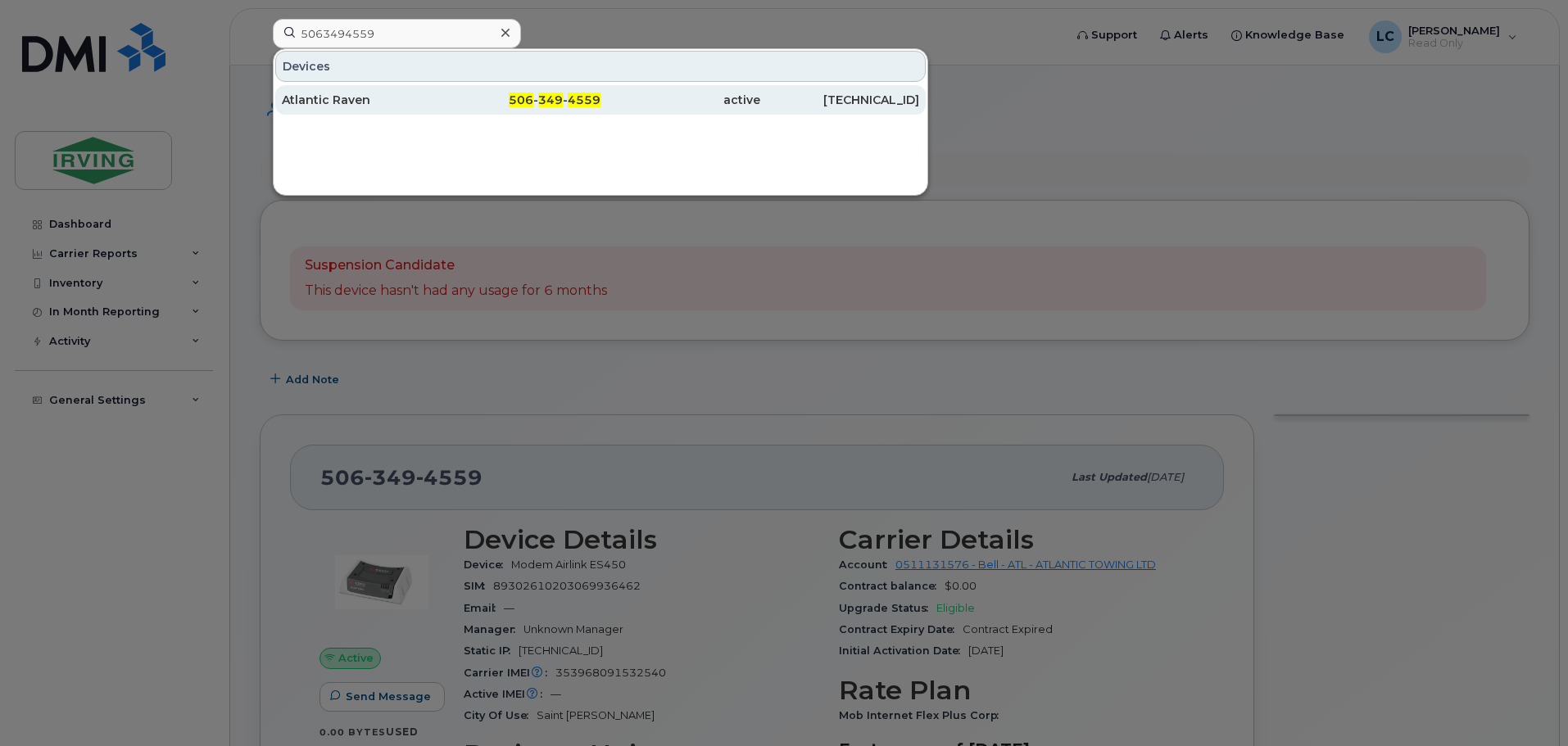
click at [353, 91] on div "Atlantic Raven" at bounding box center [361, 100] width 159 height 30
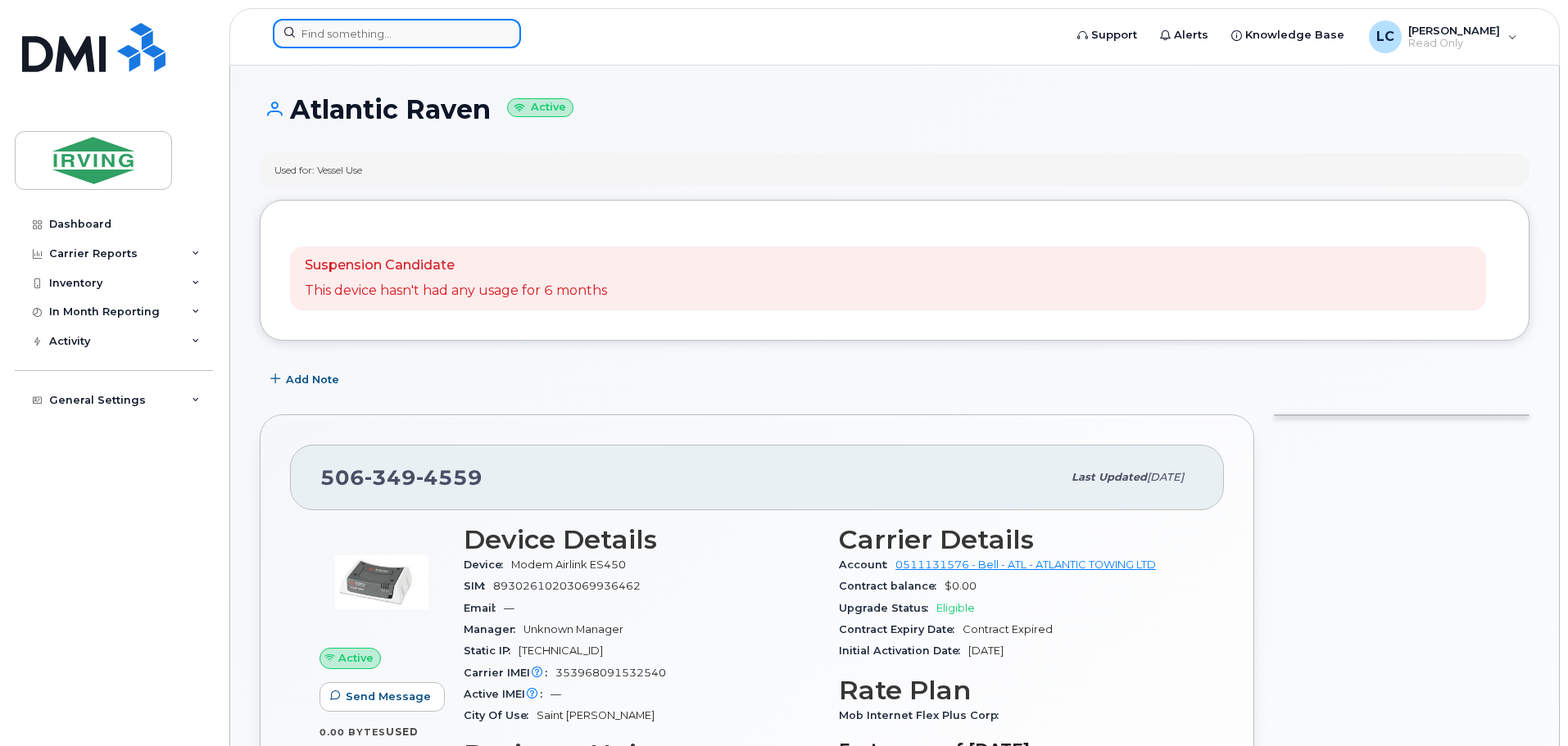
click at [298, 31] on input at bounding box center [397, 34] width 248 height 30
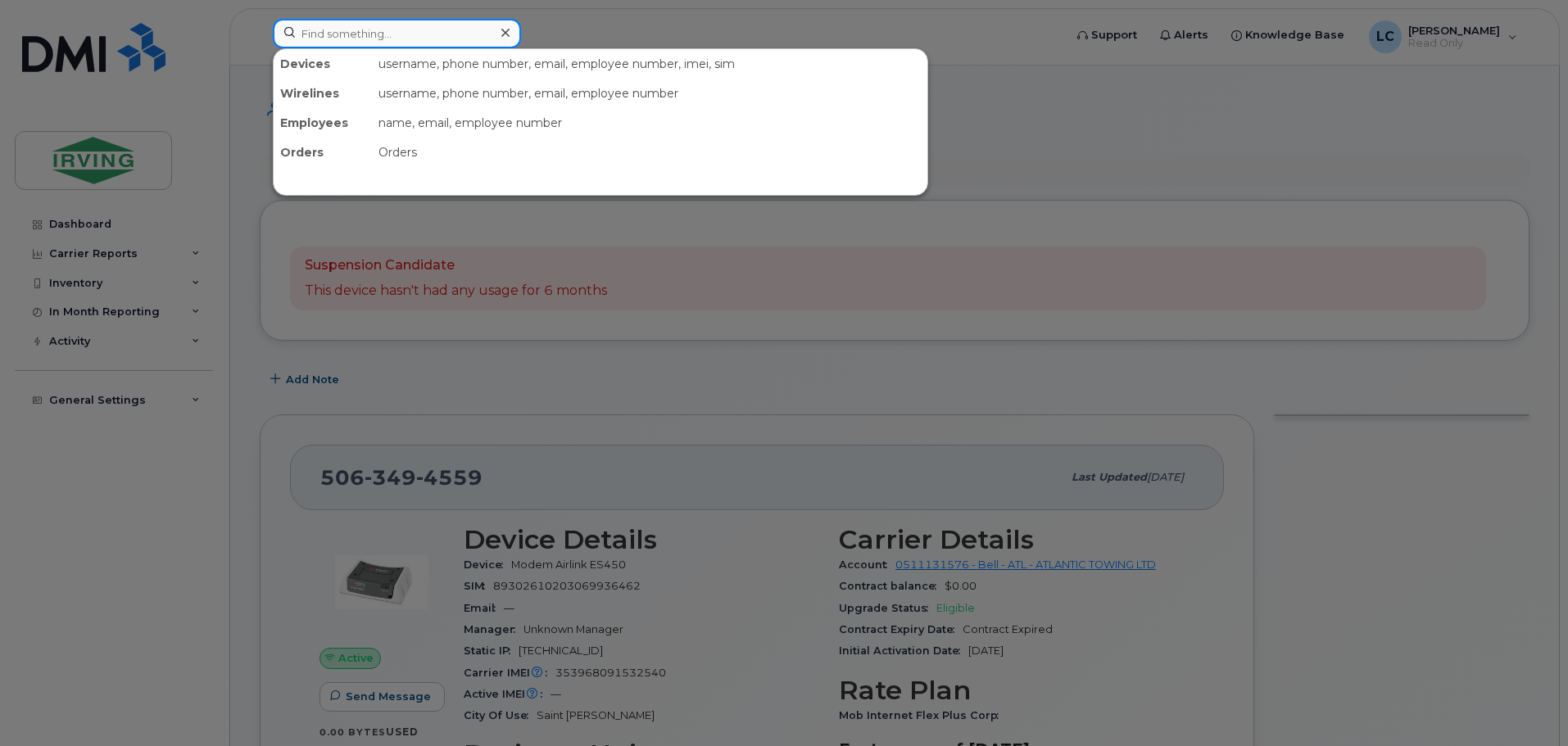
paste input "5063497243"
type input "5063497243"
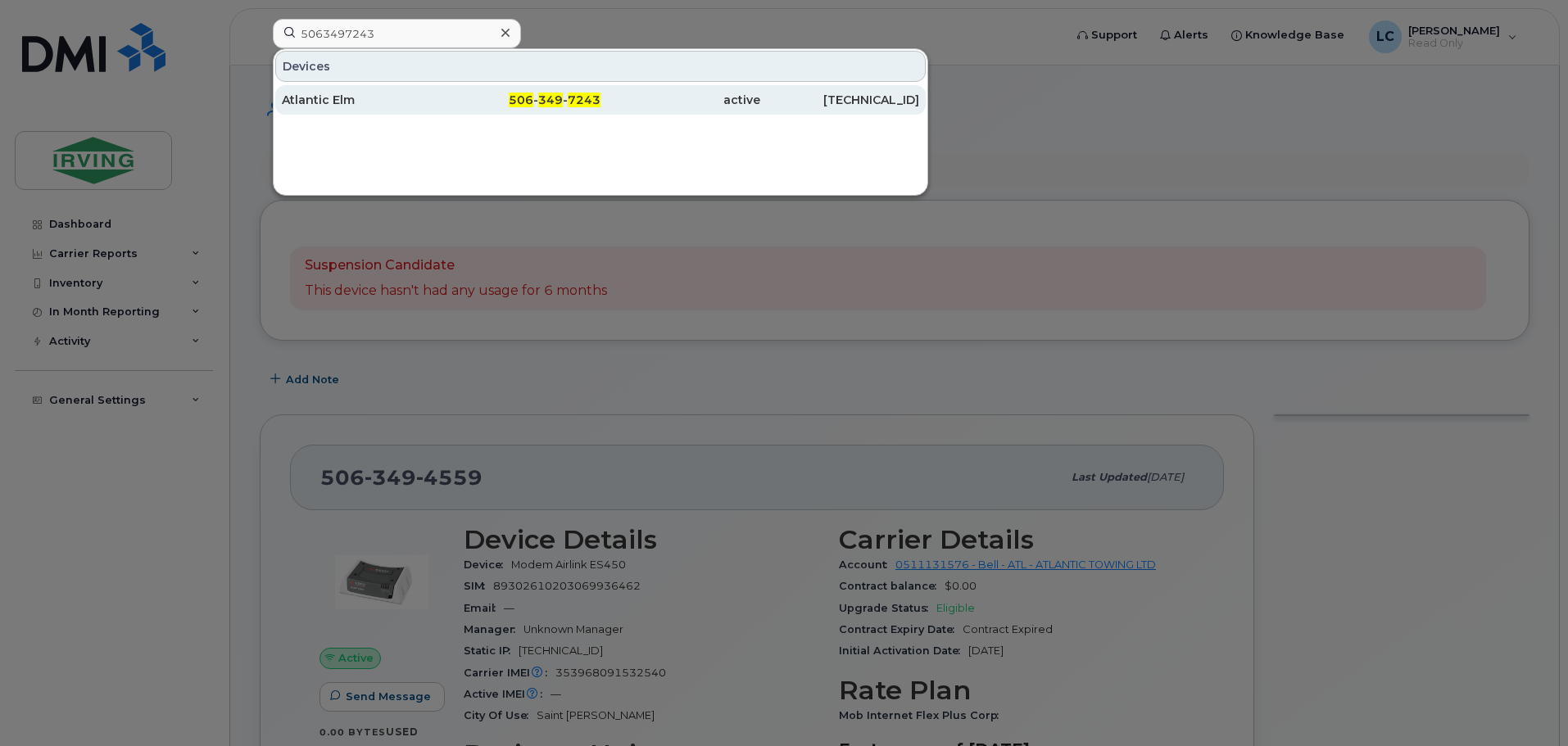
click at [400, 103] on div "Atlantic Elm" at bounding box center [361, 100] width 159 height 17
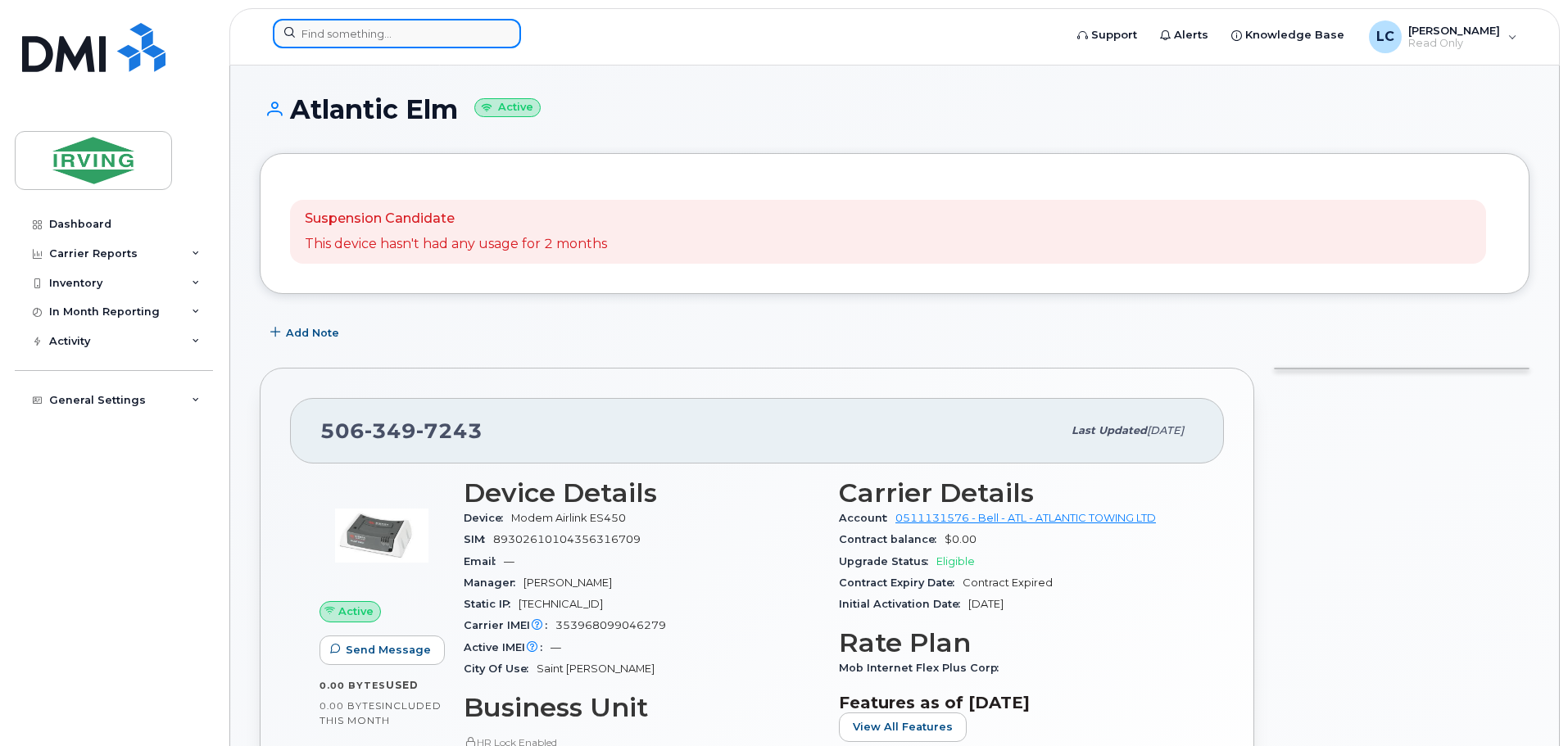
click at [318, 31] on input at bounding box center [397, 34] width 248 height 30
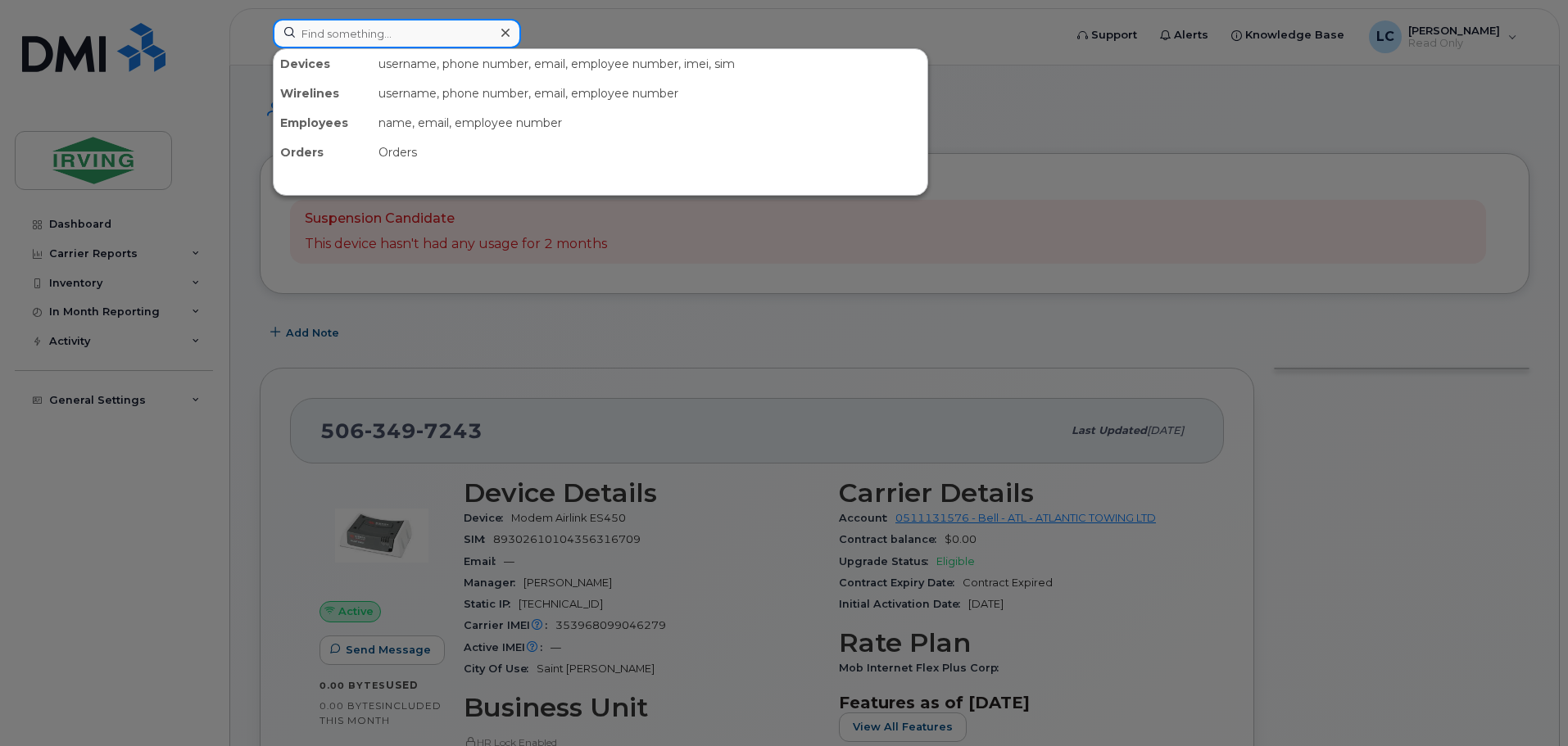
paste input "5063498138"
type input "5063498138"
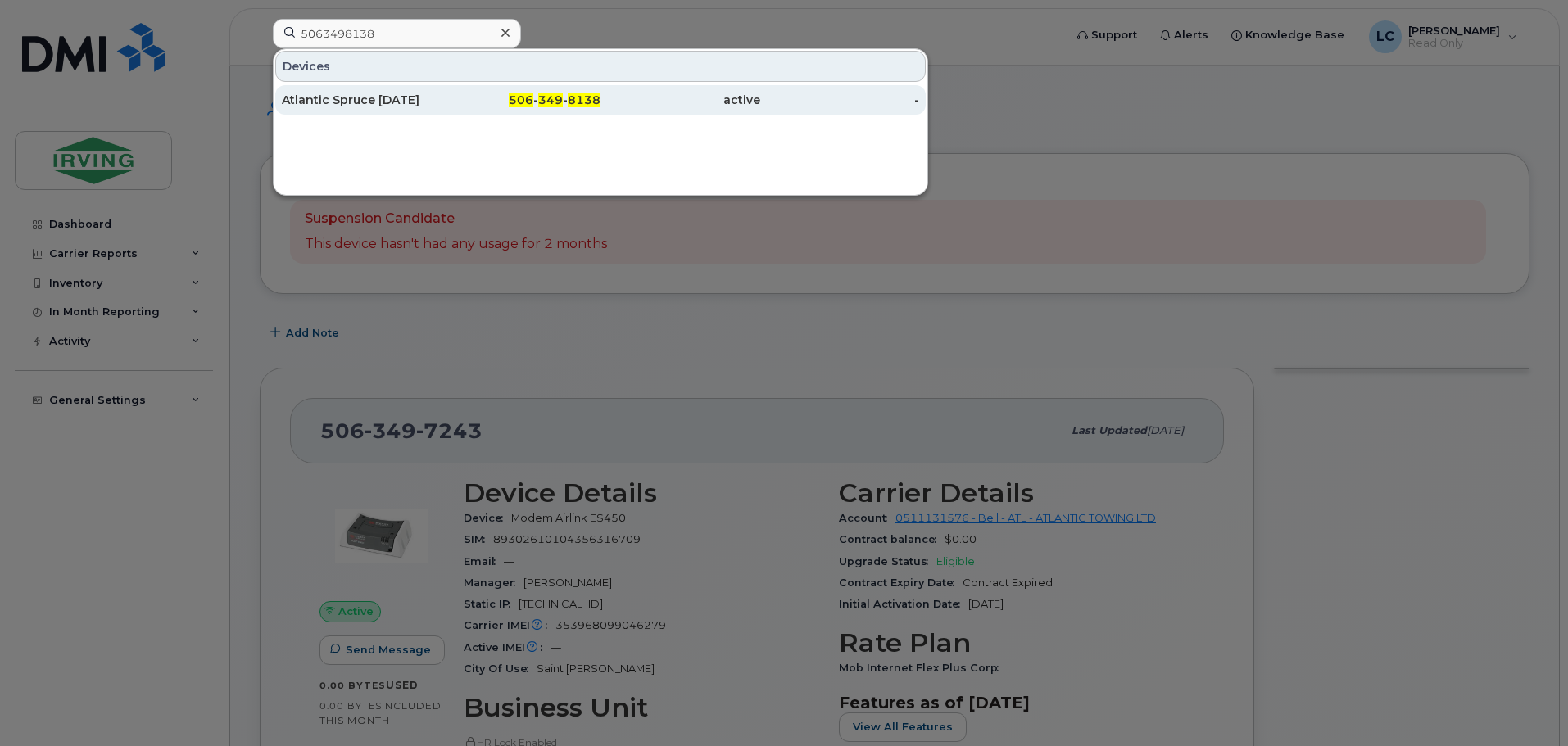
click at [401, 95] on div "Atlantic Spruce [DATE]" at bounding box center [361, 100] width 159 height 17
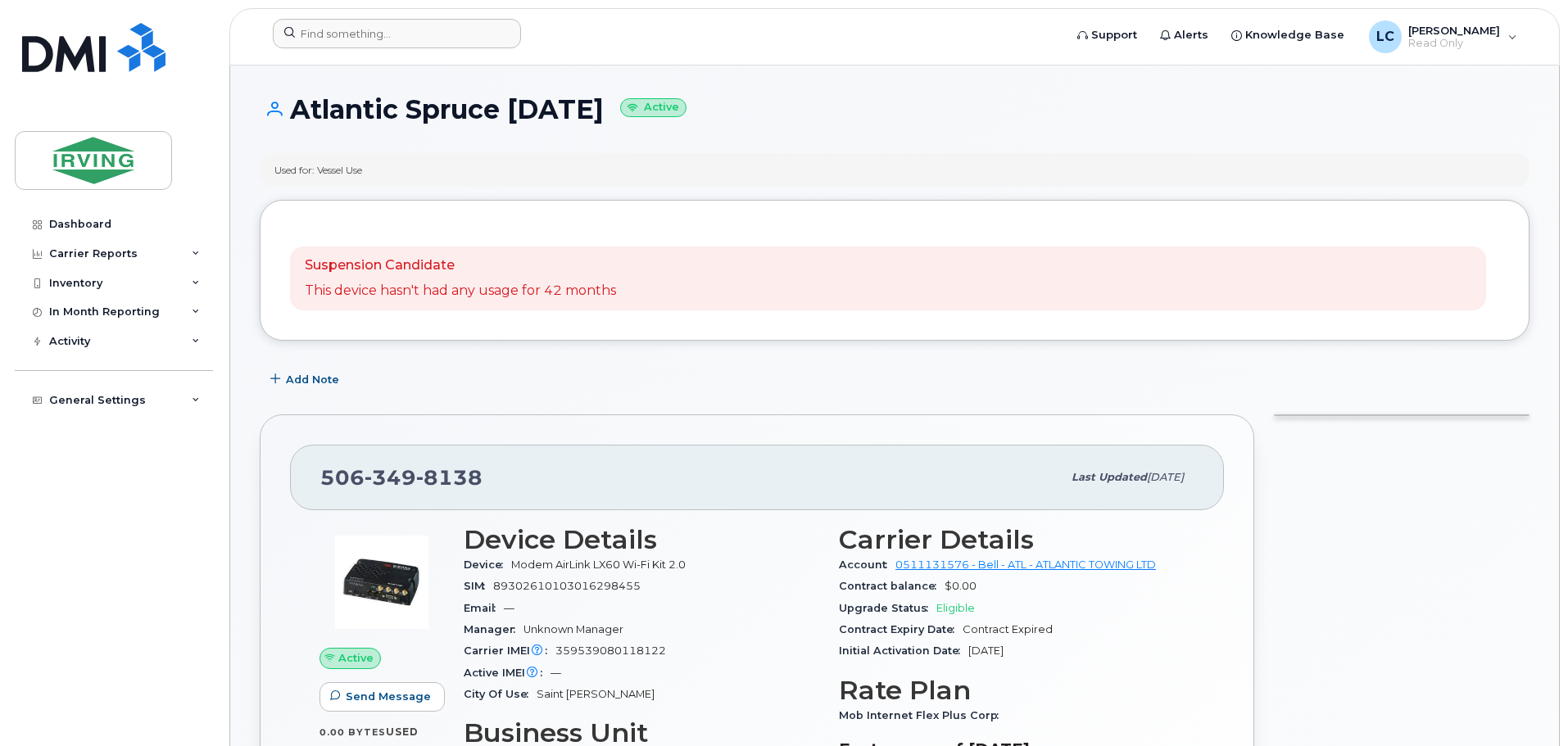
click at [312, 49] on div at bounding box center [662, 37] width 806 height 36
click at [334, 25] on input at bounding box center [397, 34] width 248 height 30
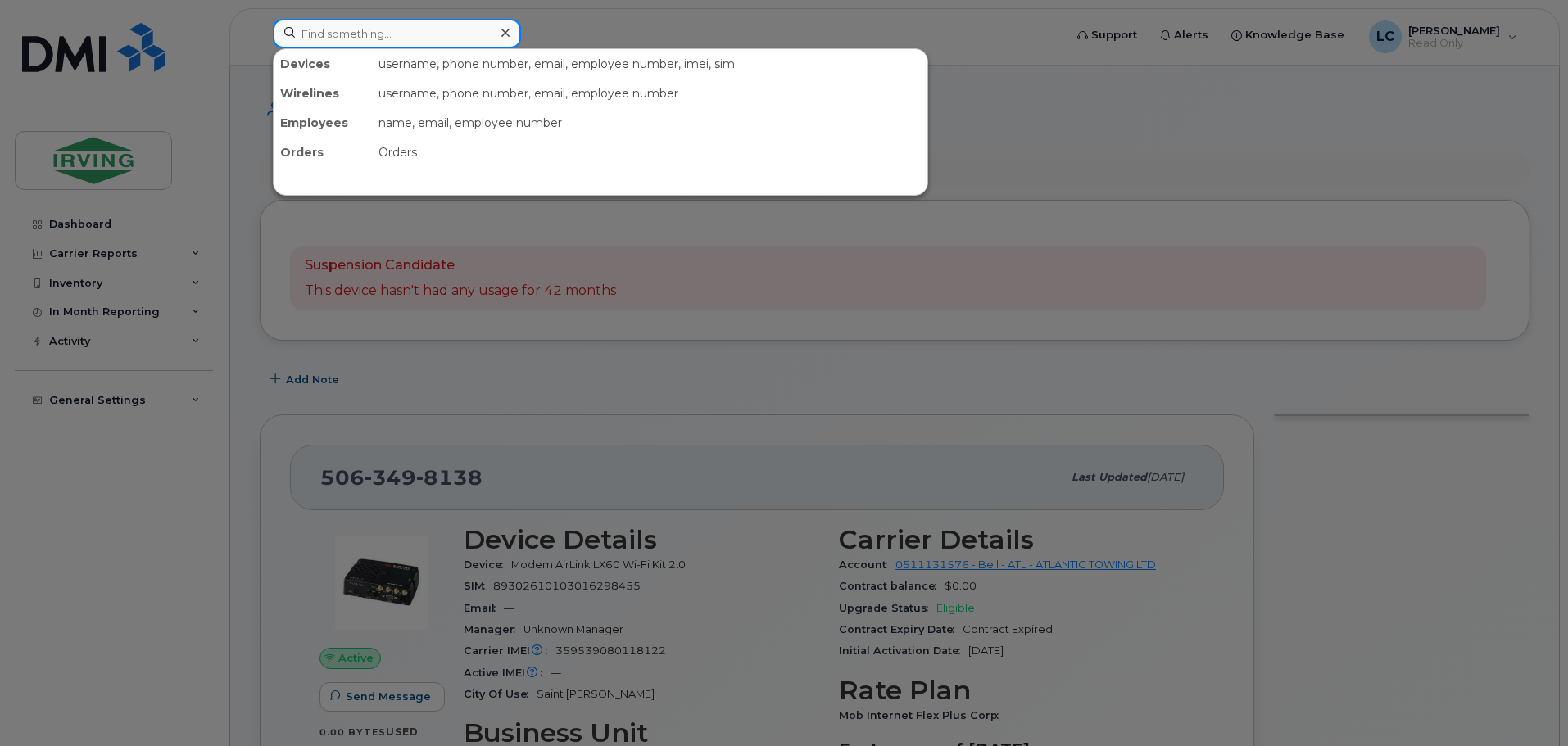
paste input "5063498428"
type input "5063498428"
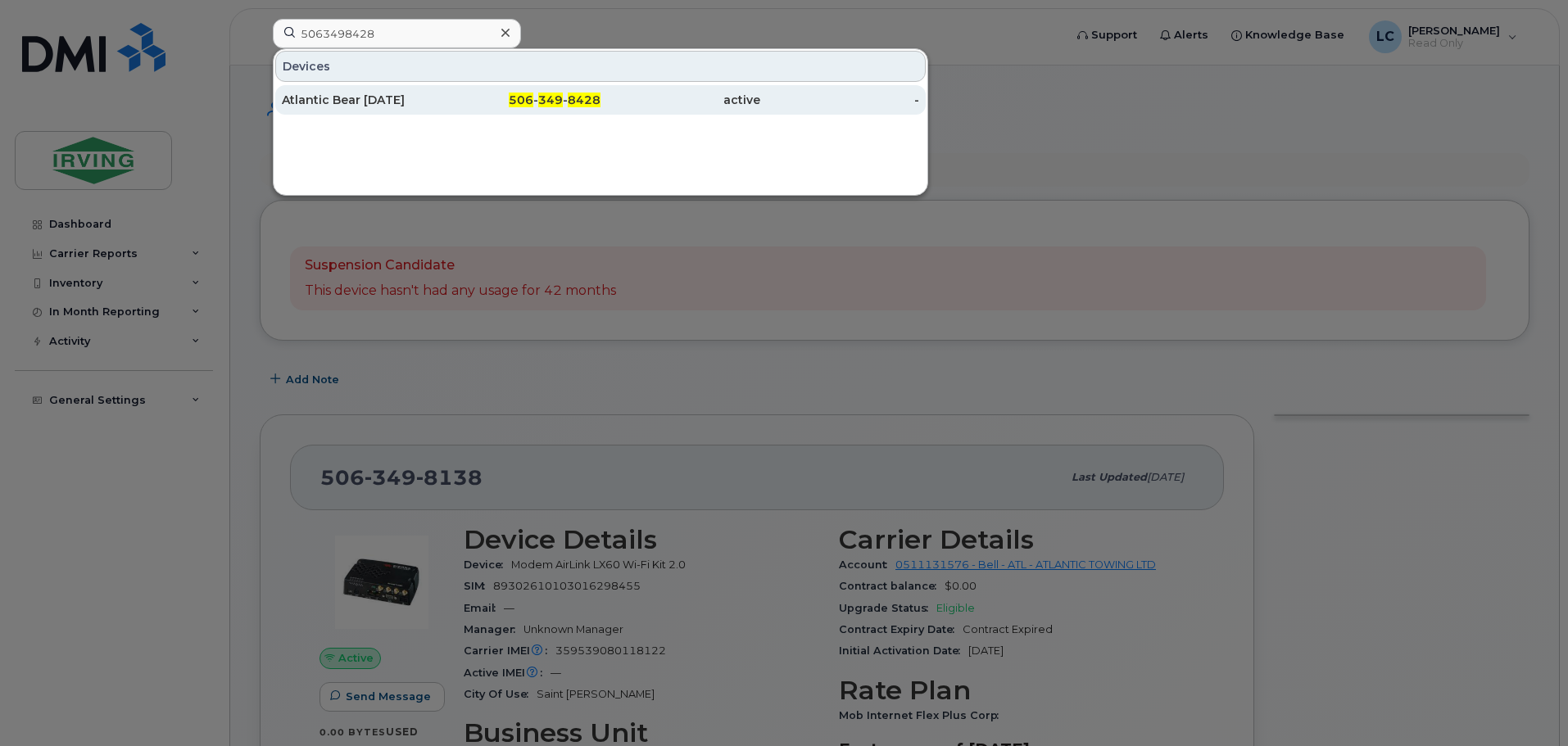
click at [365, 102] on div "Atlantic Bear March 2022" at bounding box center [361, 100] width 159 height 17
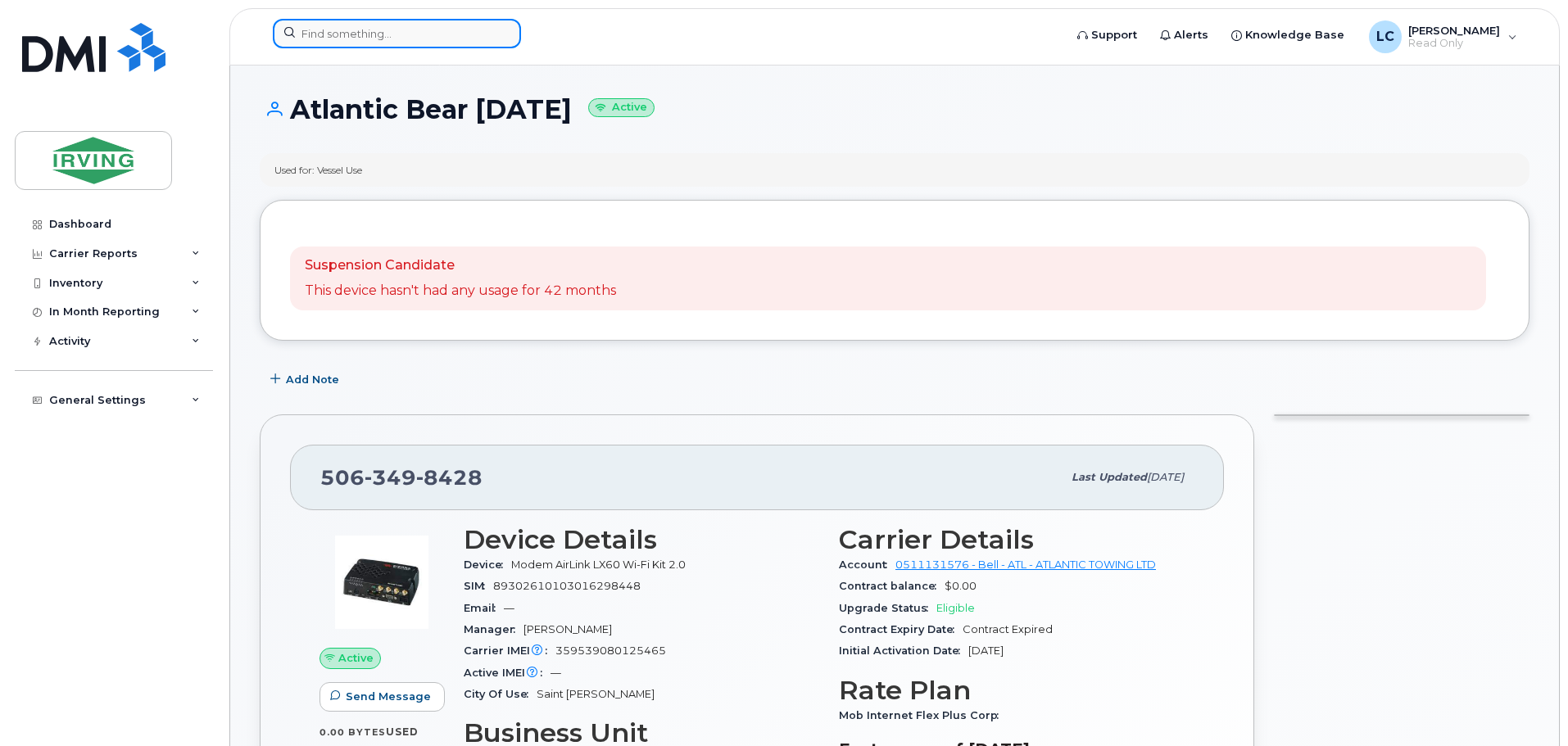
click at [332, 39] on input at bounding box center [397, 34] width 248 height 30
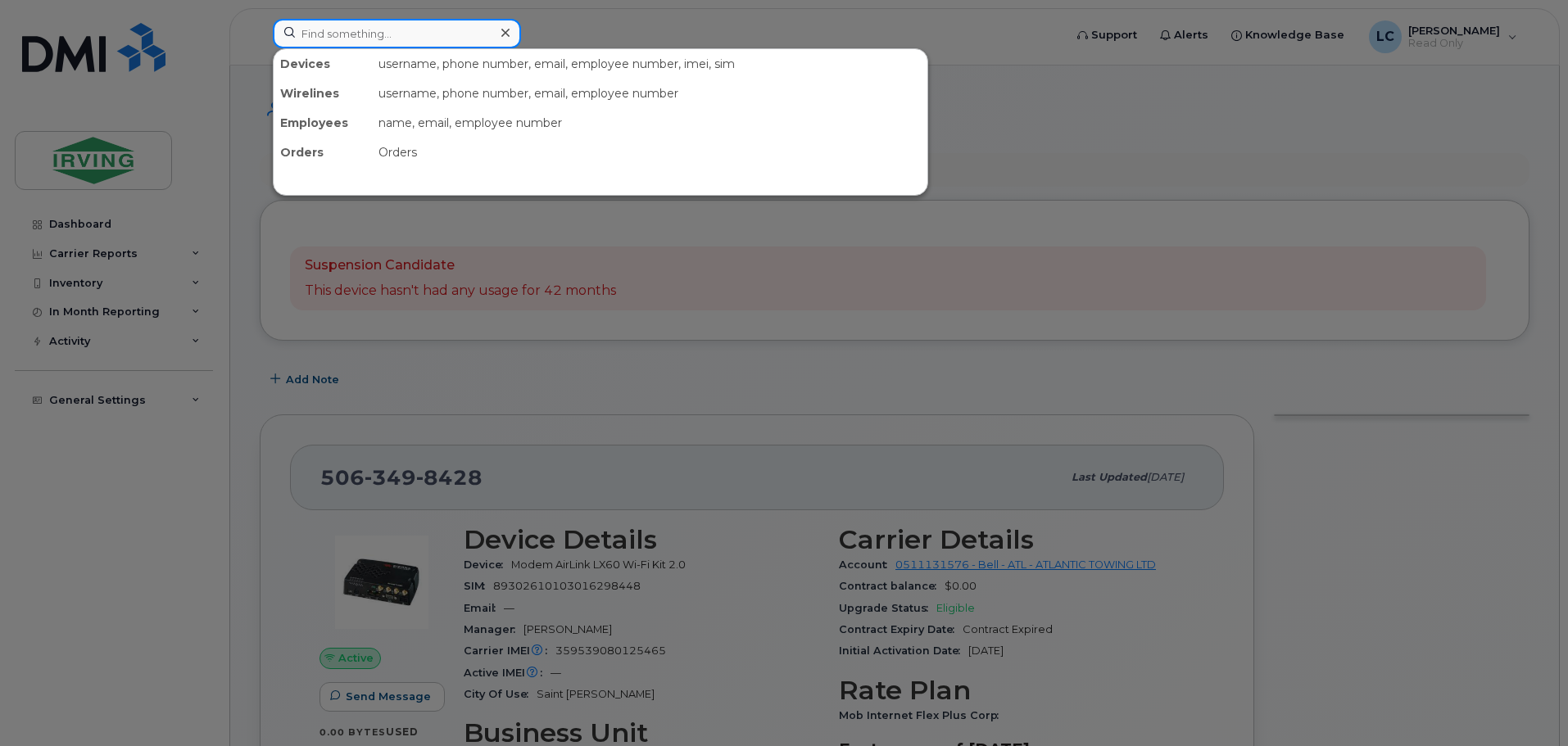
paste input "5066479446"
type input "5066479446"
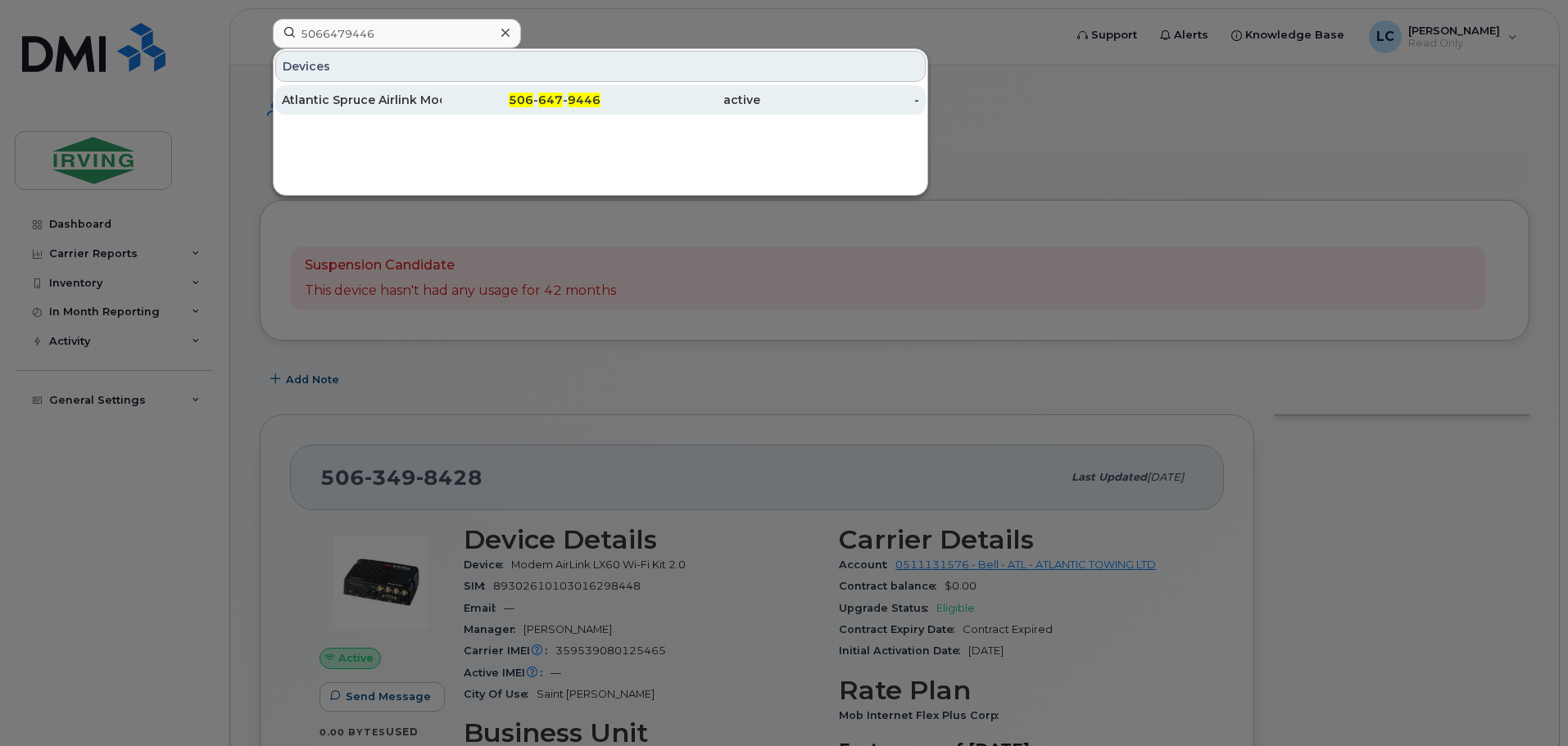
click at [357, 97] on div "Atlantic Spruce Airlink Modem Sierra Lx60" at bounding box center [361, 100] width 159 height 17
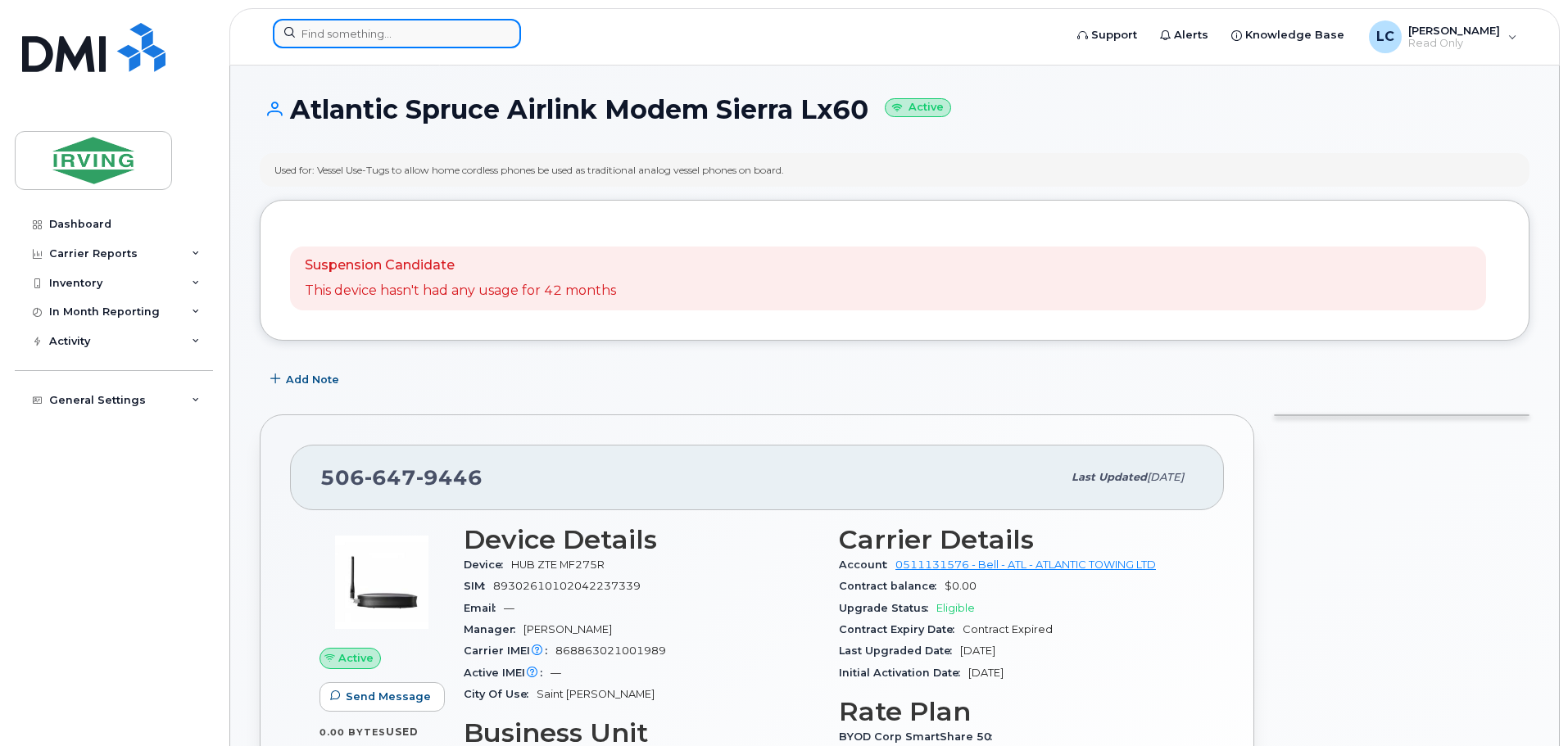
click at [354, 34] on input at bounding box center [397, 34] width 248 height 30
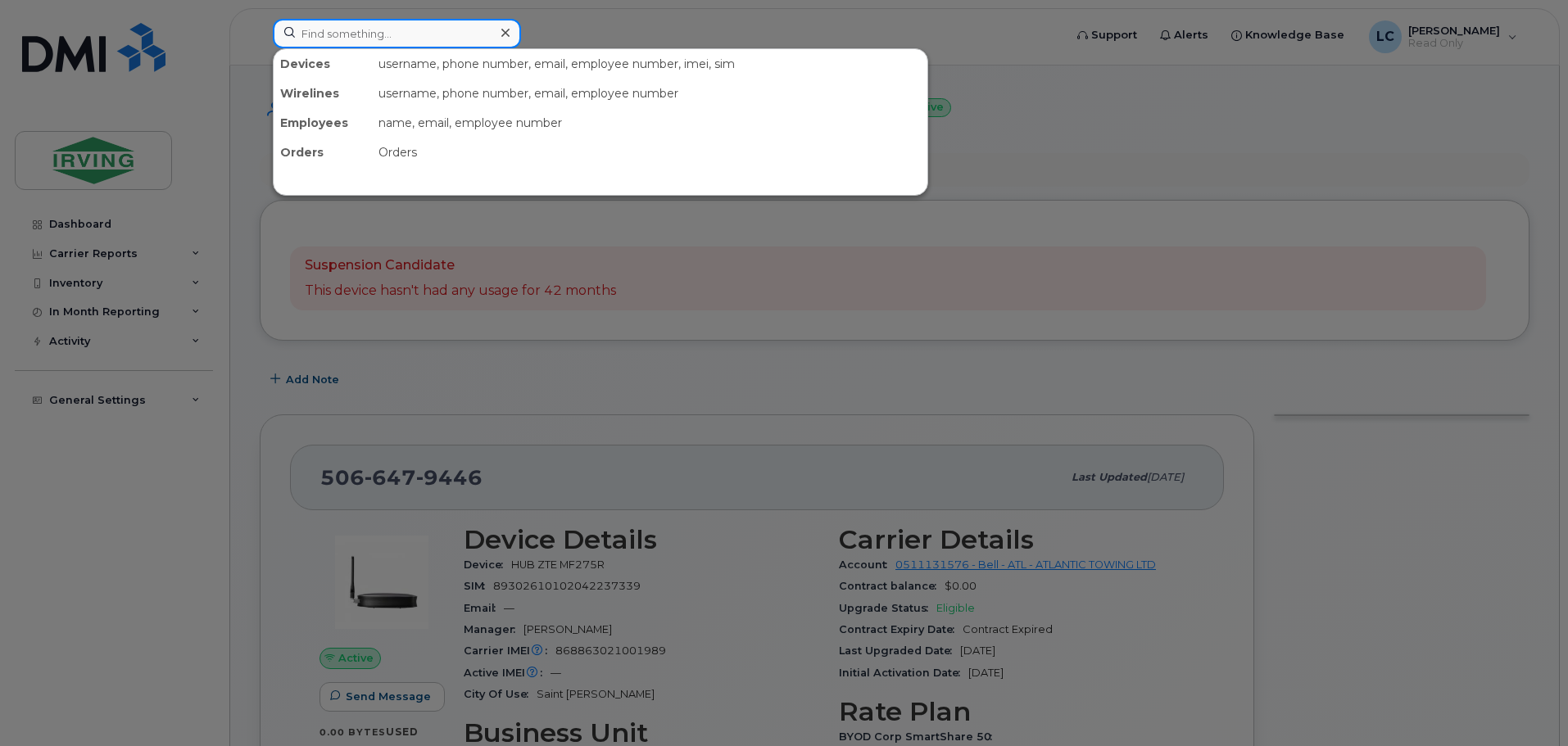
paste input "5066517681"
type input "5066517681"
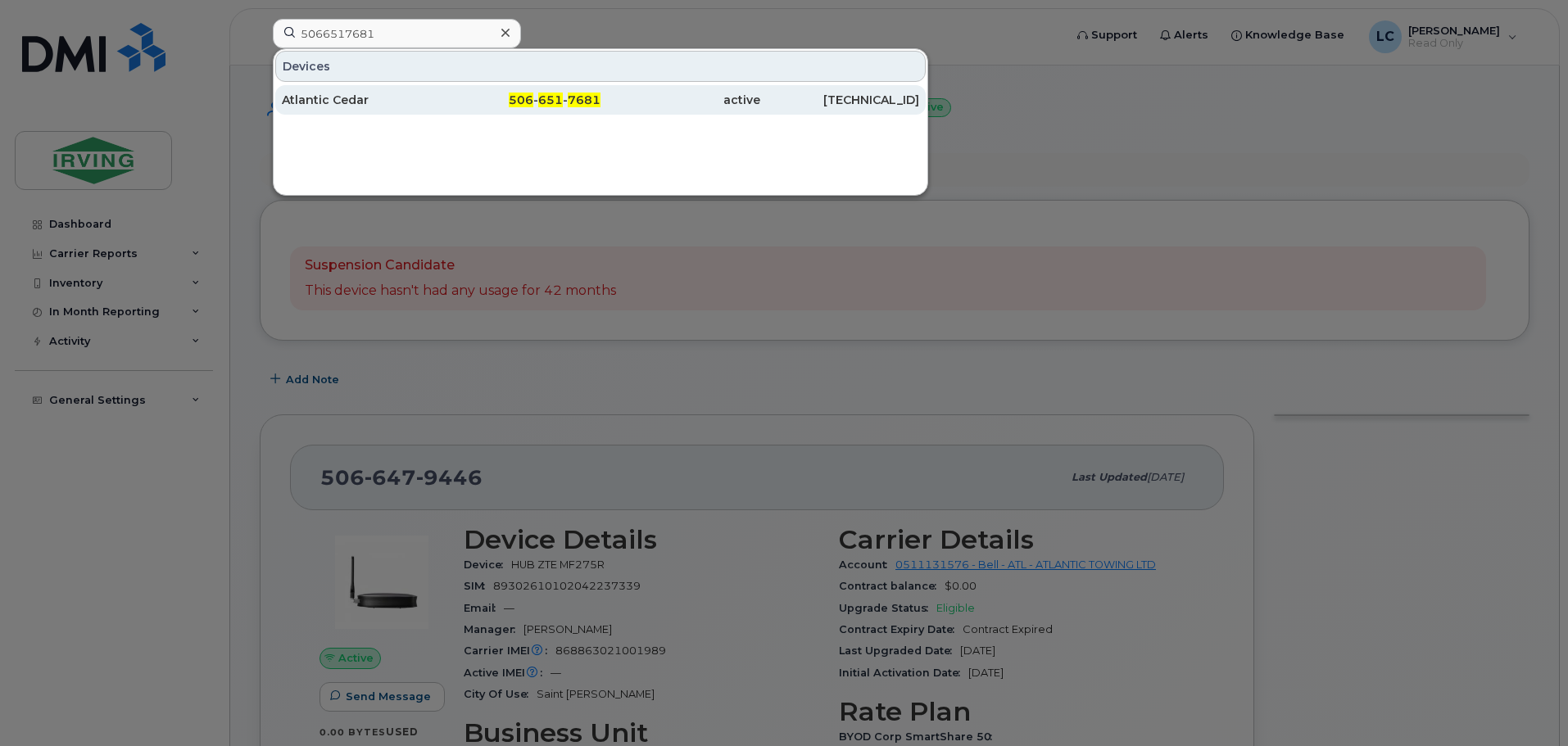
click at [341, 111] on div "Atlantic Cedar" at bounding box center [361, 100] width 159 height 30
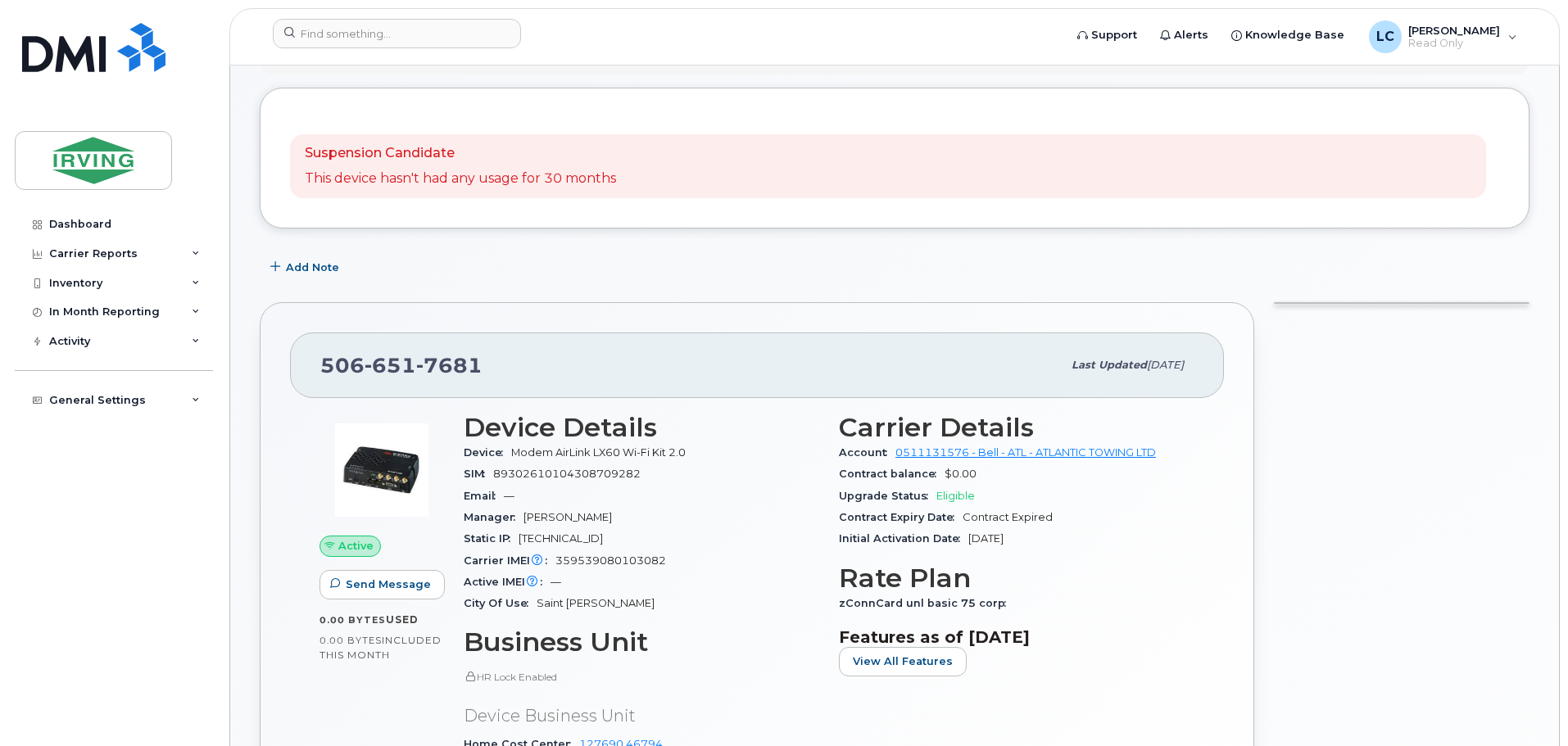
scroll to position [164, 0]
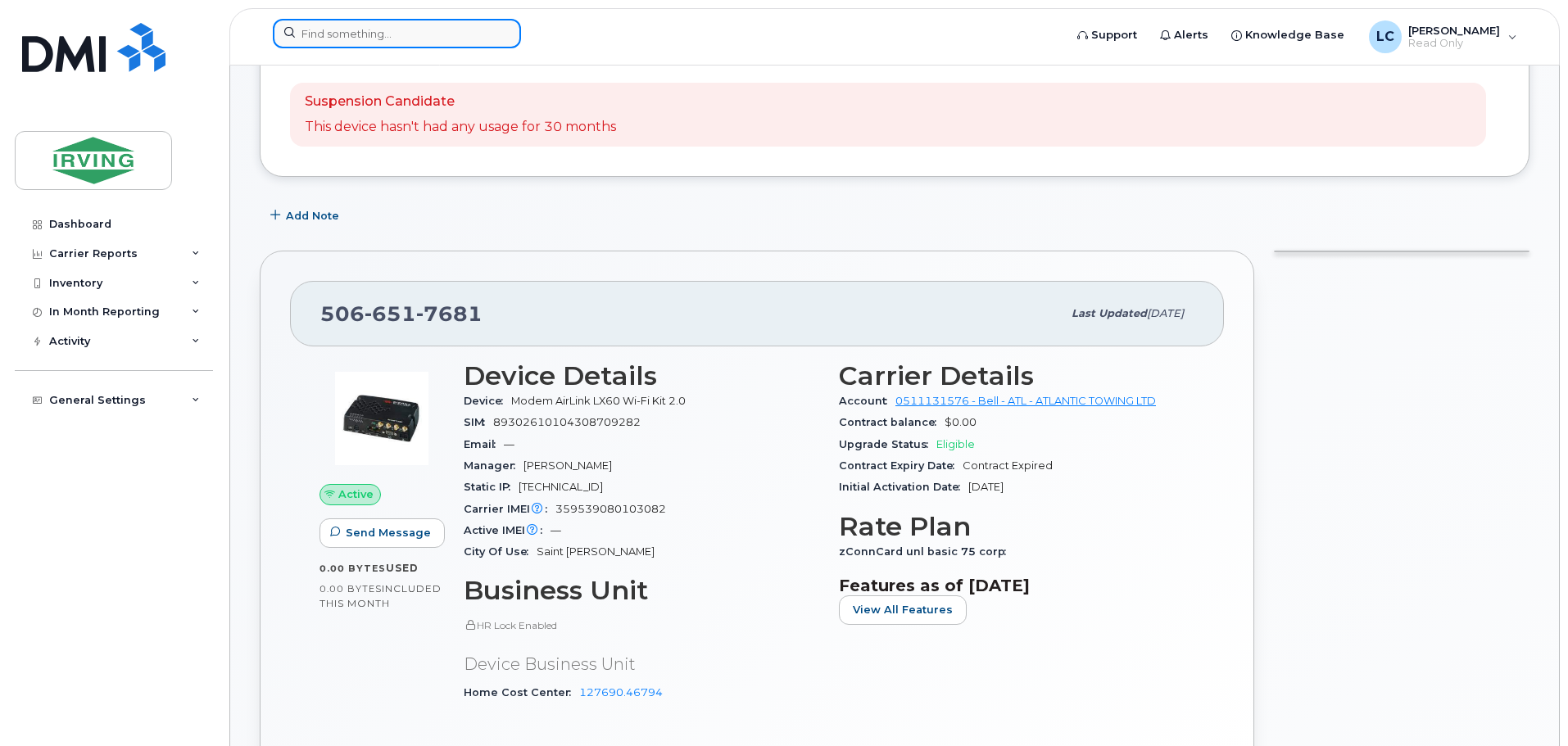
click at [398, 22] on input at bounding box center [397, 34] width 248 height 30
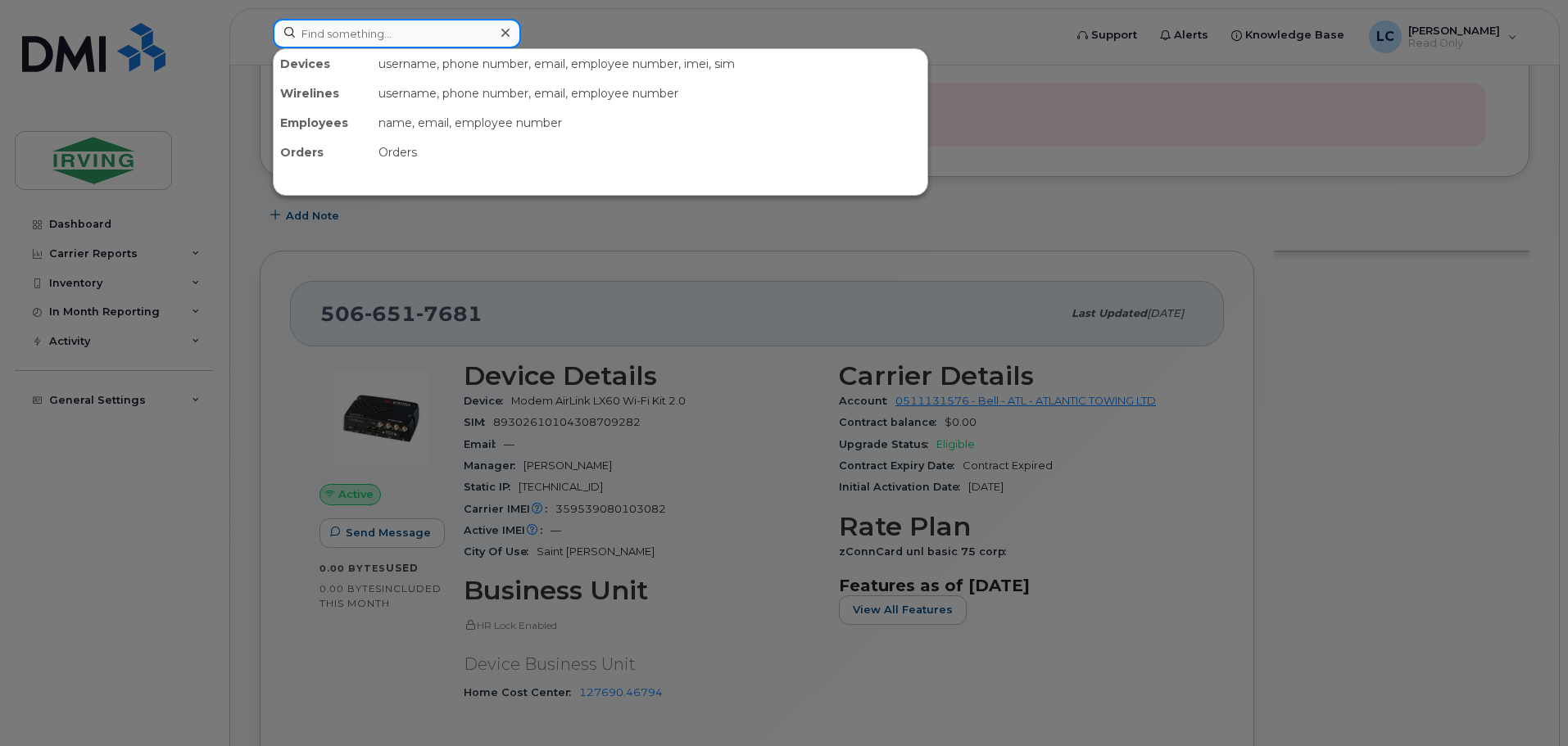
paste input "5066518210"
type input "5066518210"
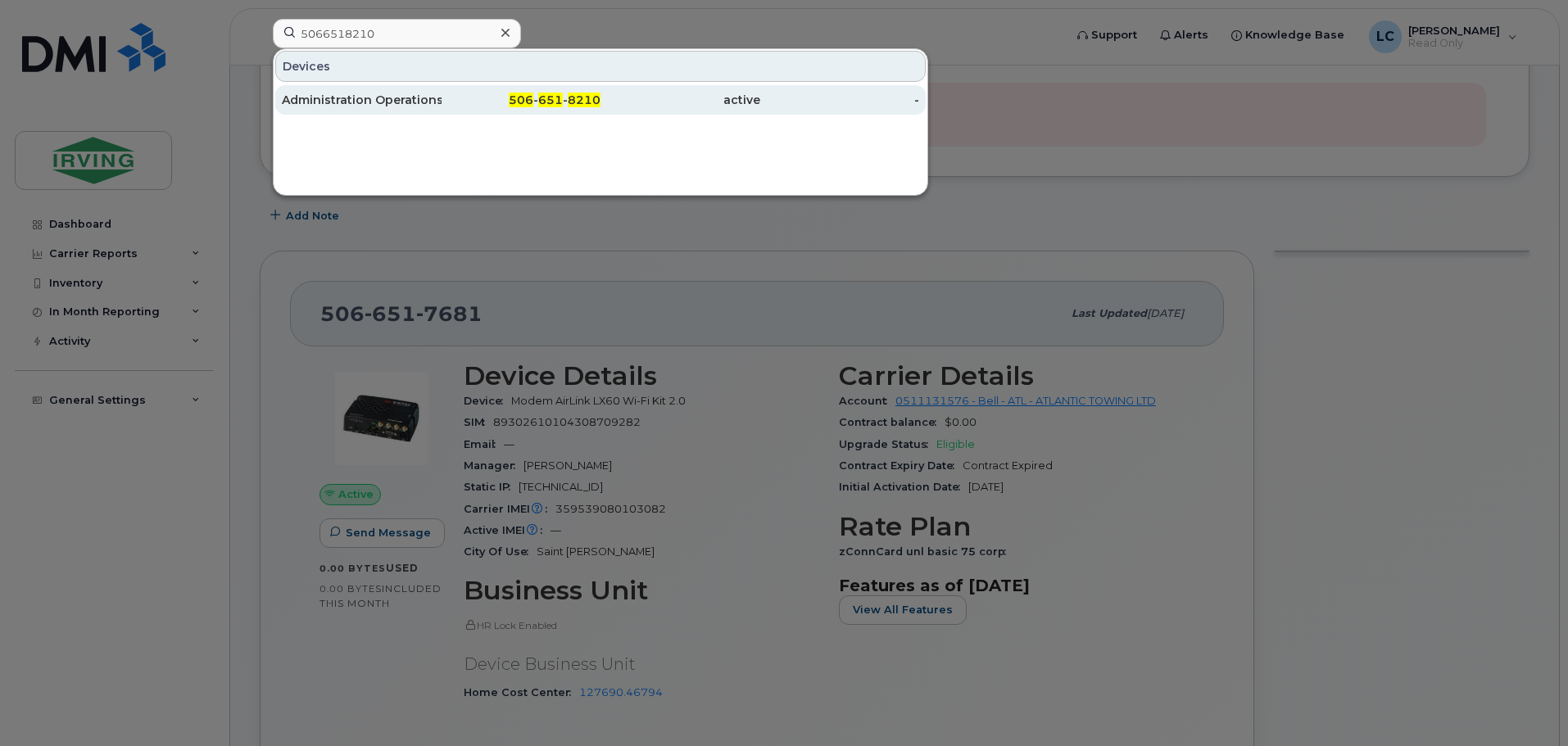
click at [368, 102] on div "Administration Operations" at bounding box center [361, 100] width 159 height 17
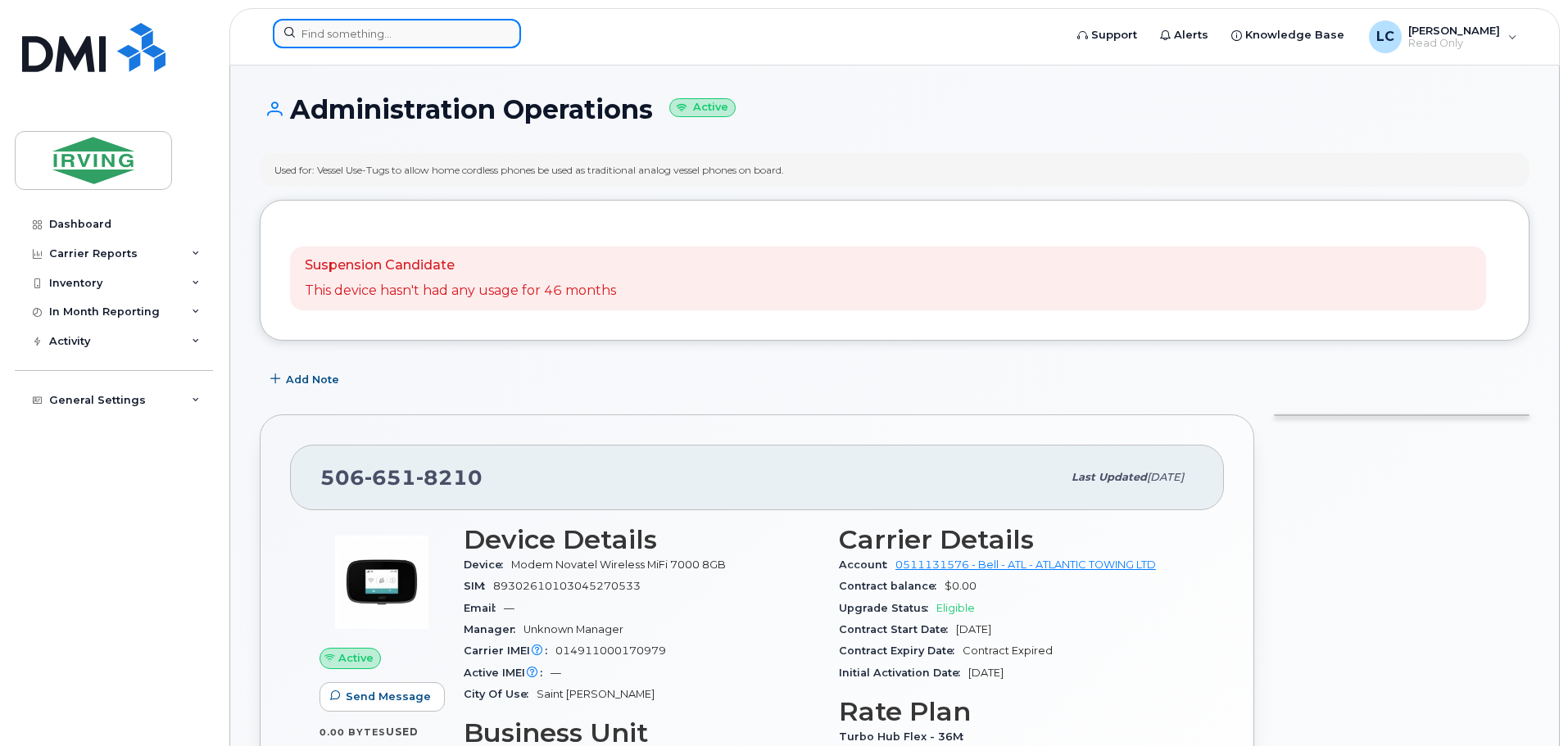
click at [324, 27] on input at bounding box center [397, 34] width 248 height 30
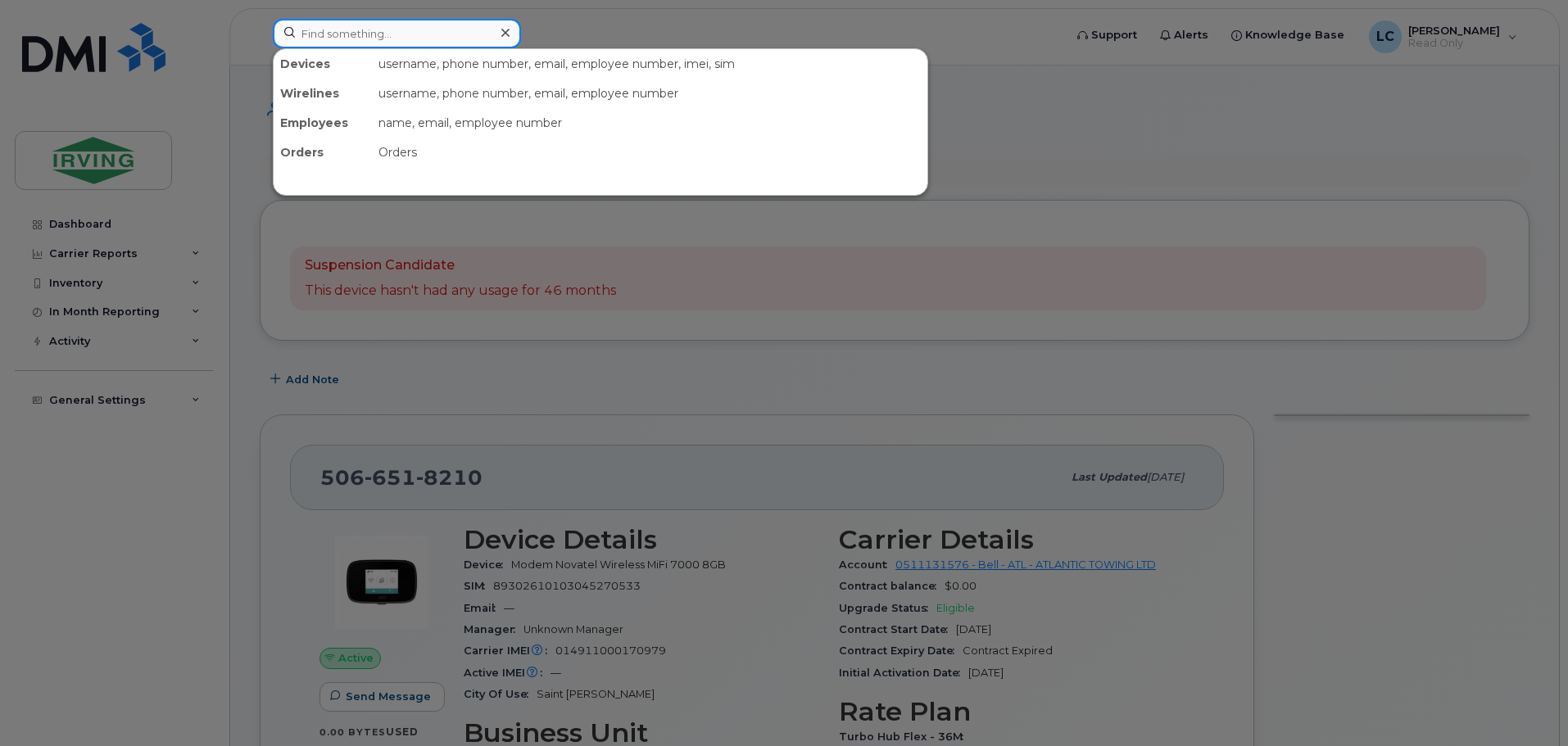
paste input "7093278290"
type input "7093278290"
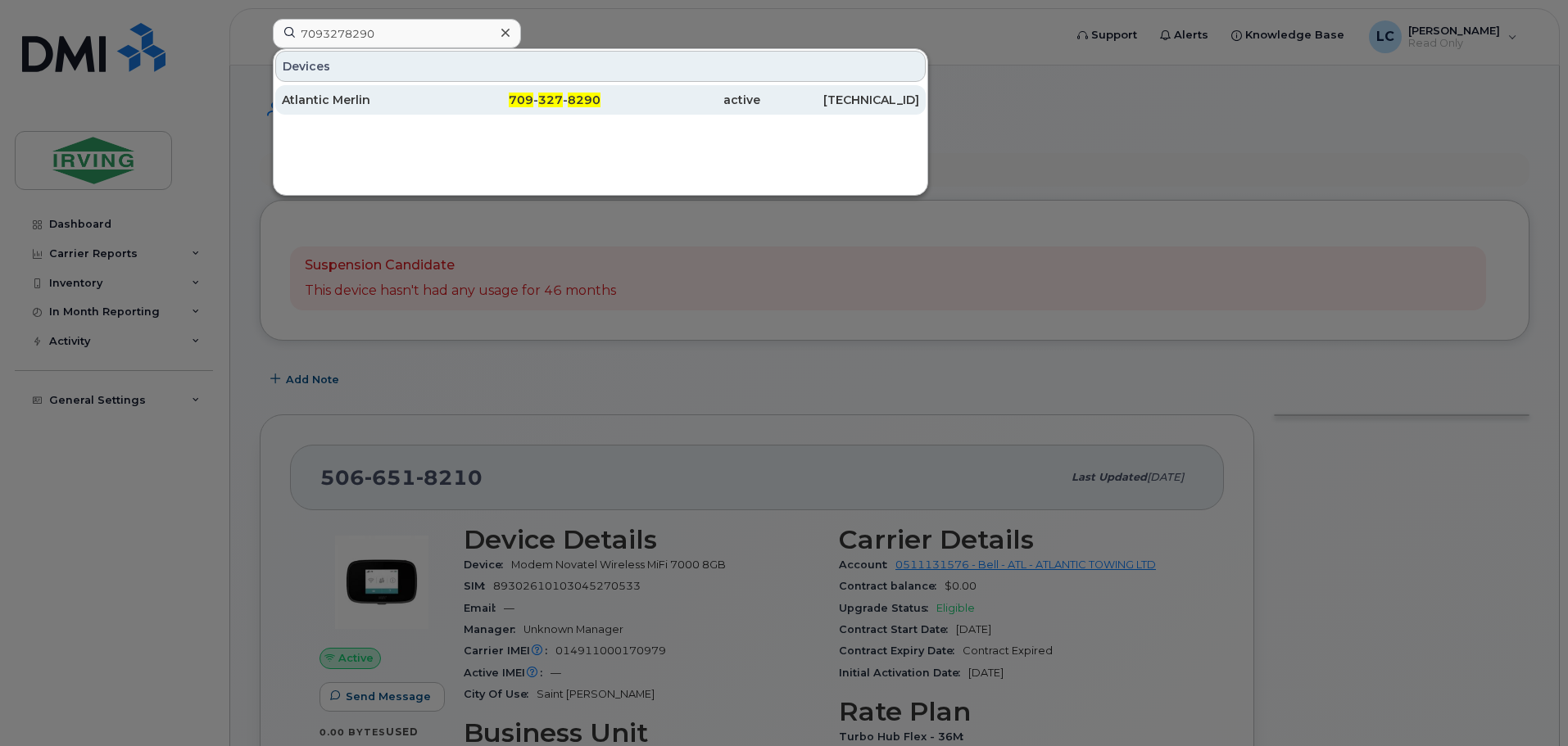
click at [359, 110] on div "Atlantic Merlin" at bounding box center [361, 100] width 159 height 30
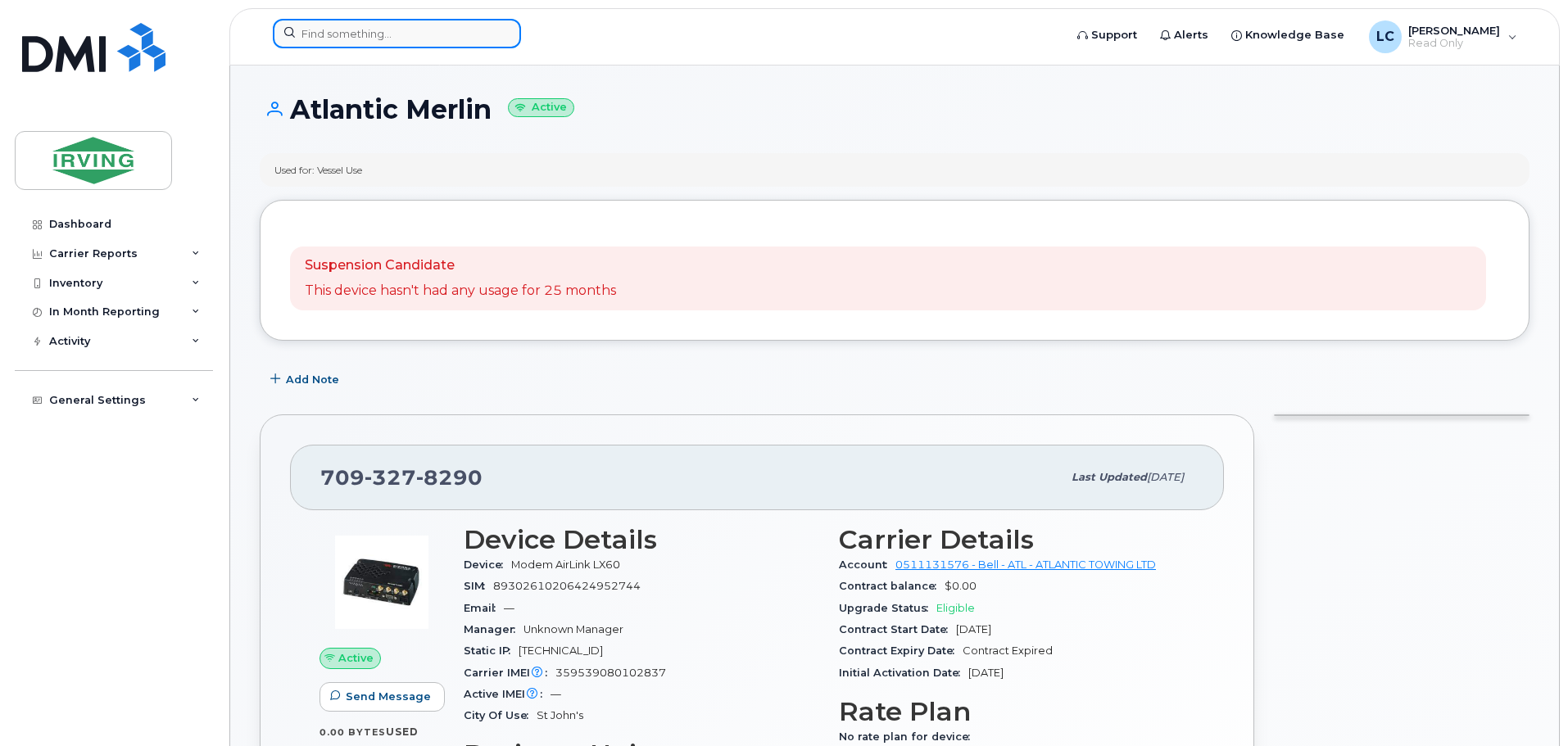
click at [331, 38] on input at bounding box center [397, 34] width 248 height 30
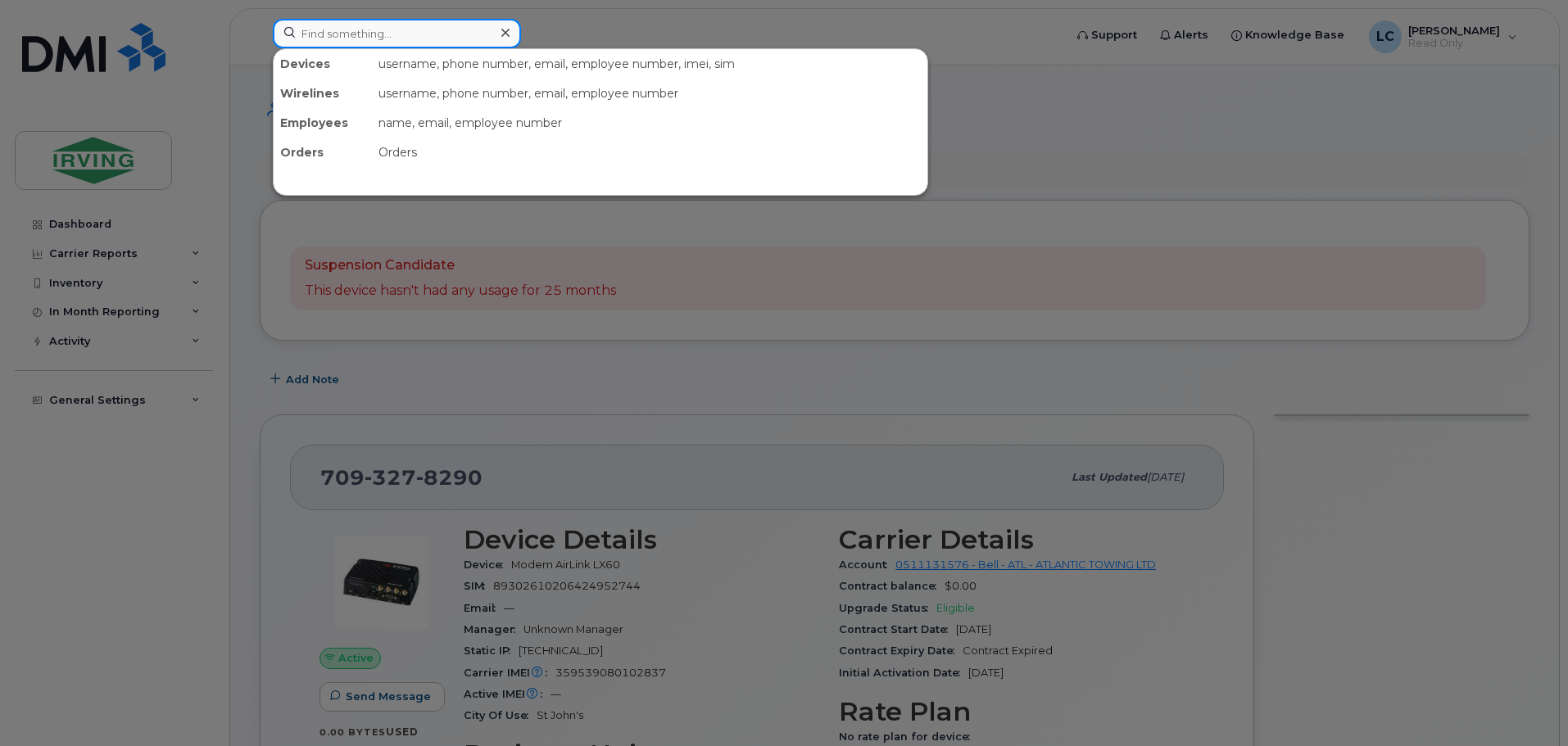
paste input "7096824369"
type input "7096824369"
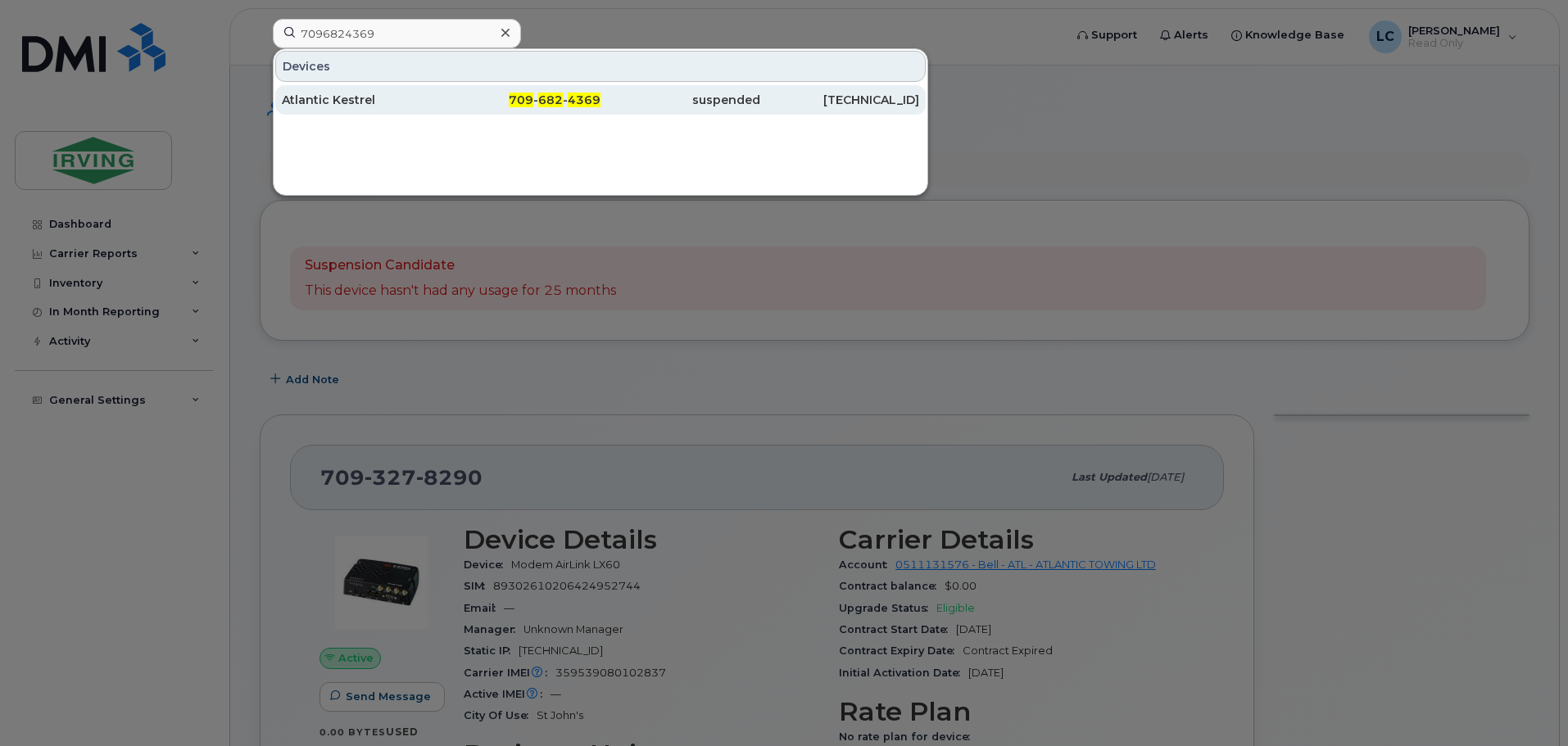
click at [338, 97] on div "Atlantic Kestrel" at bounding box center [361, 100] width 159 height 17
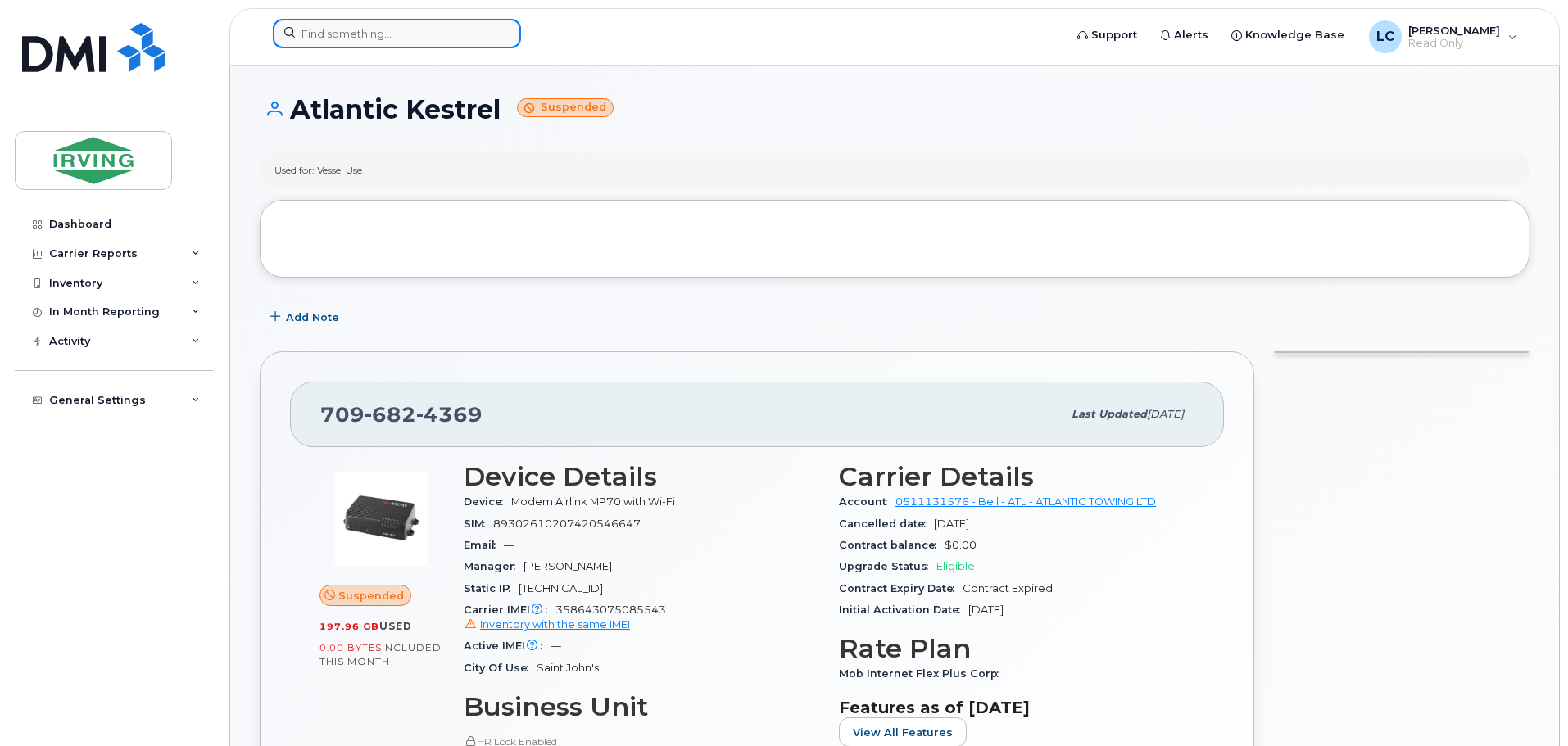
click at [363, 20] on input at bounding box center [397, 34] width 248 height 30
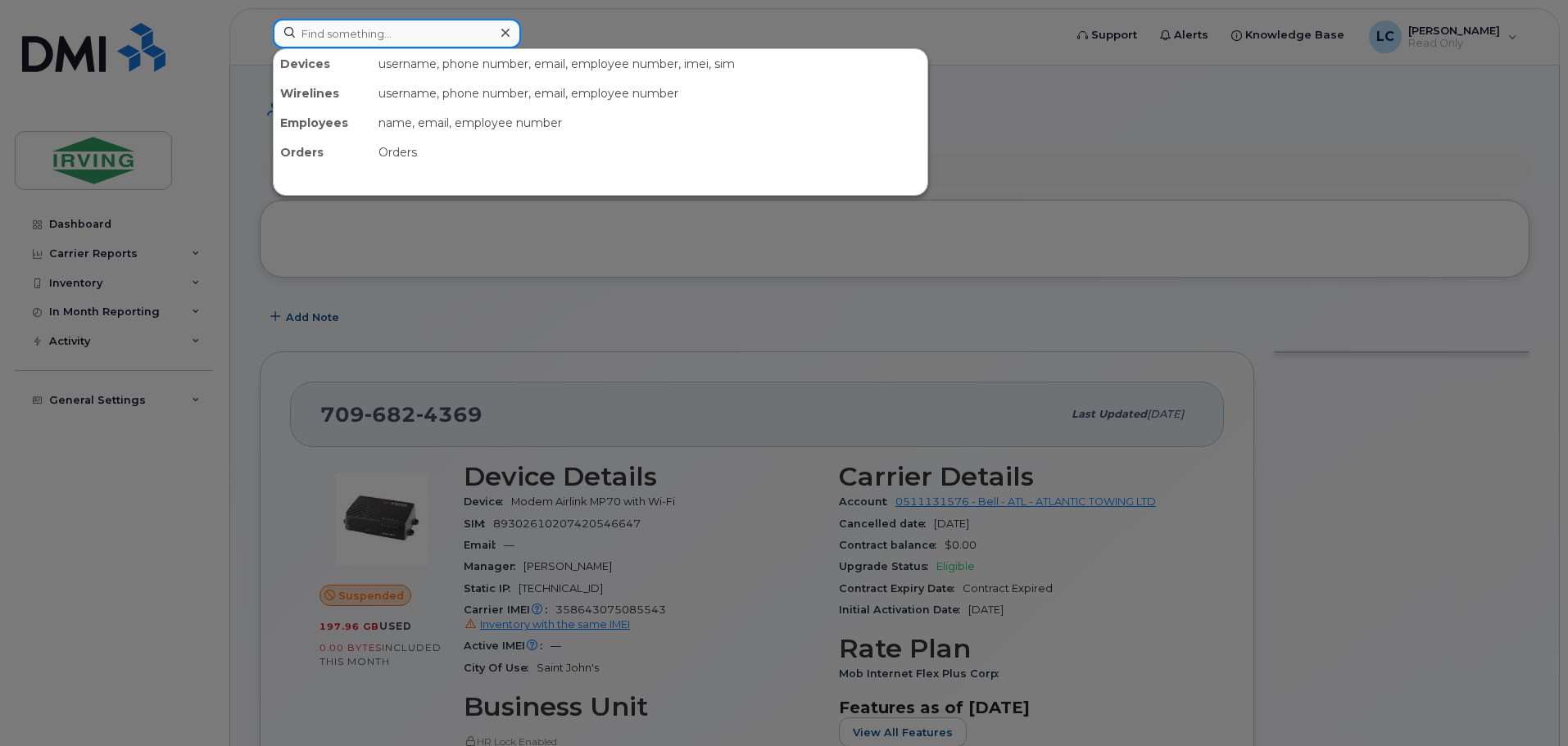
paste input "7096873638"
type input "7096873638"
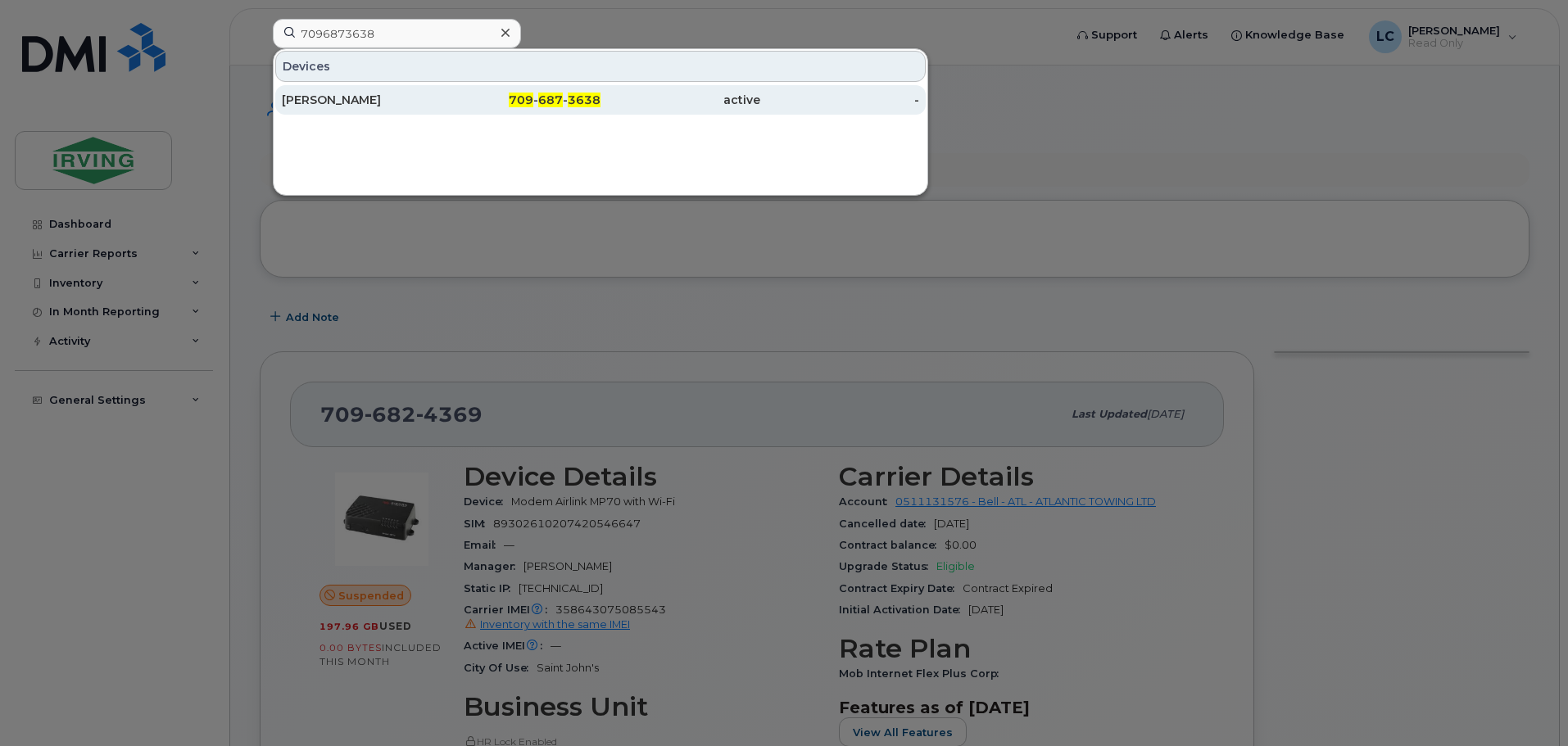
click at [333, 95] on div "[PERSON_NAME]" at bounding box center [361, 100] width 159 height 17
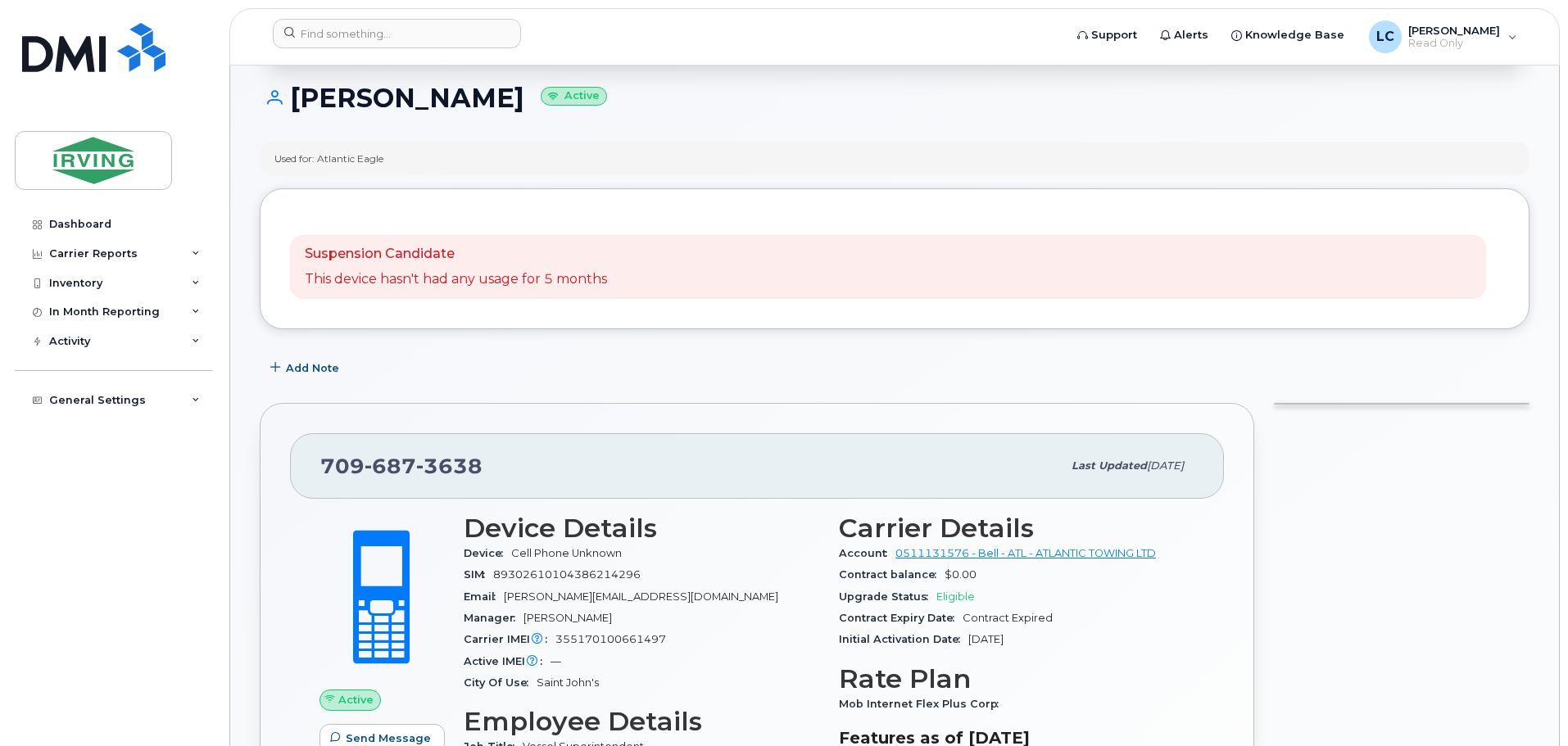
scroll to position [164, 0]
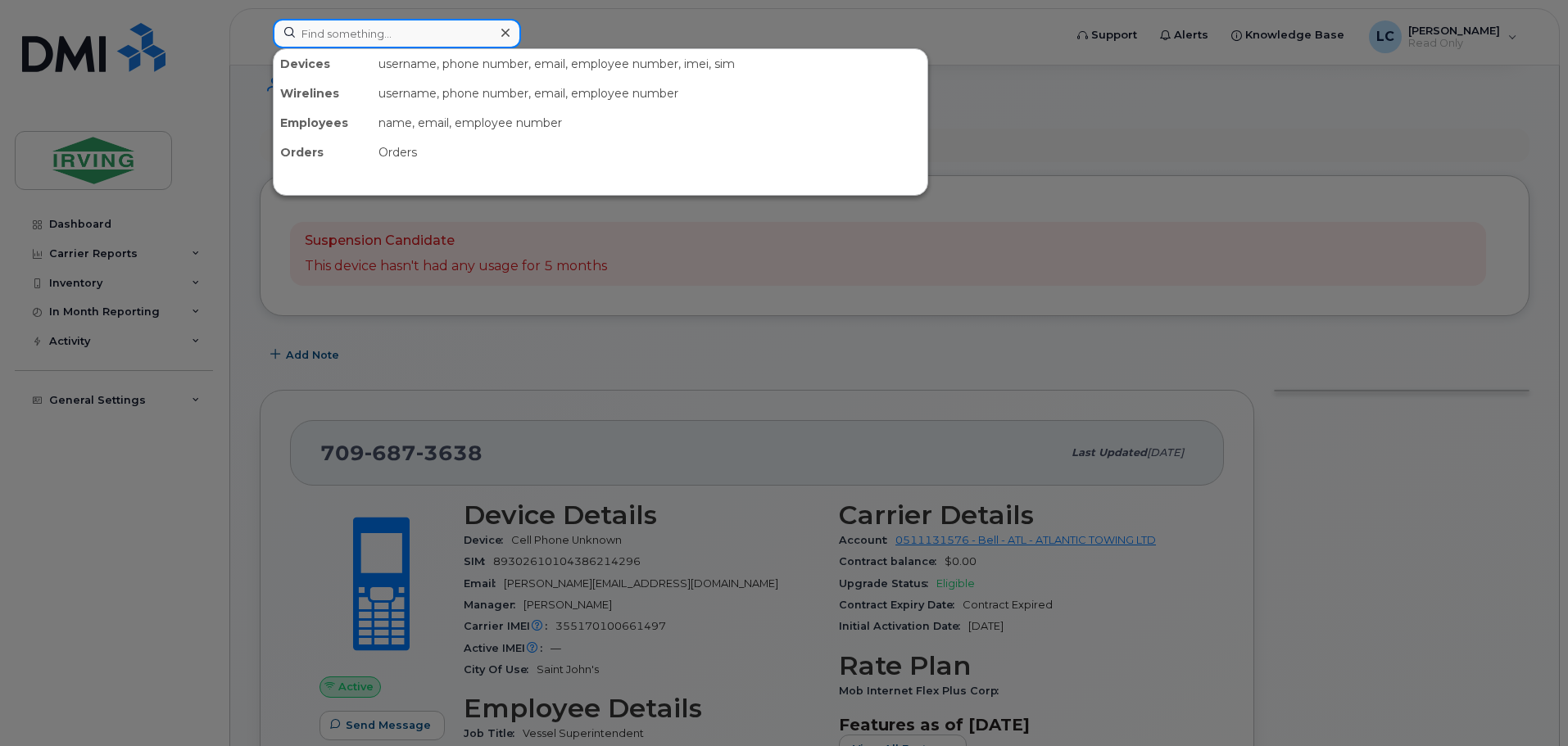
click at [344, 35] on input at bounding box center [397, 34] width 248 height 30
paste input "7096936646"
type input "7096936646"
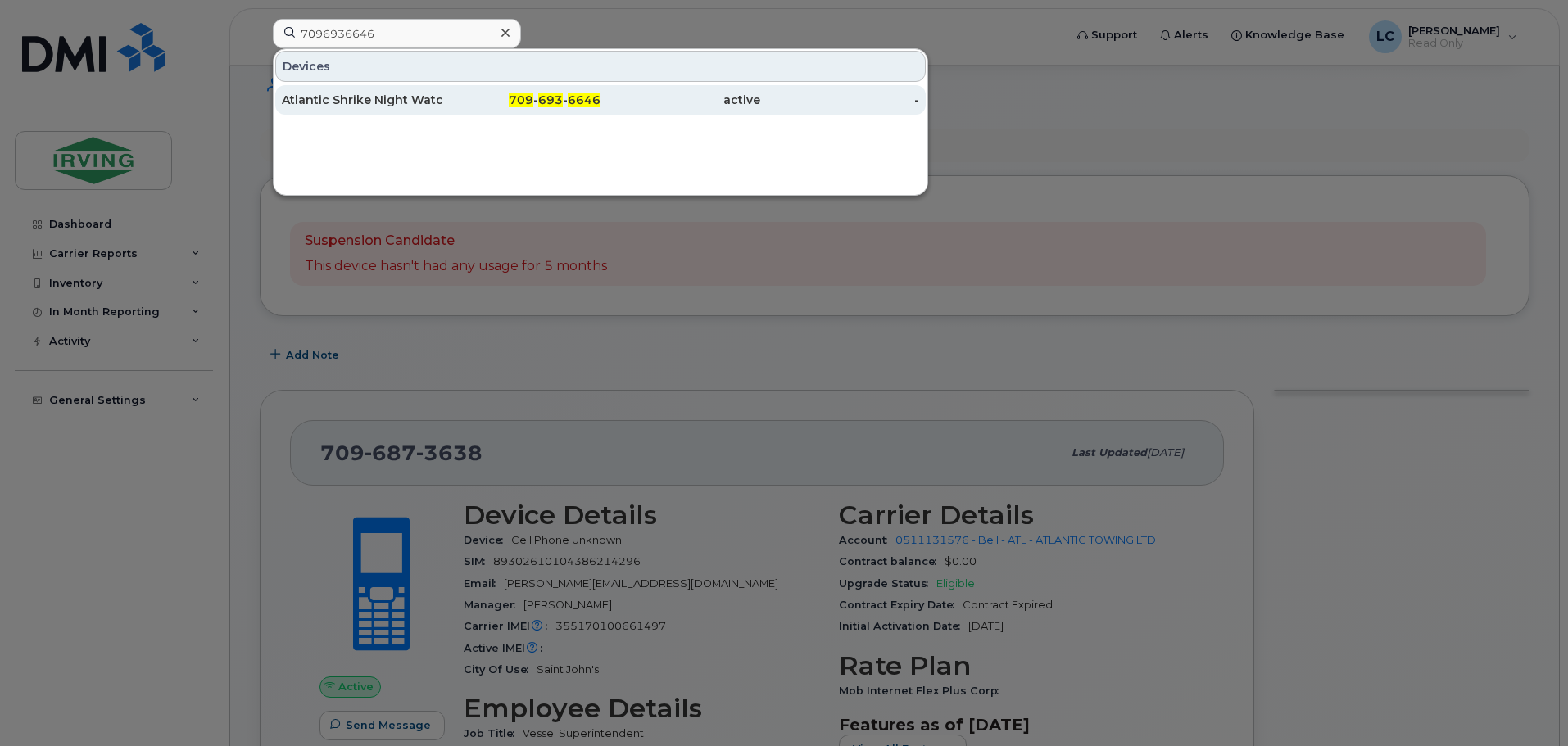
click at [370, 97] on div "Atlantic Shrike Night Watchman" at bounding box center [361, 100] width 159 height 17
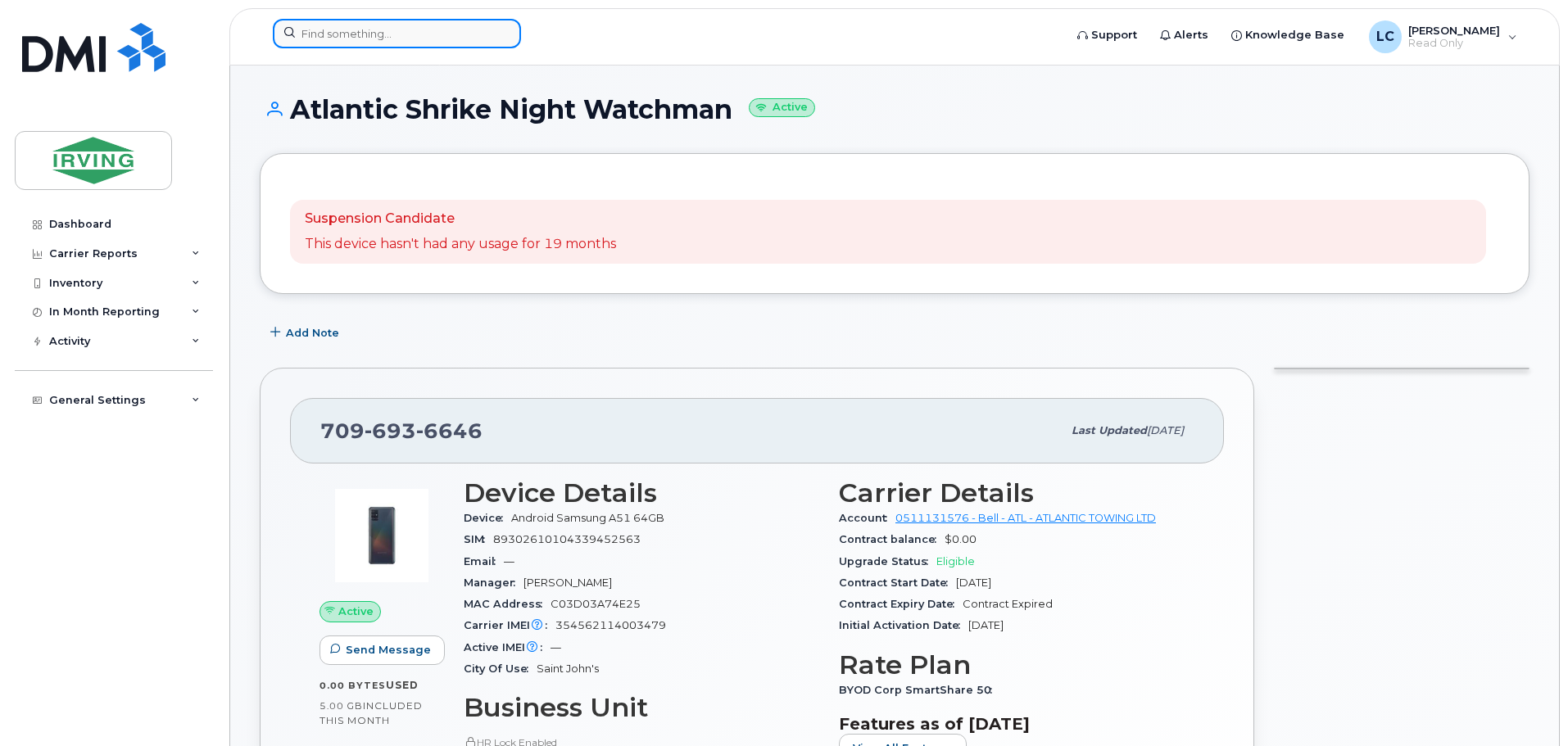
click at [350, 42] on input at bounding box center [397, 34] width 248 height 30
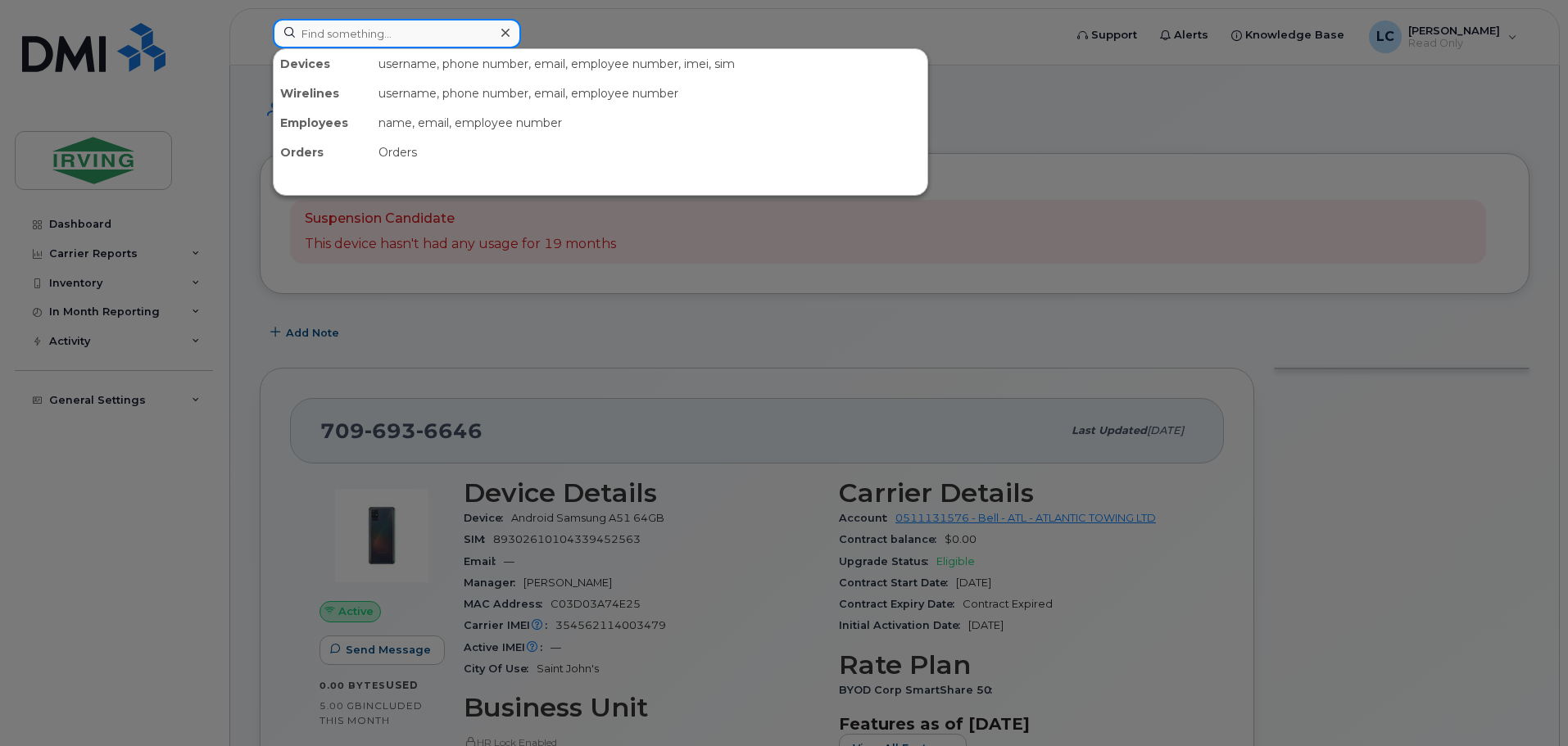
paste input "7097277102"
type input "7097277102"
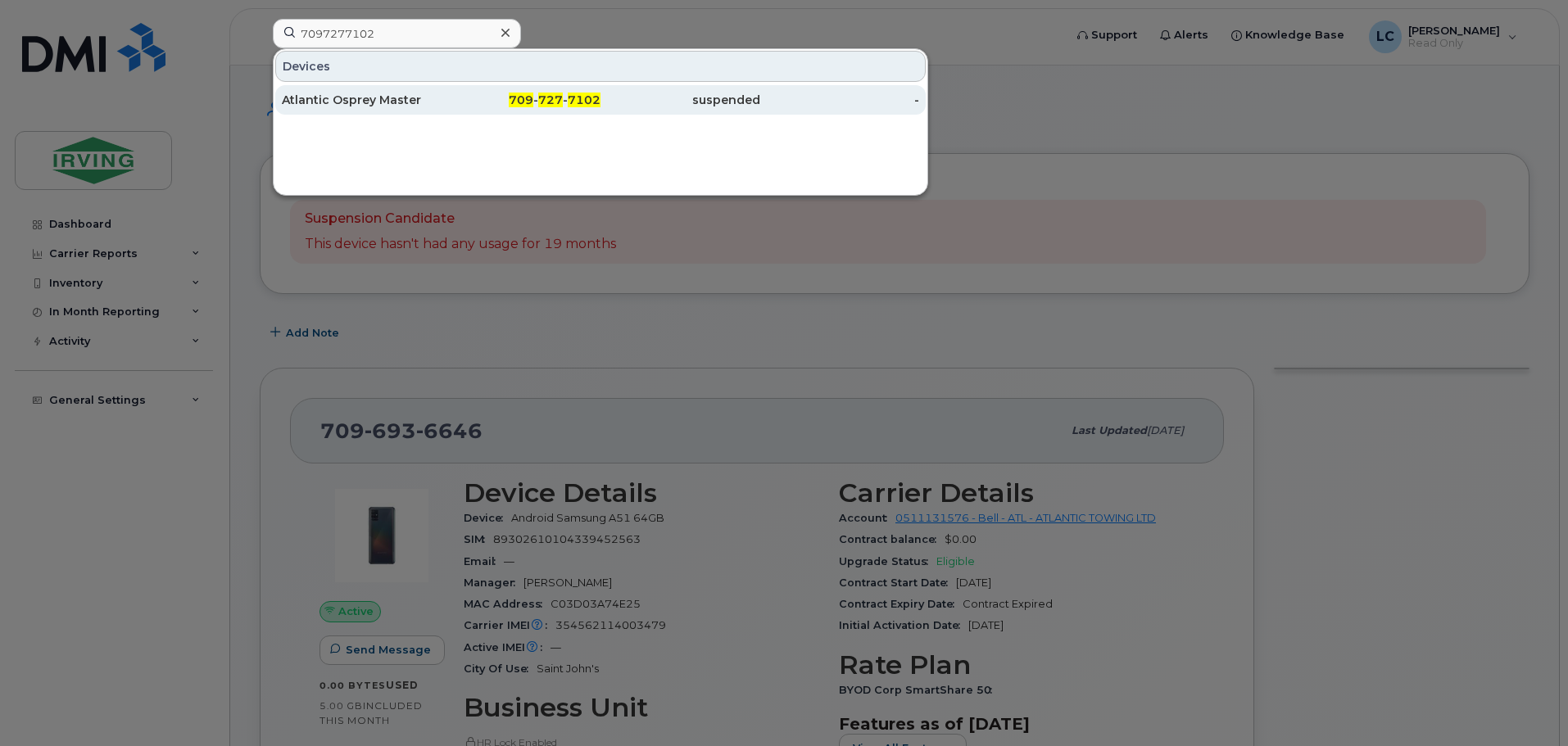
click at [368, 97] on div "Atlantic Osprey Master" at bounding box center [361, 100] width 159 height 17
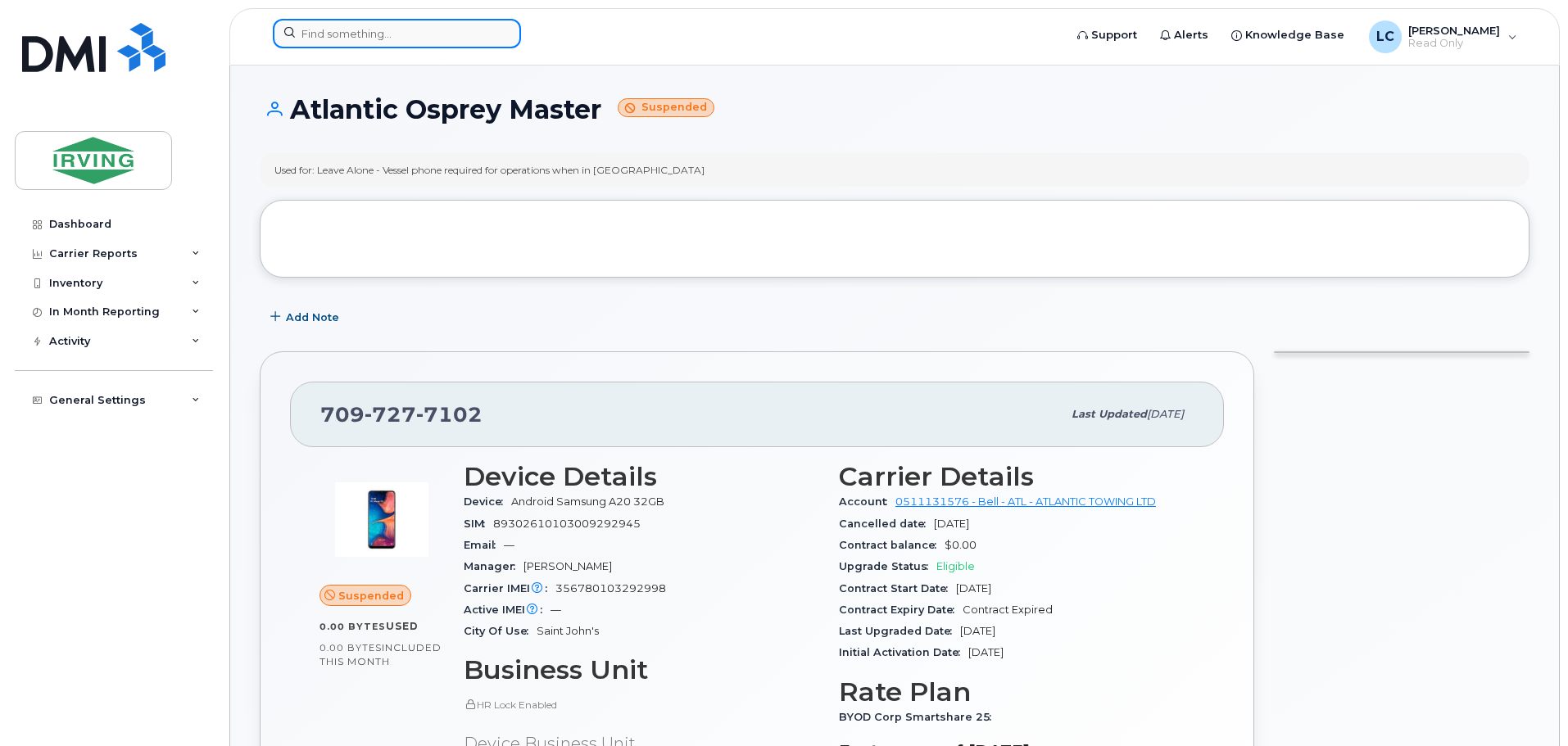
click at [369, 26] on input at bounding box center [397, 34] width 248 height 30
paste input "7097277105"
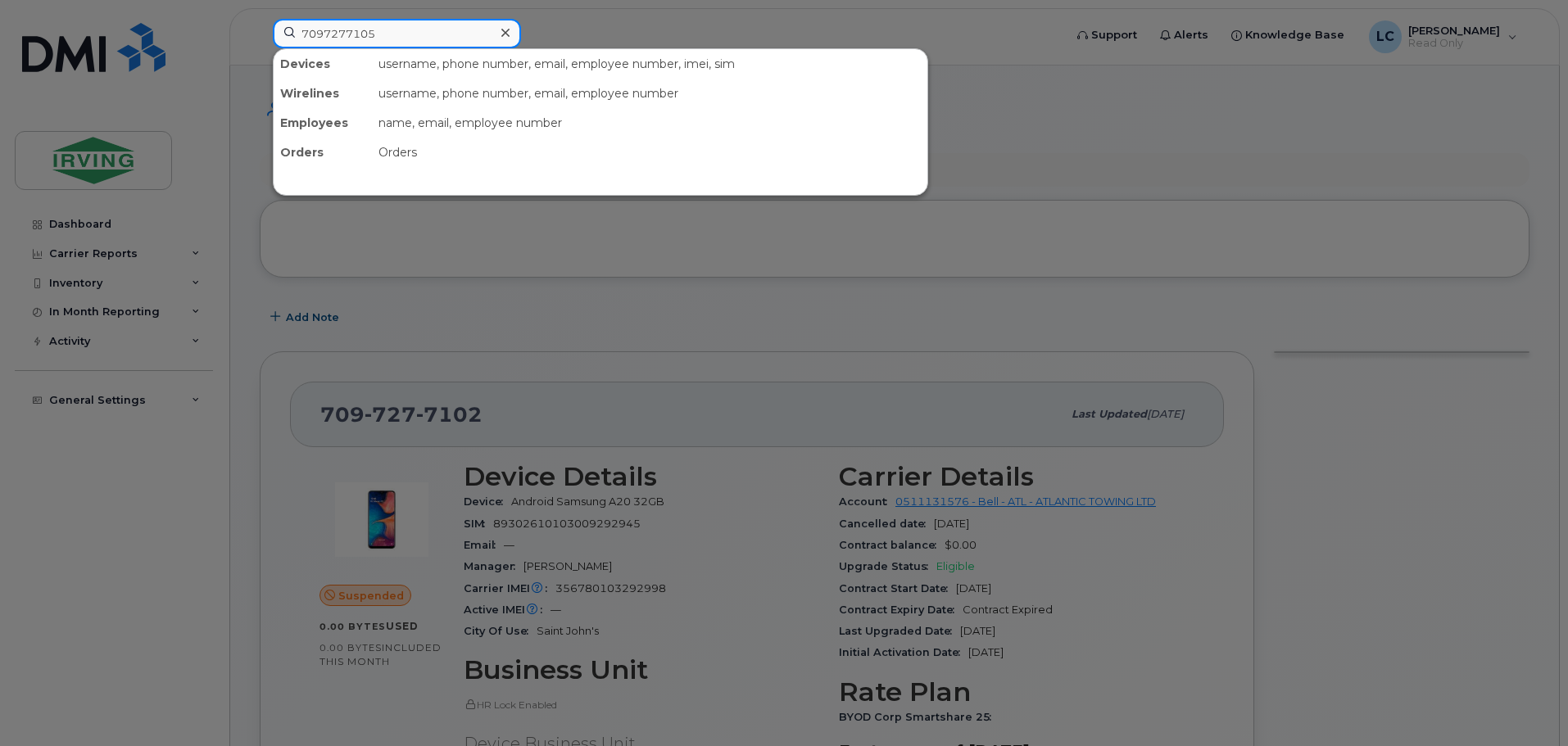
type input "7097277105"
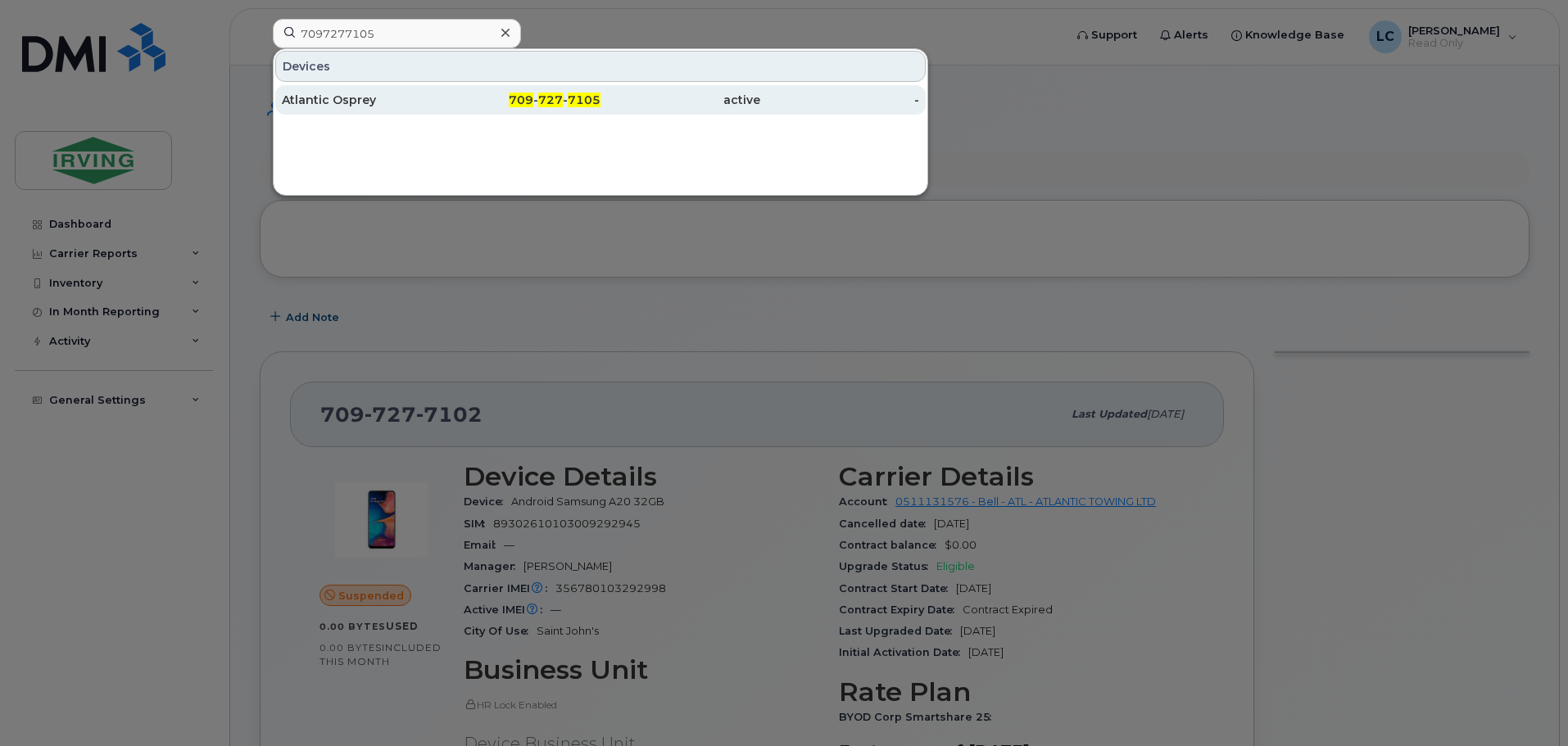
click at [388, 90] on div "Atlantic Osprey" at bounding box center [361, 100] width 159 height 30
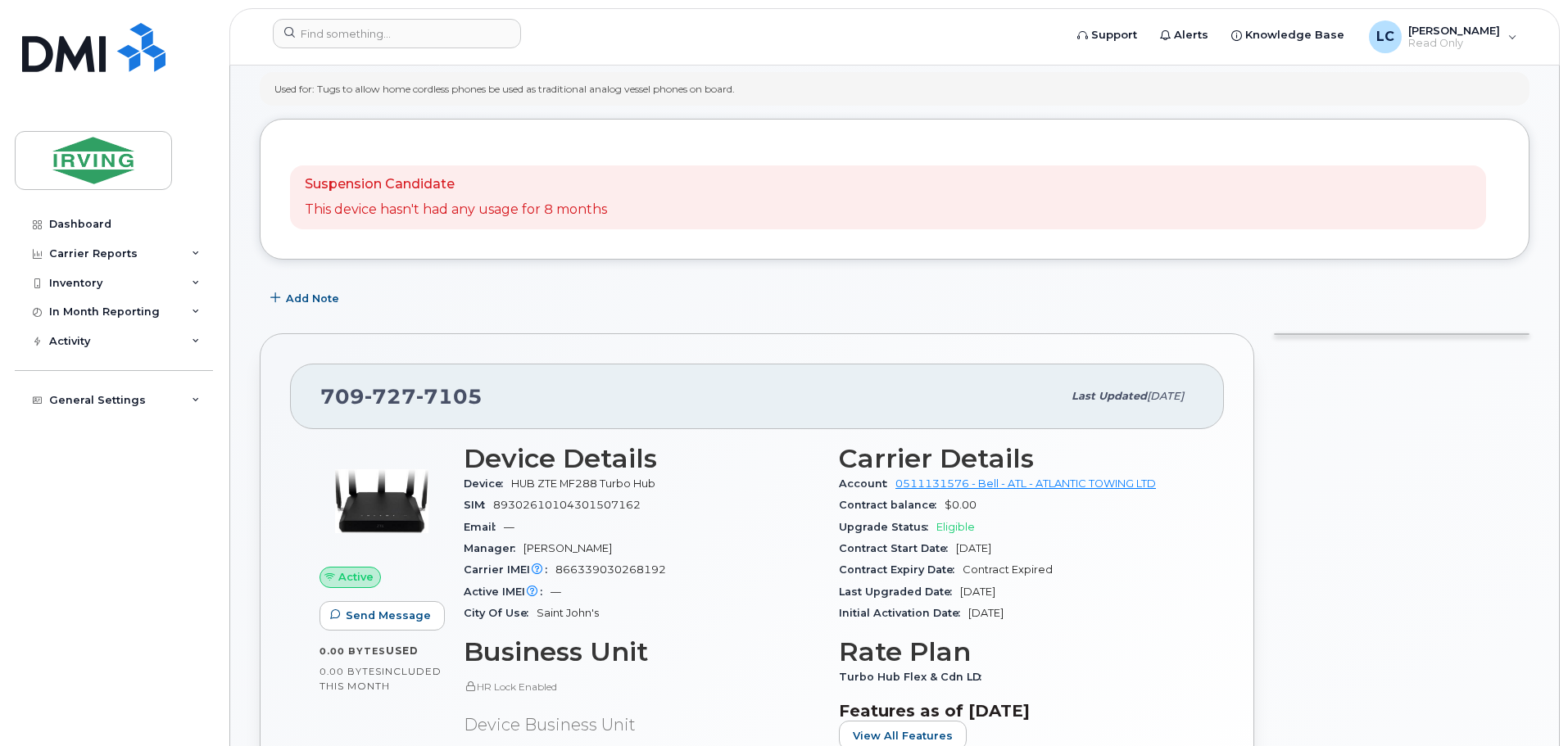
scroll to position [82, 0]
click at [360, 39] on input at bounding box center [397, 34] width 248 height 30
paste input "7097284141"
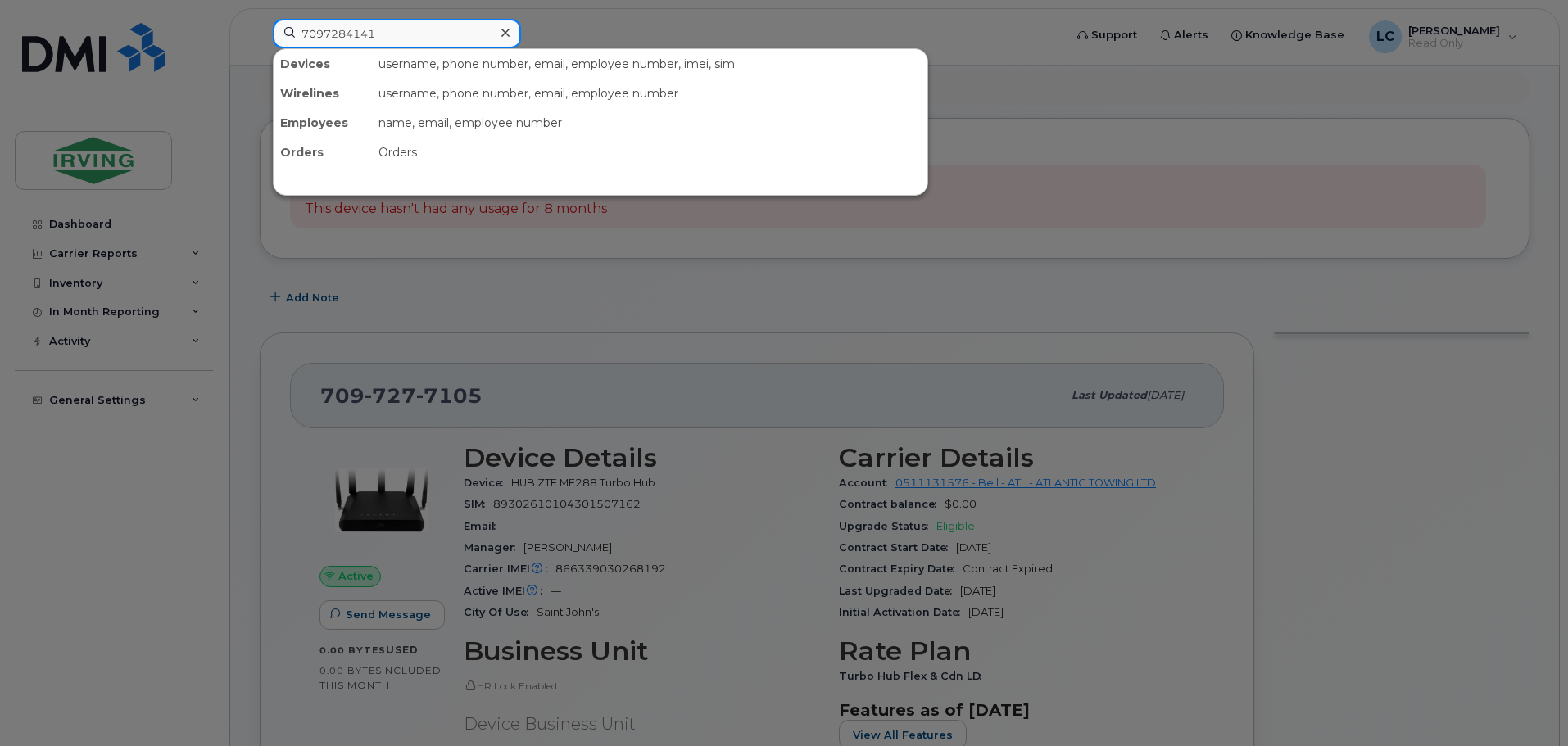
type input "7097284141"
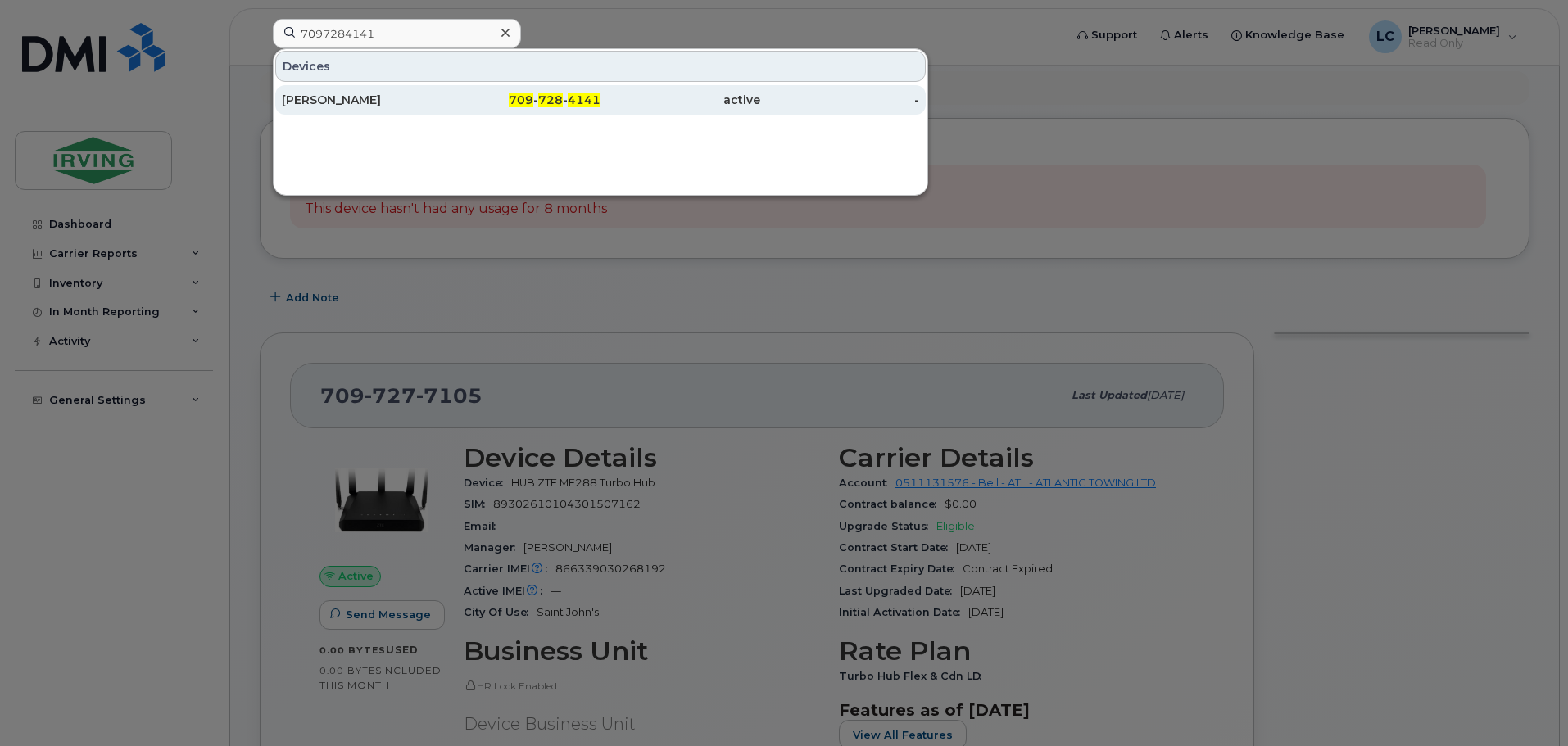
click at [387, 110] on div "Tara White" at bounding box center [361, 100] width 159 height 30
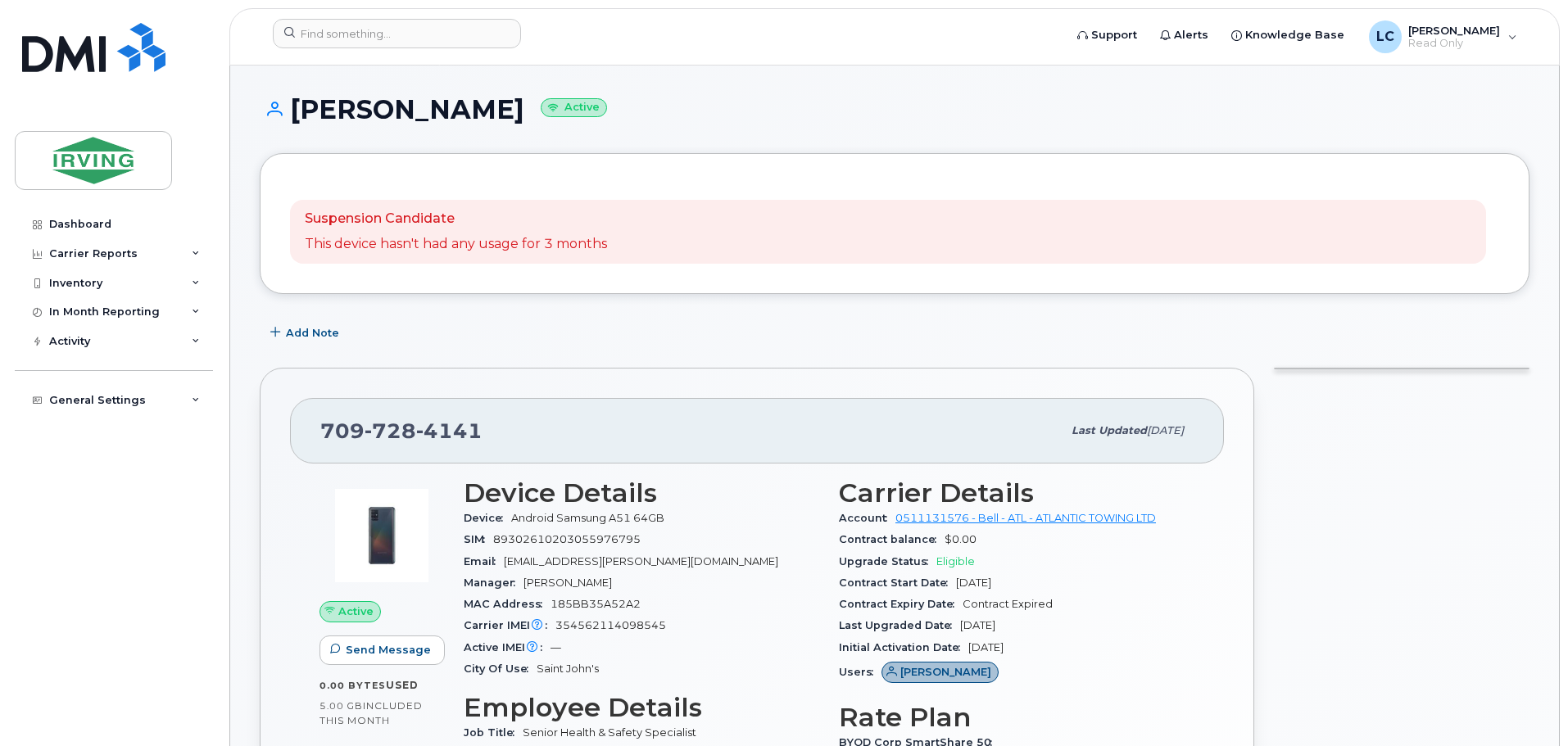
drag, startPoint x: 599, startPoint y: 581, endPoint x: 521, endPoint y: 581, distance: 78.0
click at [521, 581] on div "Manager Matthew Sturge" at bounding box center [640, 584] width 355 height 22
click at [348, 23] on input at bounding box center [397, 34] width 248 height 30
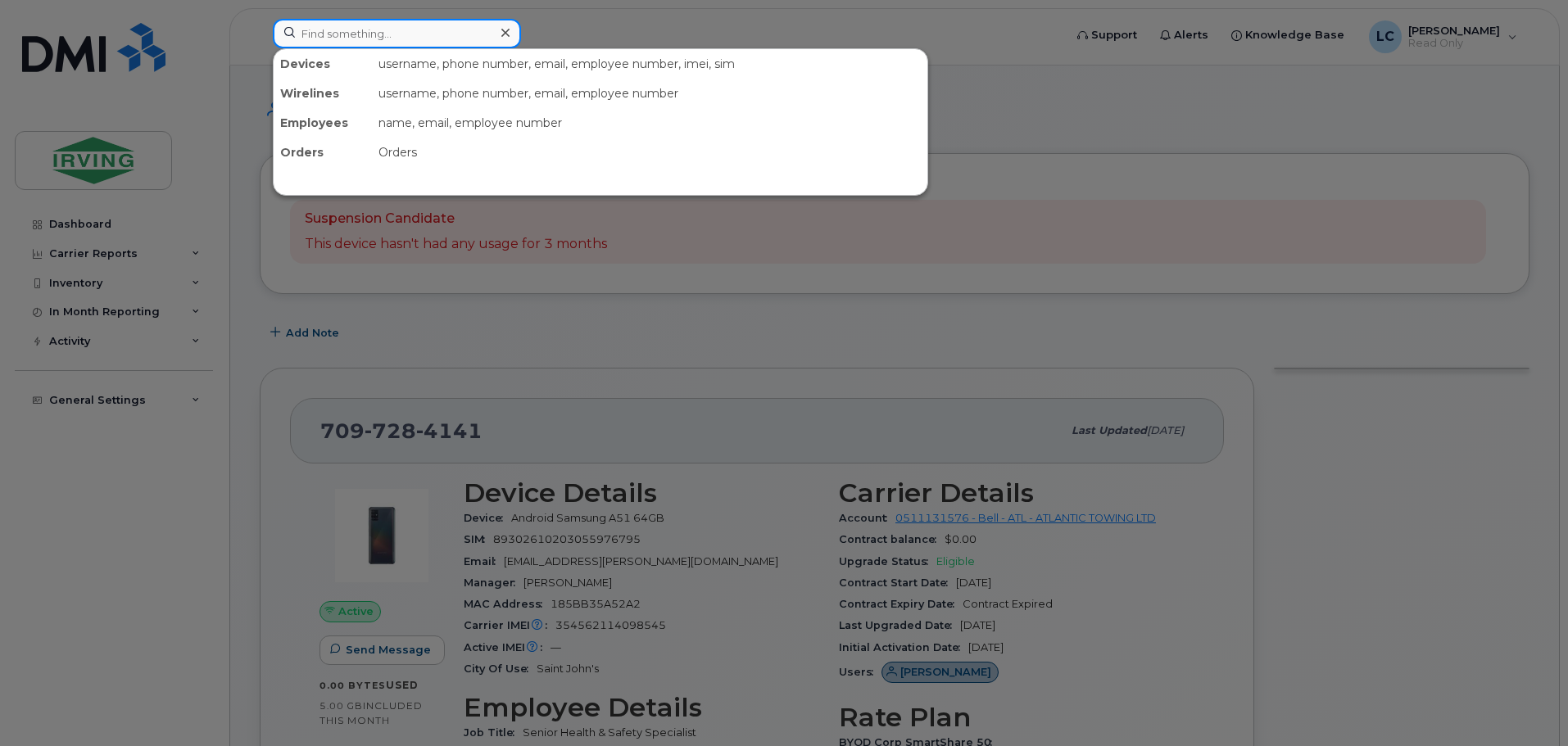
paste input "7826415693"
type input "7826415693"
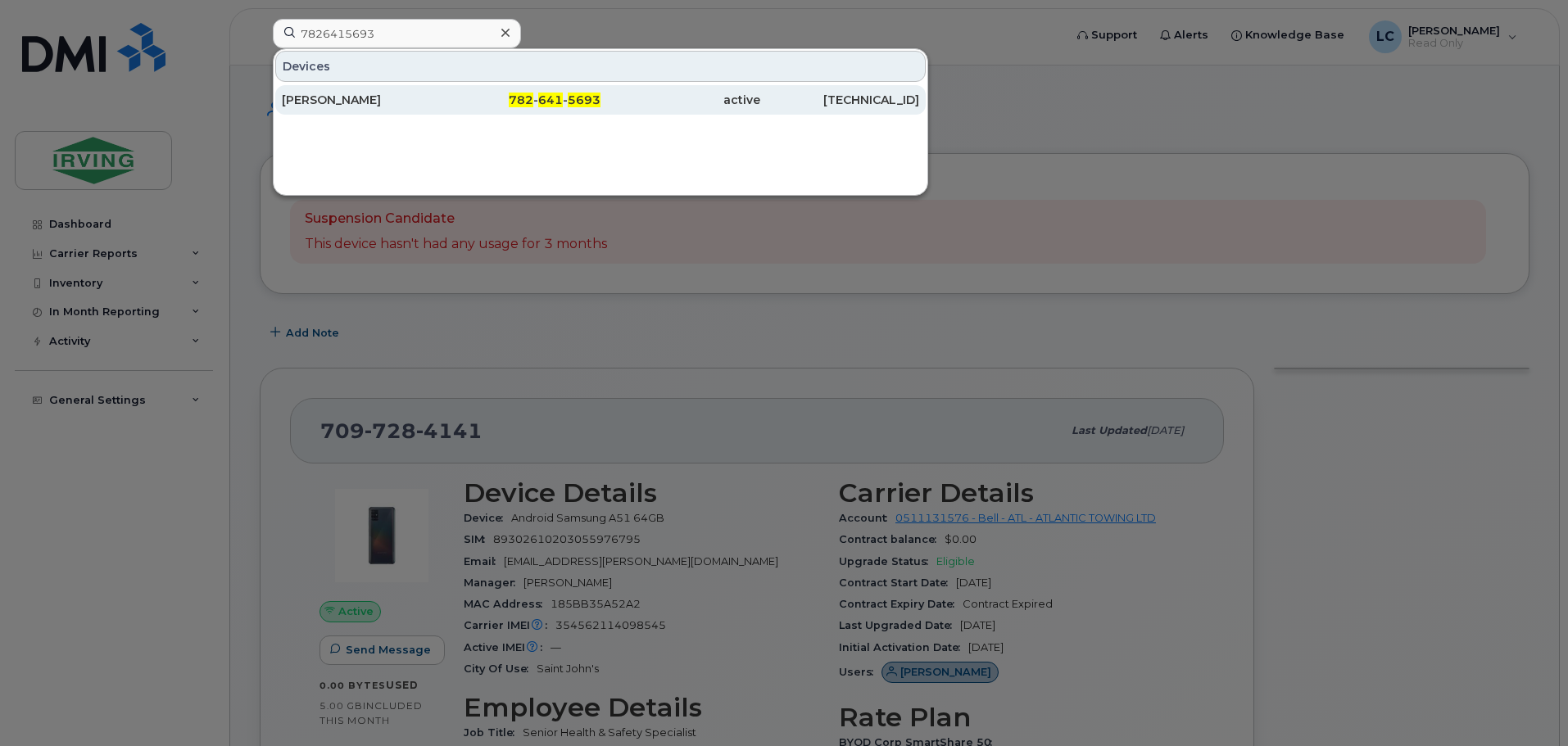
click at [370, 99] on div "Bronson Daley" at bounding box center [361, 100] width 159 height 17
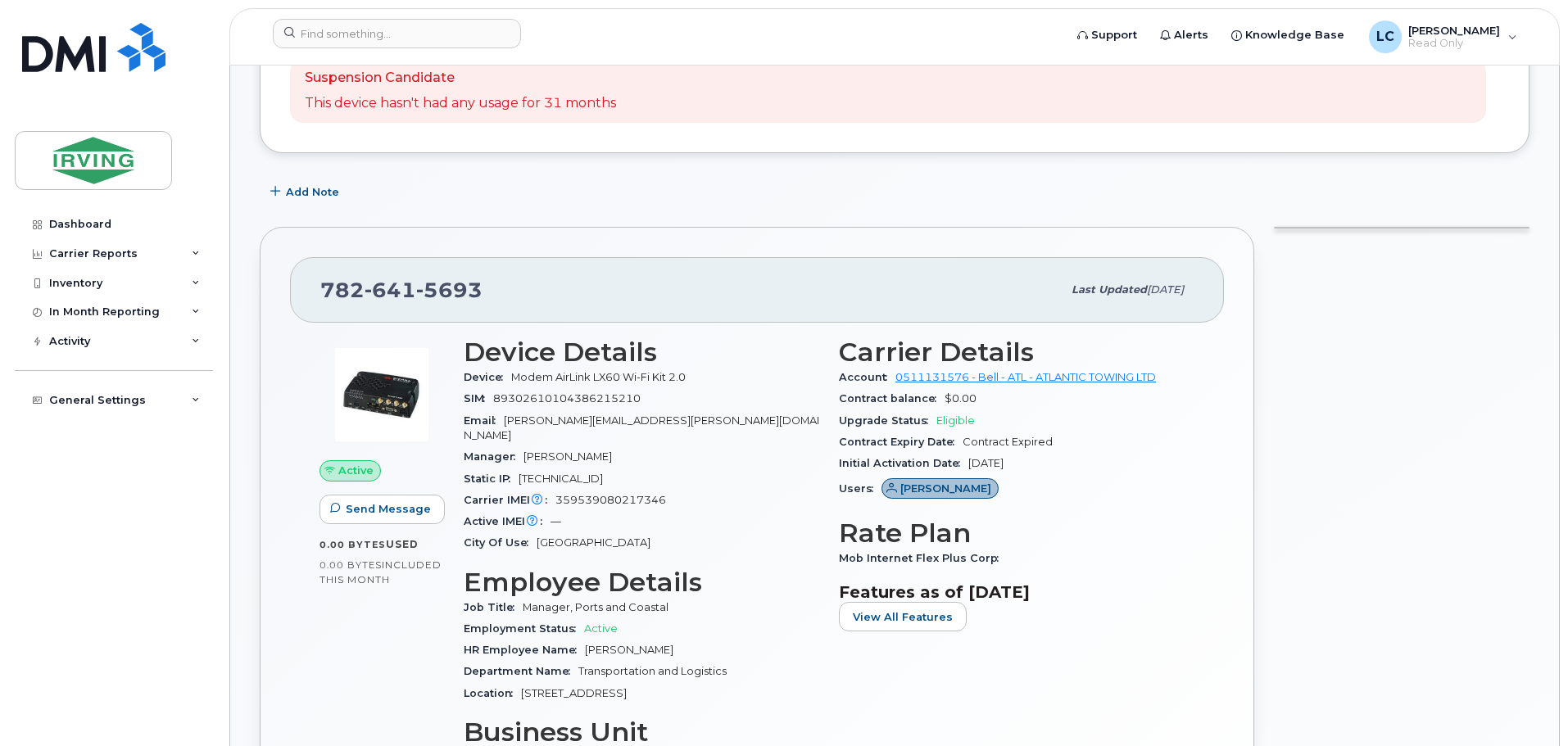
scroll to position [327, 0]
drag, startPoint x: 611, startPoint y: 444, endPoint x: 525, endPoint y: 447, distance: 86.1
click at [525, 447] on div "Manager [PERSON_NAME]" at bounding box center [640, 456] width 355 height 22
copy span "[PERSON_NAME]"
drag, startPoint x: 315, startPoint y: 39, endPoint x: 303, endPoint y: 41, distance: 12.2
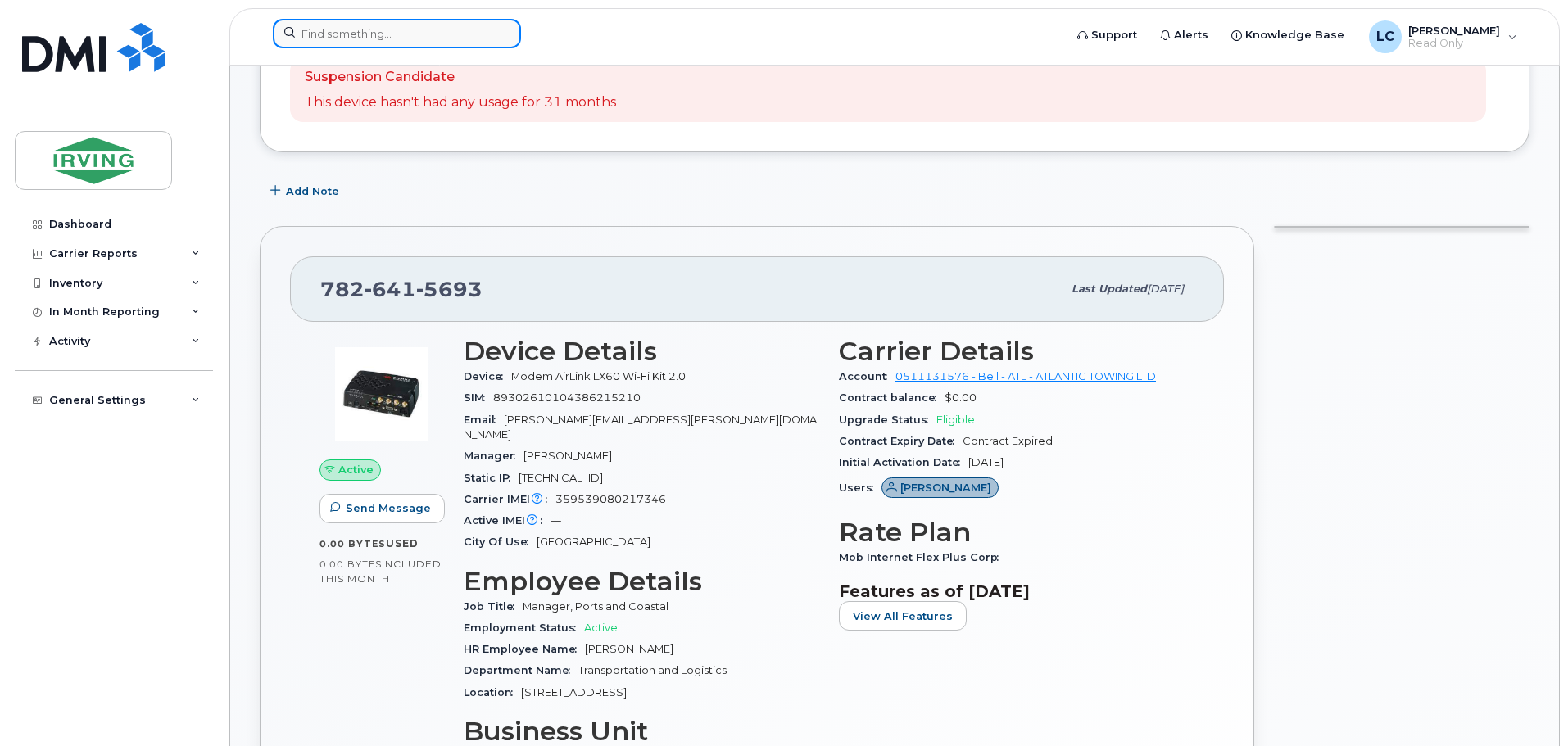
click at [314, 39] on input at bounding box center [397, 34] width 248 height 30
paste input "9024568169"
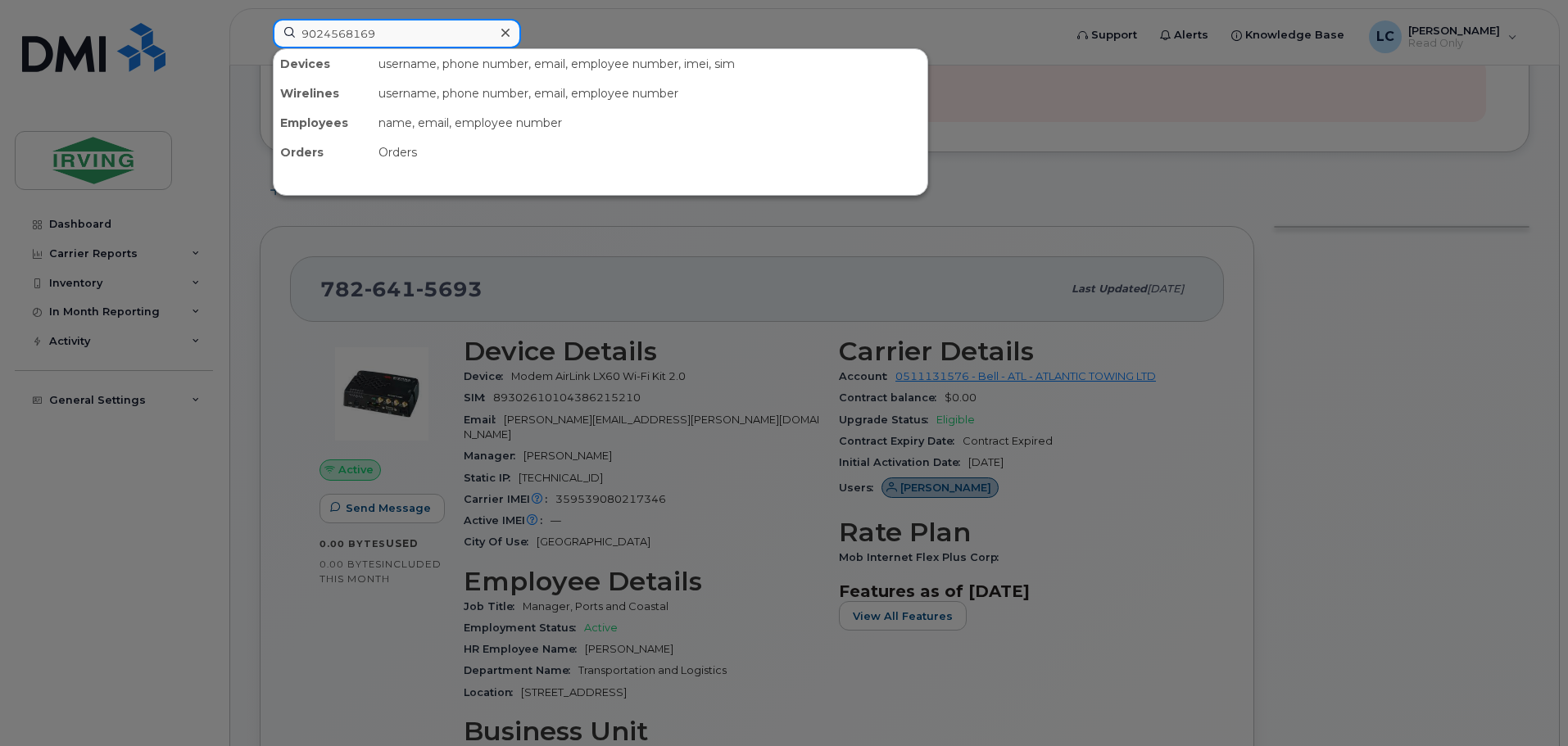
type input "9024568169"
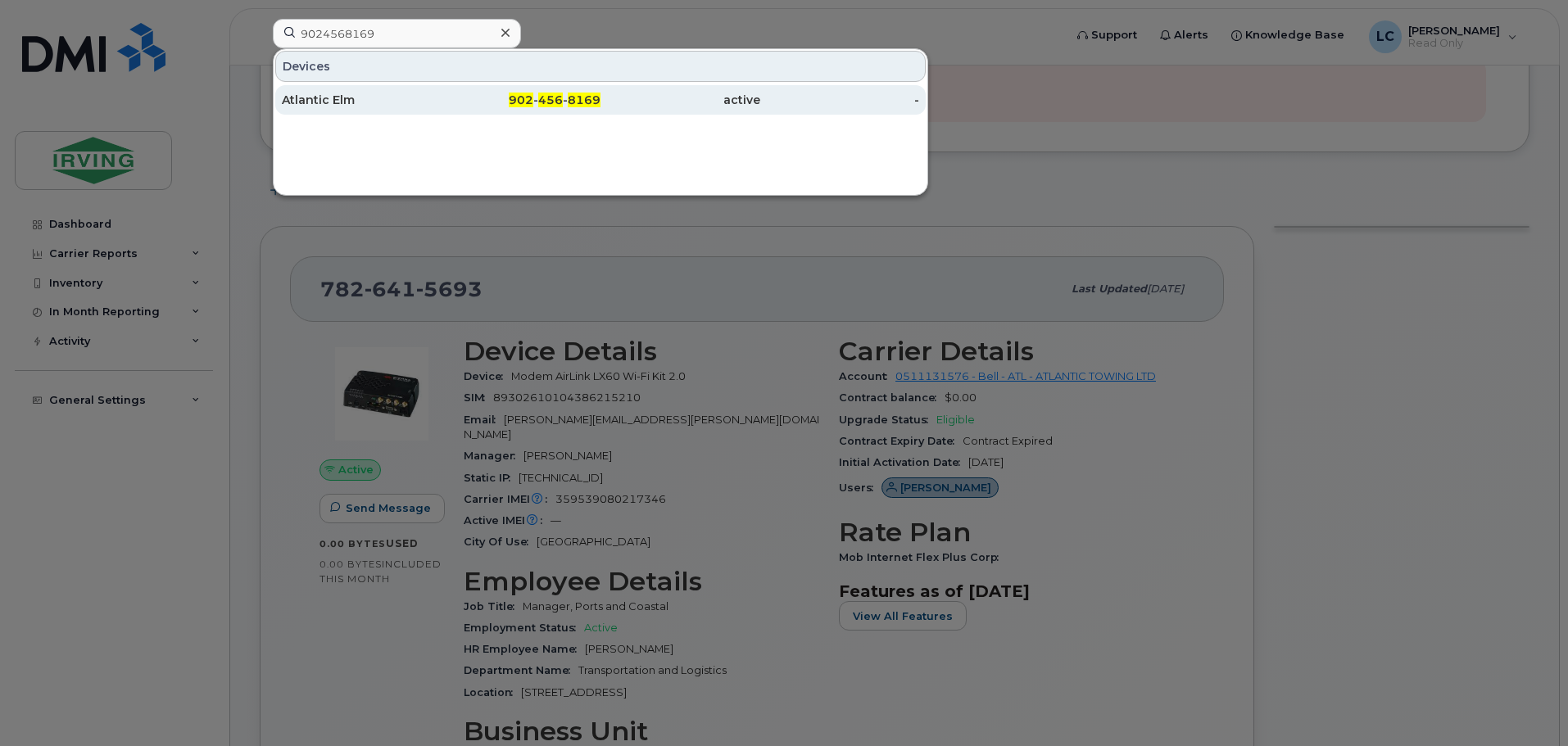
click at [471, 107] on div "902 - 456 - 8169" at bounding box center [521, 100] width 159 height 17
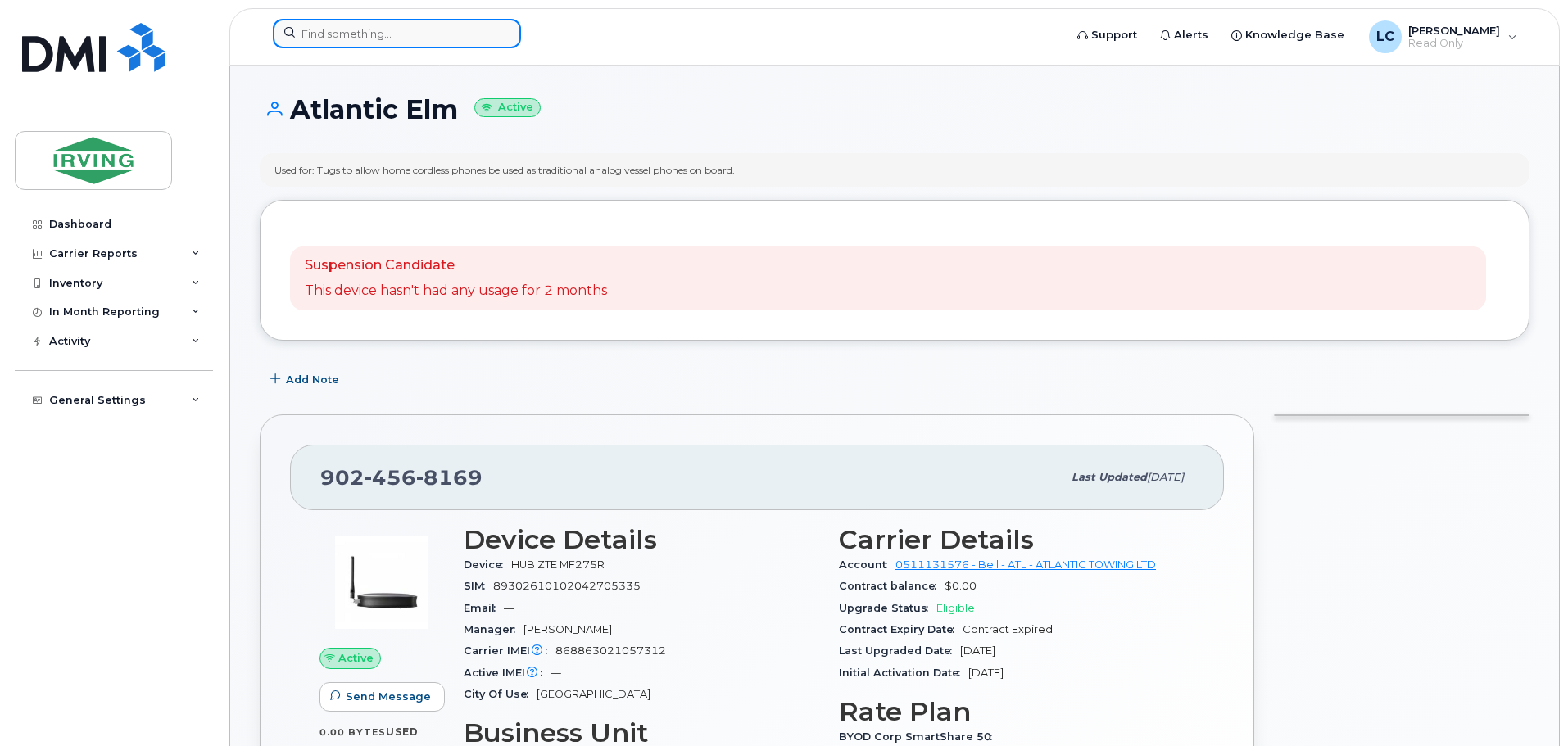
click at [417, 41] on input at bounding box center [397, 34] width 248 height 30
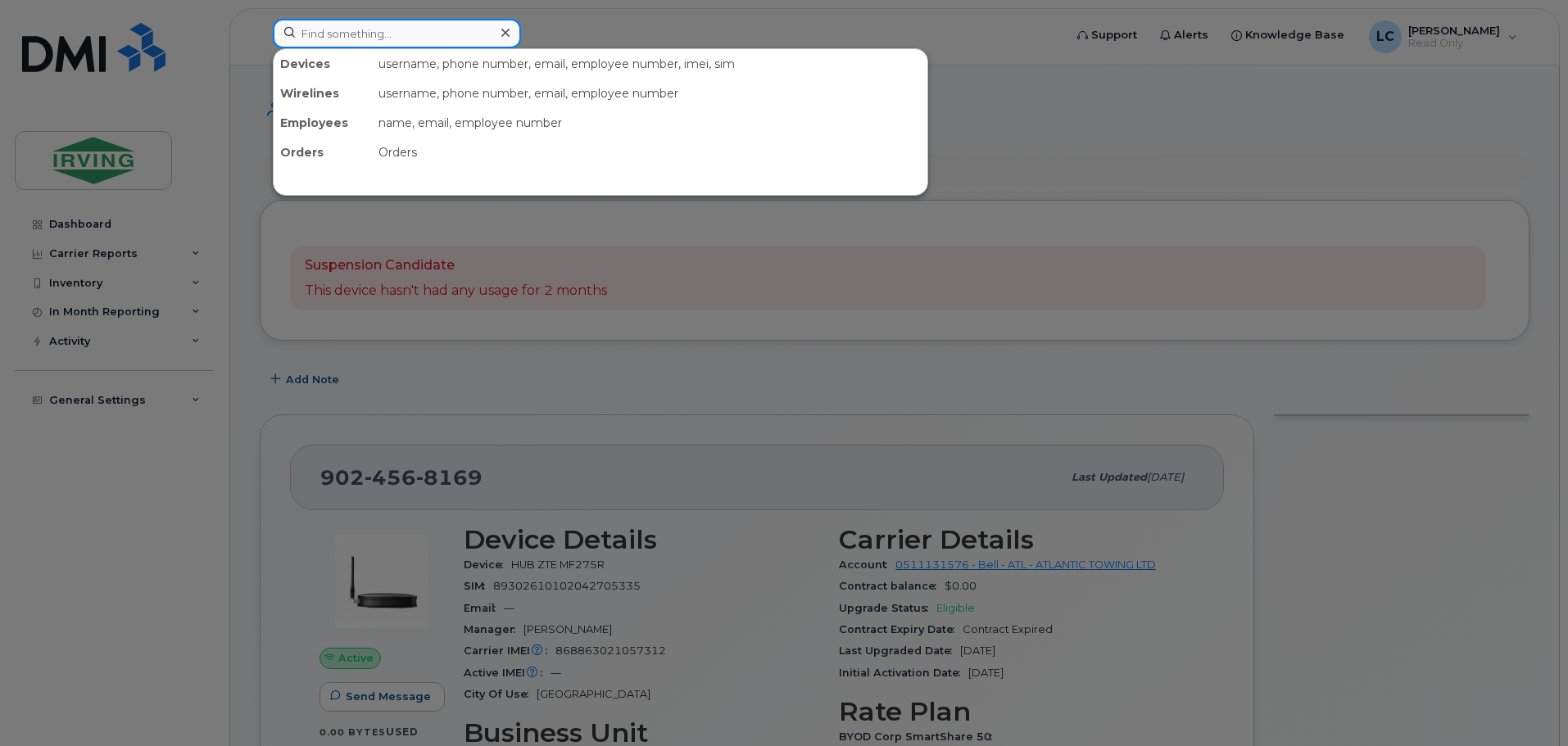
paste input "7097277102"
type input "7097277102"
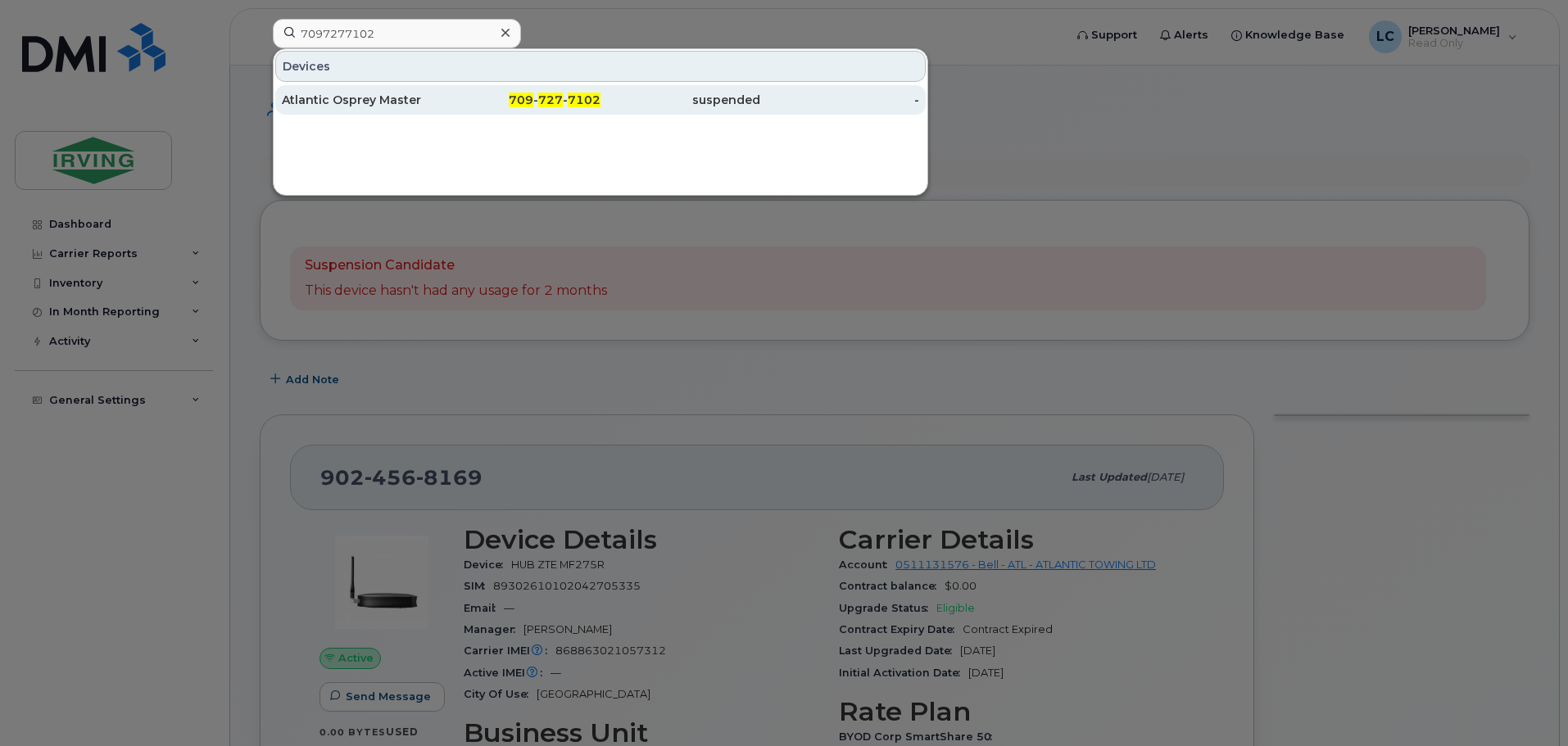
click at [416, 95] on div "Atlantic Osprey Master" at bounding box center [361, 100] width 159 height 17
